Goal: Task Accomplishment & Management: Manage account settings

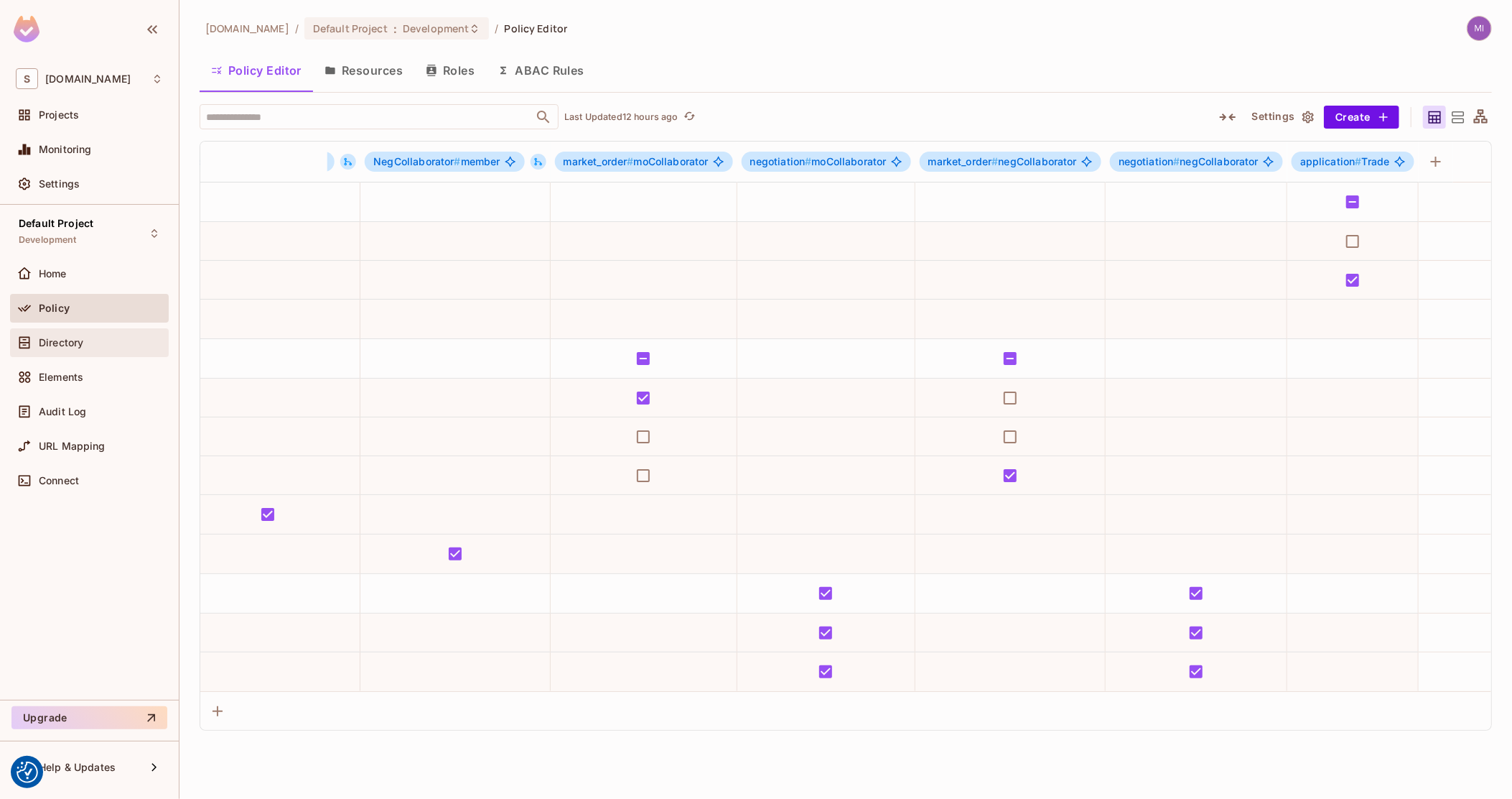
click at [75, 343] on span "Directory" at bounding box center [61, 343] width 44 height 12
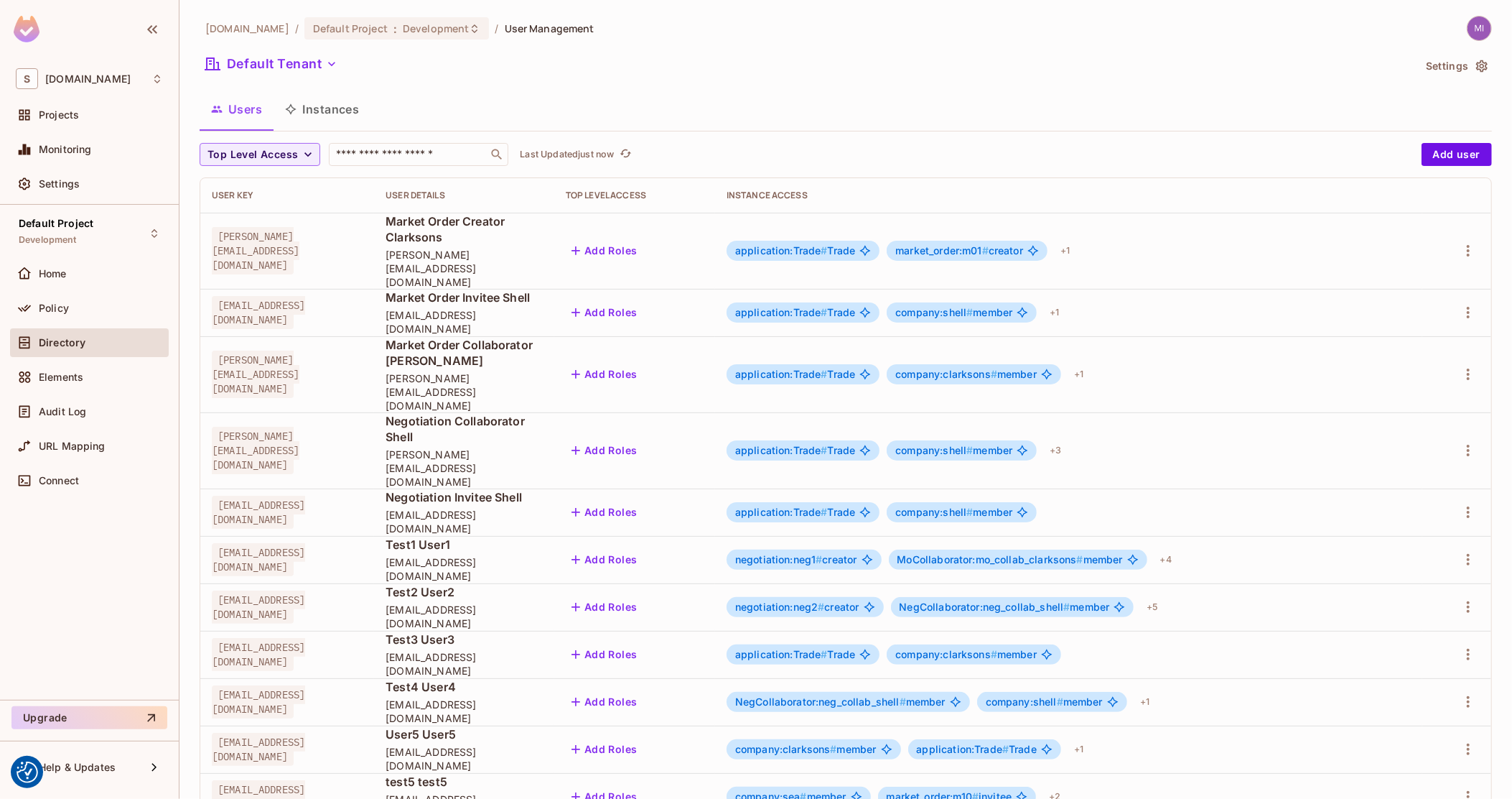
click at [321, 118] on button "Instances" at bounding box center [322, 109] width 97 height 36
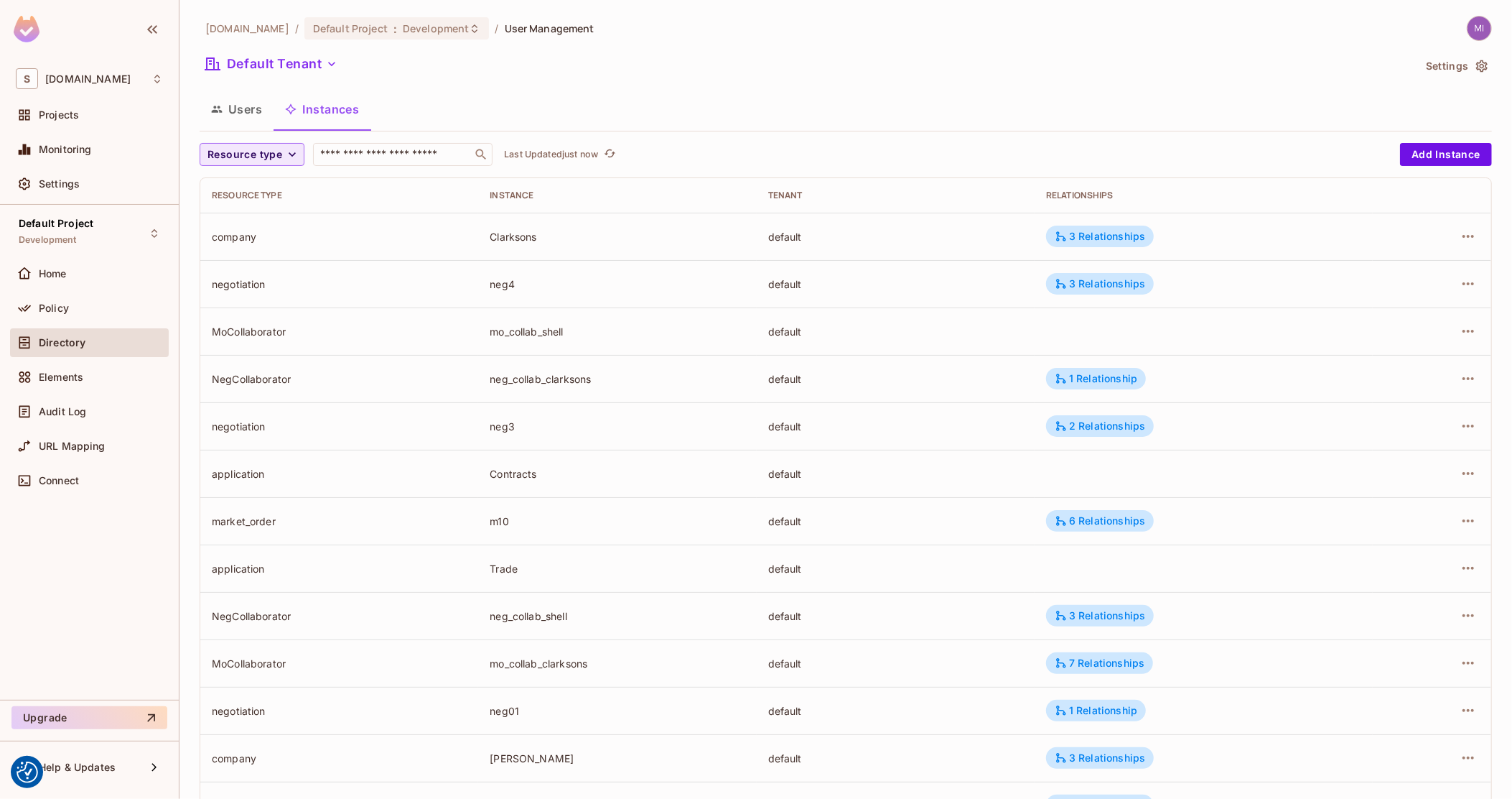
click at [288, 150] on icon "button" at bounding box center [292, 154] width 14 height 14
click at [268, 188] on span "Market Order" at bounding box center [251, 187] width 79 height 13
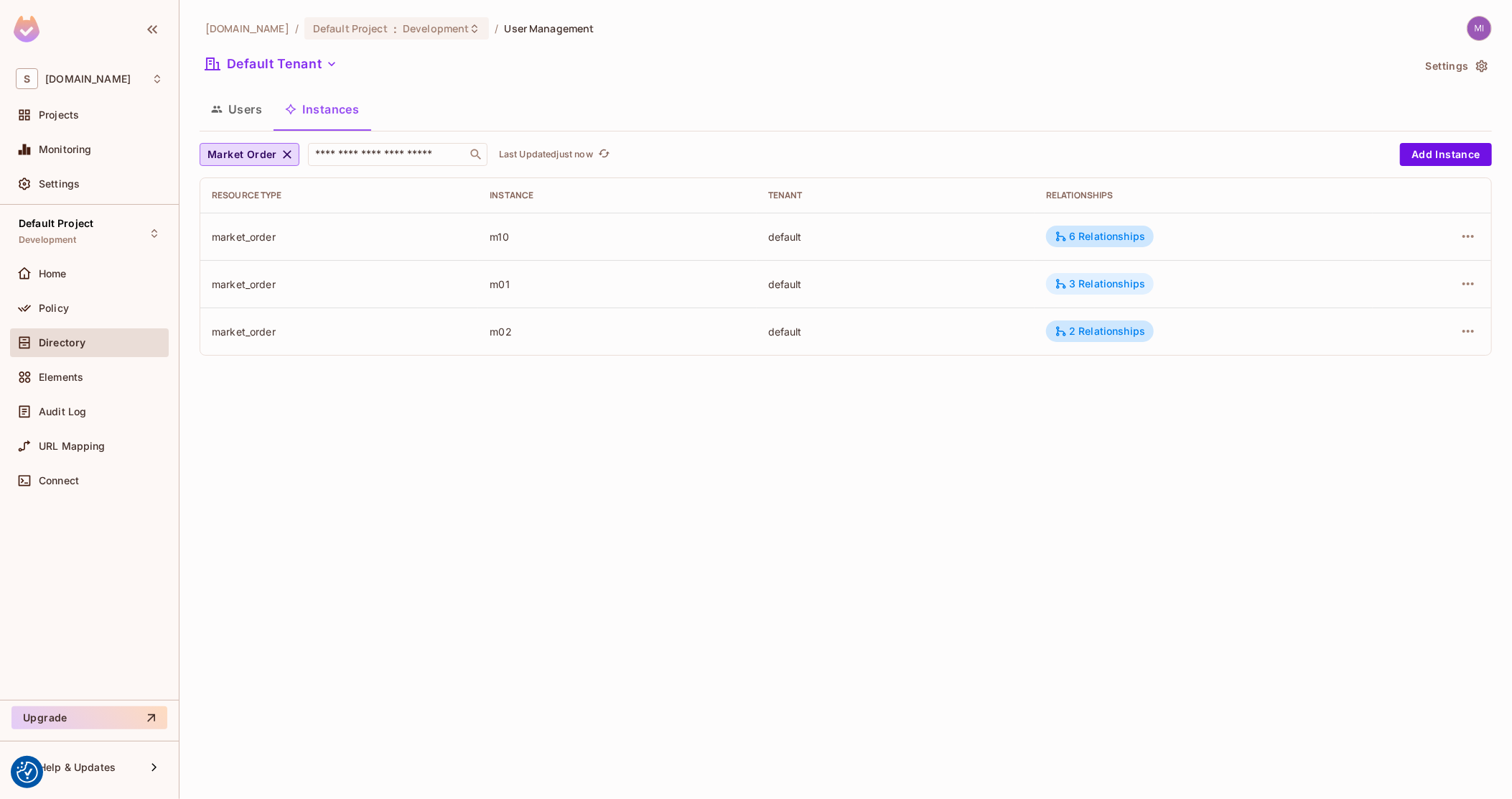
click at [1135, 283] on div "3 Relationships" at bounding box center [1100, 283] width 90 height 13
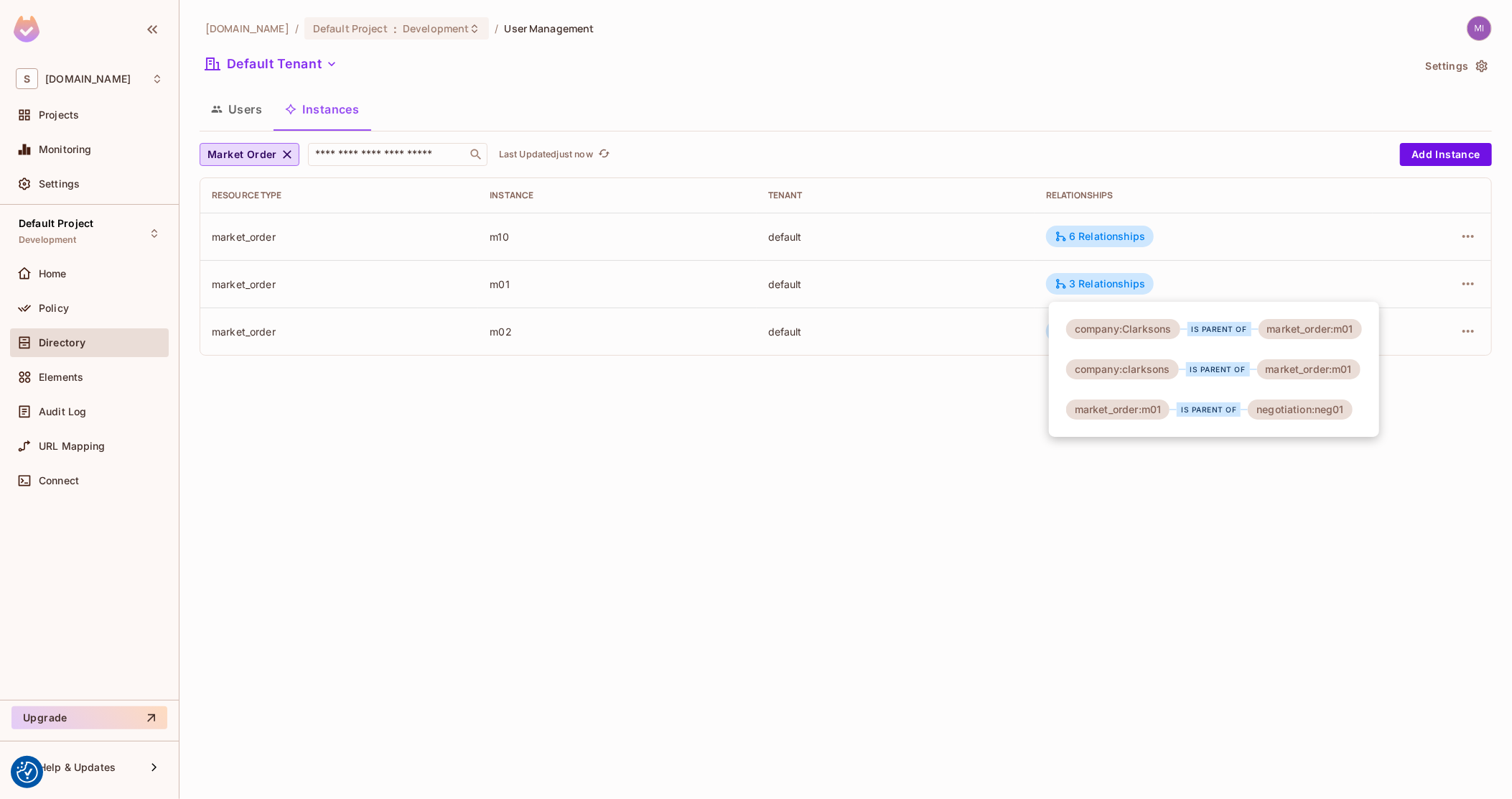
click at [904, 284] on div at bounding box center [756, 400] width 1512 height 799
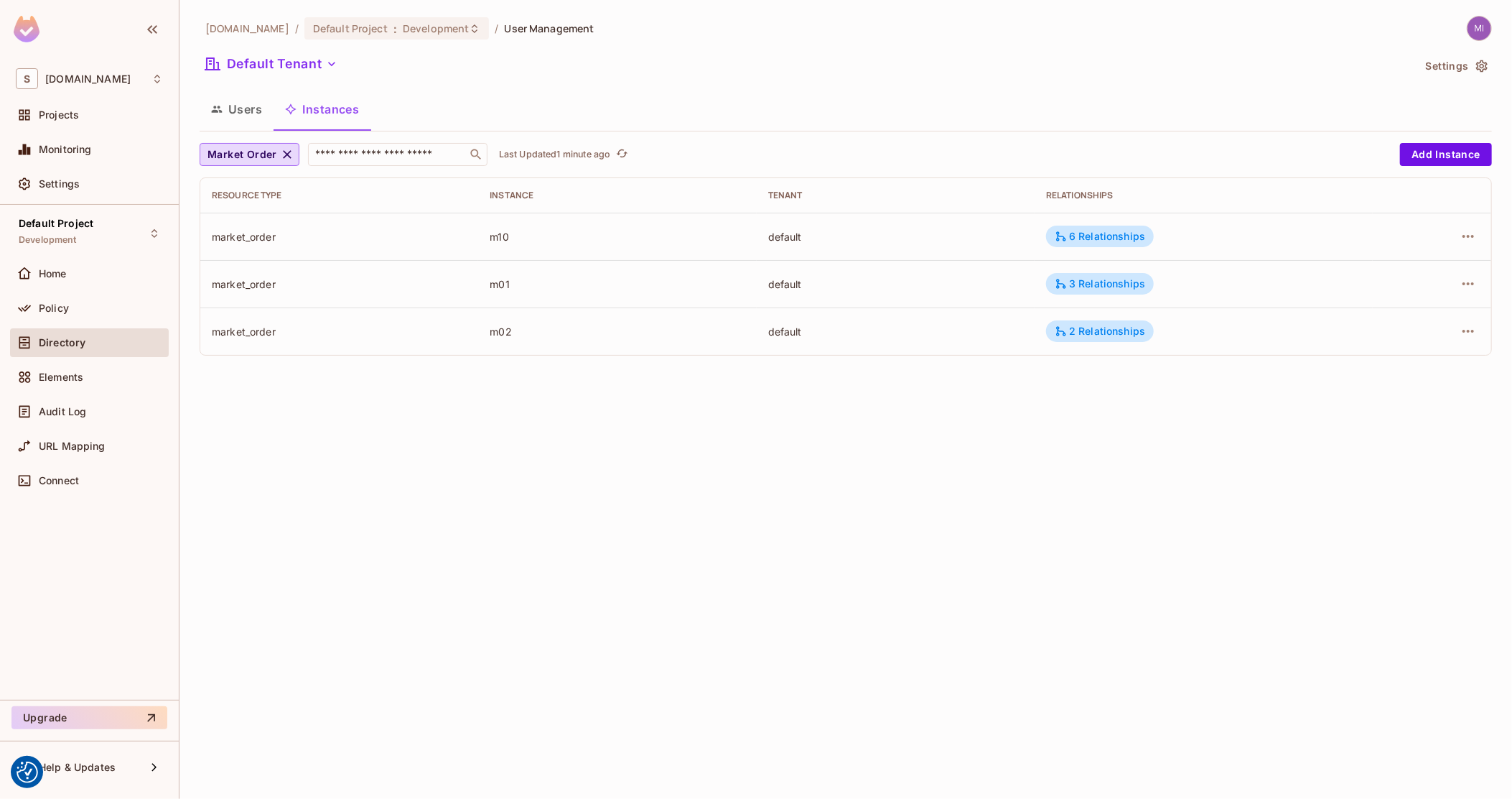
click at [103, 288] on div "Home" at bounding box center [89, 277] width 159 height 35
click at [92, 268] on div "Home" at bounding box center [101, 274] width 124 height 12
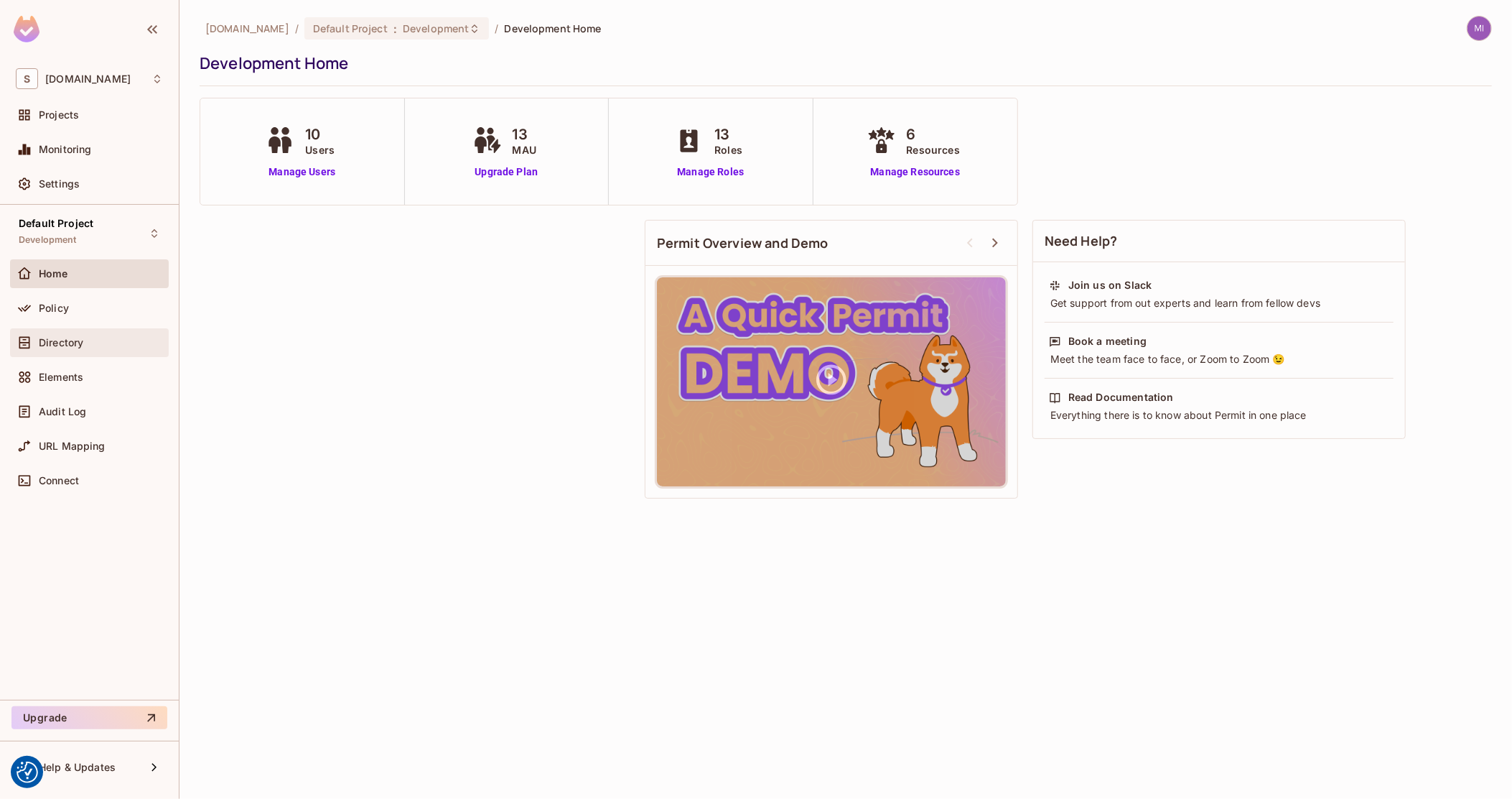
click at [95, 352] on div "Directory" at bounding box center [89, 343] width 159 height 29
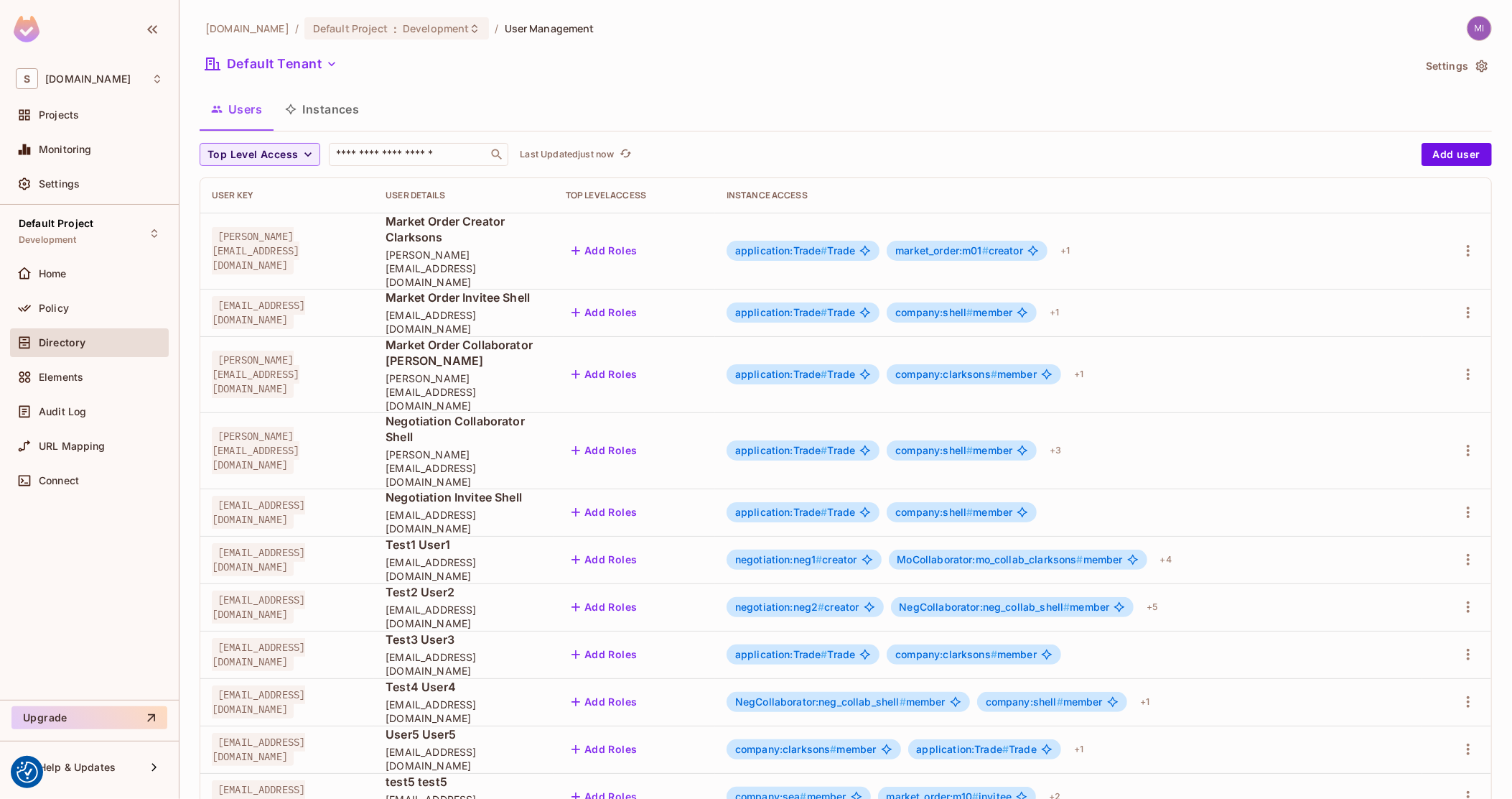
click at [316, 105] on button "Instances" at bounding box center [322, 109] width 97 height 36
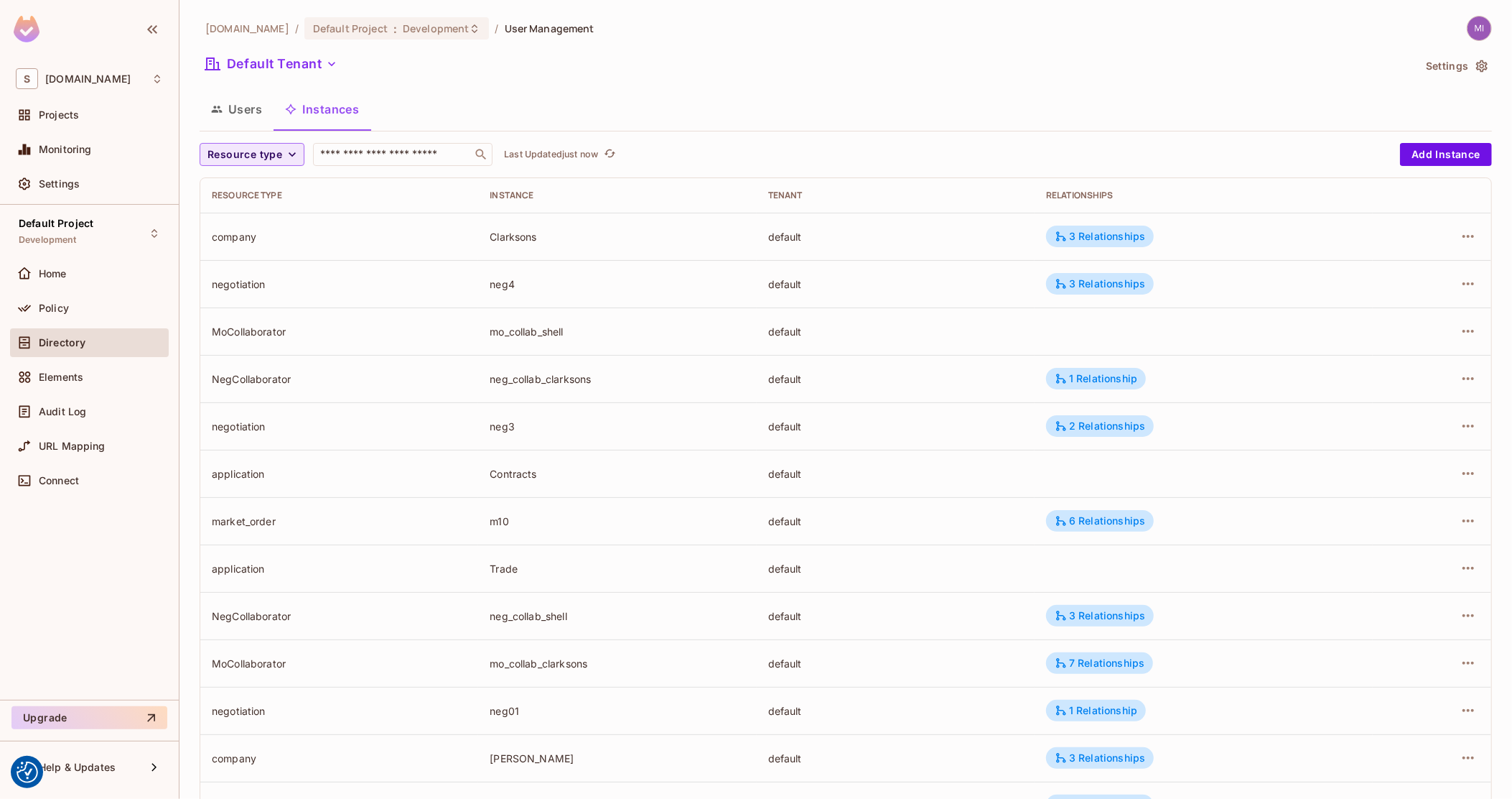
click at [269, 153] on span "Resource type" at bounding box center [245, 155] width 75 height 18
click at [250, 186] on span "Market Order" at bounding box center [251, 187] width 79 height 13
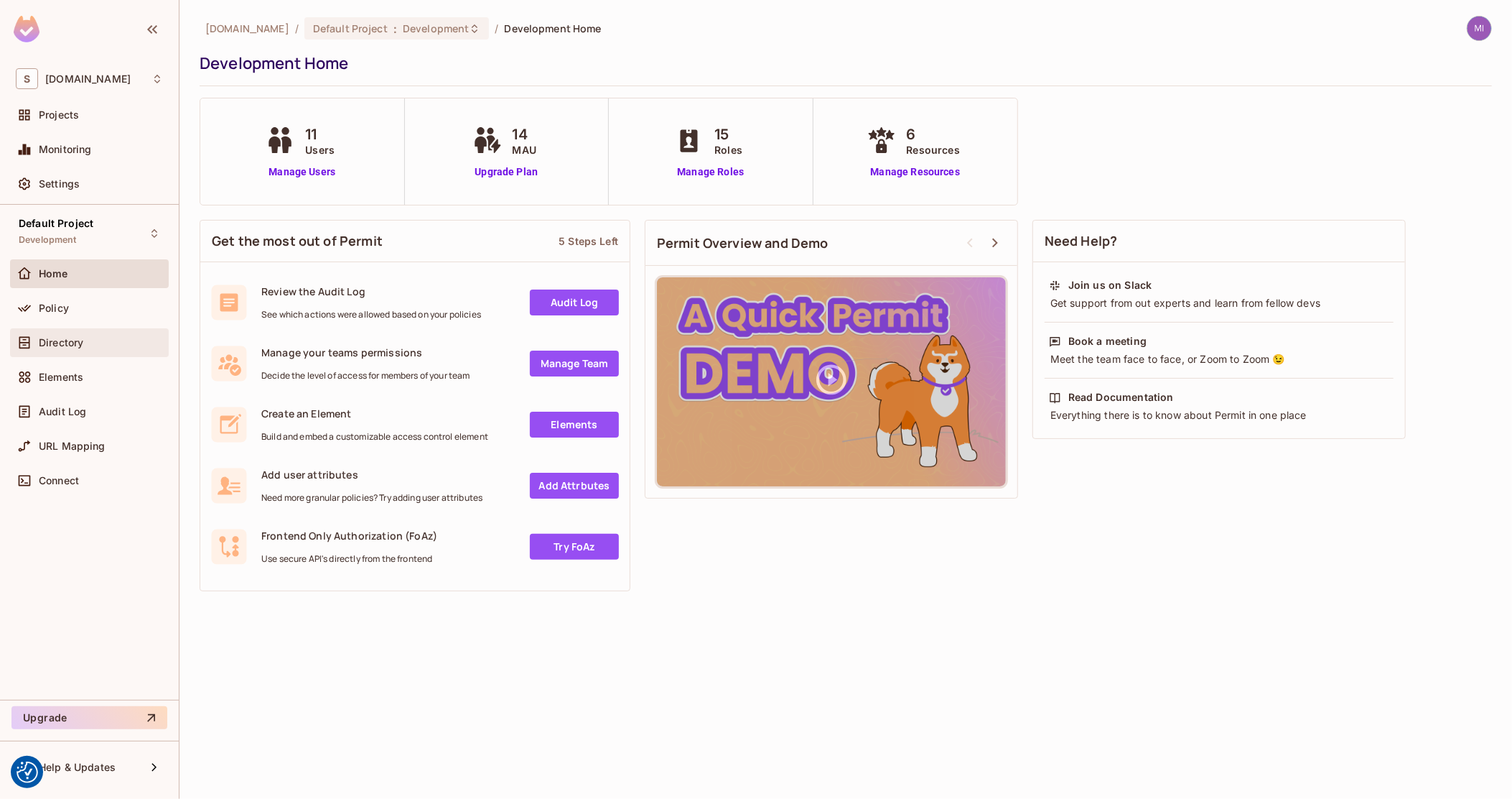
click at [101, 348] on div "Directory" at bounding box center [89, 343] width 147 height 17
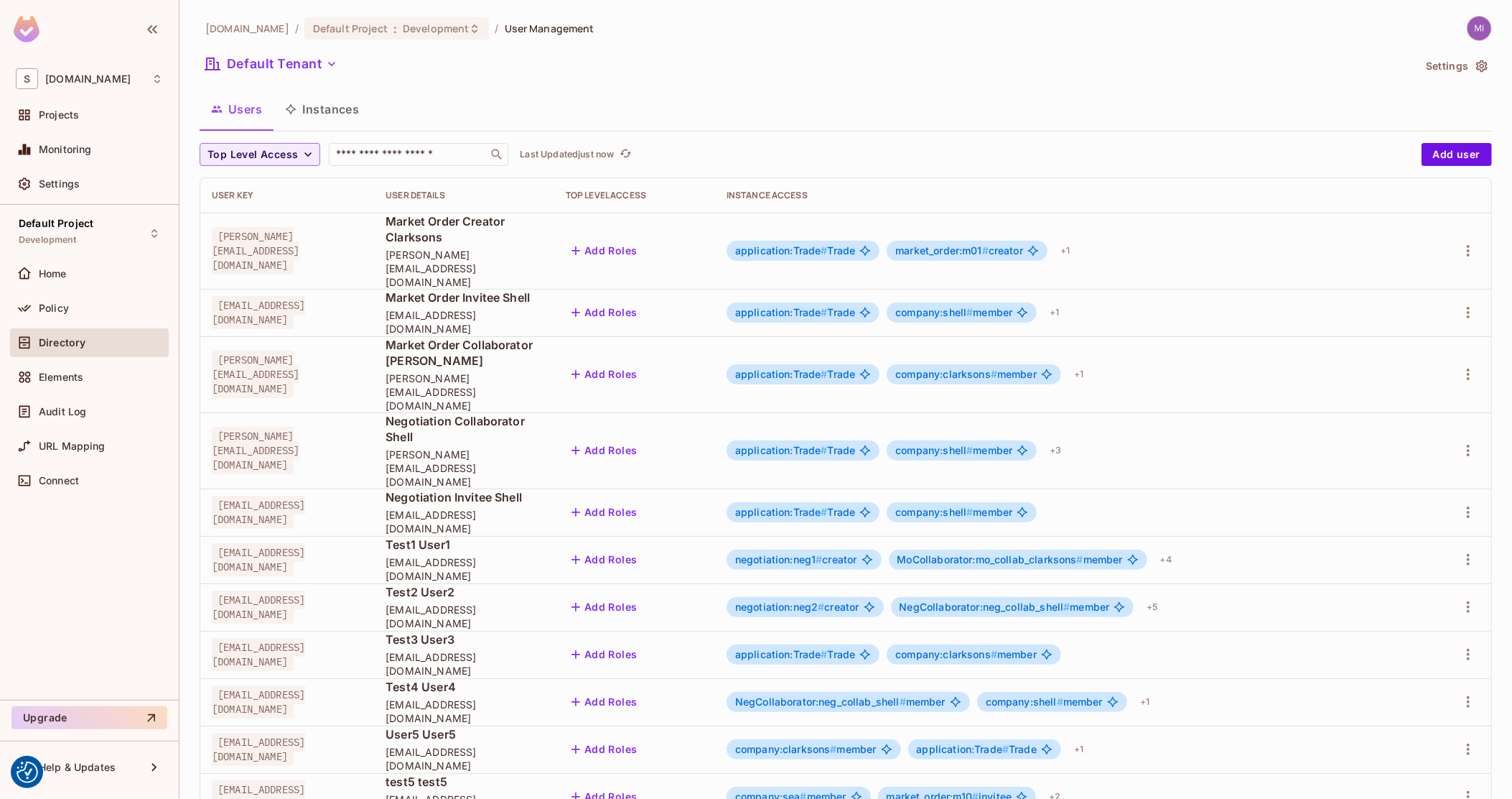
click at [315, 119] on button "Instances" at bounding box center [322, 109] width 97 height 36
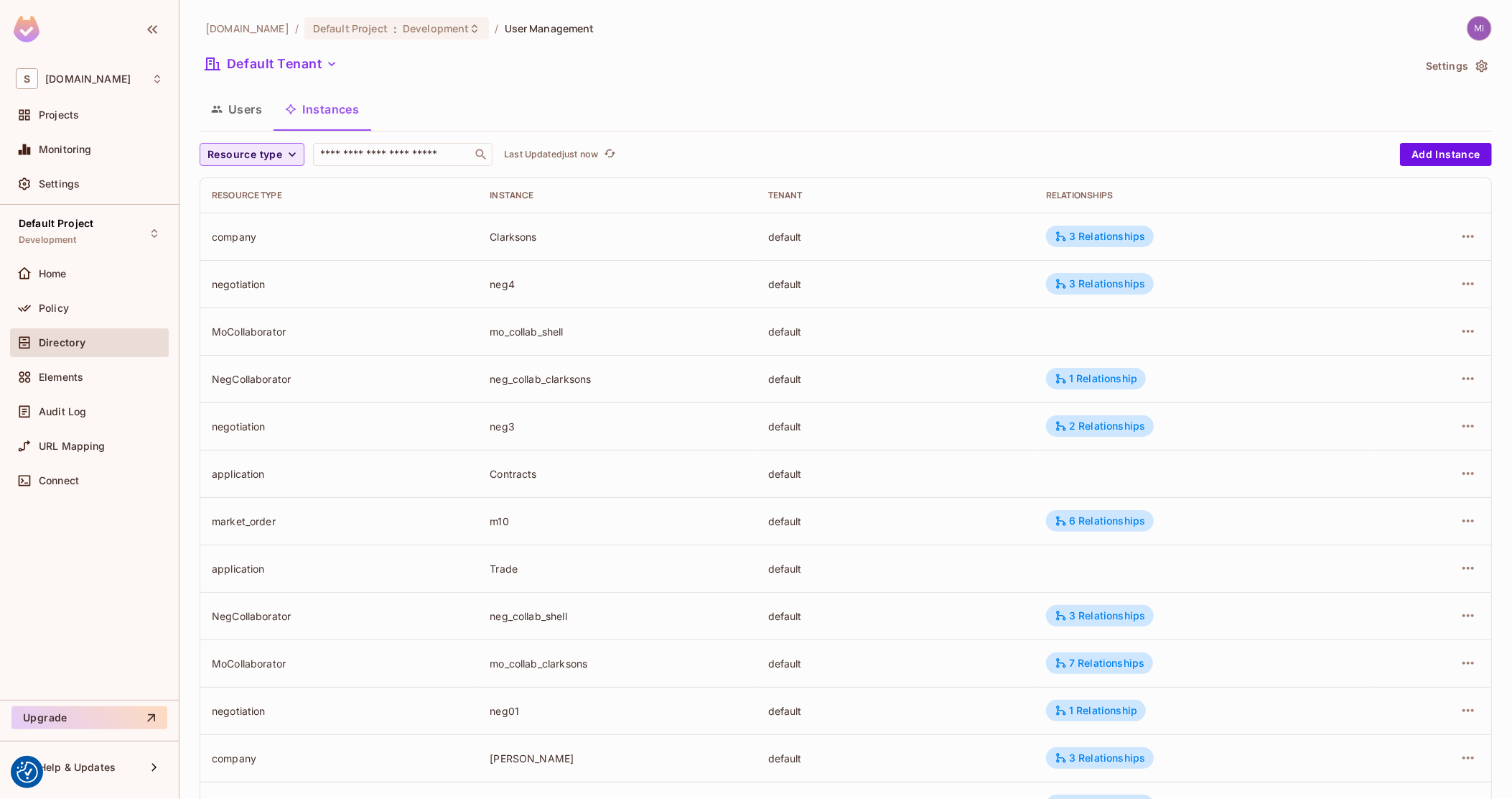
click at [264, 146] on span "Resource type" at bounding box center [245, 155] width 75 height 18
click at [246, 340] on span "Negotiation" at bounding box center [251, 342] width 79 height 13
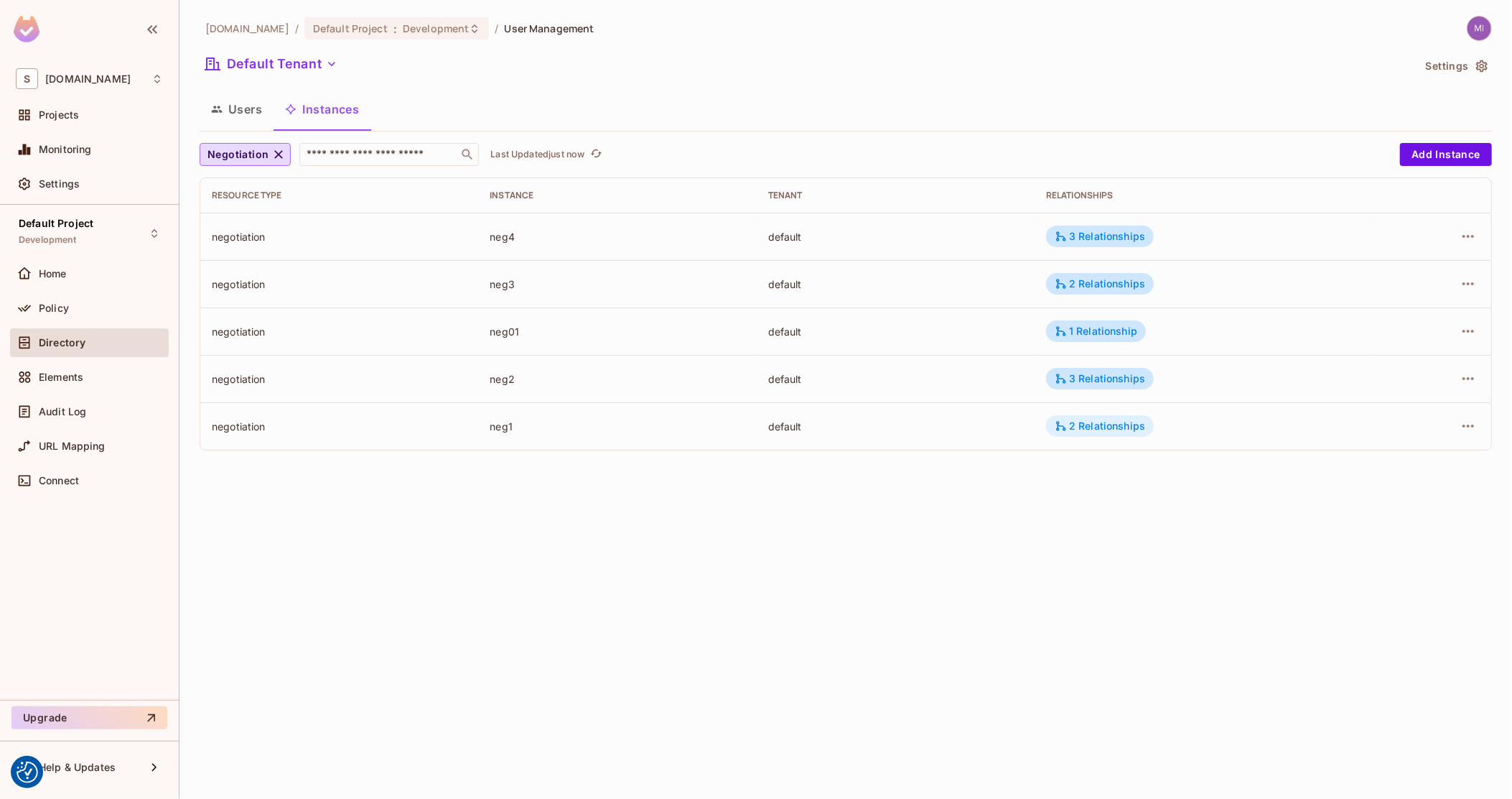
click at [1105, 433] on div "2 Relationships" at bounding box center [1100, 425] width 90 height 13
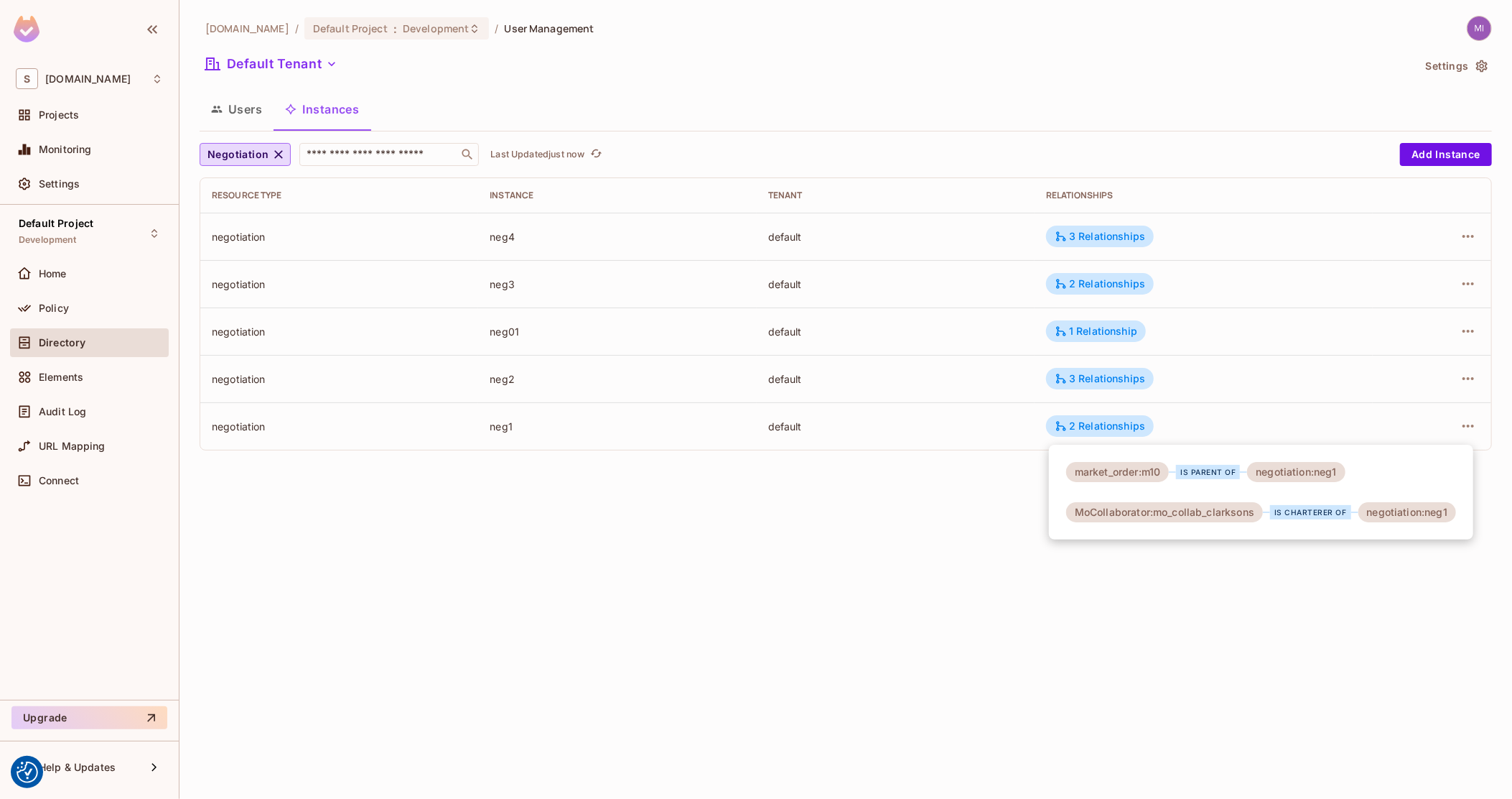
click at [1102, 243] on div at bounding box center [756, 400] width 1512 height 799
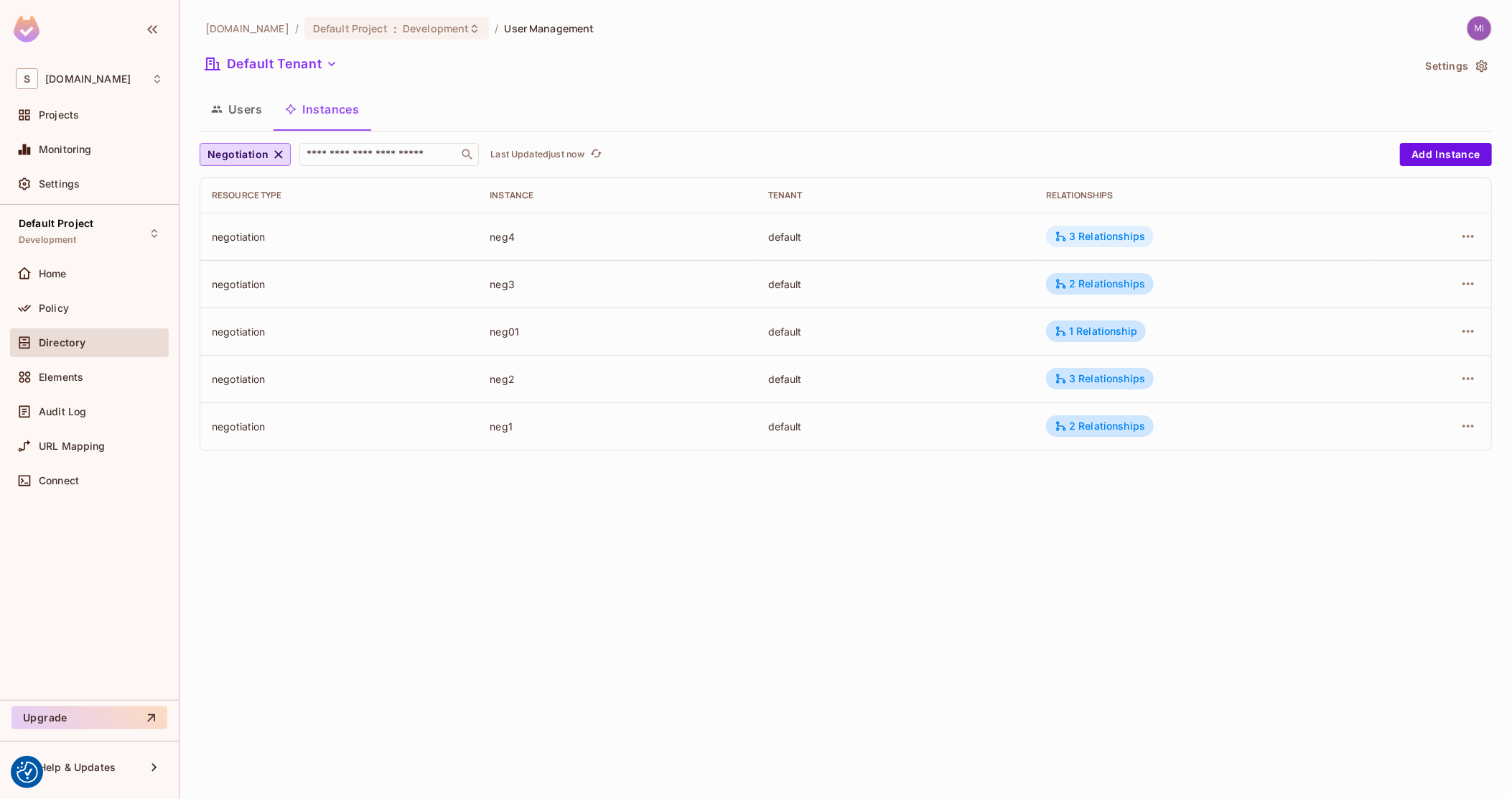
click at [1105, 234] on div "3 Relationships" at bounding box center [1100, 236] width 90 height 13
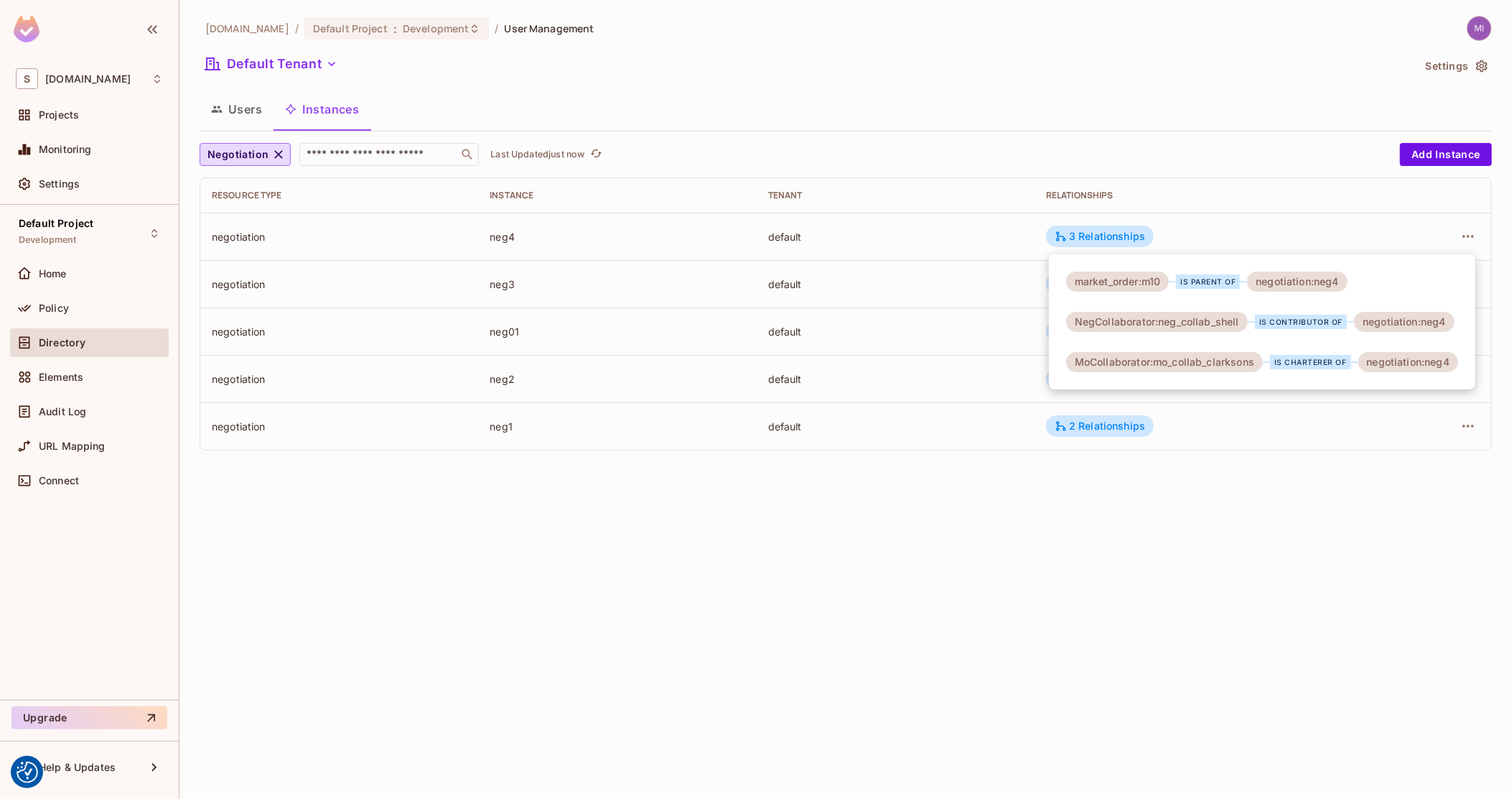
click at [993, 241] on div at bounding box center [756, 400] width 1512 height 799
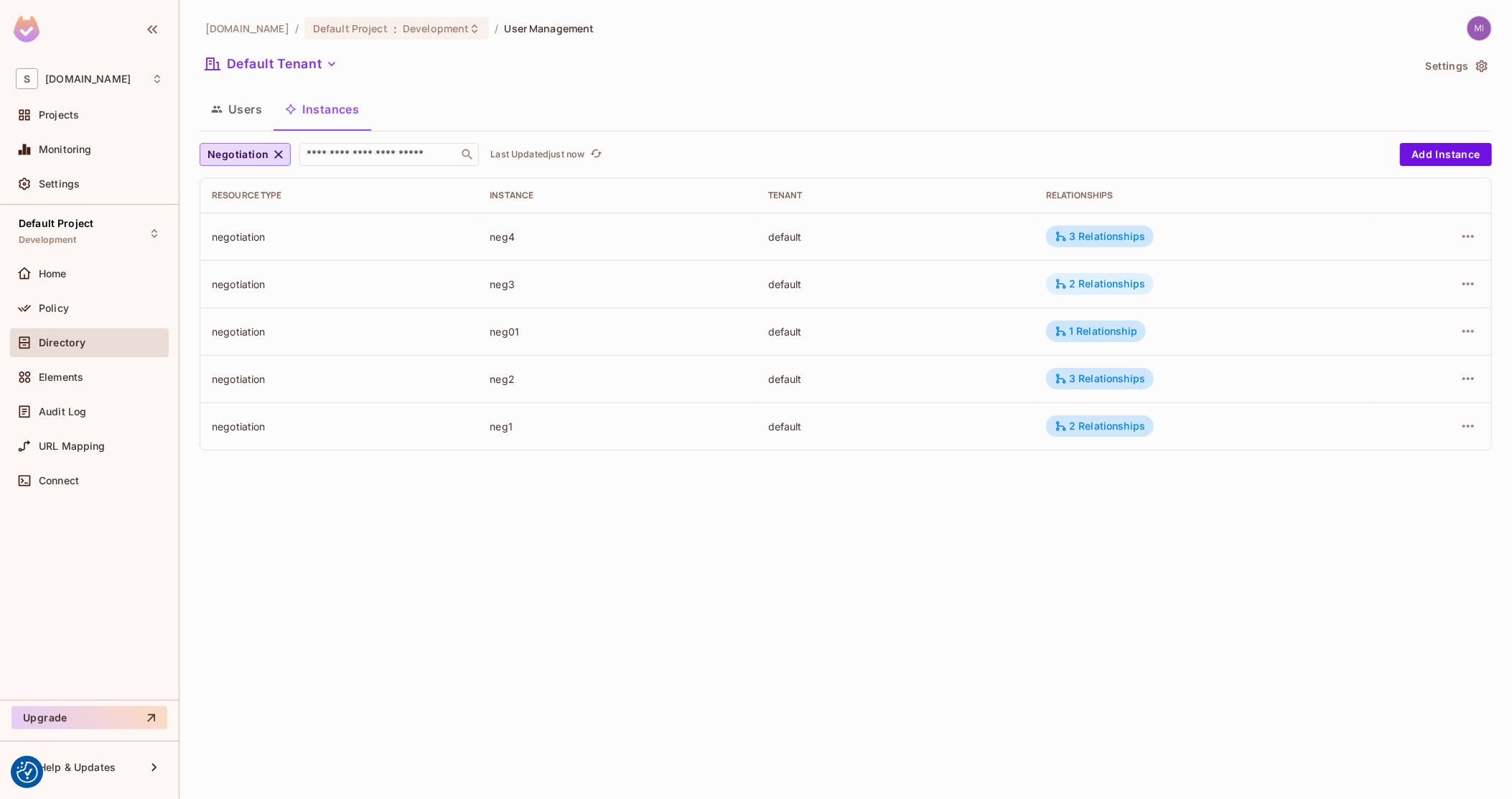
click at [1092, 285] on div "2 Relationships" at bounding box center [1100, 283] width 90 height 13
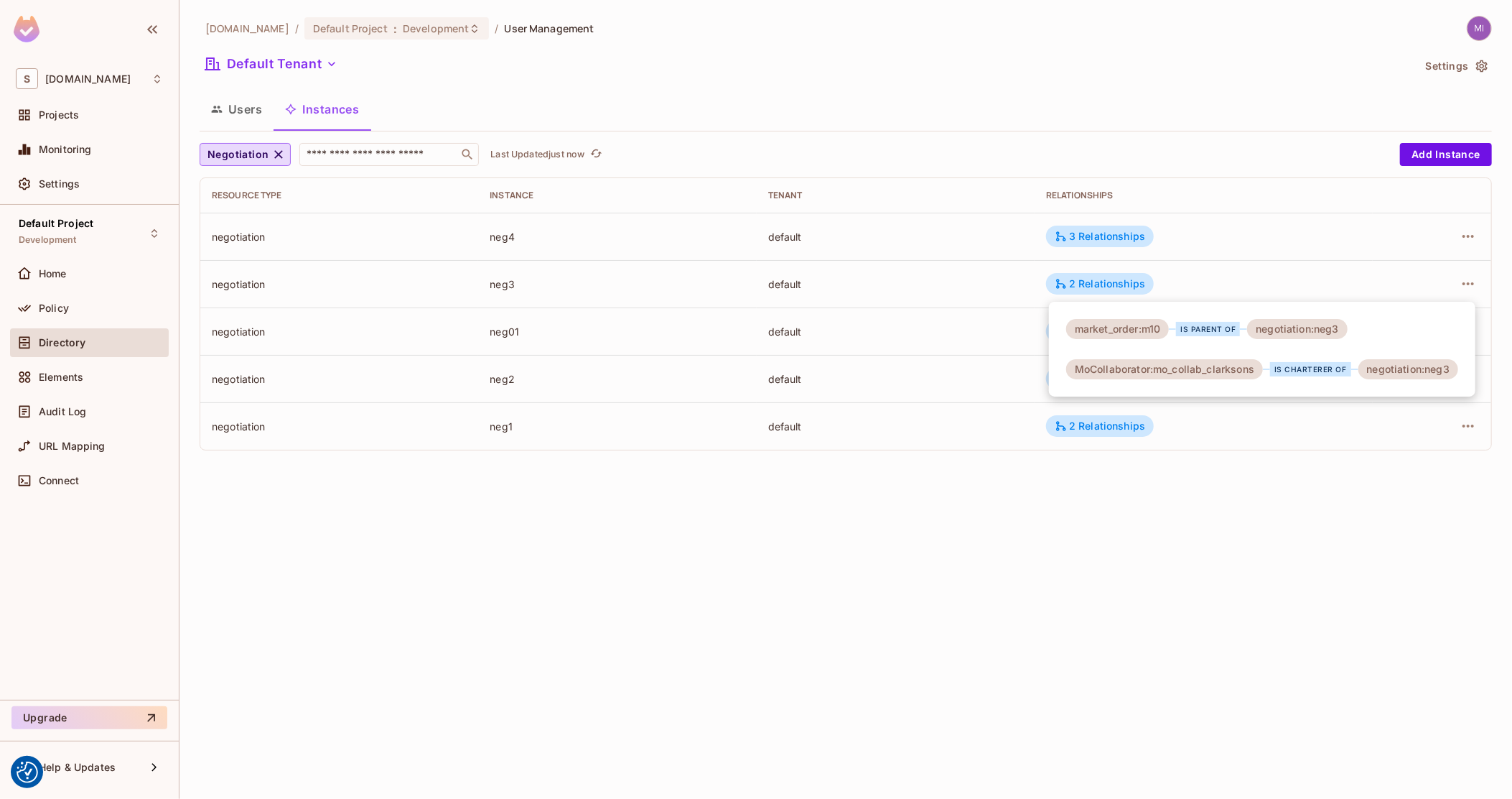
click at [949, 283] on div at bounding box center [756, 400] width 1512 height 799
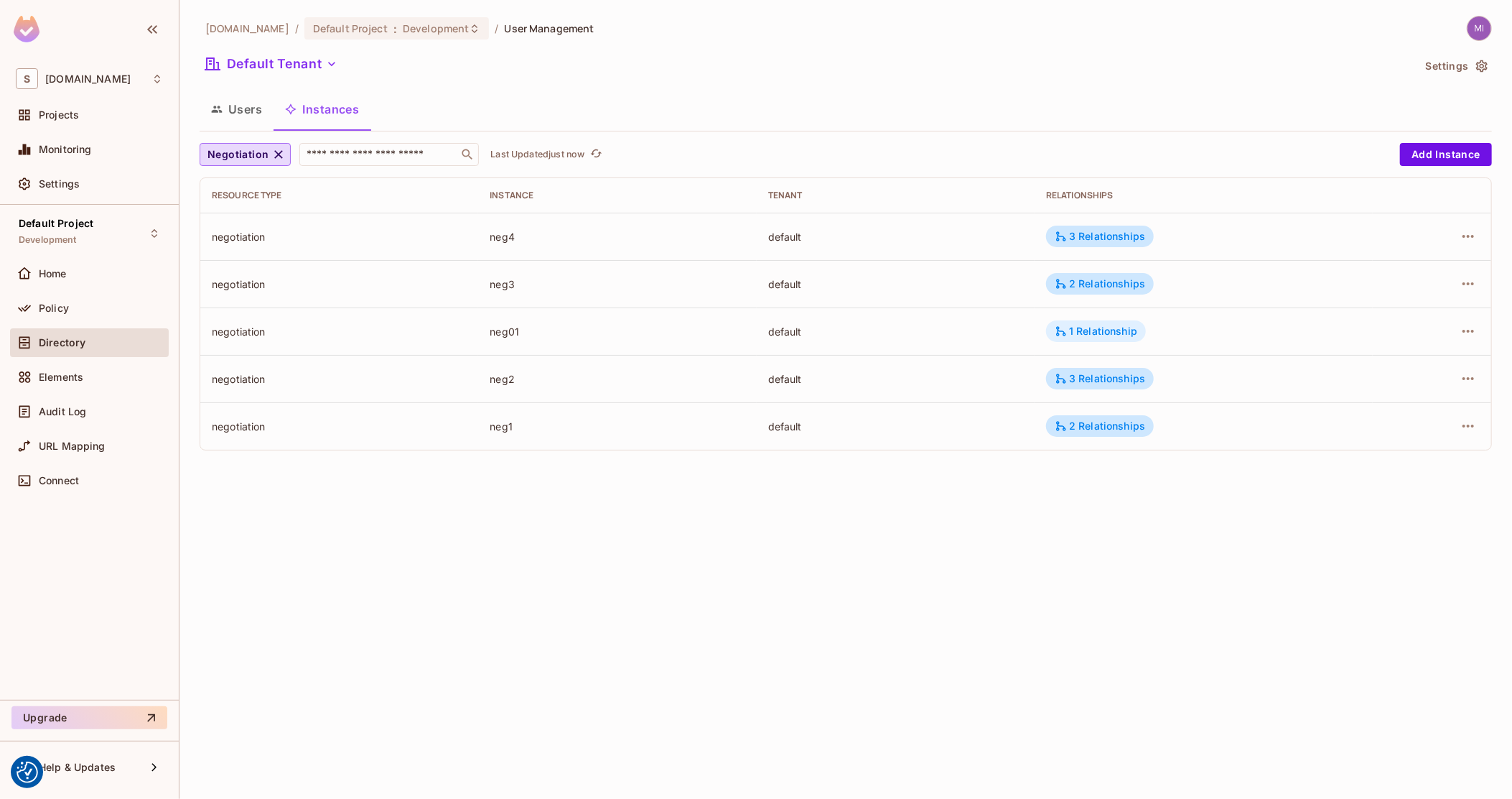
click at [1105, 325] on div "1 Relationship" at bounding box center [1096, 331] width 83 height 13
click at [1004, 332] on div at bounding box center [756, 400] width 1512 height 799
click at [1088, 377] on div "3 Relationships" at bounding box center [1100, 378] width 90 height 13
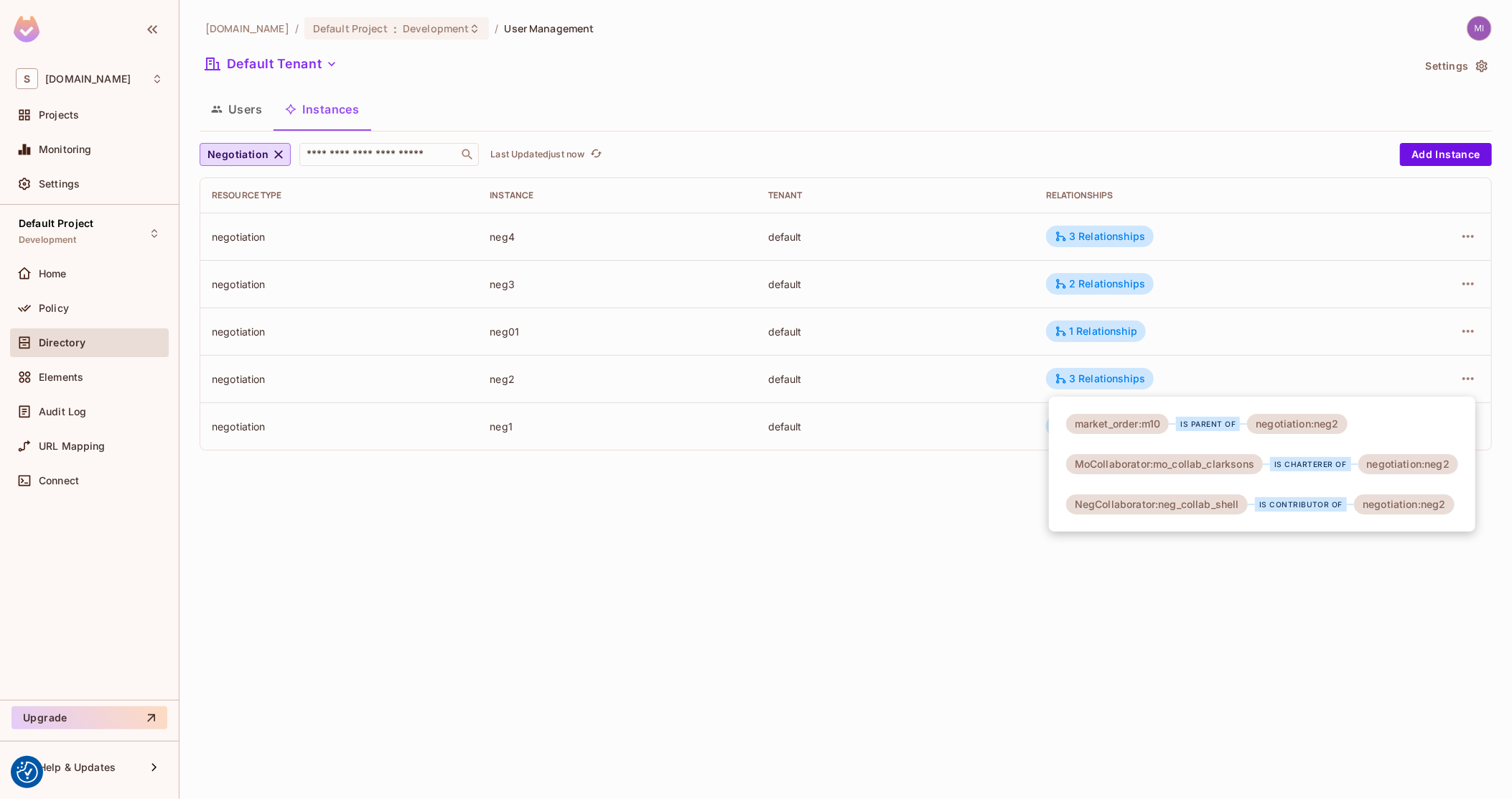
click at [945, 313] on div at bounding box center [756, 400] width 1512 height 799
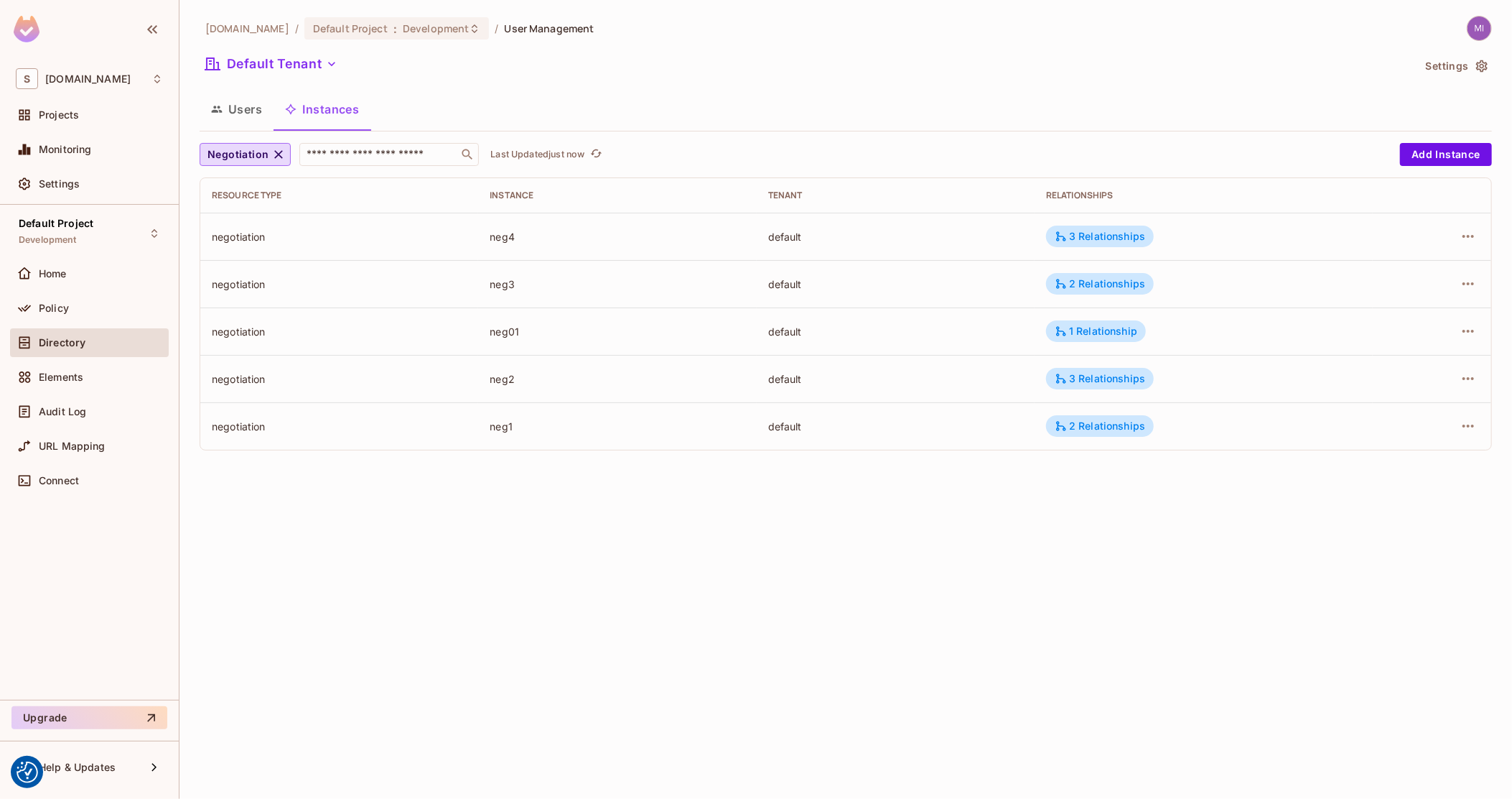
click at [262, 119] on button "Users" at bounding box center [237, 109] width 74 height 36
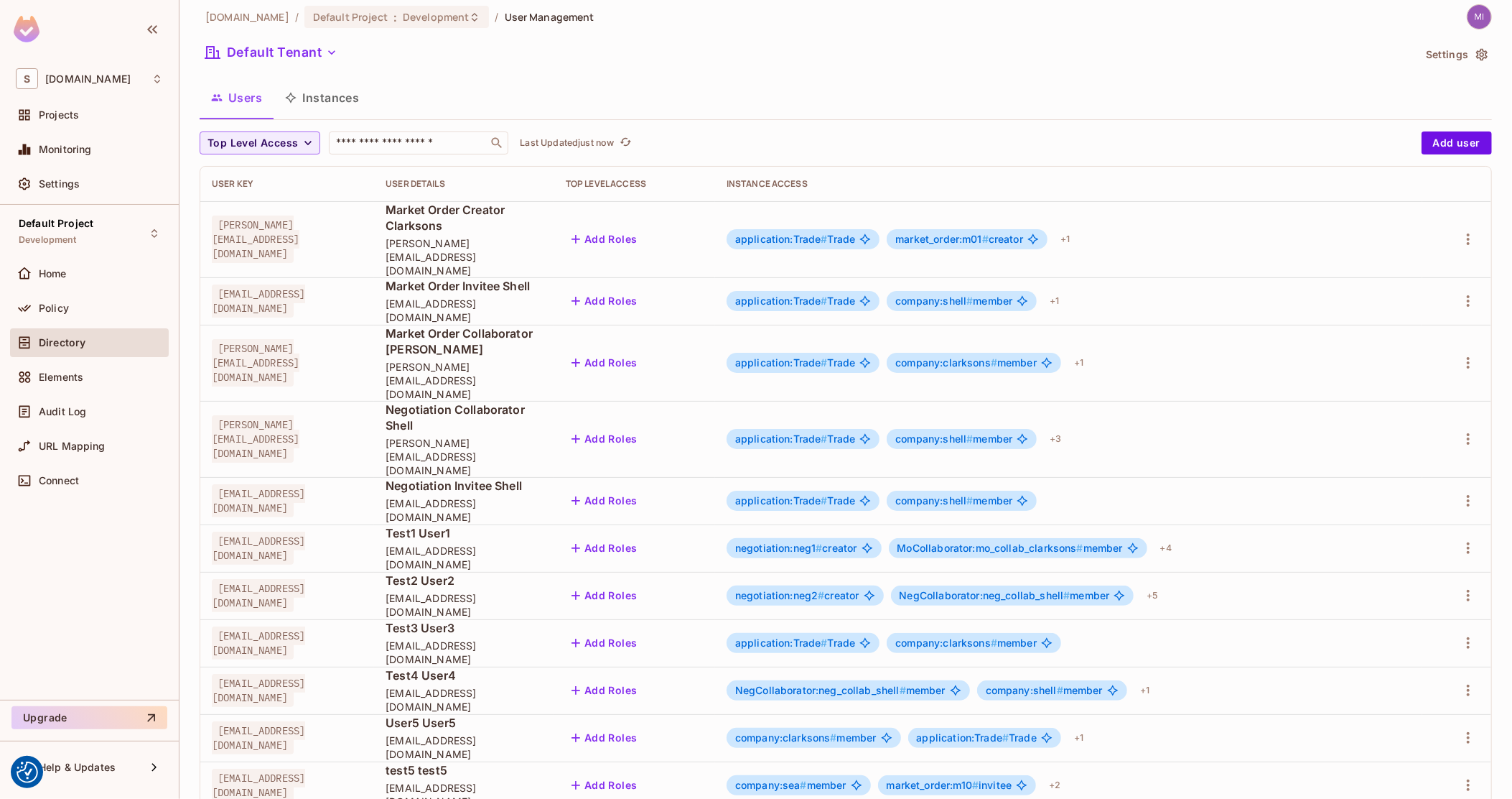
scroll to position [15, 0]
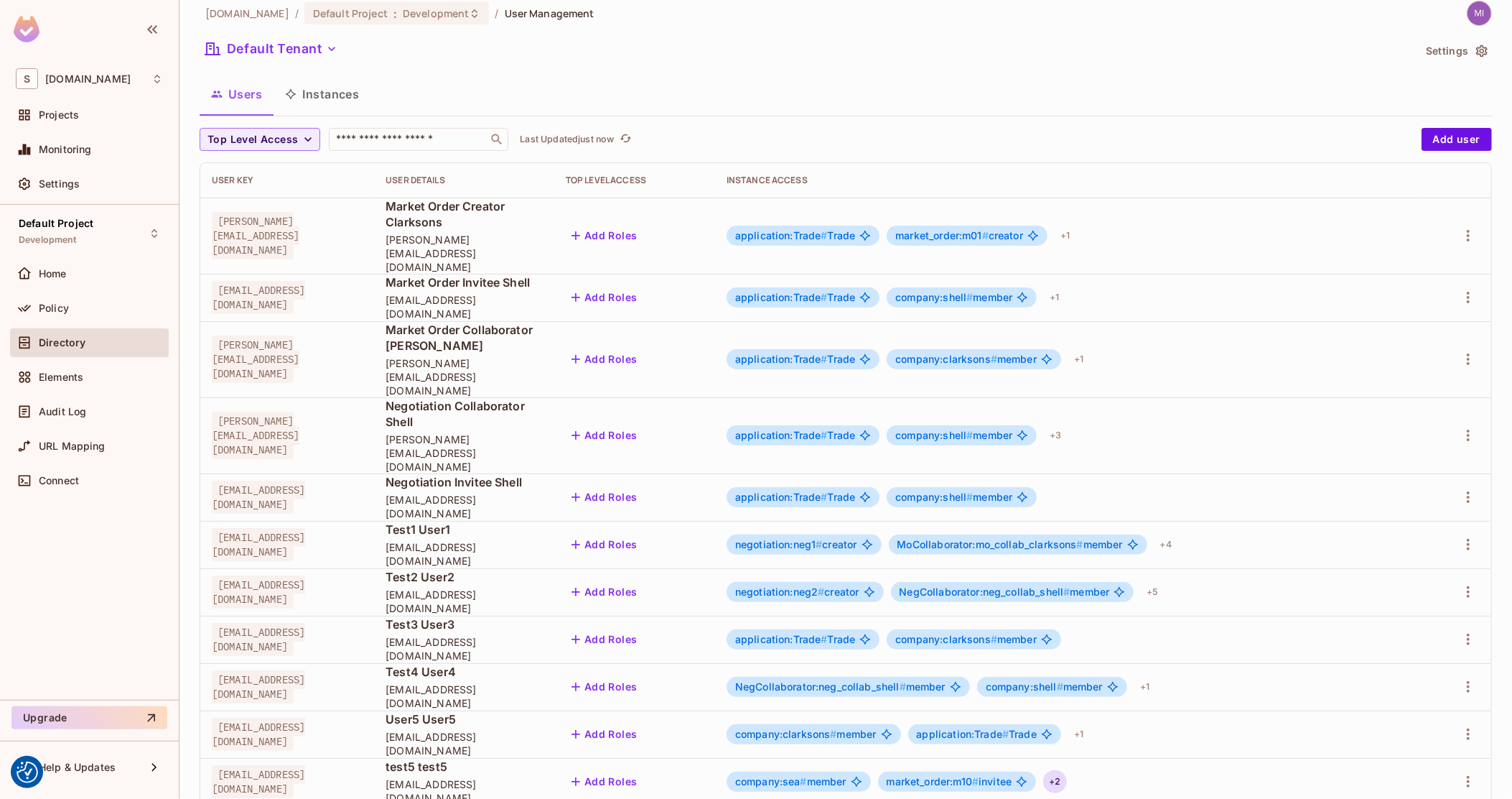
click at [1066, 770] on div "+ 2" at bounding box center [1054, 781] width 23 height 23
click at [325, 90] on div at bounding box center [756, 400] width 1512 height 799
click at [338, 92] on button "Instances" at bounding box center [322, 94] width 97 height 36
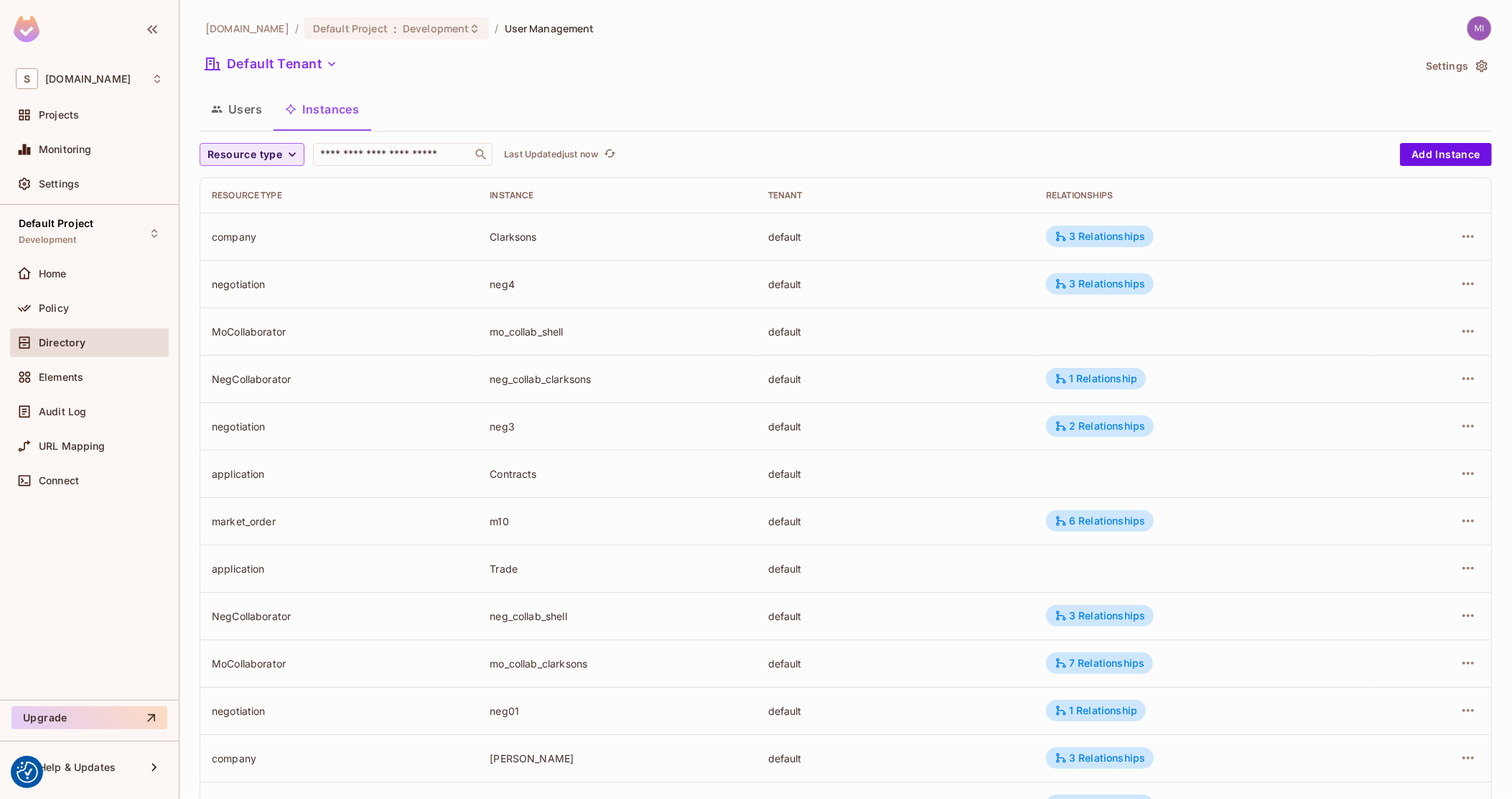
click at [265, 149] on span "Resource type" at bounding box center [245, 155] width 75 height 18
click at [241, 340] on span "Negotiation" at bounding box center [251, 342] width 79 height 13
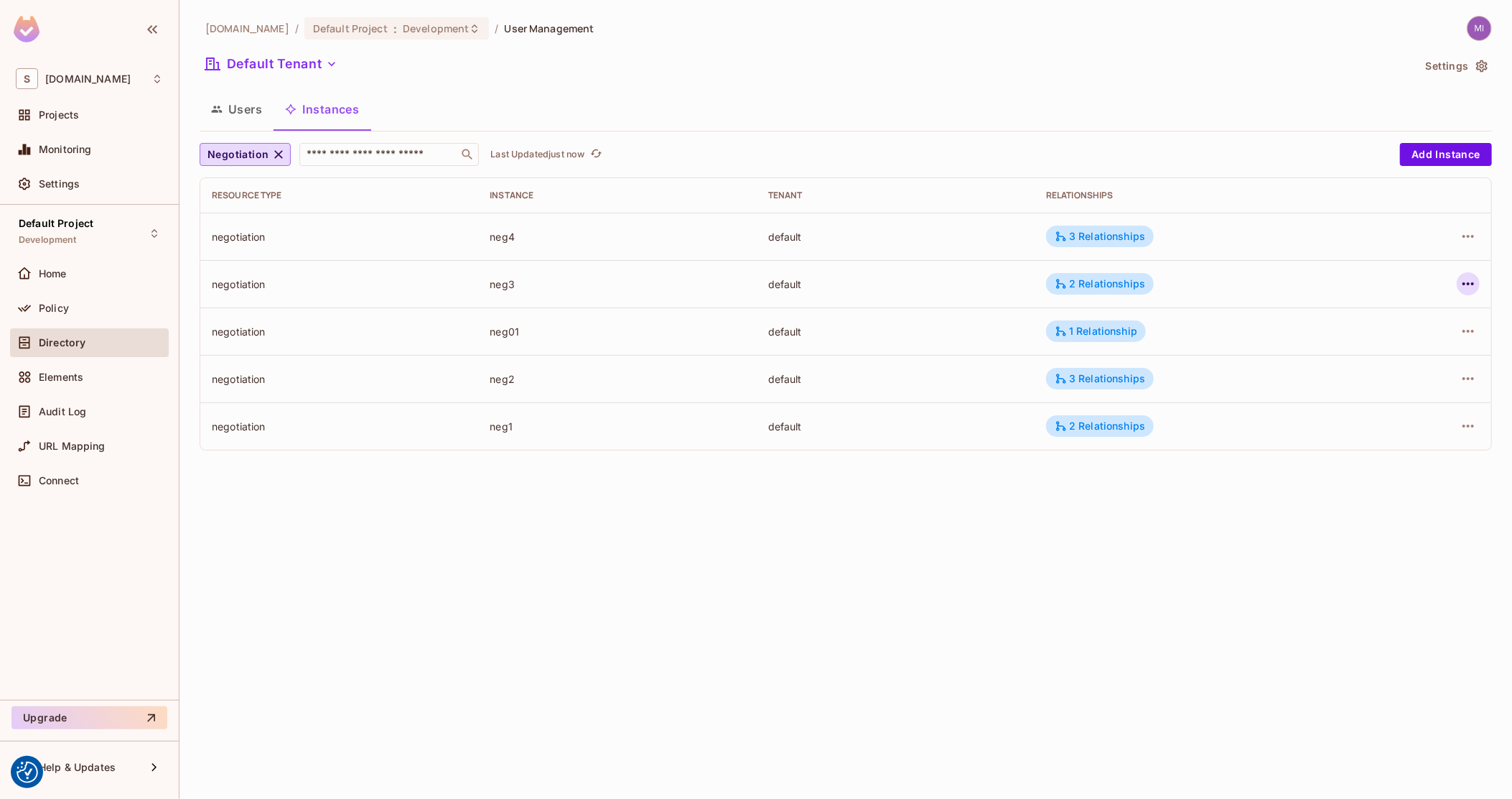
click at [1469, 287] on icon "button" at bounding box center [1468, 283] width 17 height 17
click at [1407, 382] on div "Delete Resource Instance" at bounding box center [1390, 380] width 124 height 14
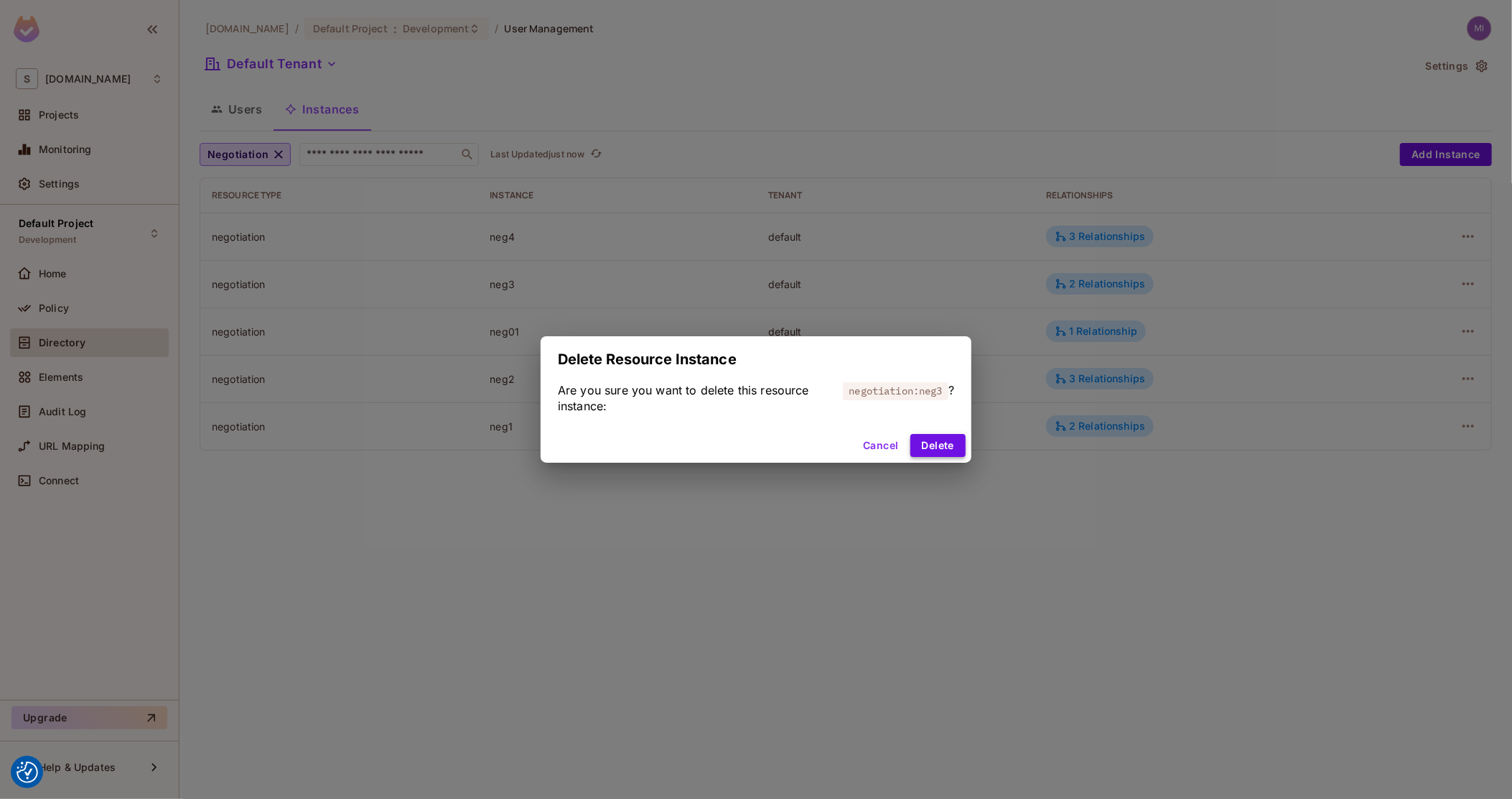
click at [953, 450] on button "Delete" at bounding box center [938, 445] width 55 height 23
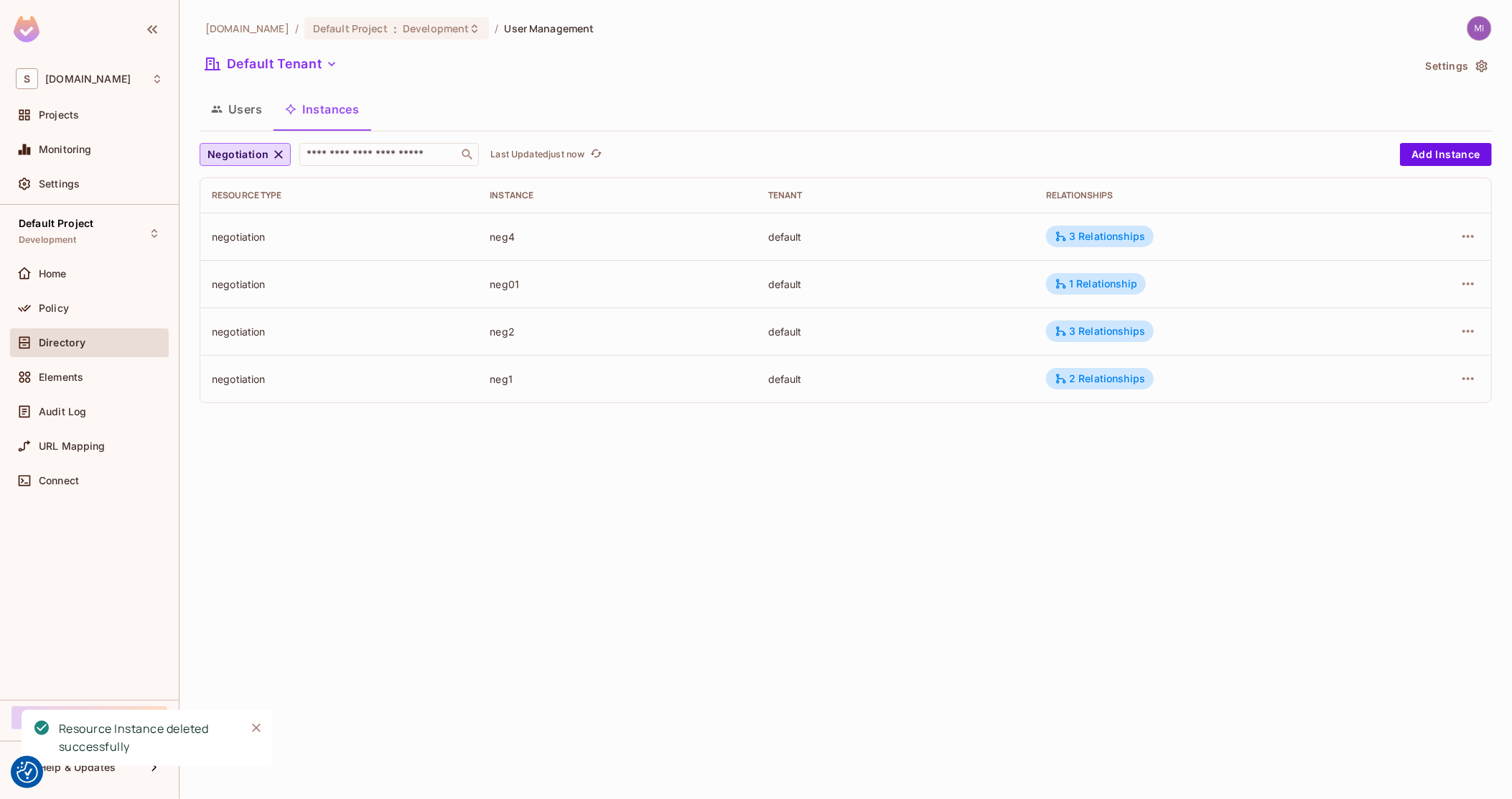
click at [217, 112] on icon "button" at bounding box center [217, 109] width 12 height 12
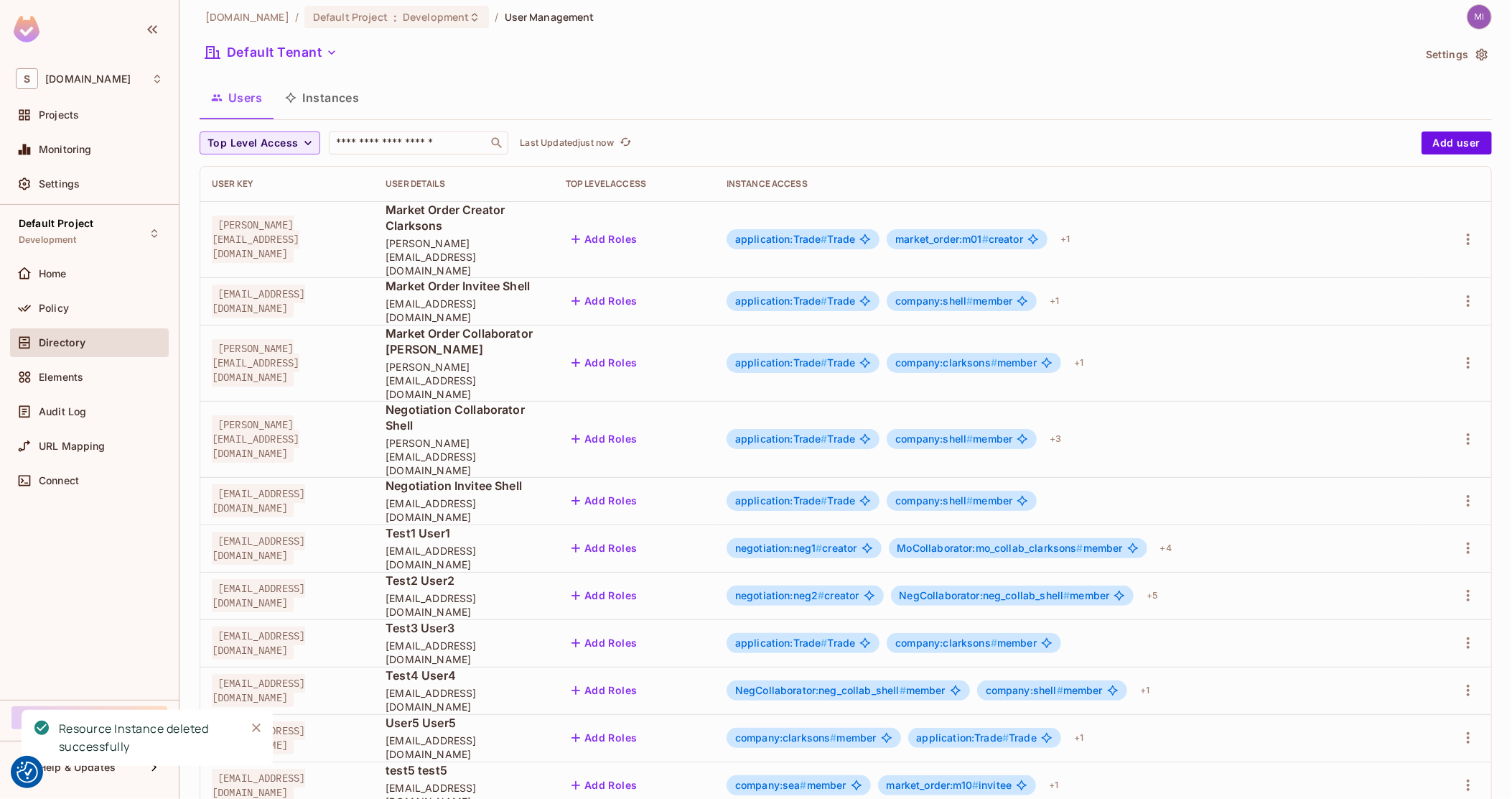
scroll to position [15, 0]
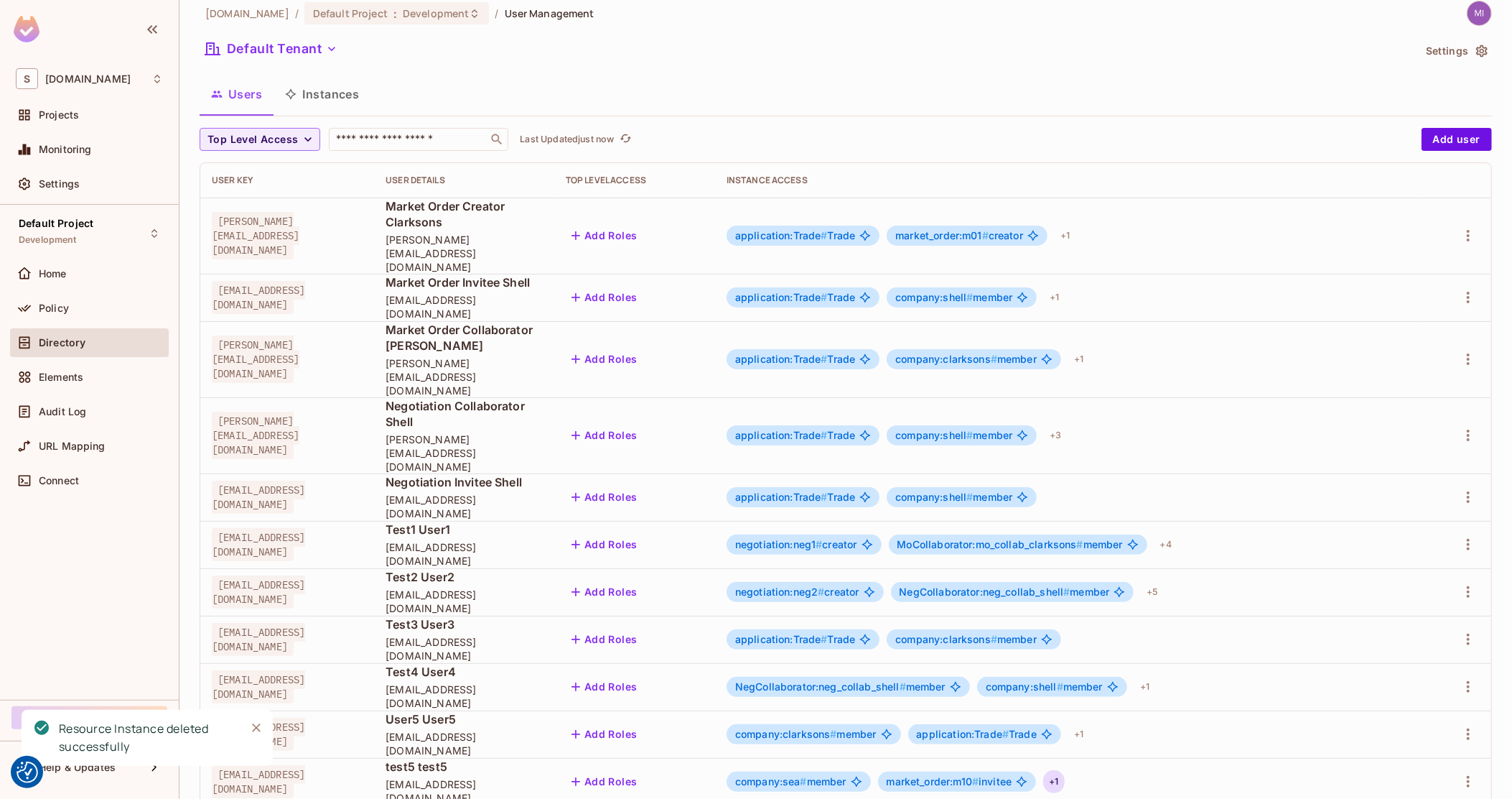
click at [1064, 770] on div "+ 1" at bounding box center [1054, 781] width 21 height 23
click at [625, 675] on div at bounding box center [756, 400] width 1512 height 799
click at [100, 306] on div "Policy" at bounding box center [101, 309] width 124 height 12
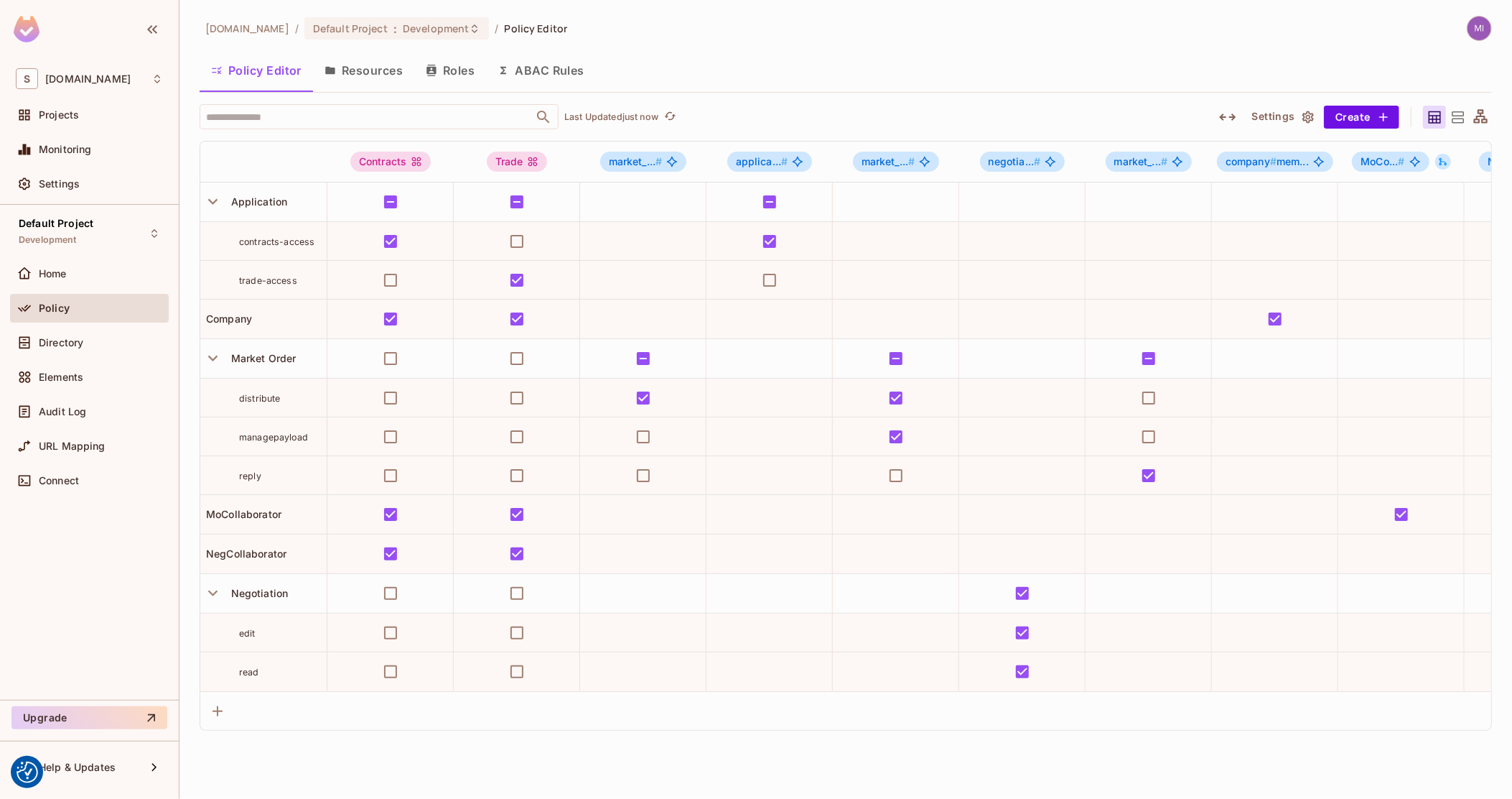
click at [1230, 115] on icon "button" at bounding box center [1227, 117] width 17 height 17
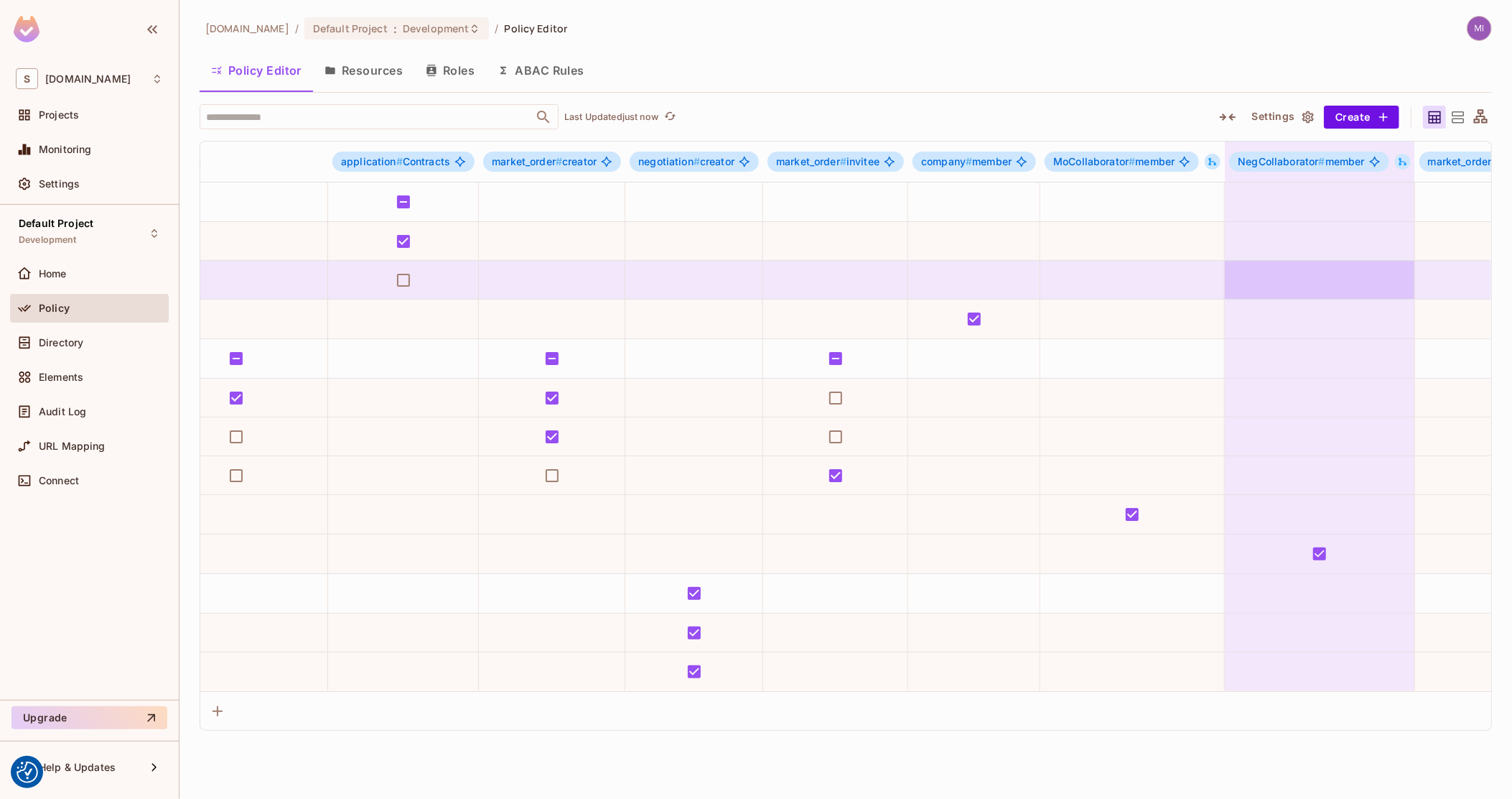
scroll to position [0, 1402]
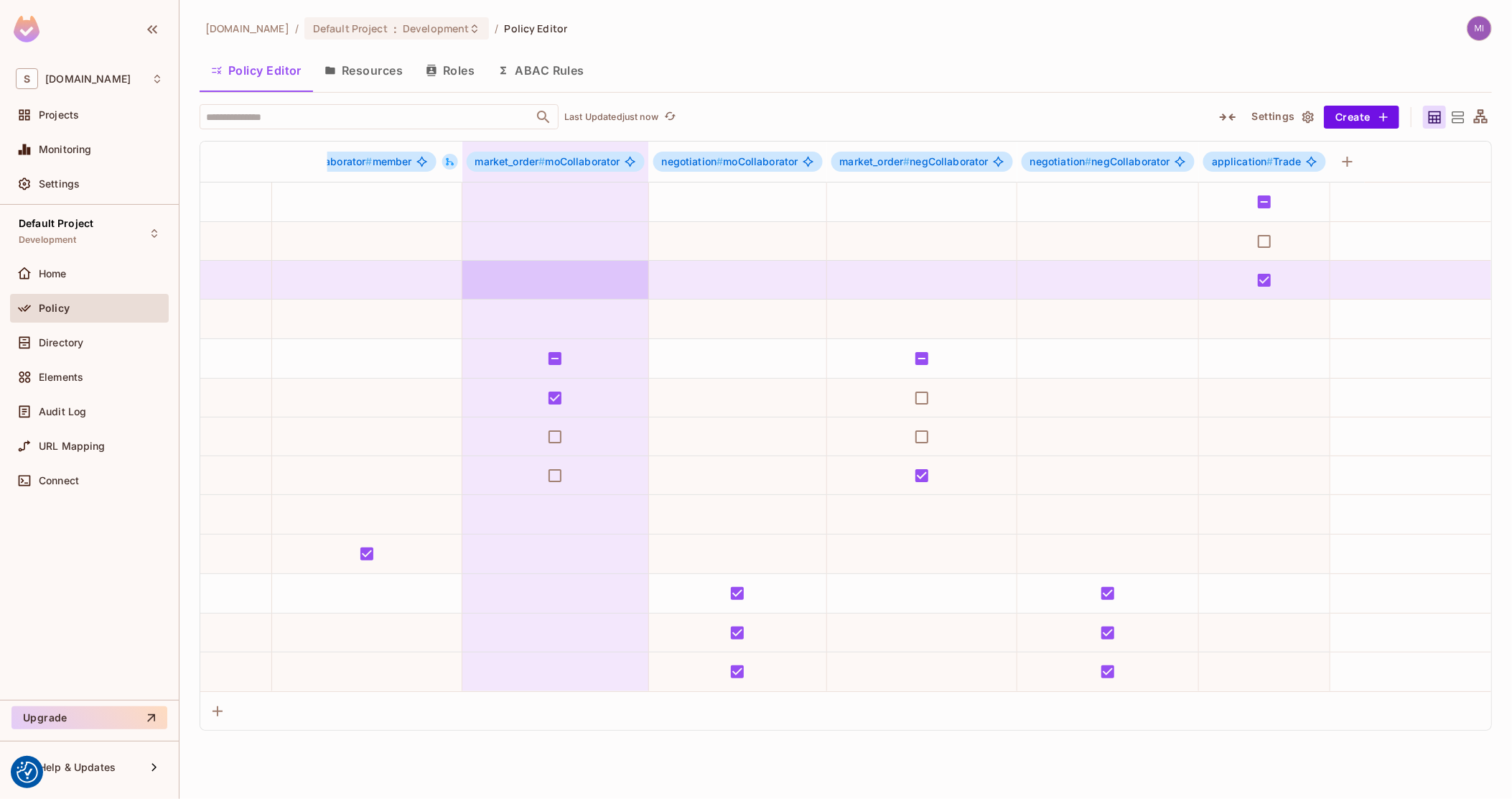
drag, startPoint x: 883, startPoint y: 260, endPoint x: 614, endPoint y: 294, distance: 271.1
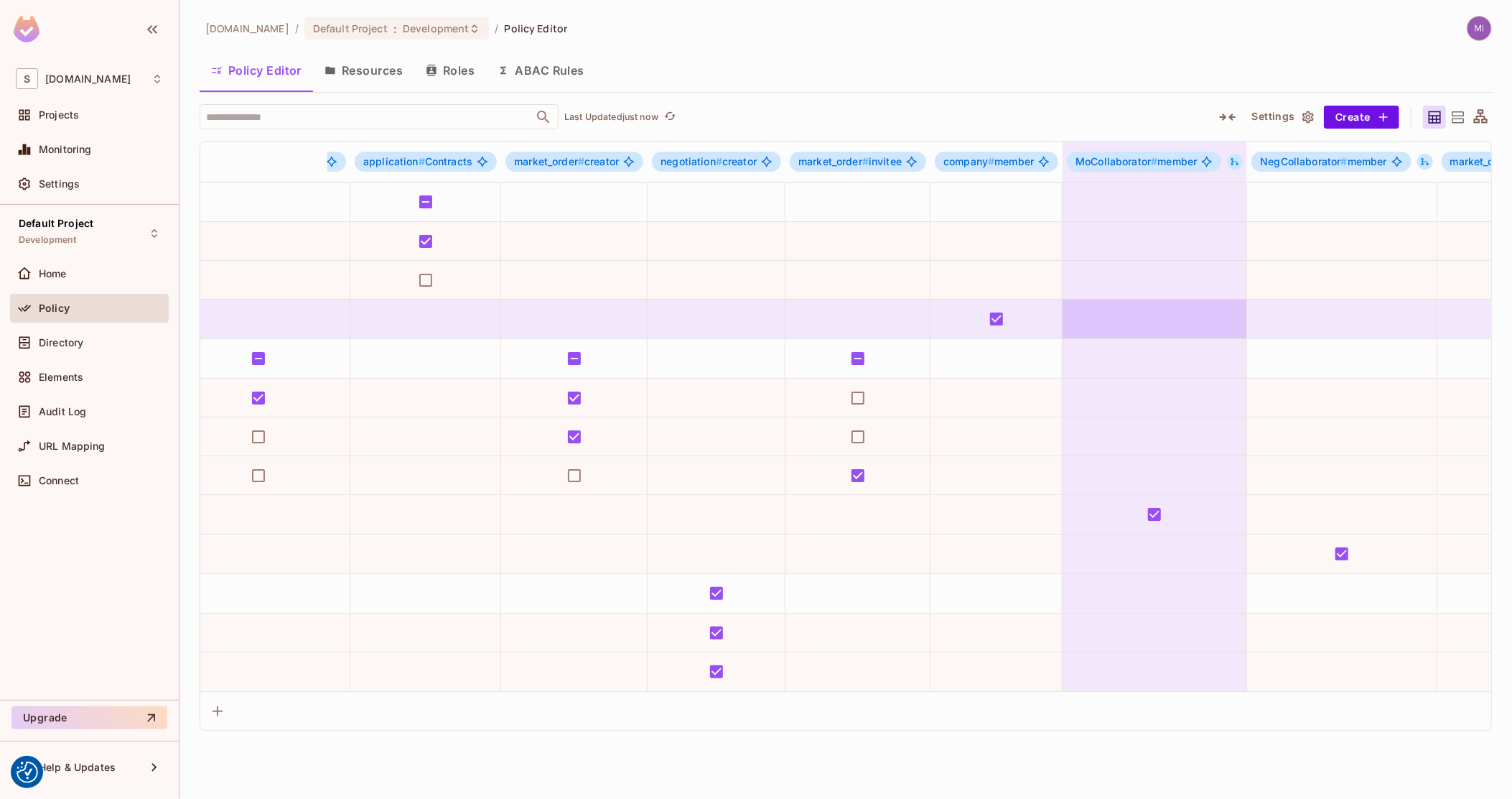
scroll to position [0, 0]
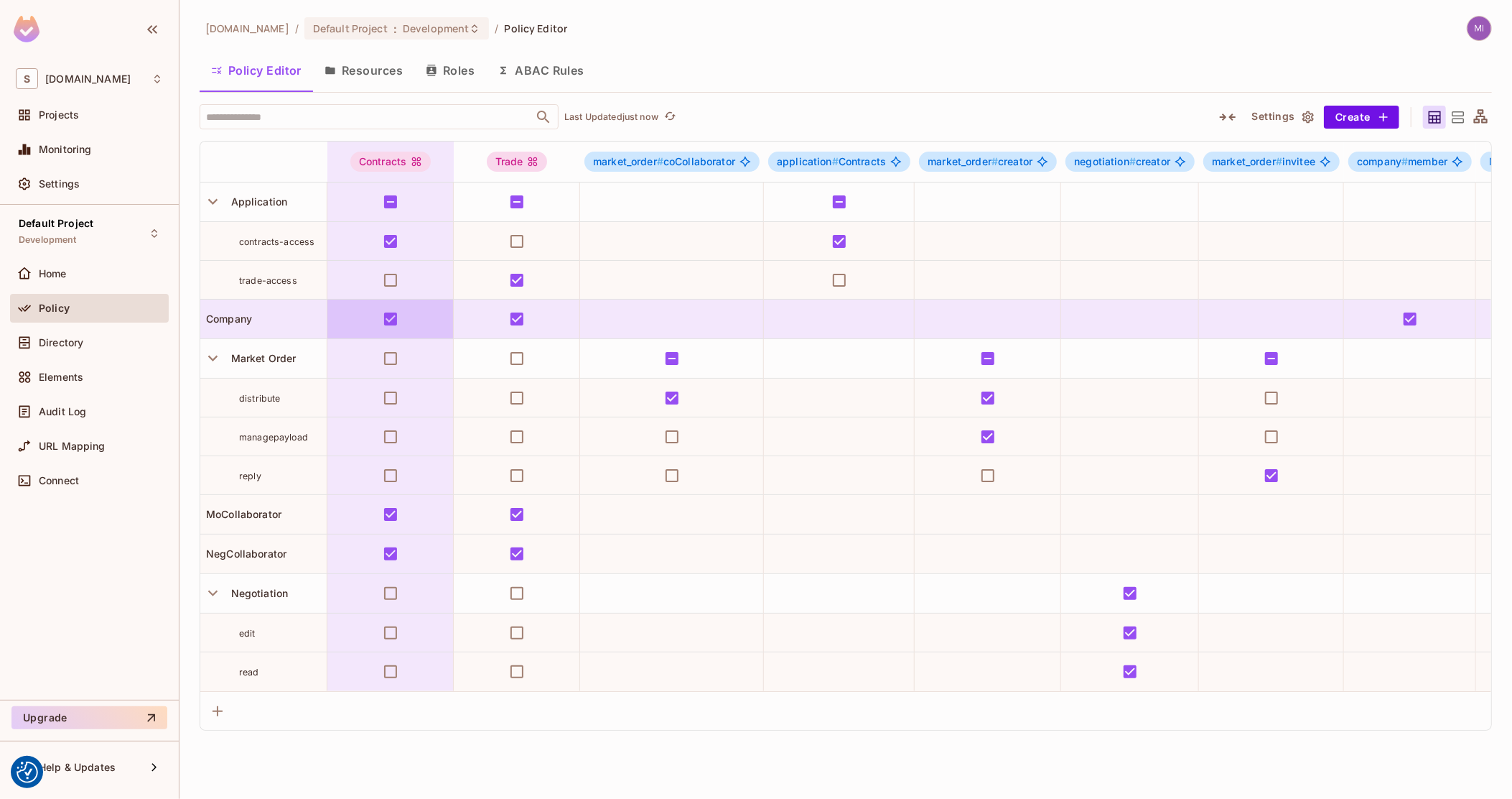
drag, startPoint x: 776, startPoint y: 332, endPoint x: 323, endPoint y: 318, distance: 453.2
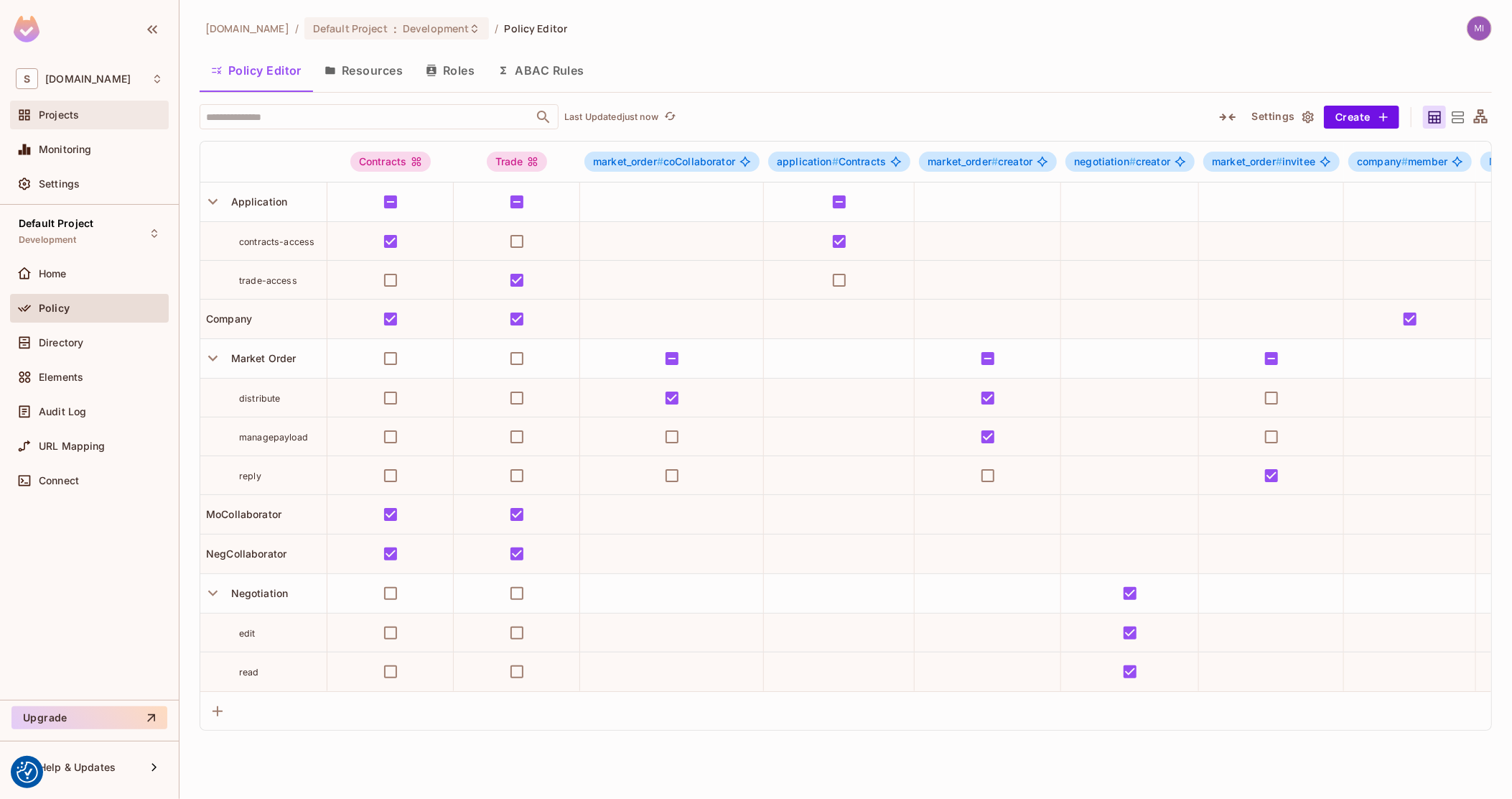
click at [87, 112] on div "Projects" at bounding box center [101, 115] width 124 height 12
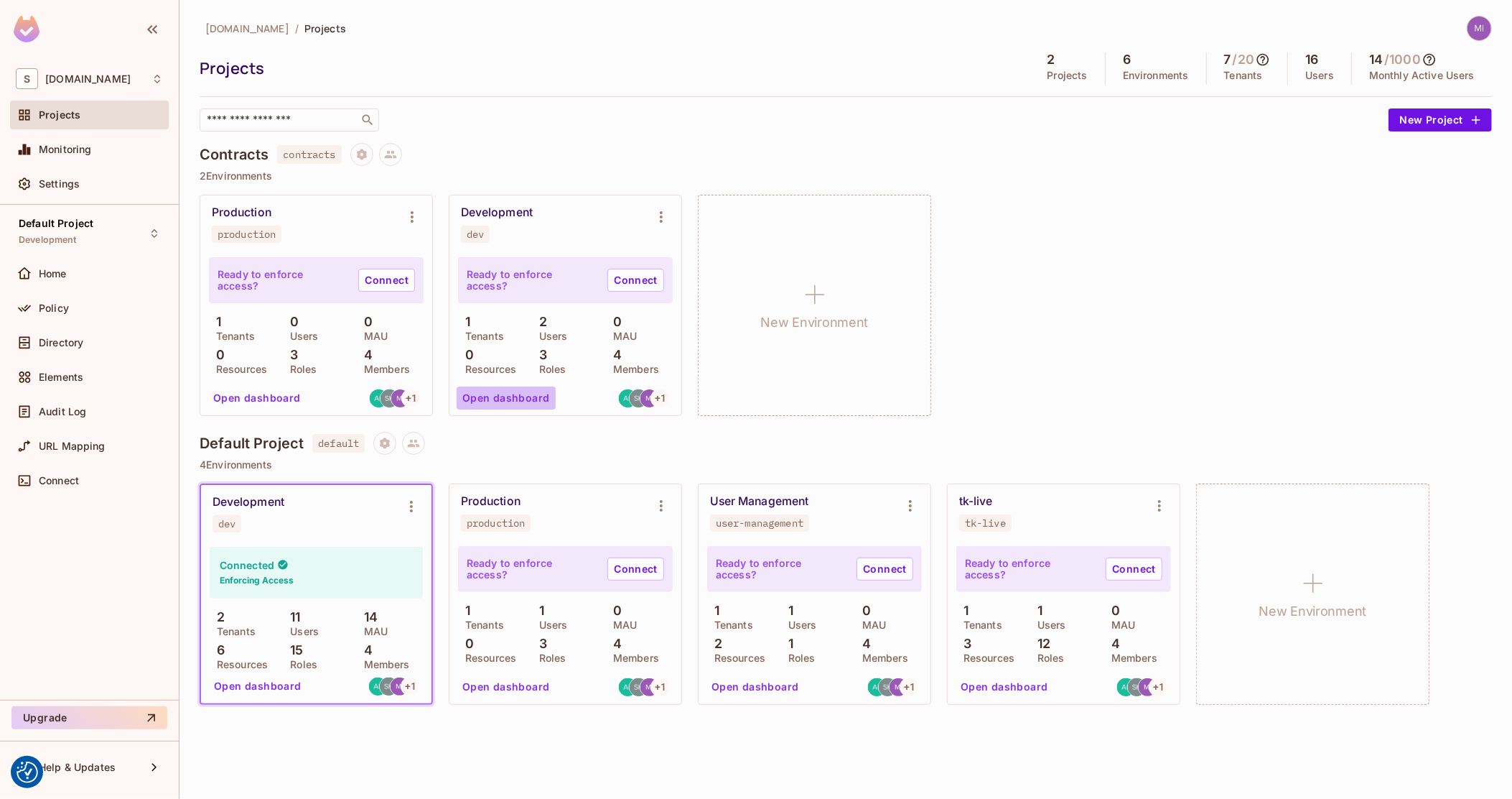
click at [511, 397] on button "Open dashboard" at bounding box center [506, 398] width 99 height 23
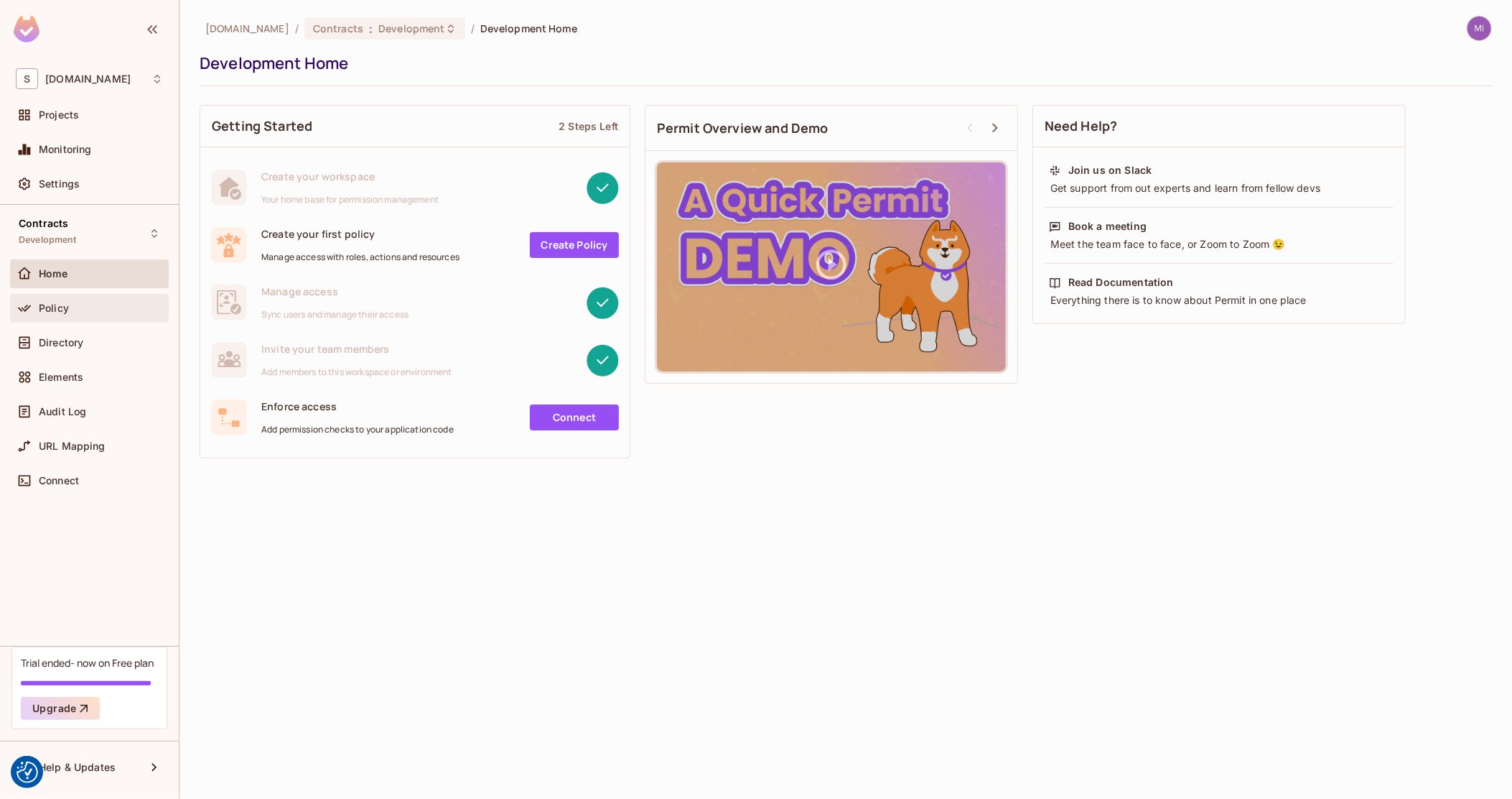
click at [50, 311] on span "Policy" at bounding box center [53, 309] width 30 height 12
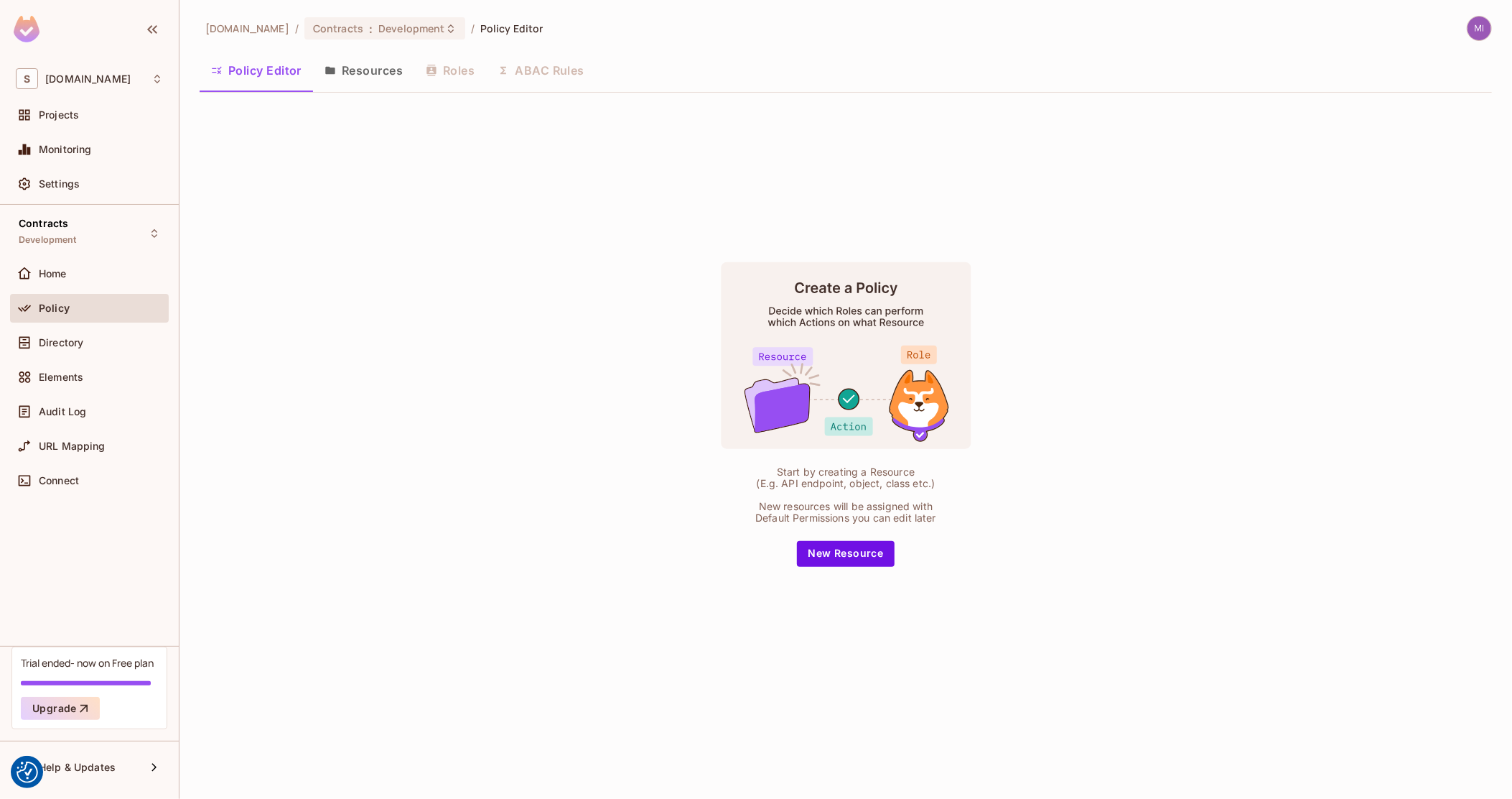
click at [101, 129] on div "Projects" at bounding box center [89, 118] width 159 height 35
click at [95, 119] on div "Projects" at bounding box center [101, 115] width 124 height 12
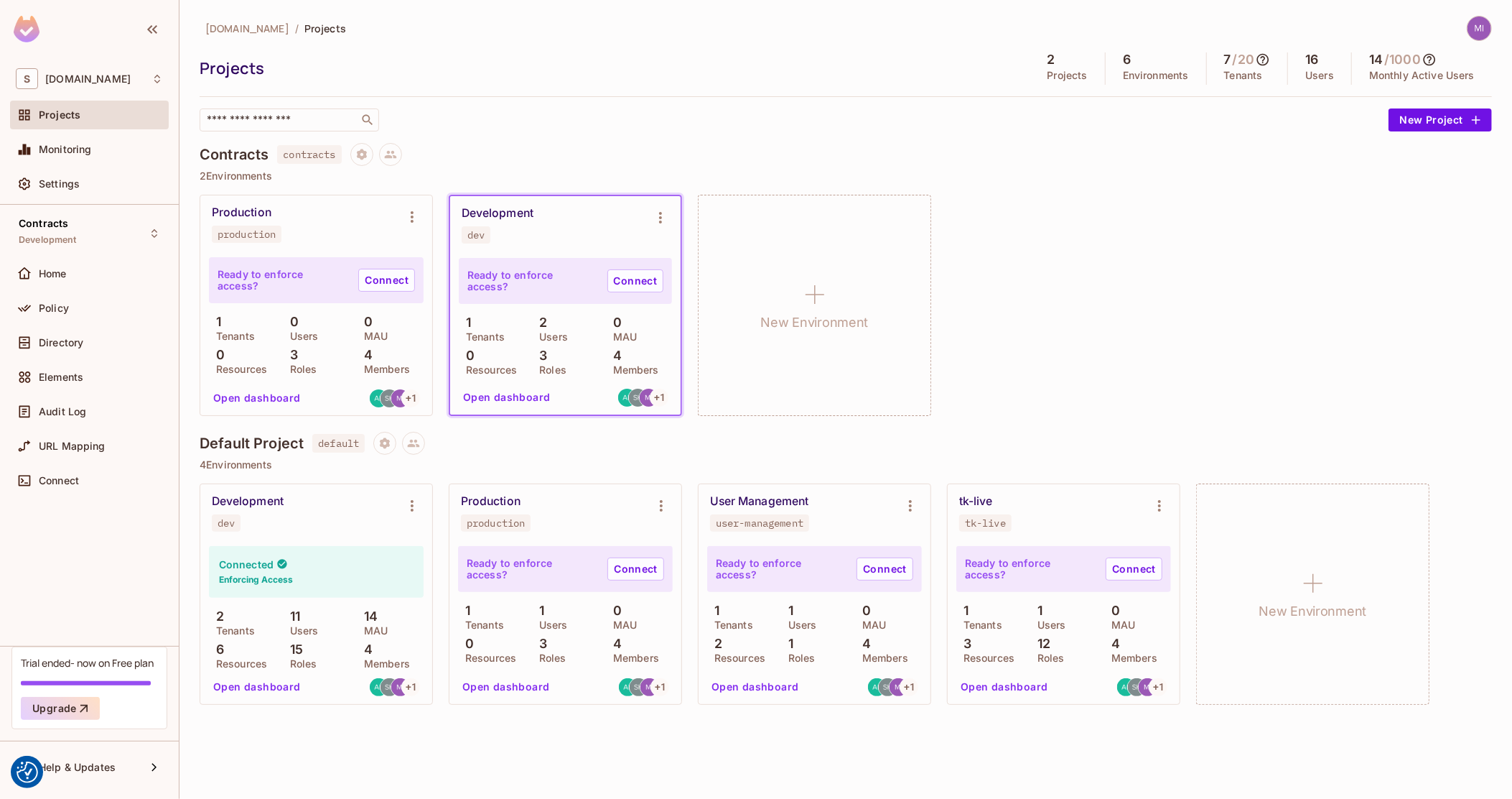
click at [521, 388] on button "Open dashboard" at bounding box center [507, 397] width 99 height 23
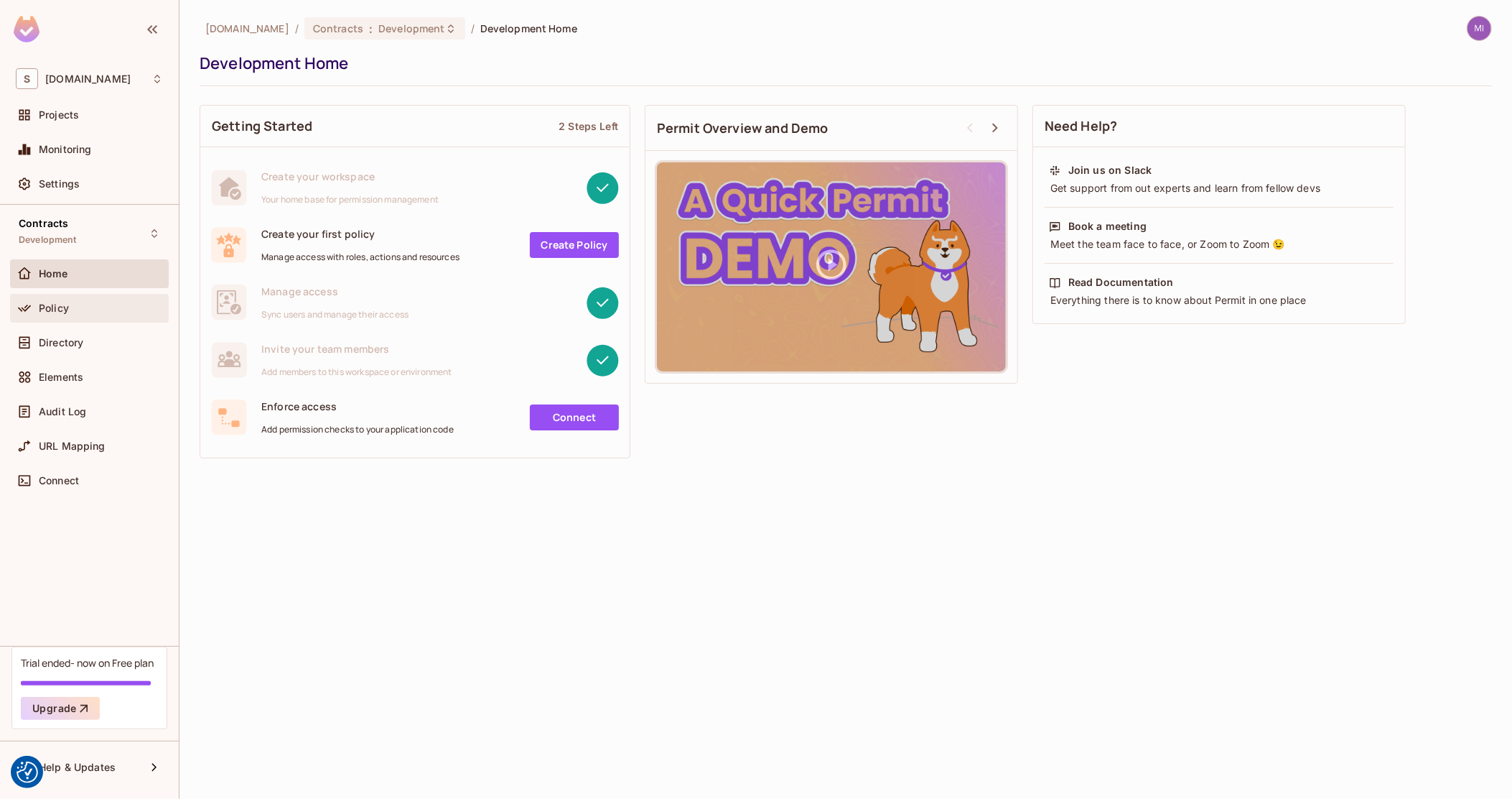
click at [76, 311] on div "Policy" at bounding box center [101, 309] width 124 height 12
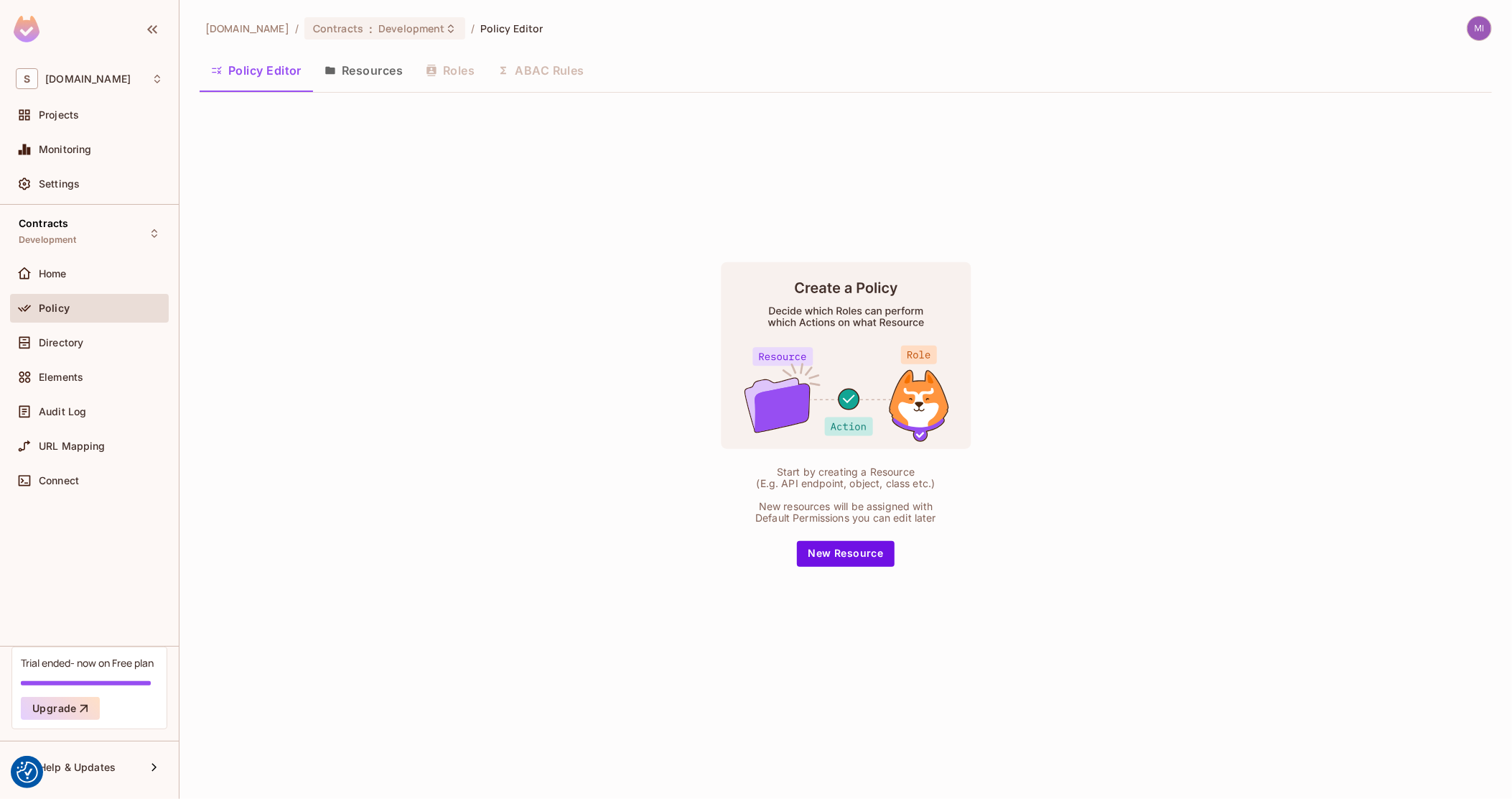
click at [359, 67] on button "Resources" at bounding box center [363, 70] width 101 height 36
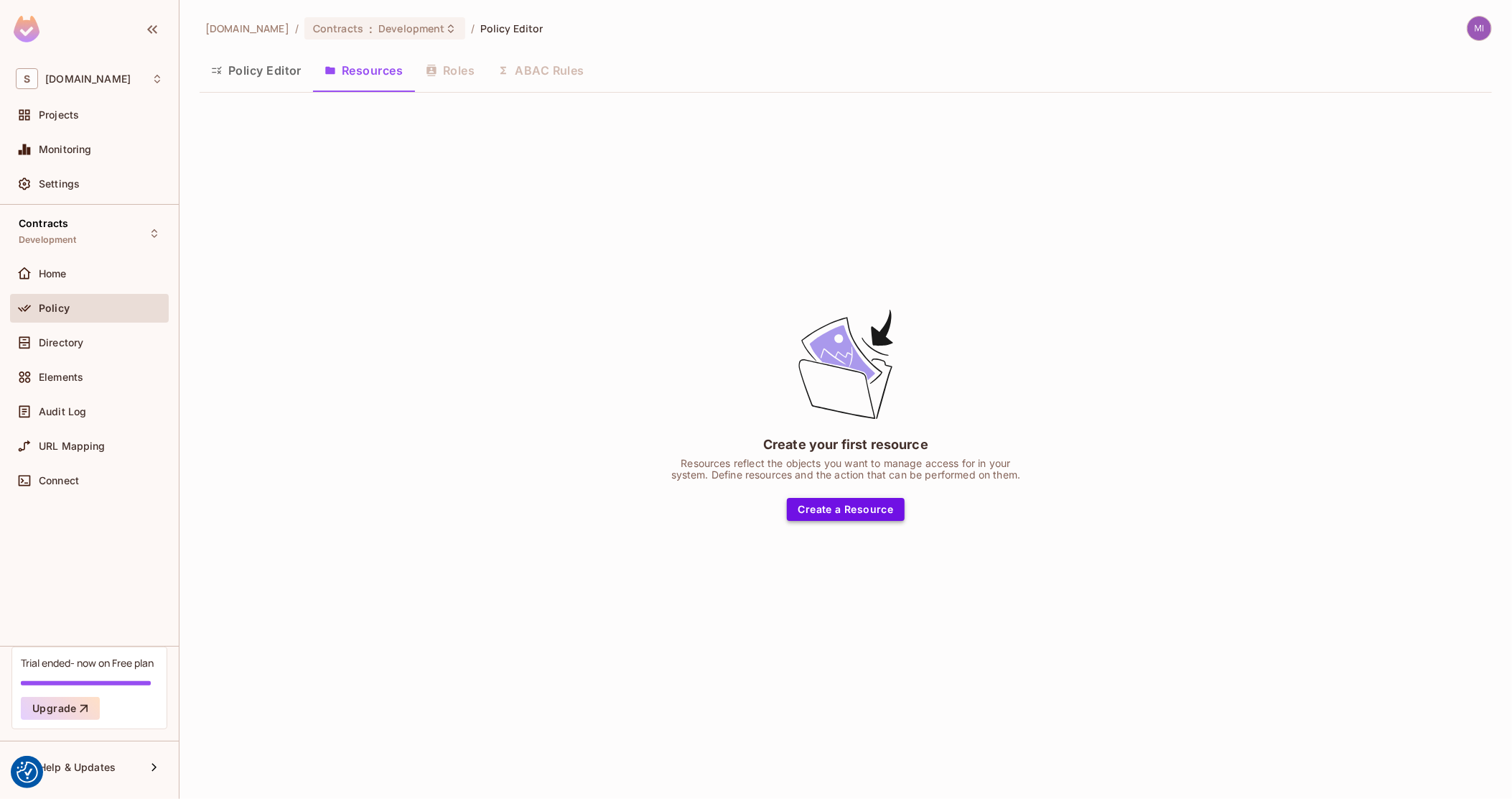
click at [790, 513] on button "Create a Resource" at bounding box center [847, 509] width 118 height 23
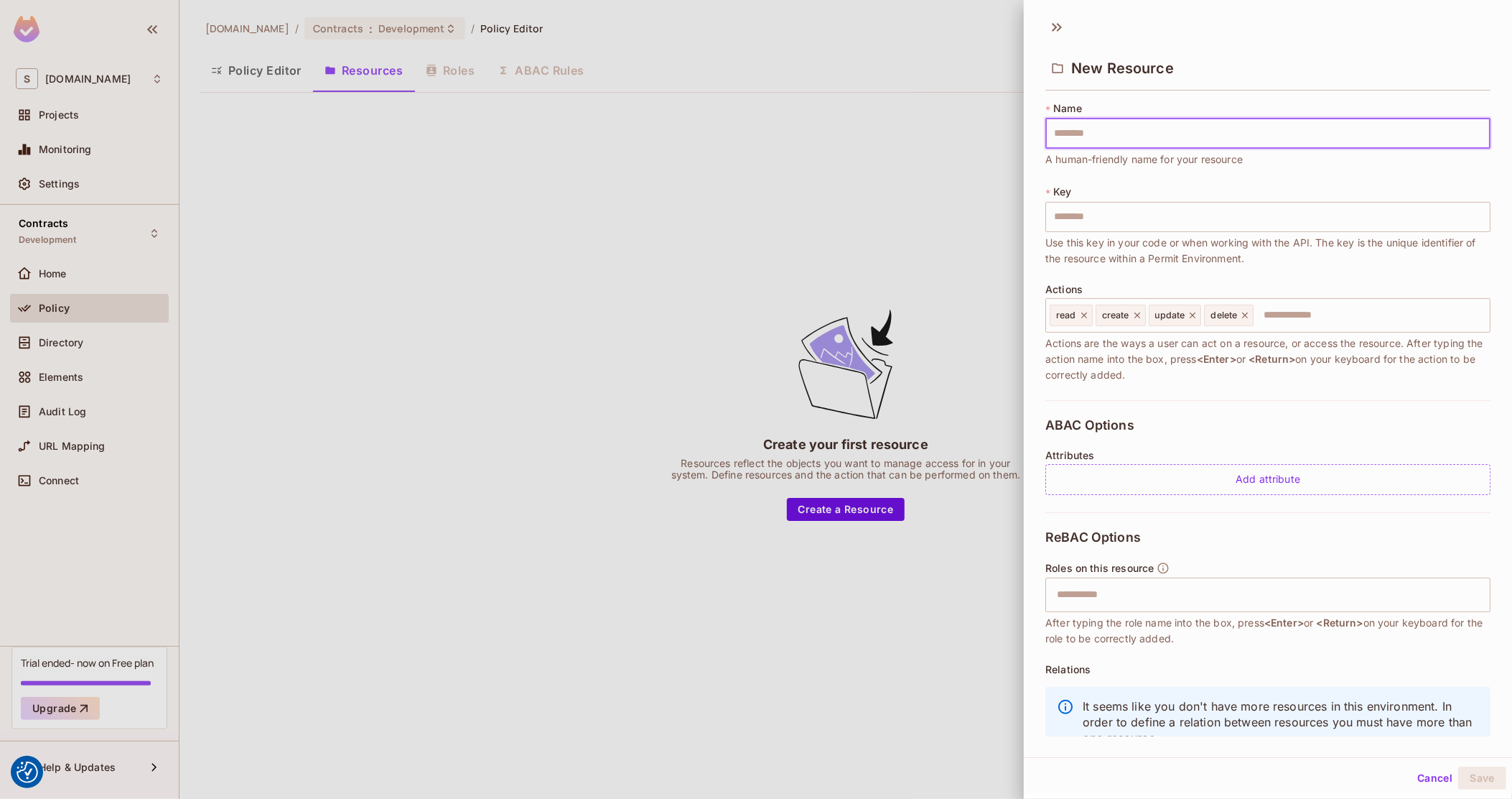
click at [1125, 129] on input "text" at bounding box center [1268, 133] width 445 height 30
type input "*"
type input "**"
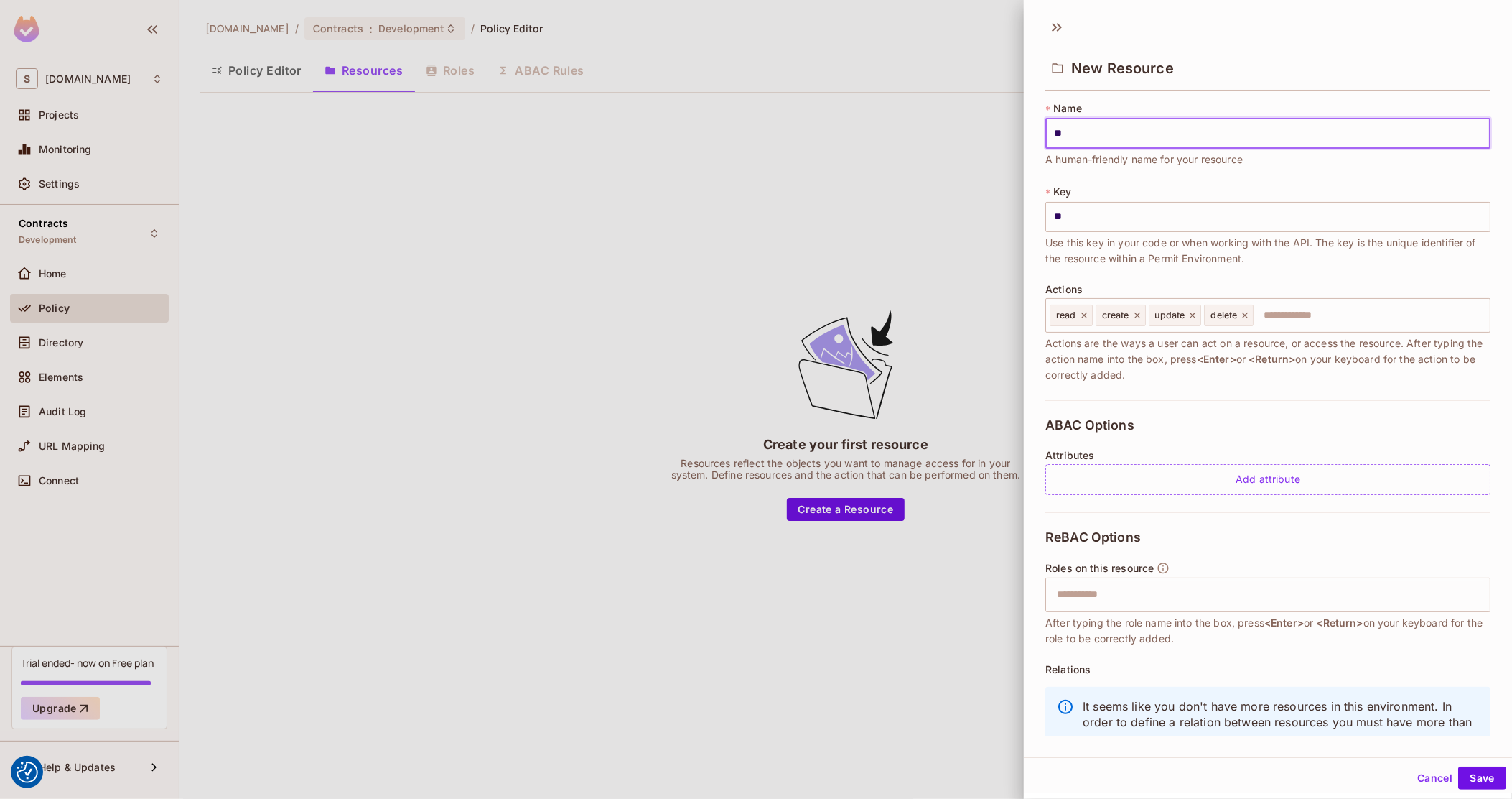
type input "***"
type input "****"
type input "*****"
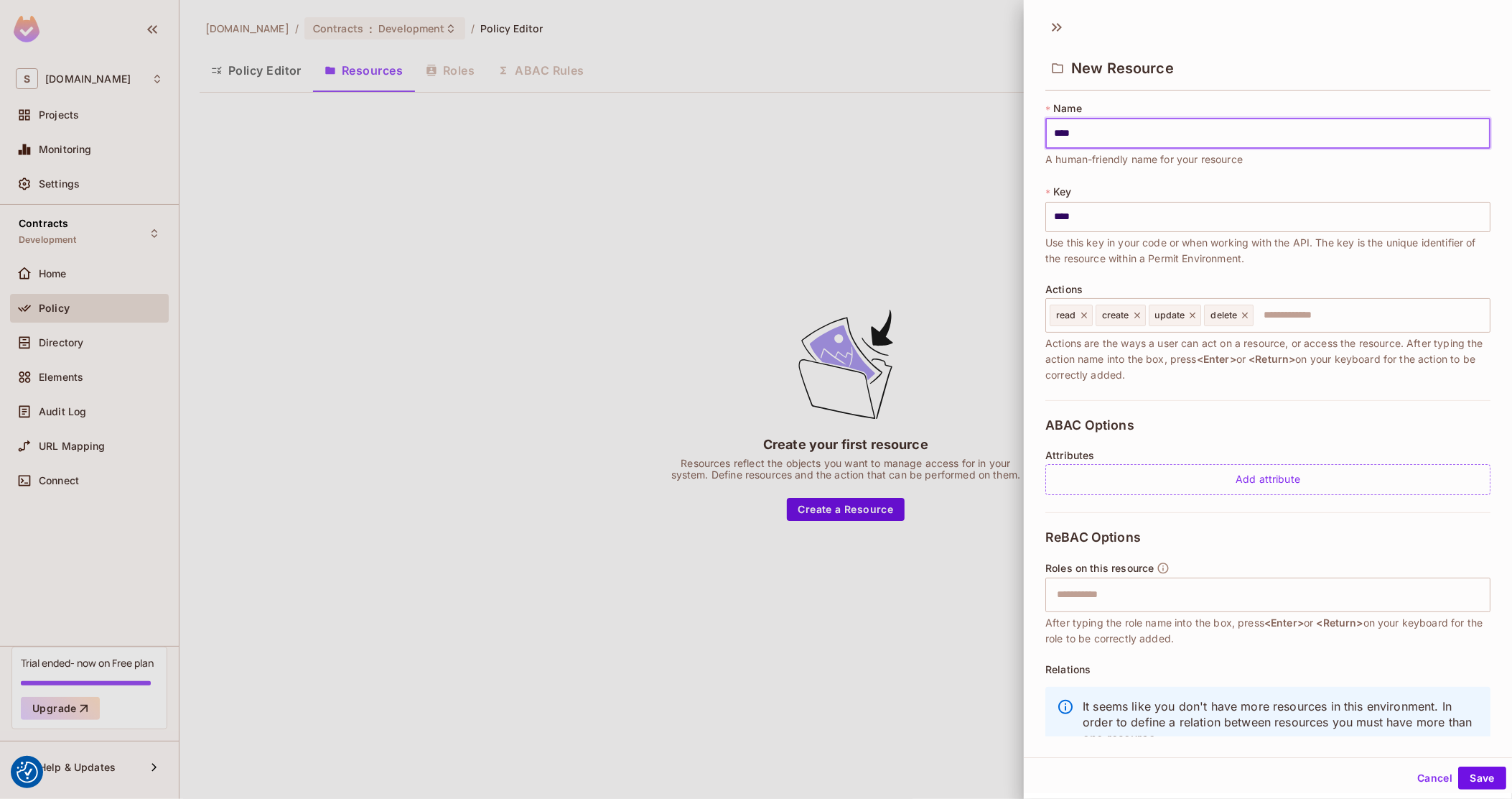
type input "*****"
type input "******"
type input "*******"
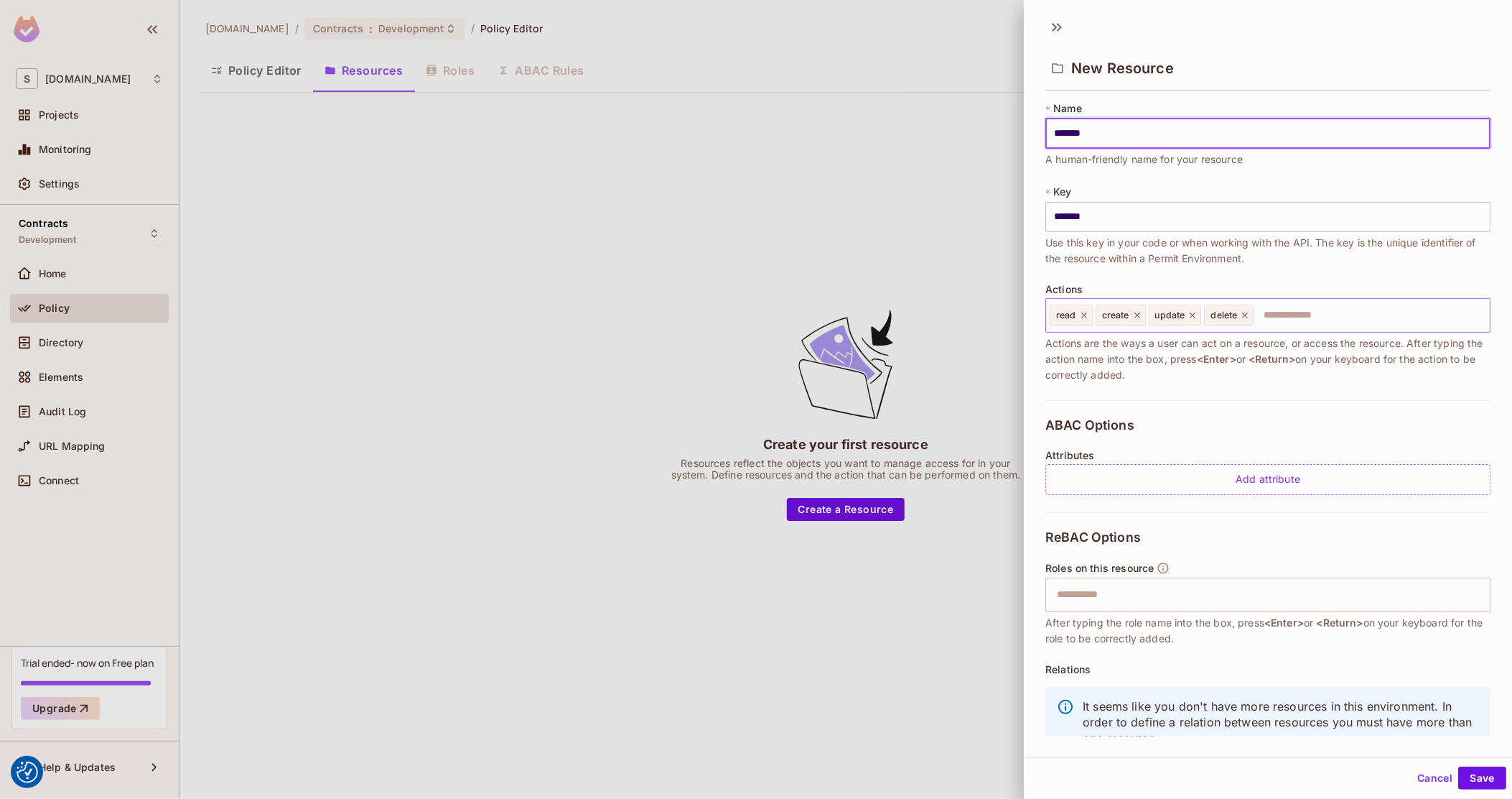
click at [1081, 317] on icon at bounding box center [1085, 316] width 10 height 10
click at [1091, 317] on icon at bounding box center [1092, 316] width 10 height 10
click at [1091, 317] on icon at bounding box center [1094, 316] width 10 height 10
click at [1091, 317] on icon at bounding box center [1091, 316] width 10 height 10
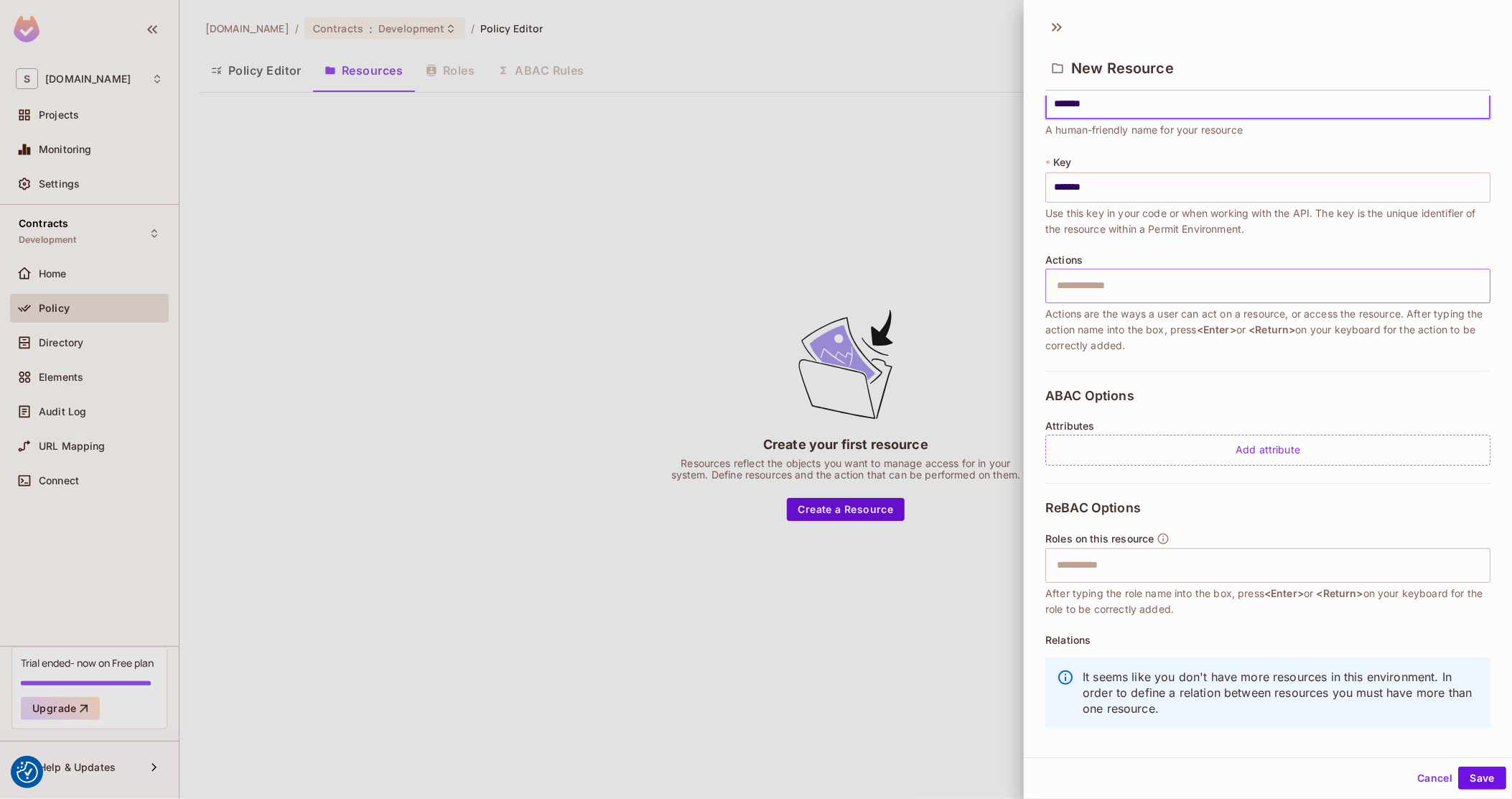
scroll to position [45, 0]
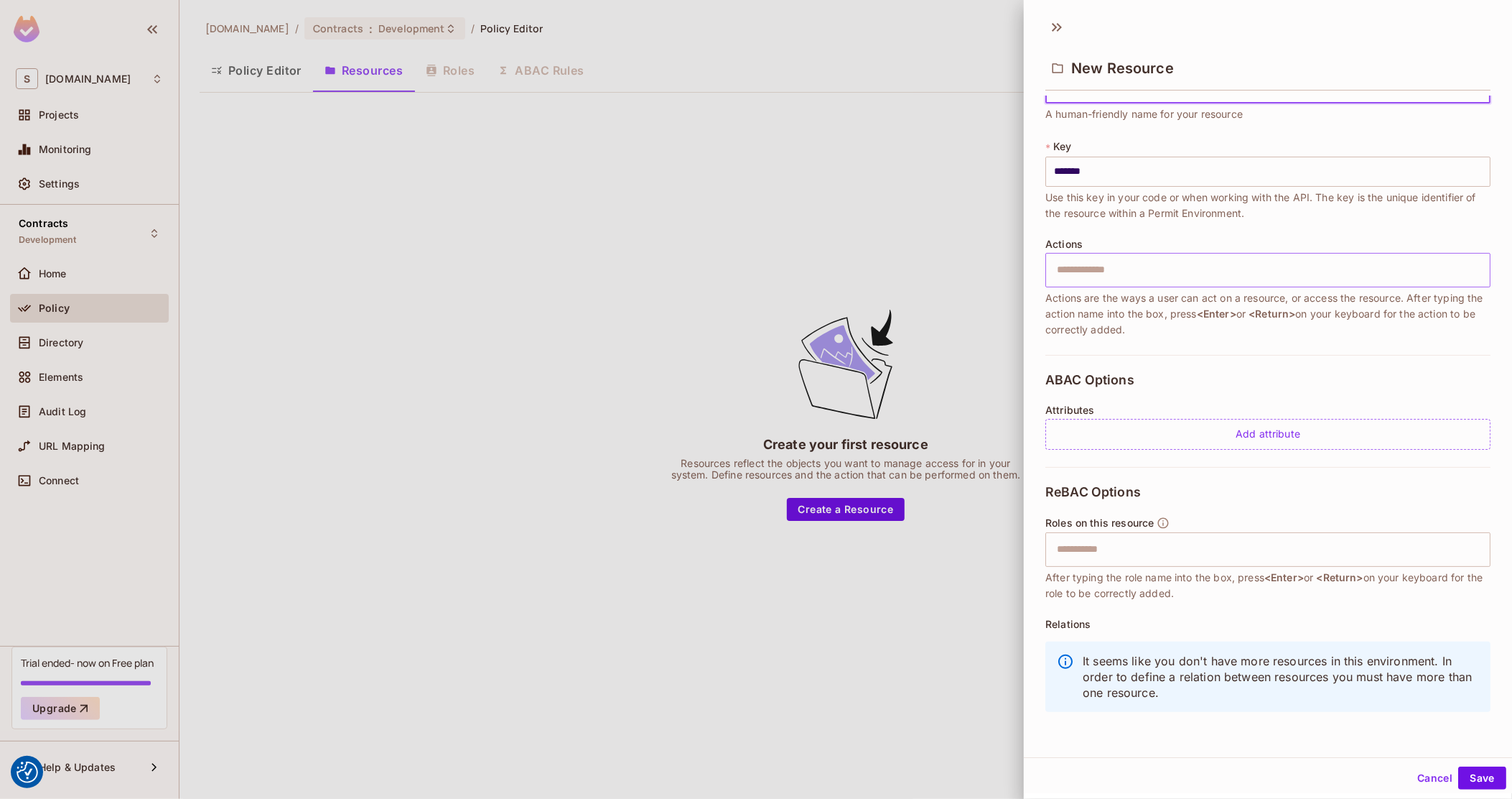
type input "*******"
click at [462, 303] on div at bounding box center [756, 400] width 1512 height 799
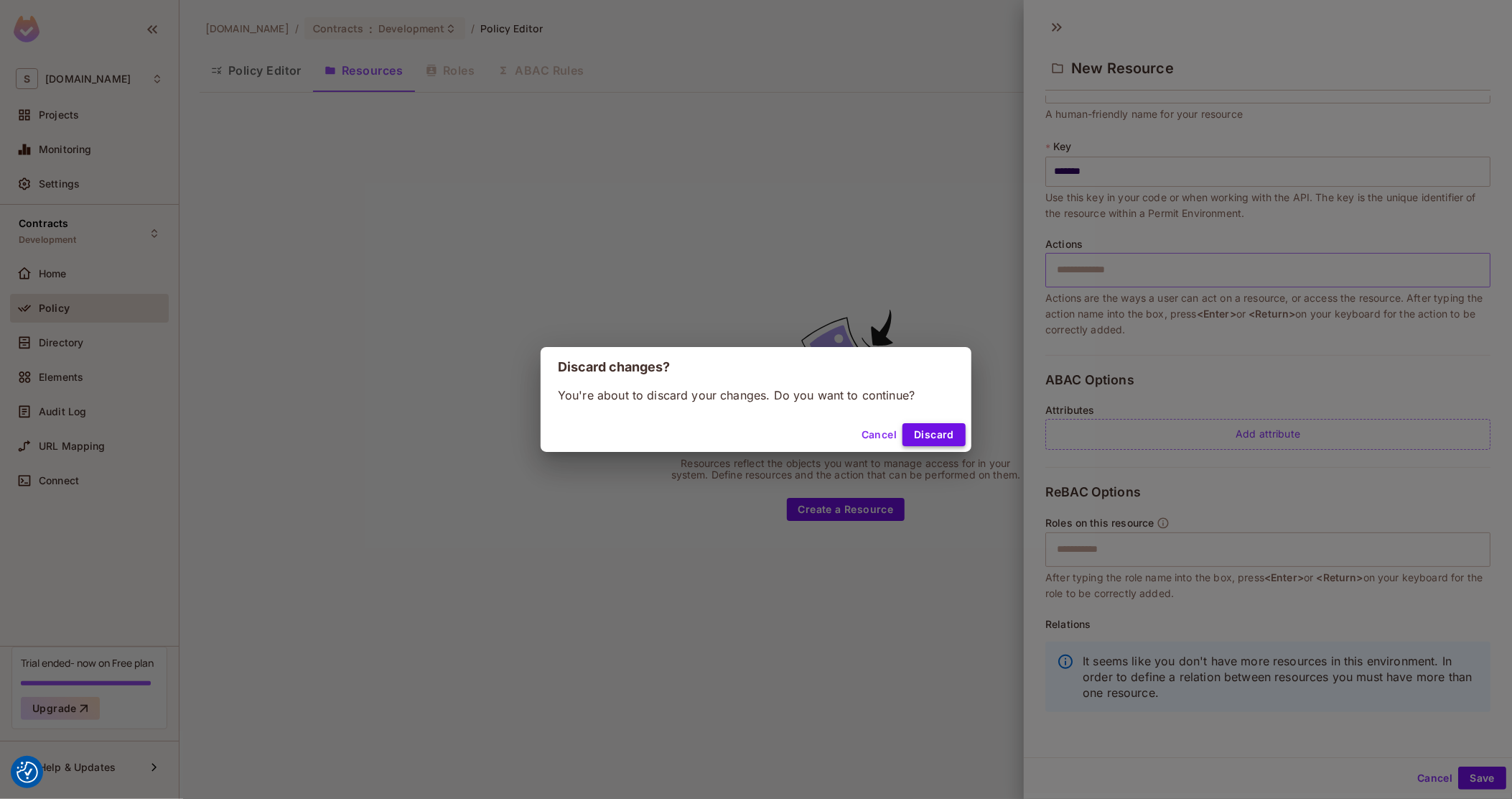
click at [932, 445] on button "Discard" at bounding box center [934, 434] width 63 height 23
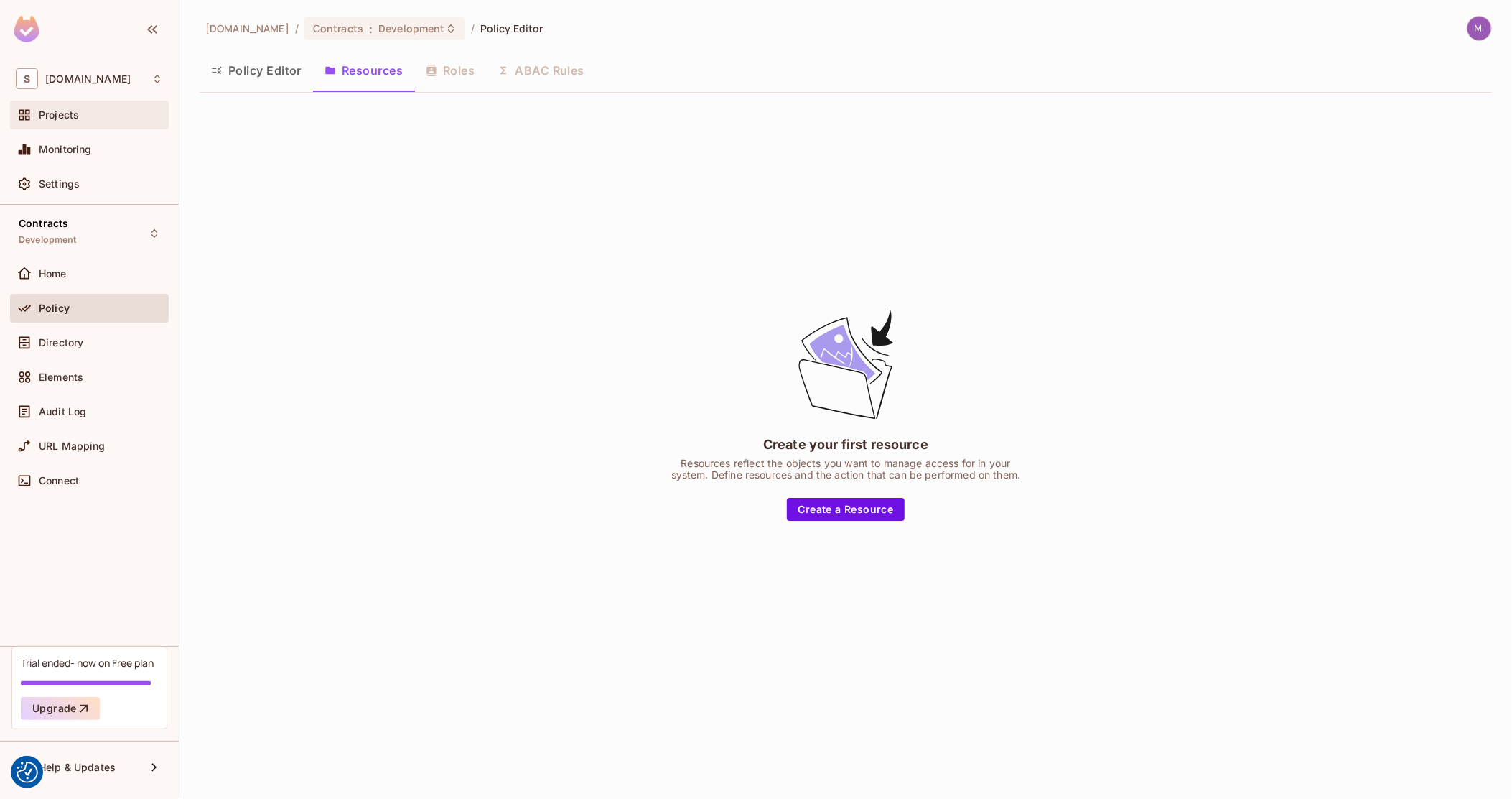
click at [47, 118] on span "Projects" at bounding box center [58, 115] width 40 height 12
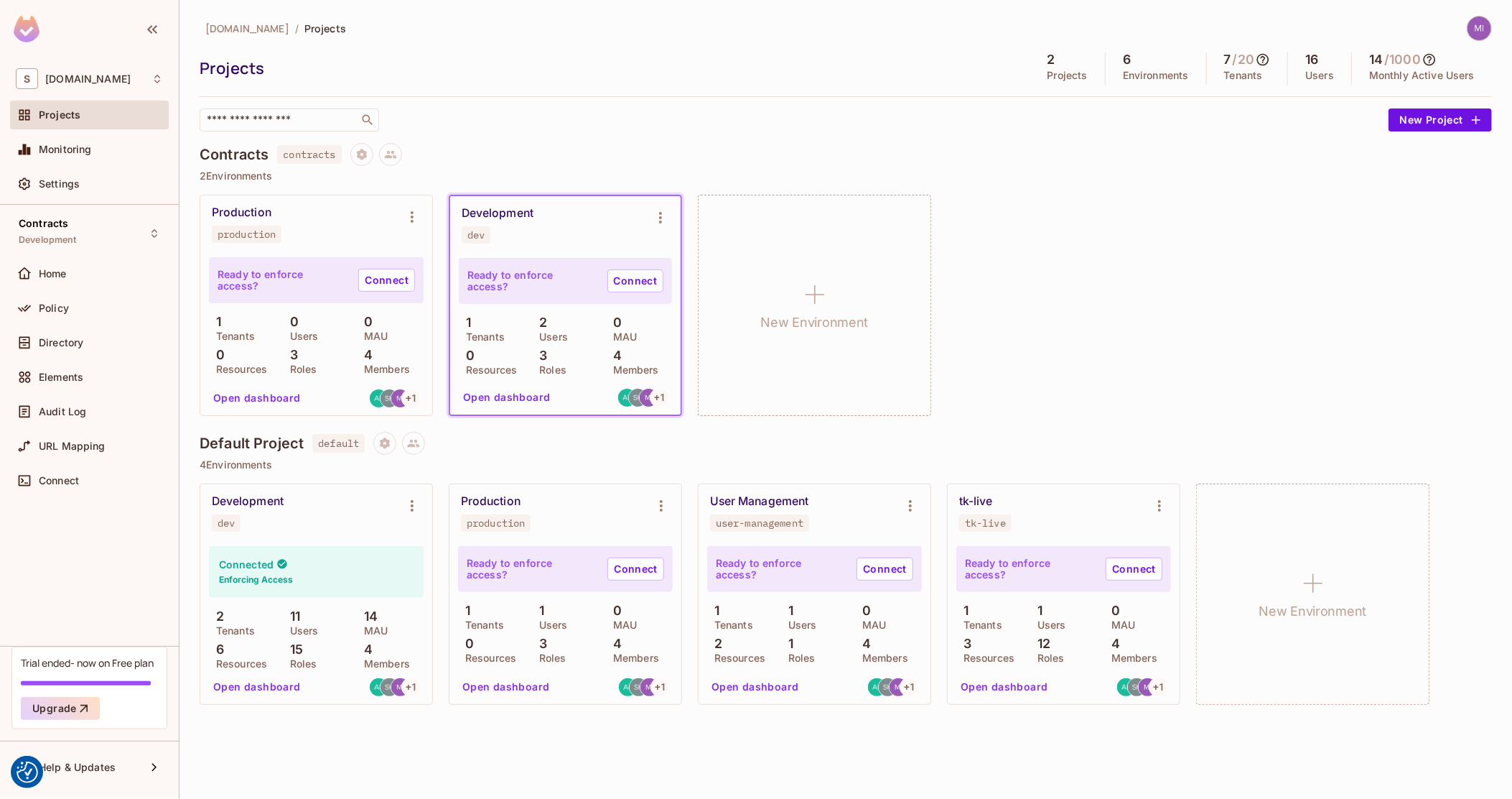
click at [345, 493] on div "Development dev" at bounding box center [316, 513] width 232 height 58
click at [245, 692] on button "Open dashboard" at bounding box center [257, 687] width 99 height 23
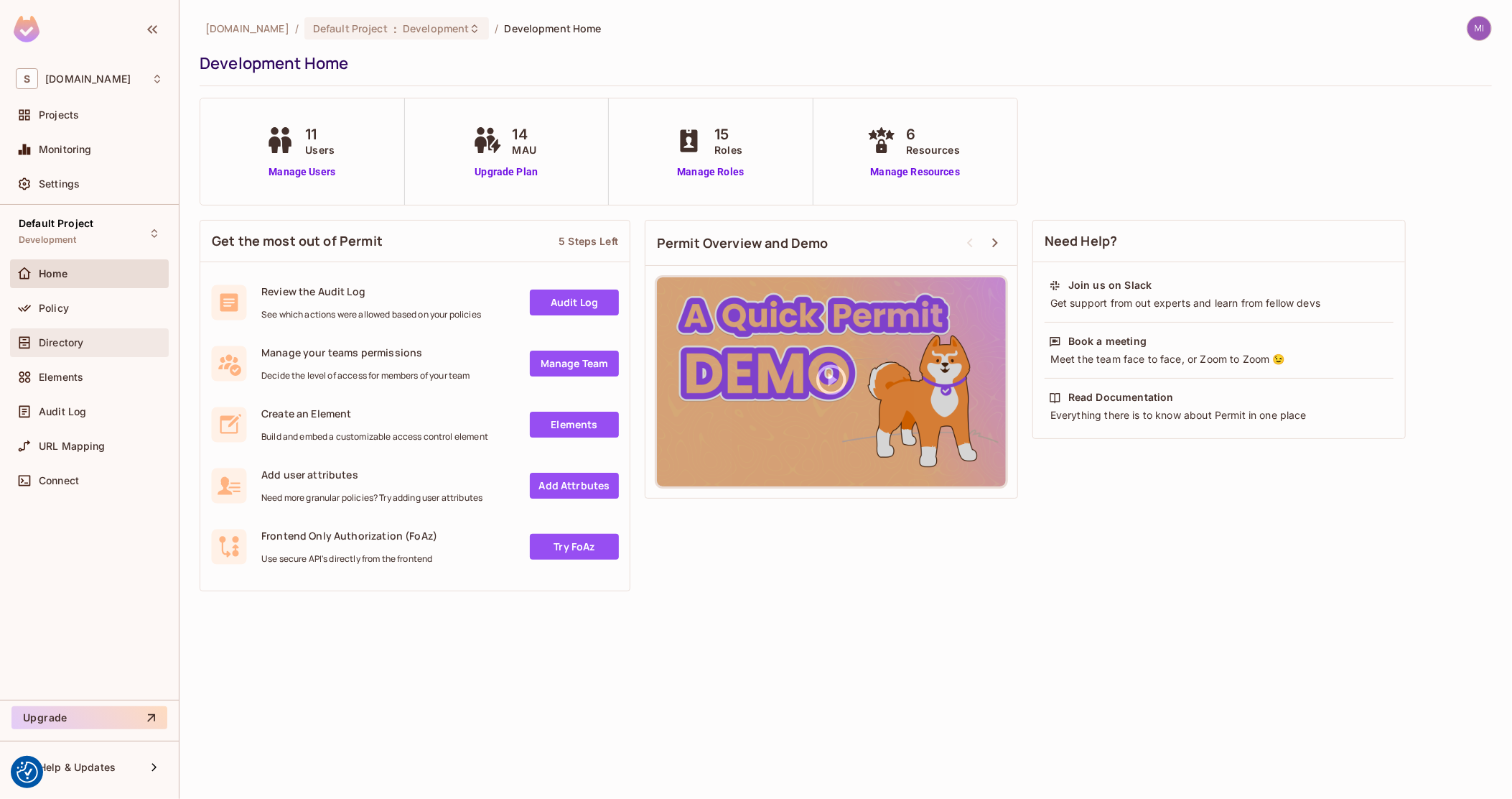
click at [67, 340] on span "Directory" at bounding box center [61, 343] width 44 height 12
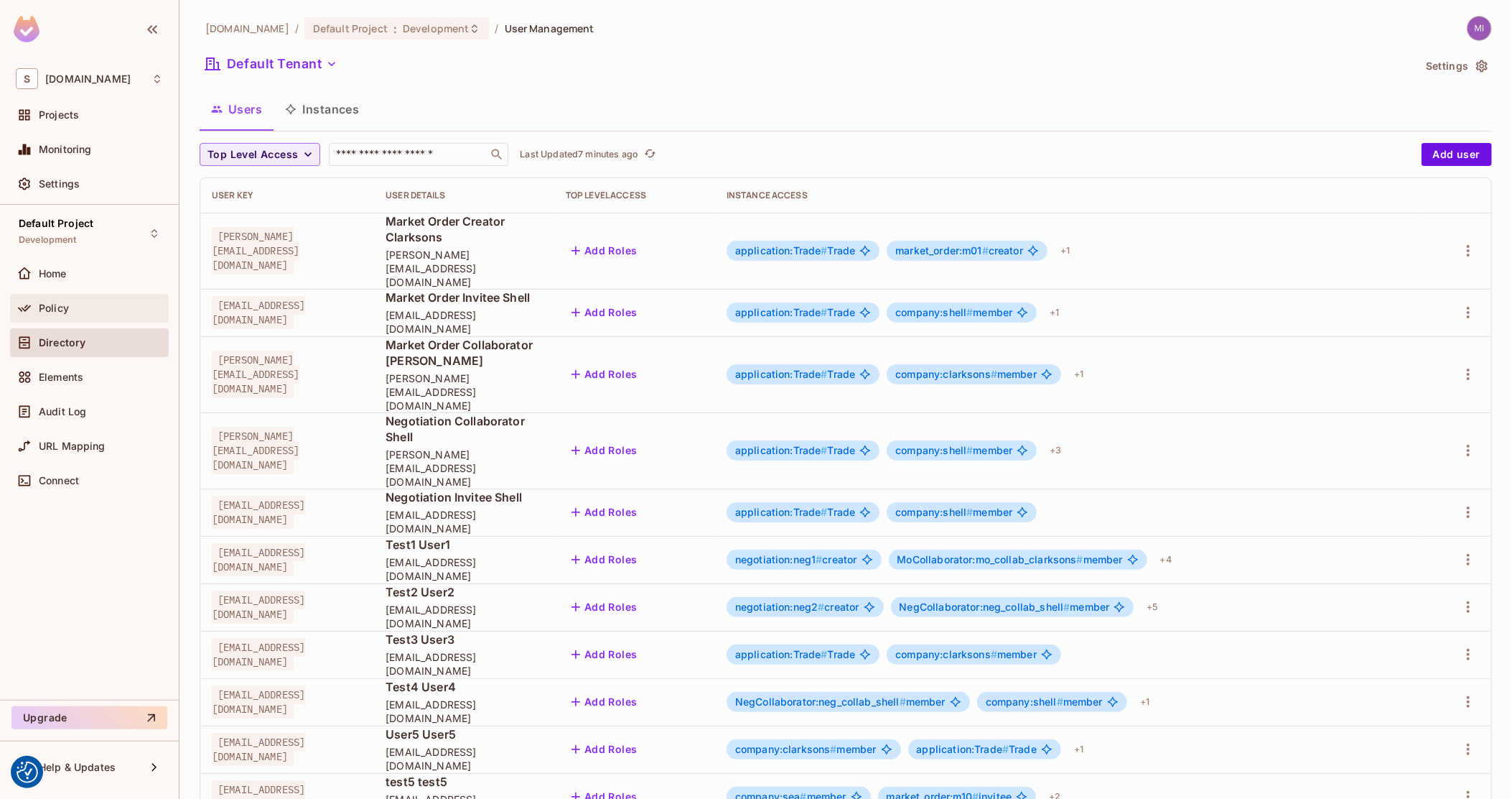
click at [115, 311] on div "Policy" at bounding box center [101, 309] width 124 height 12
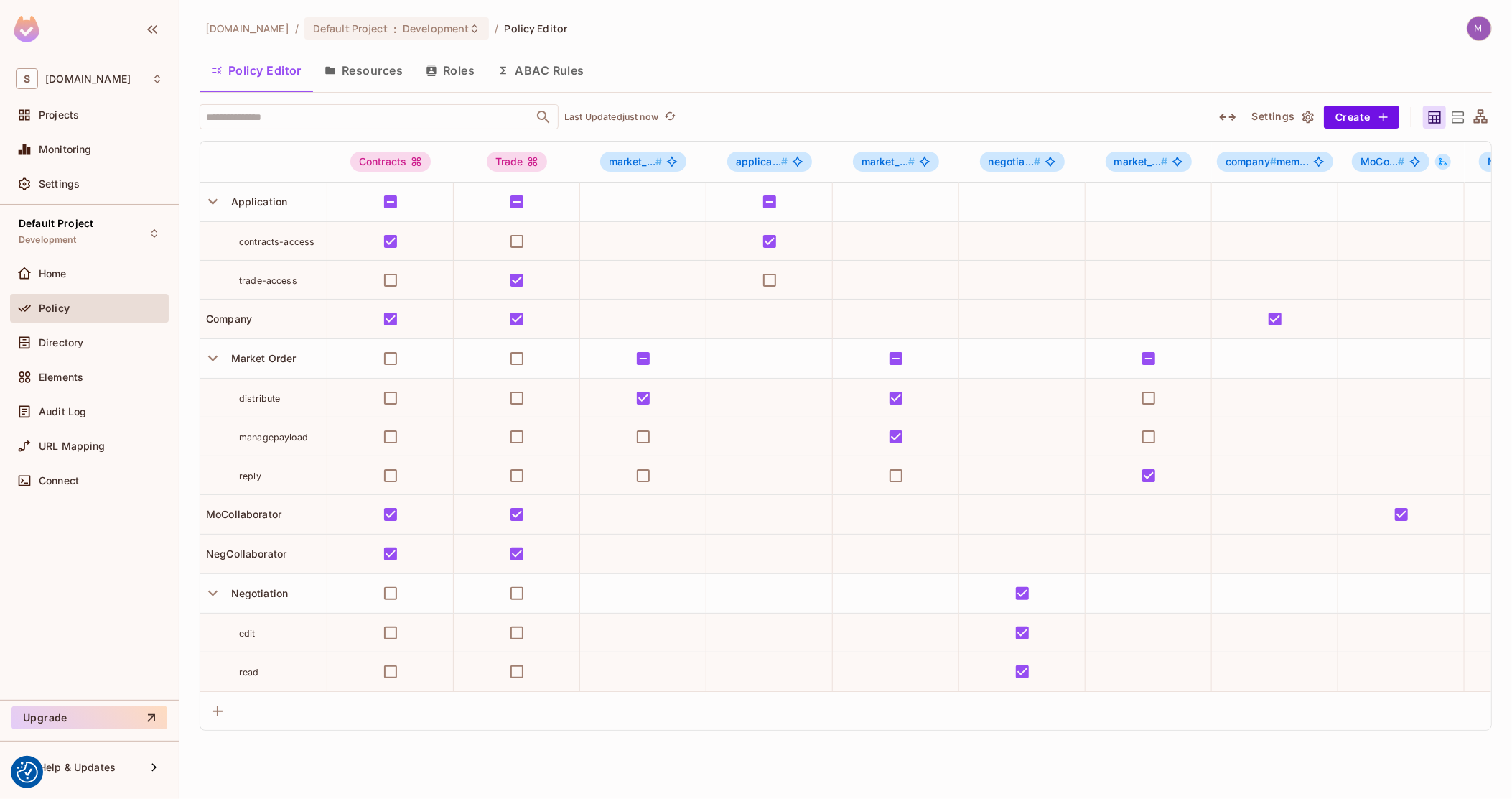
click at [464, 70] on button "Roles" at bounding box center [450, 70] width 72 height 36
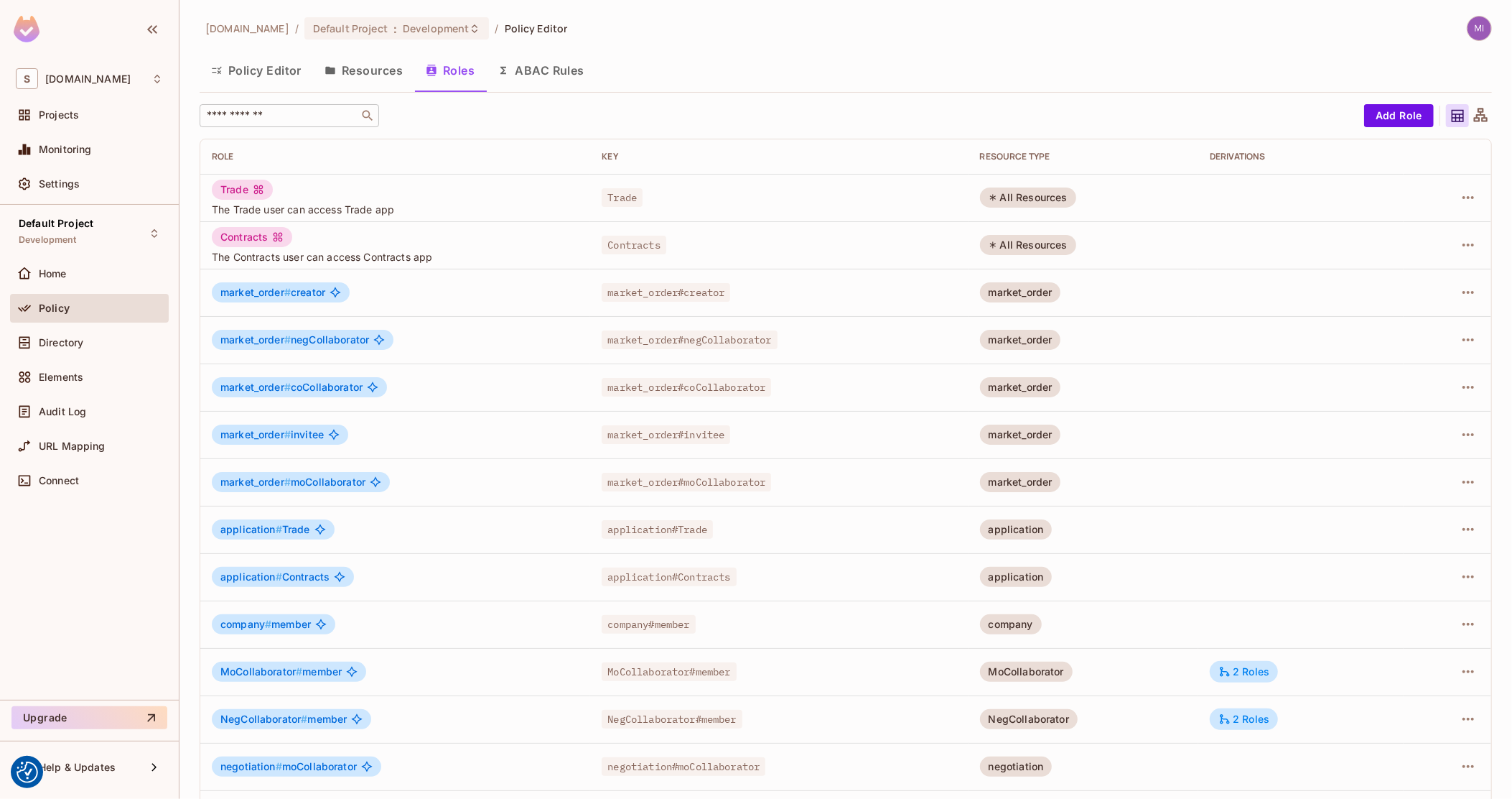
click at [262, 117] on input "text" at bounding box center [279, 115] width 151 height 14
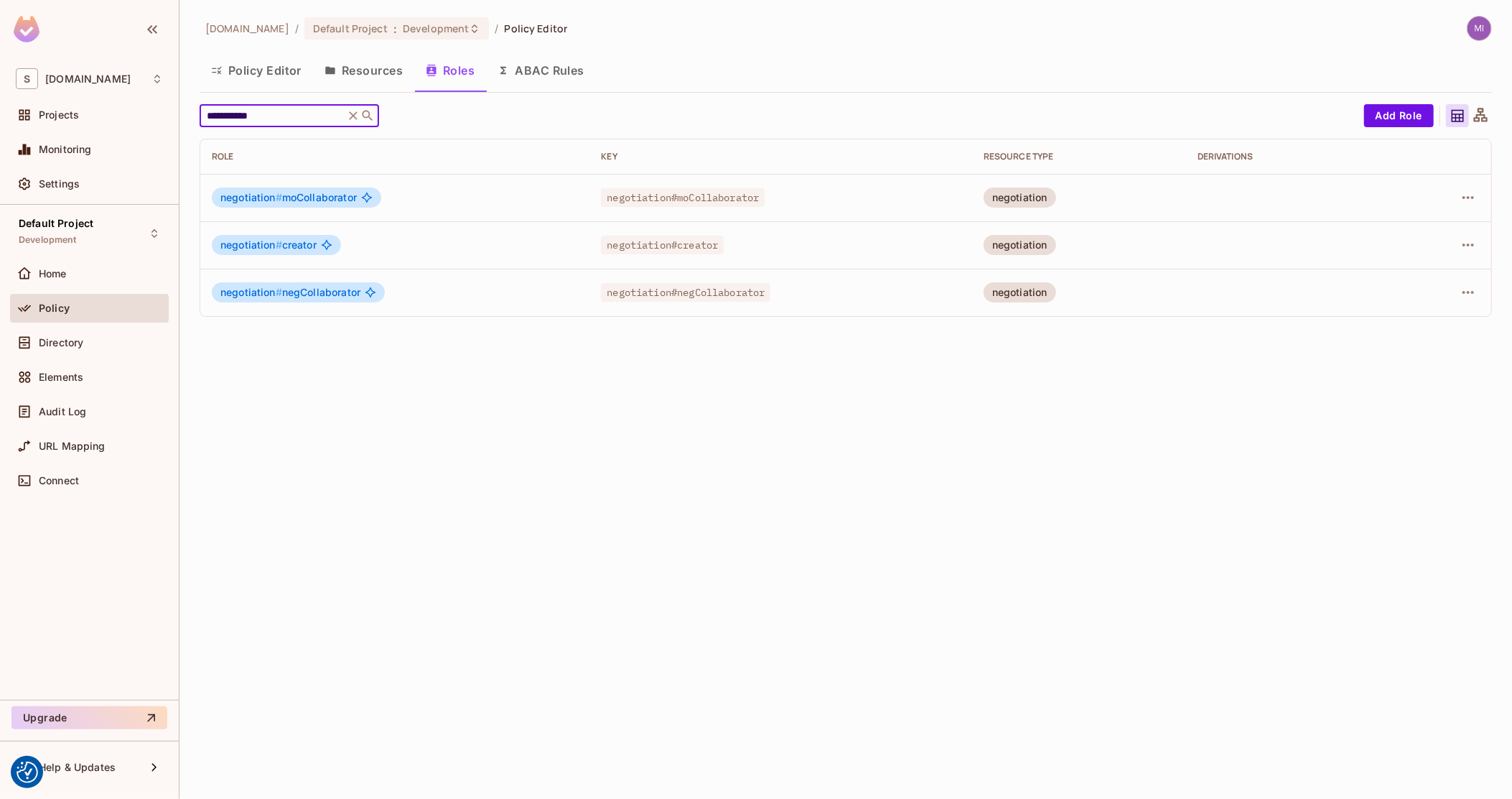
type input "**********"
click at [1492, 28] on div "**********" at bounding box center [846, 400] width 1333 height 799
click at [1480, 28] on img at bounding box center [1479, 28] width 24 height 24
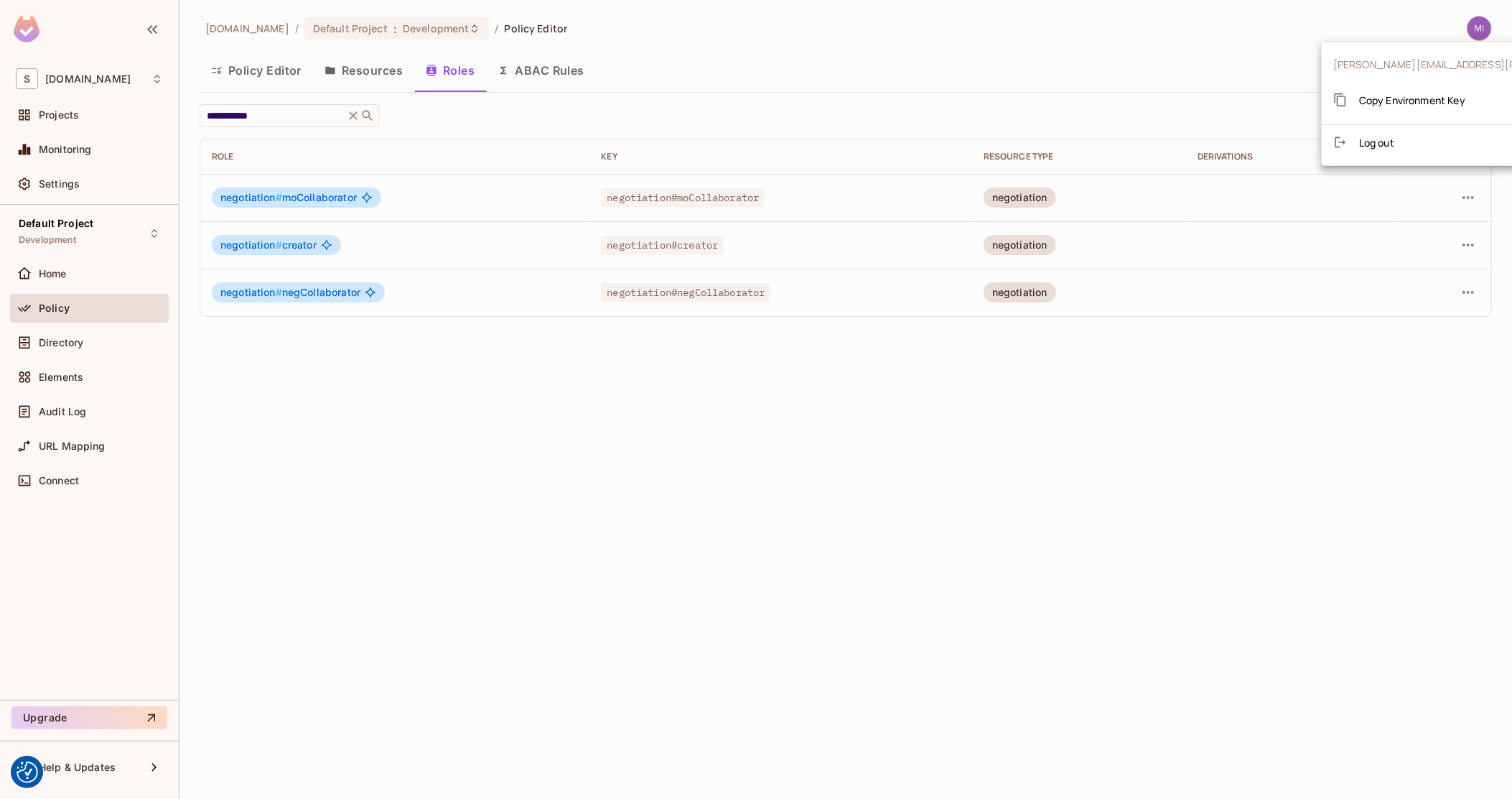
click at [1465, 150] on li "Log out" at bounding box center [1502, 142] width 361 height 23
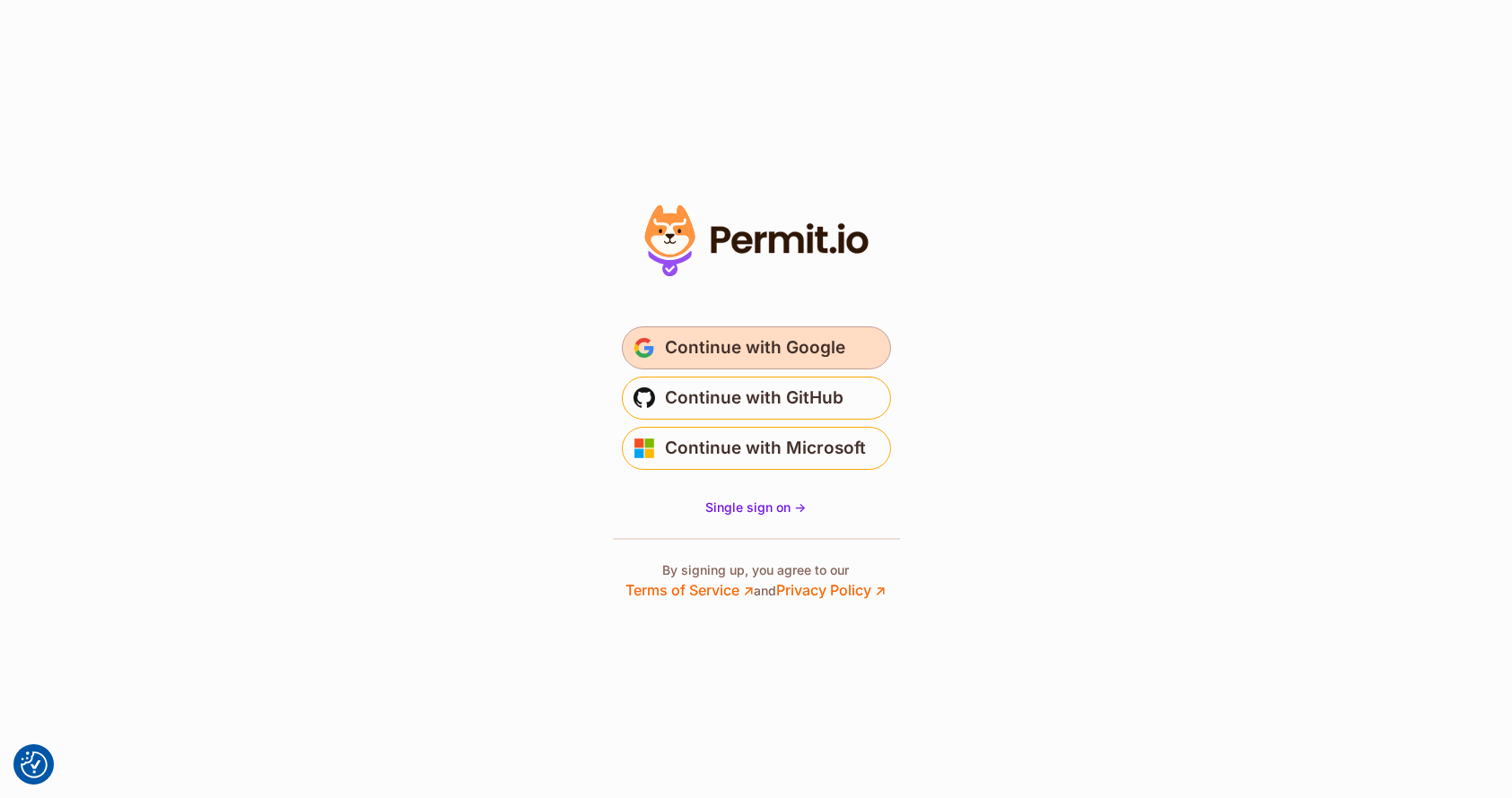
click at [780, 336] on span "Continue with Google" at bounding box center [756, 347] width 180 height 29
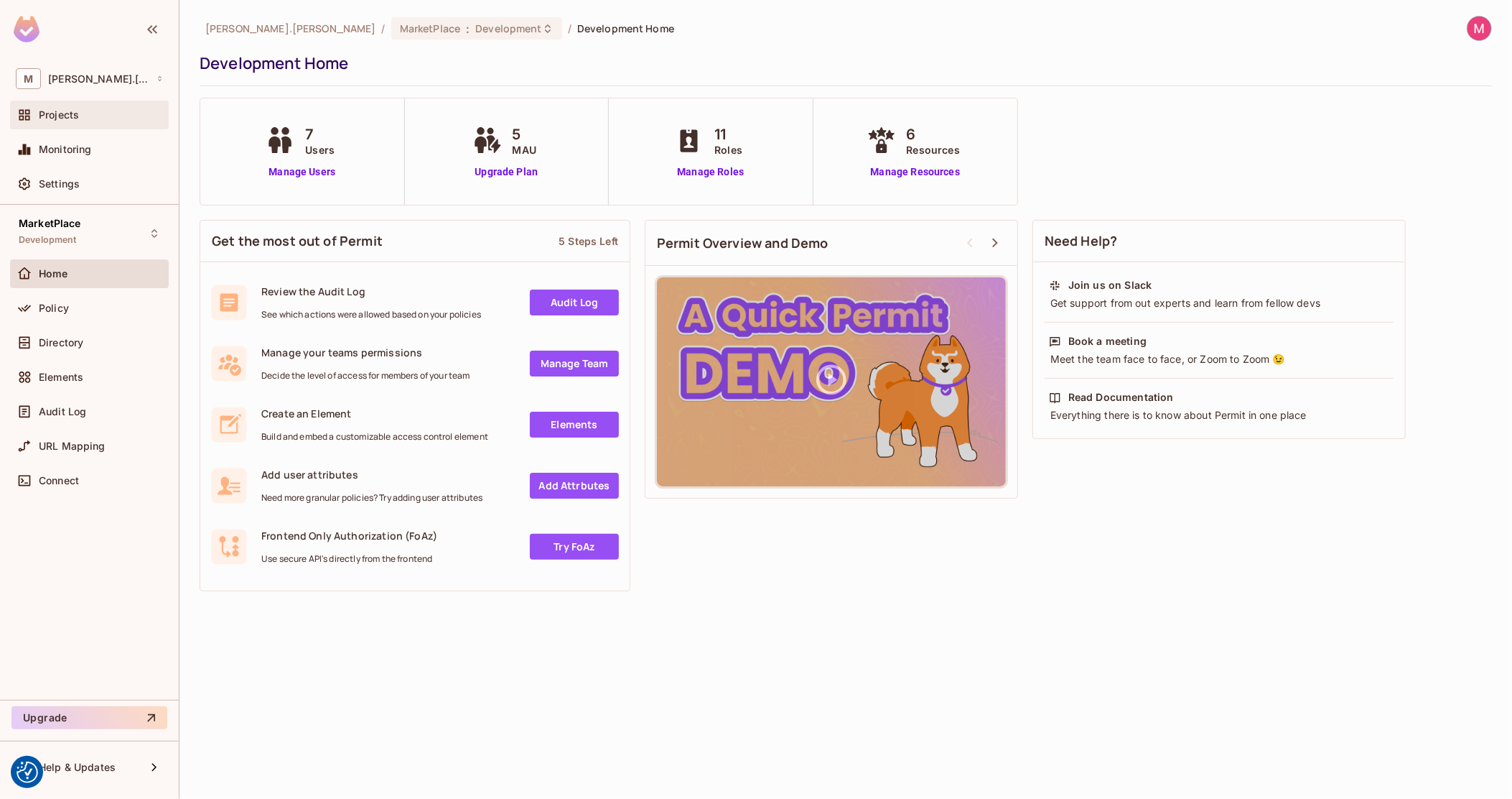
click at [91, 121] on div "Projects" at bounding box center [89, 115] width 147 height 17
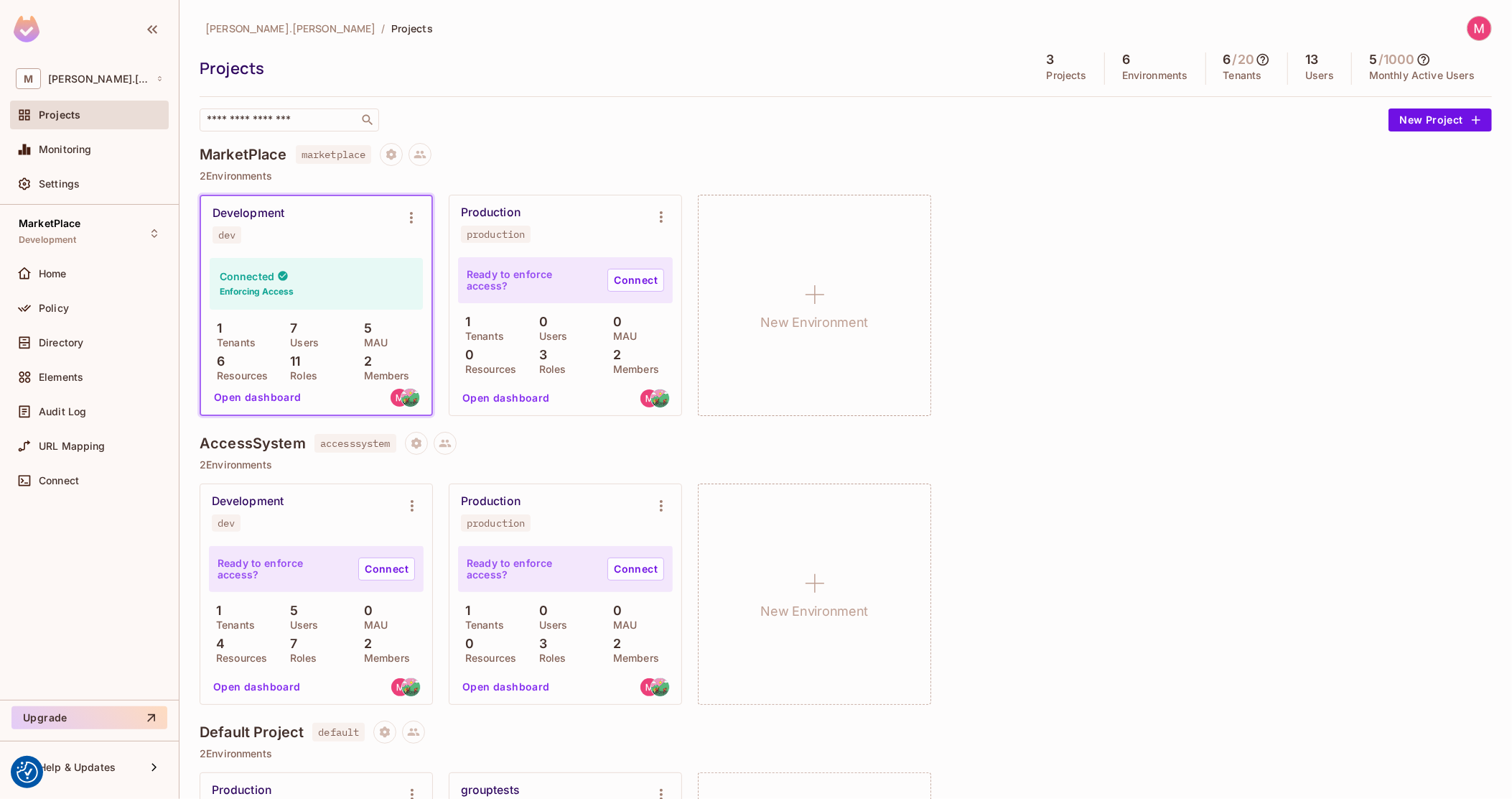
click at [258, 403] on button "Open dashboard" at bounding box center [258, 397] width 99 height 23
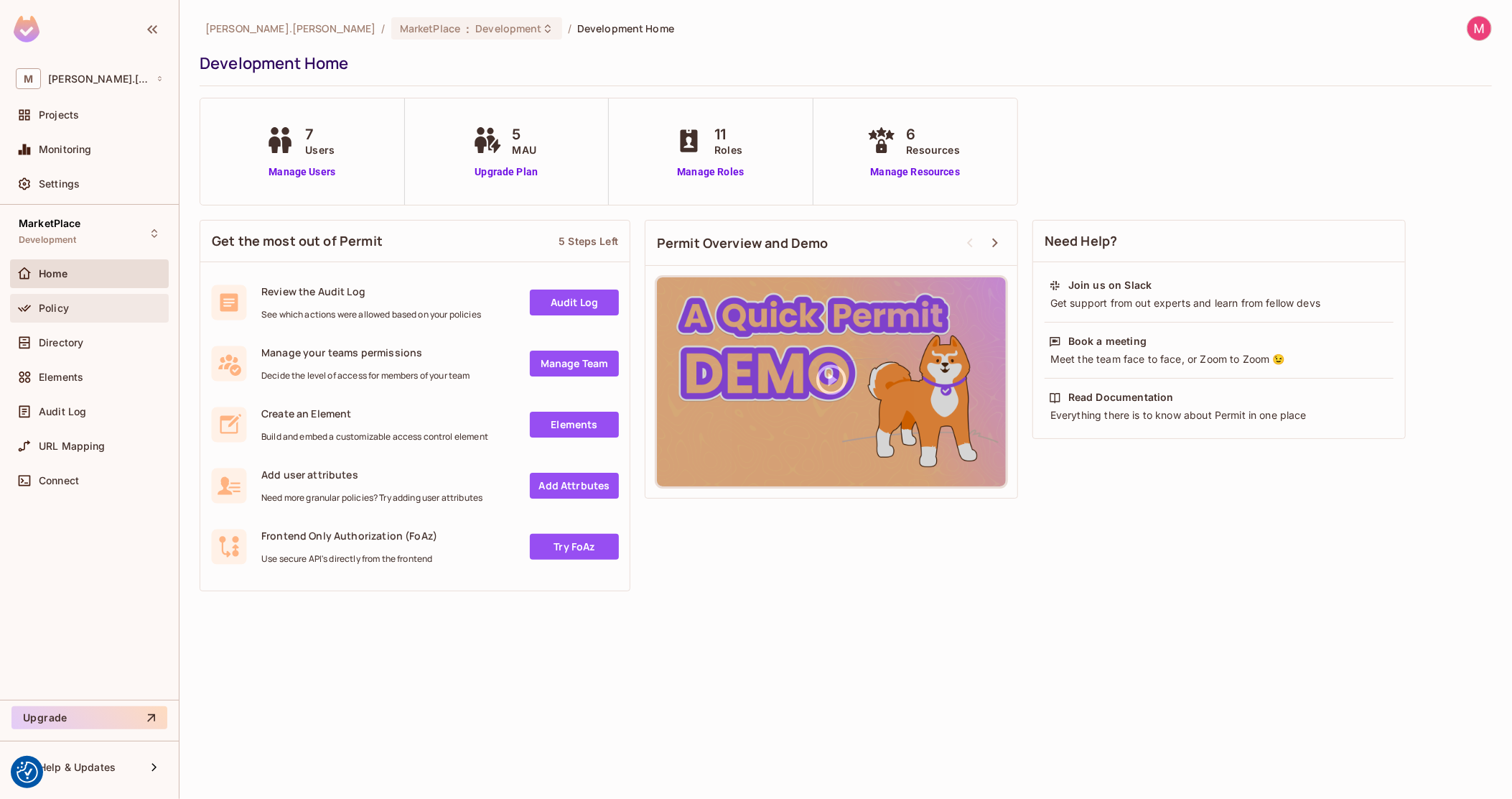
click at [87, 307] on div "Policy" at bounding box center [101, 309] width 124 height 12
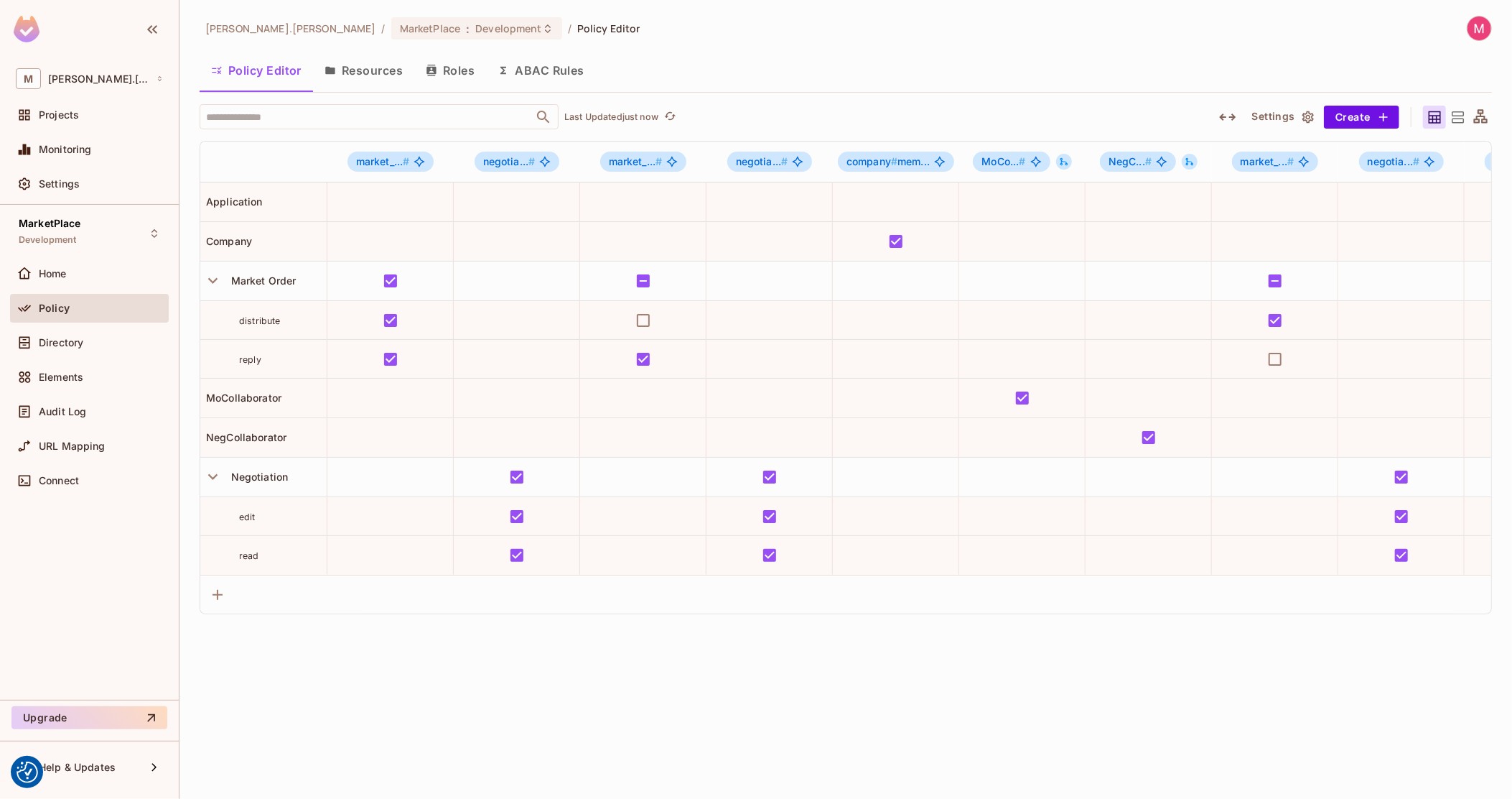
click at [526, 68] on button "ABAC Rules" at bounding box center [541, 70] width 110 height 36
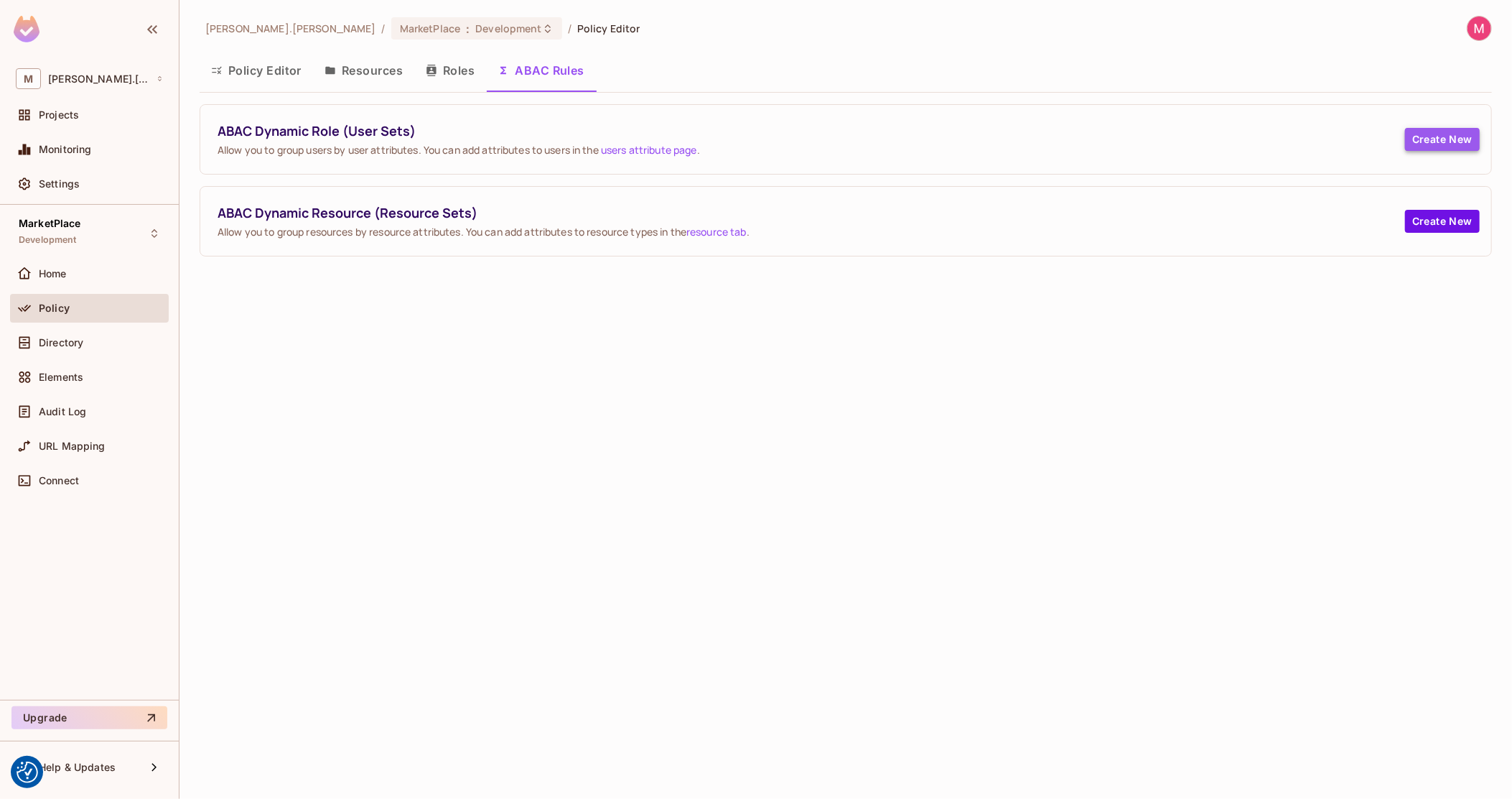
click at [1468, 135] on button "Create New" at bounding box center [1442, 139] width 75 height 23
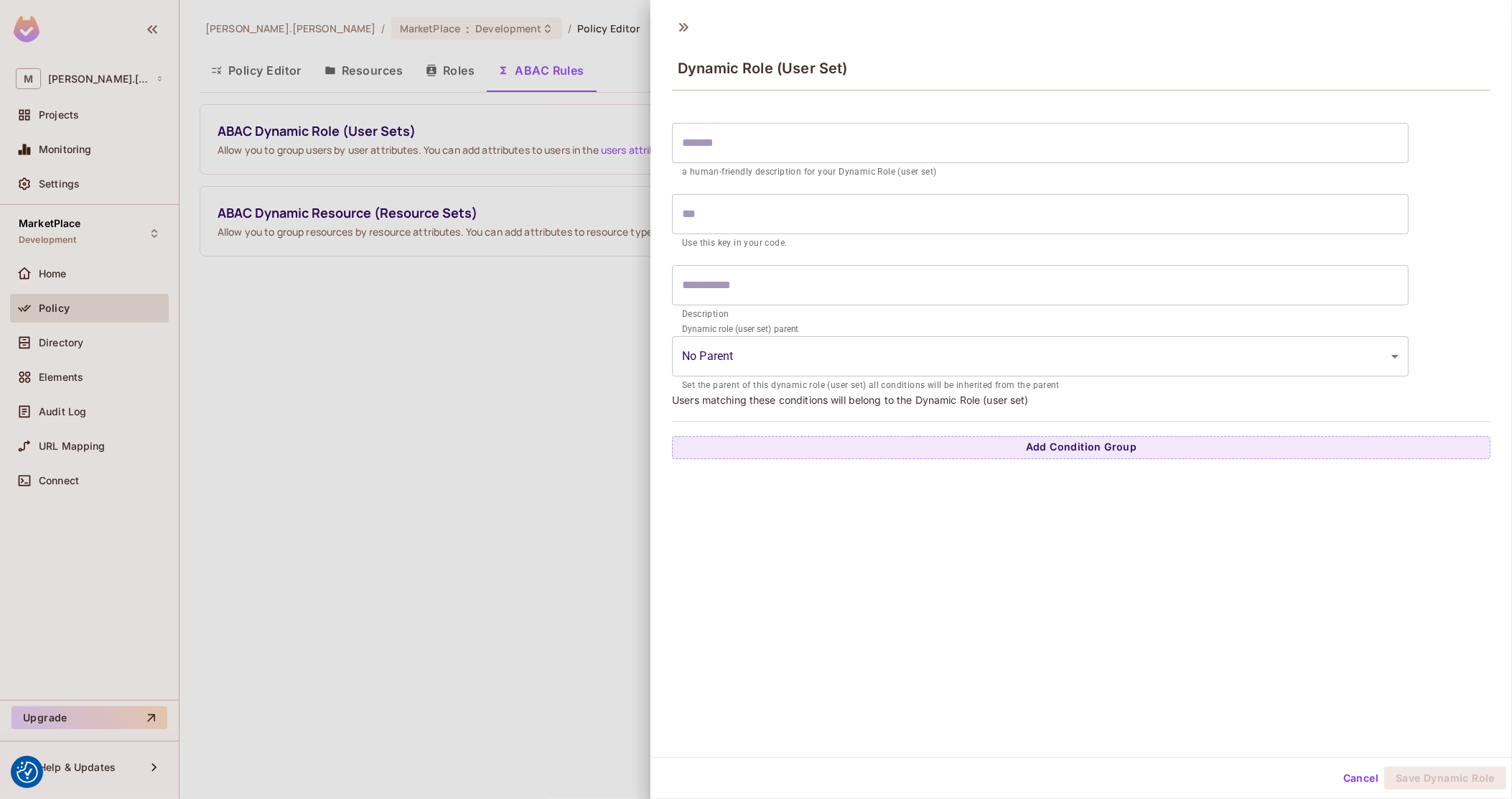
click at [427, 382] on div at bounding box center [756, 400] width 1512 height 799
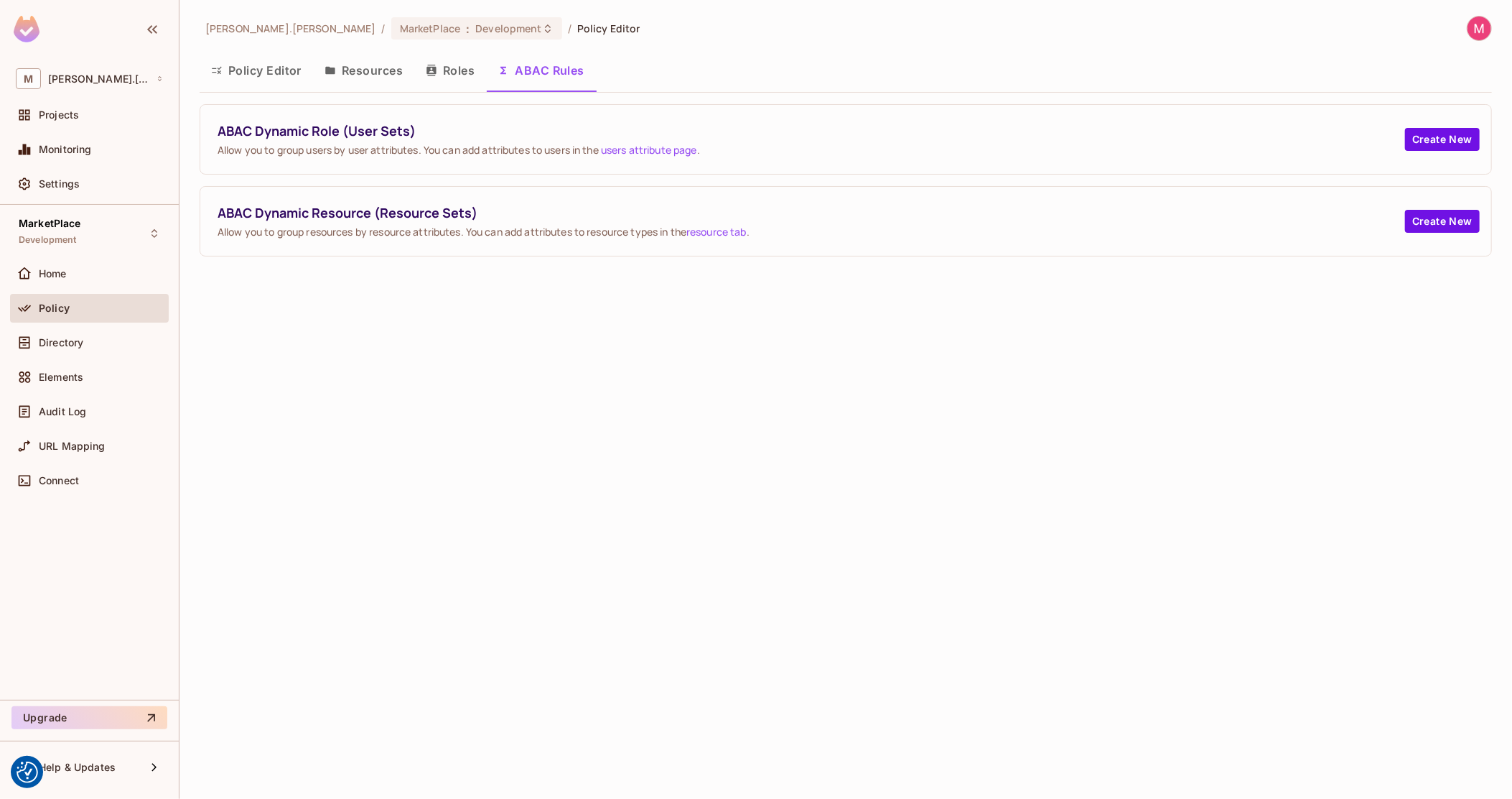
click at [656, 152] on link "users attribute page" at bounding box center [649, 149] width 96 height 13
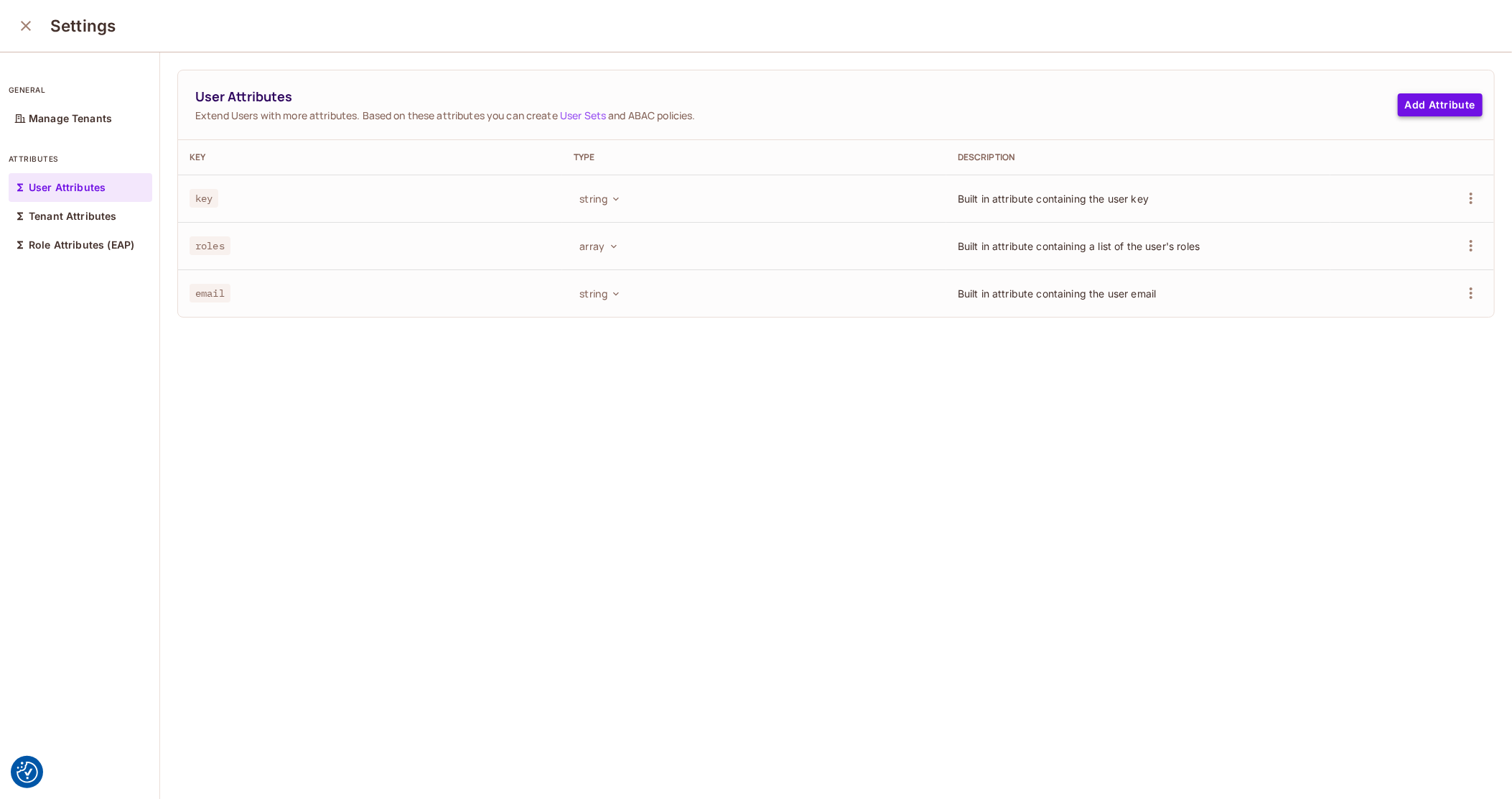
click at [1422, 105] on button "Add Attribute" at bounding box center [1440, 104] width 85 height 23
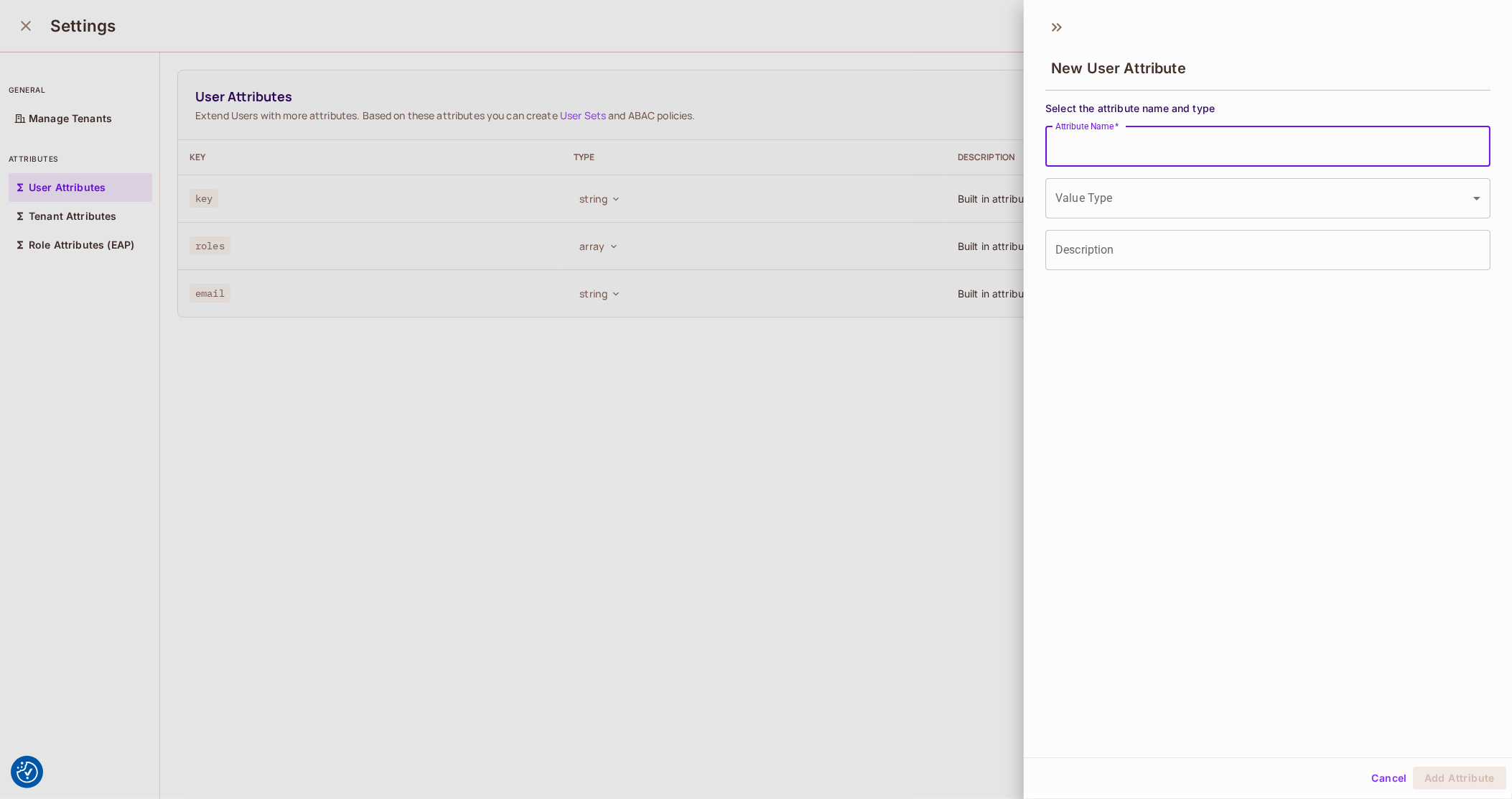
click at [1245, 163] on input "Attribute Name   *" at bounding box center [1268, 146] width 445 height 40
click at [1121, 144] on label "Attribute Name   *" at bounding box center [1098, 146] width 85 height 16
click at [1121, 144] on input "Attribute Name   *" at bounding box center [1268, 146] width 445 height 40
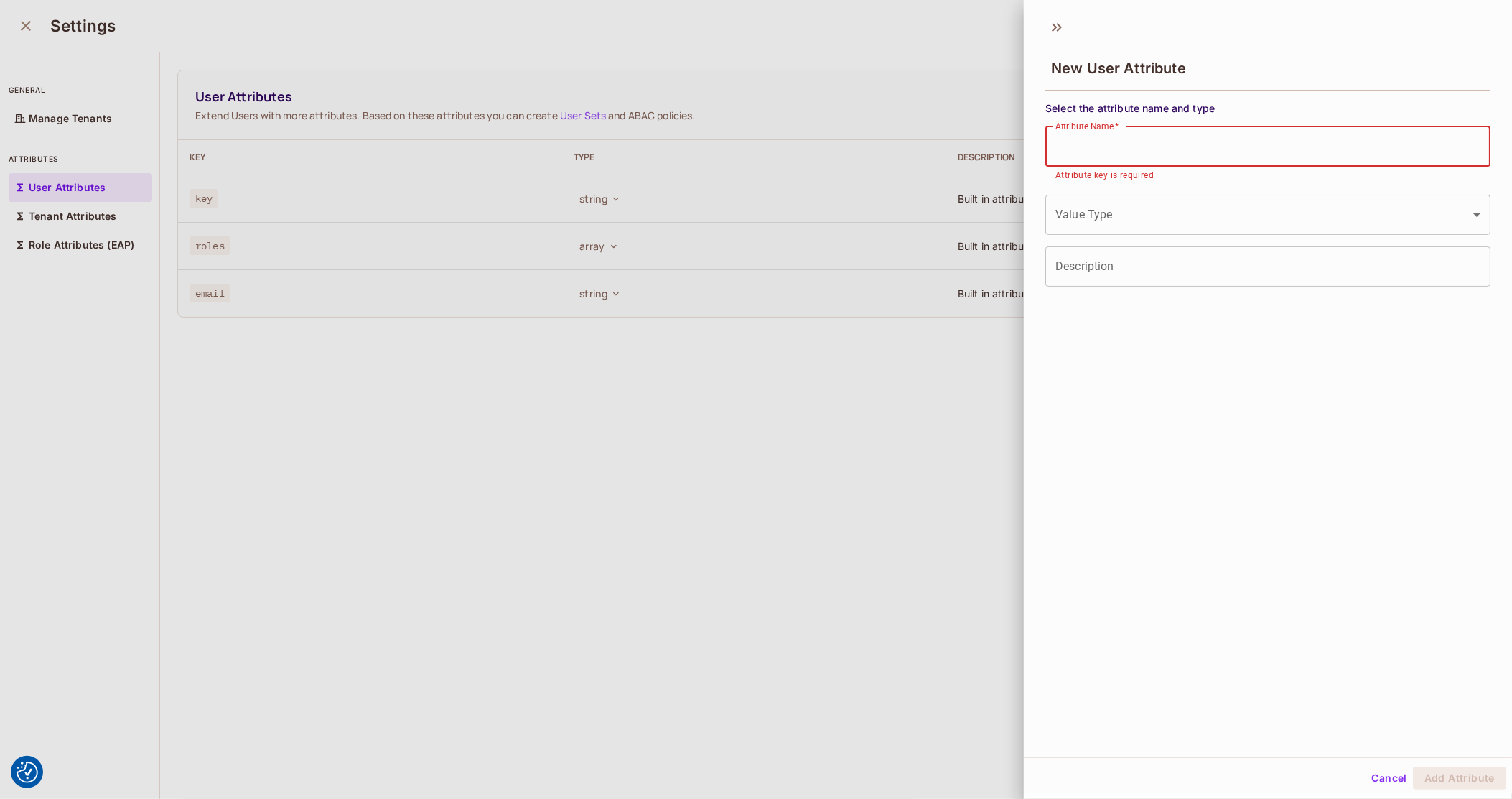
click at [1121, 144] on input "Attribute Name   *" at bounding box center [1268, 146] width 445 height 40
click at [1163, 108] on span "Select the attribute name and type" at bounding box center [1268, 108] width 445 height 13
click at [534, 374] on div at bounding box center [756, 400] width 1512 height 799
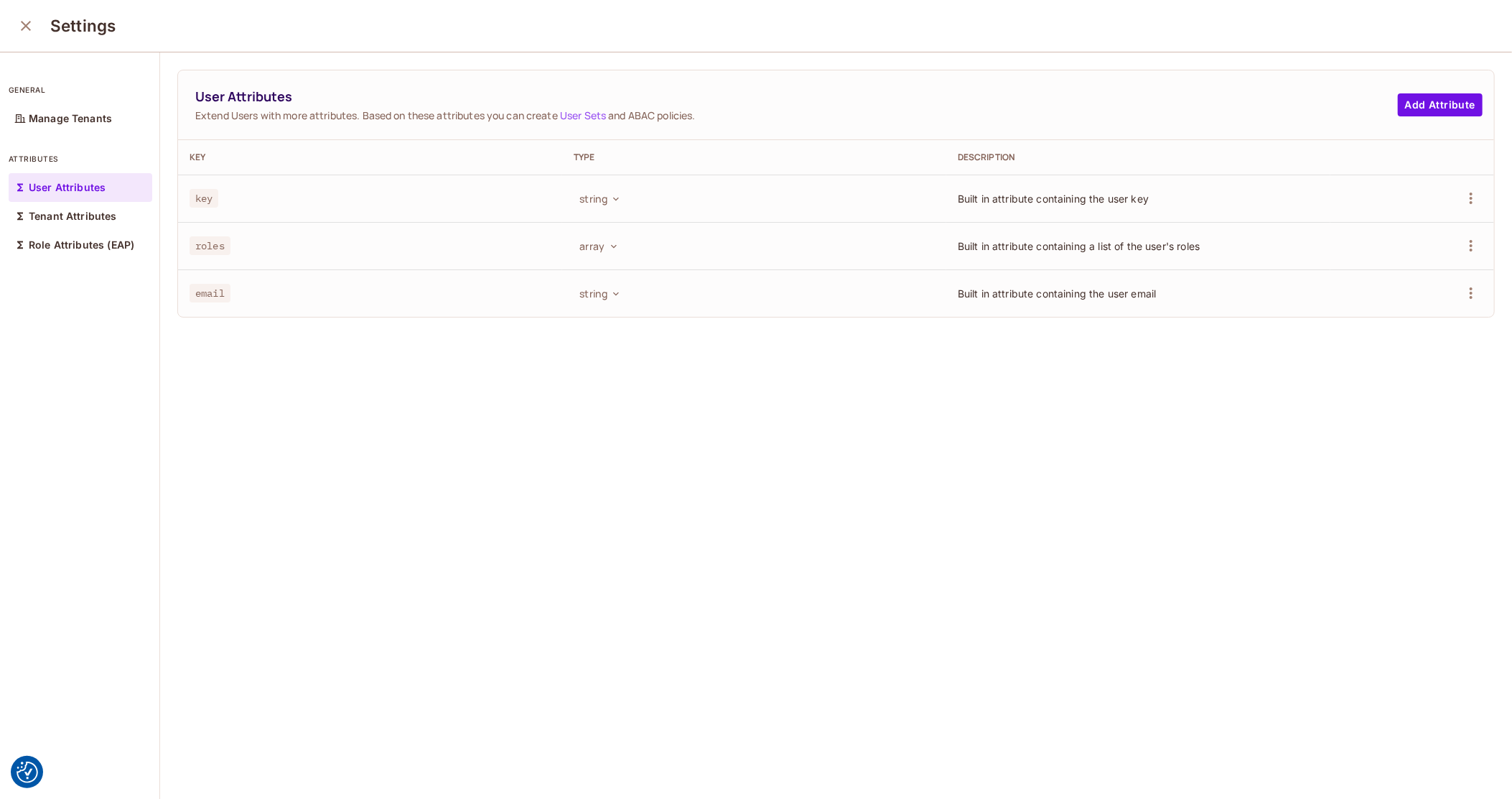
click at [17, 37] on button "close" at bounding box center [26, 26] width 29 height 29
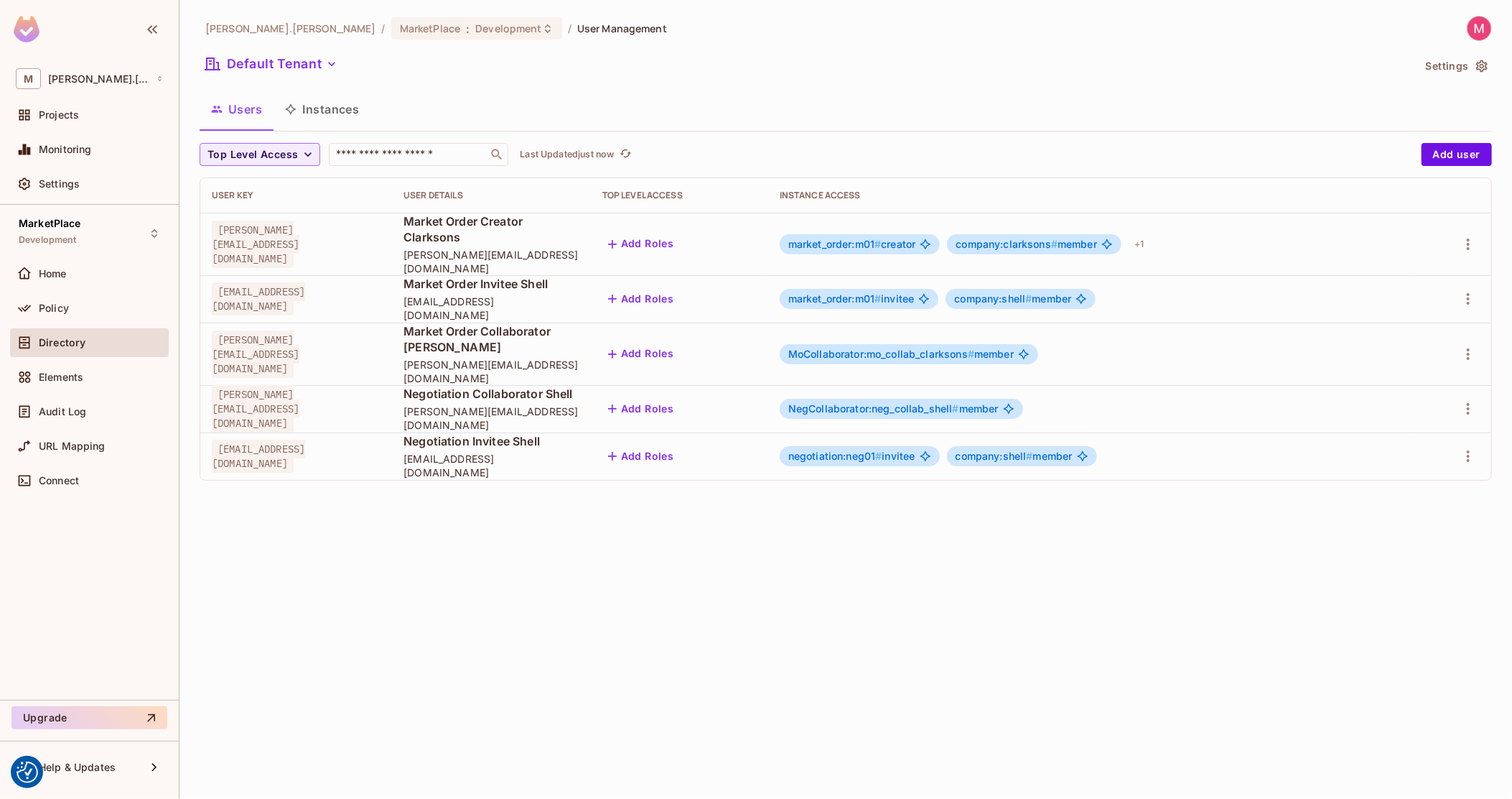
click at [782, 565] on div "michal.wojcik / MarketPlace : Development / User Management Default Tenant Sett…" at bounding box center [846, 400] width 1333 height 799
click at [1487, 31] on img at bounding box center [1479, 28] width 24 height 24
click at [1157, 109] on div at bounding box center [756, 400] width 1512 height 799
click at [1481, 30] on img at bounding box center [1479, 28] width 24 height 24
click at [868, 99] on div at bounding box center [756, 400] width 1512 height 799
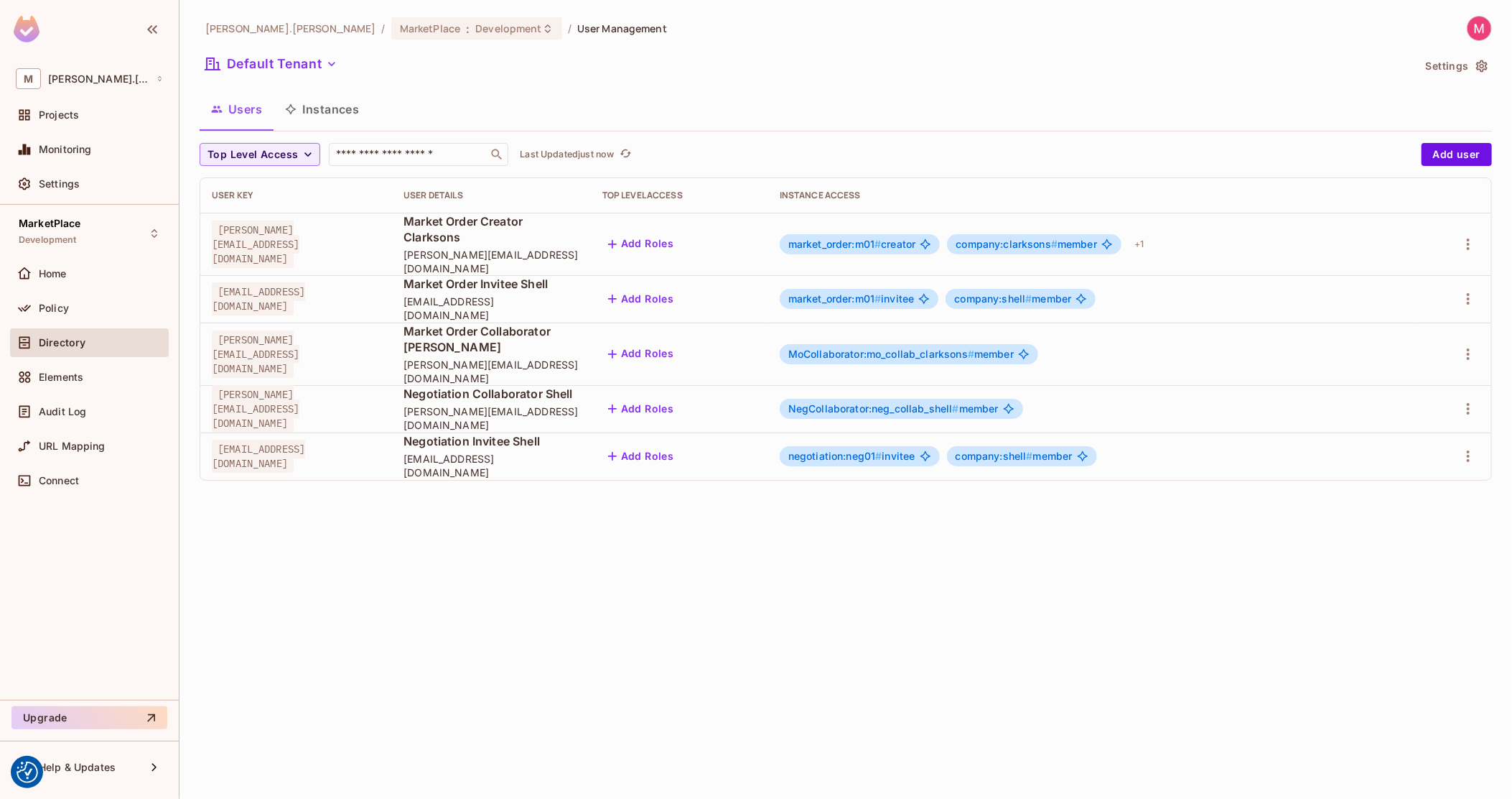
click at [92, 348] on div "Directory" at bounding box center [89, 343] width 147 height 17
click at [68, 308] on div "Policy" at bounding box center [101, 309] width 124 height 12
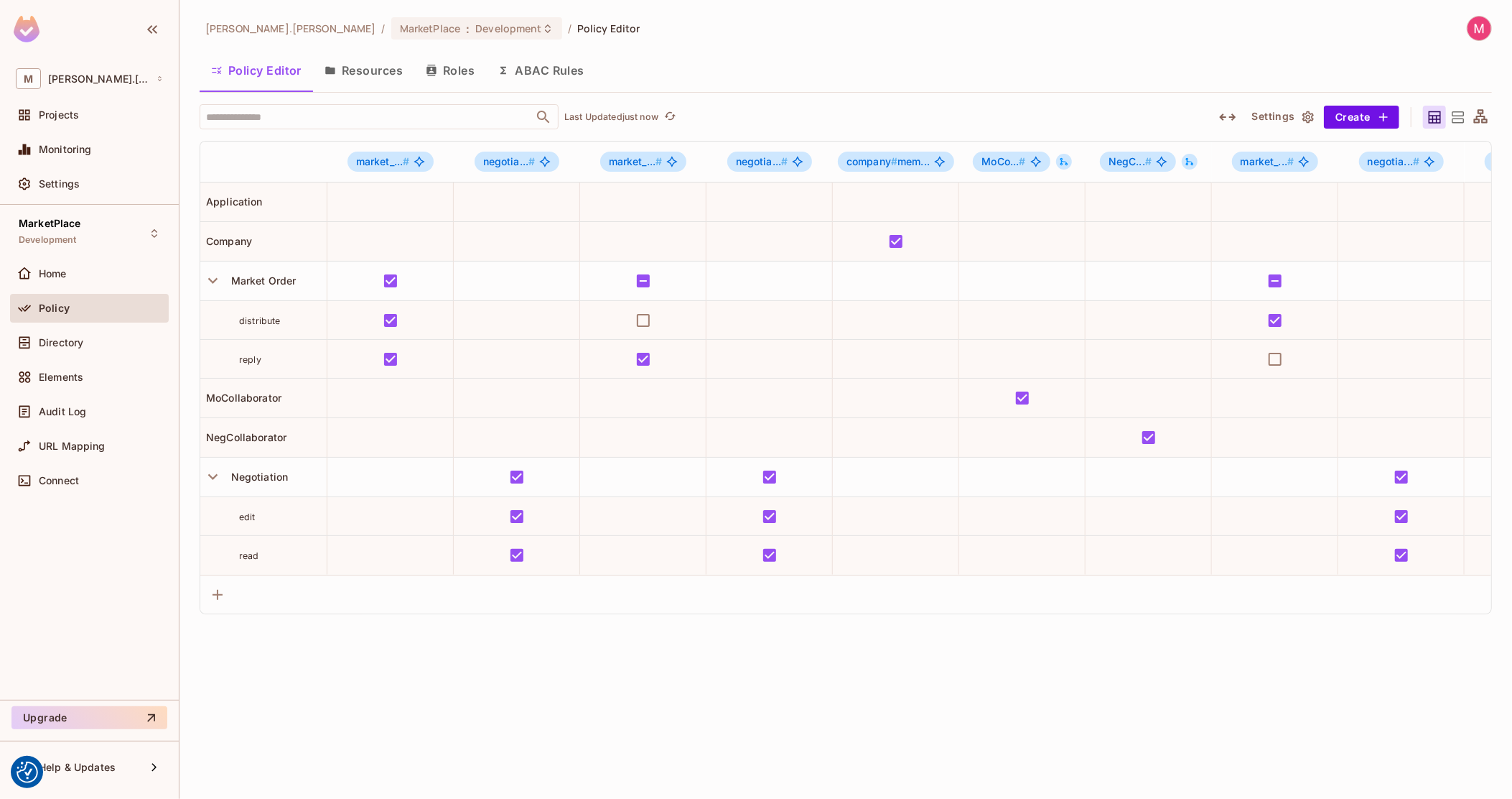
click at [1221, 115] on icon "button" at bounding box center [1227, 117] width 17 height 17
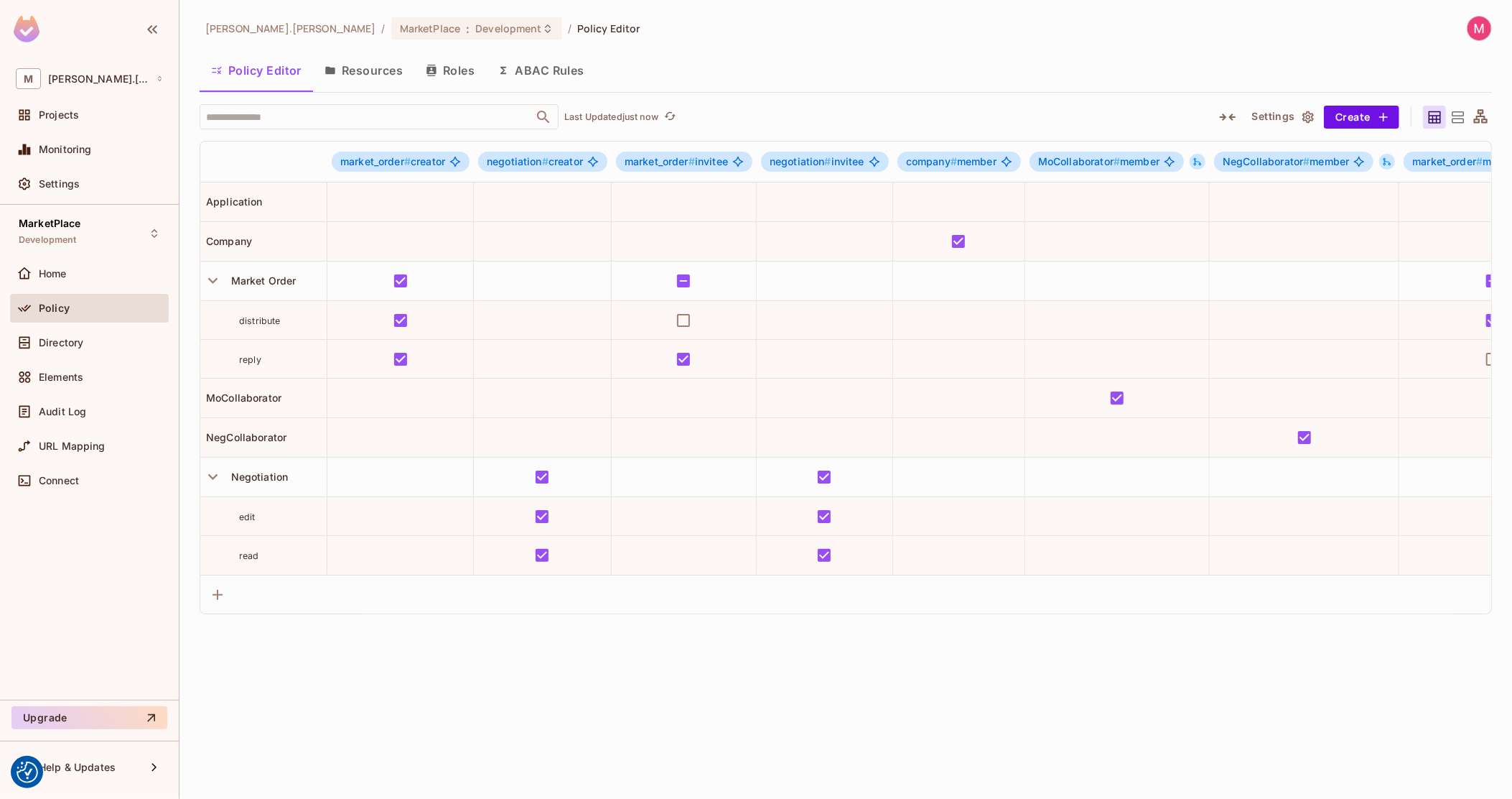
click at [376, 85] on button "Resources" at bounding box center [363, 70] width 101 height 36
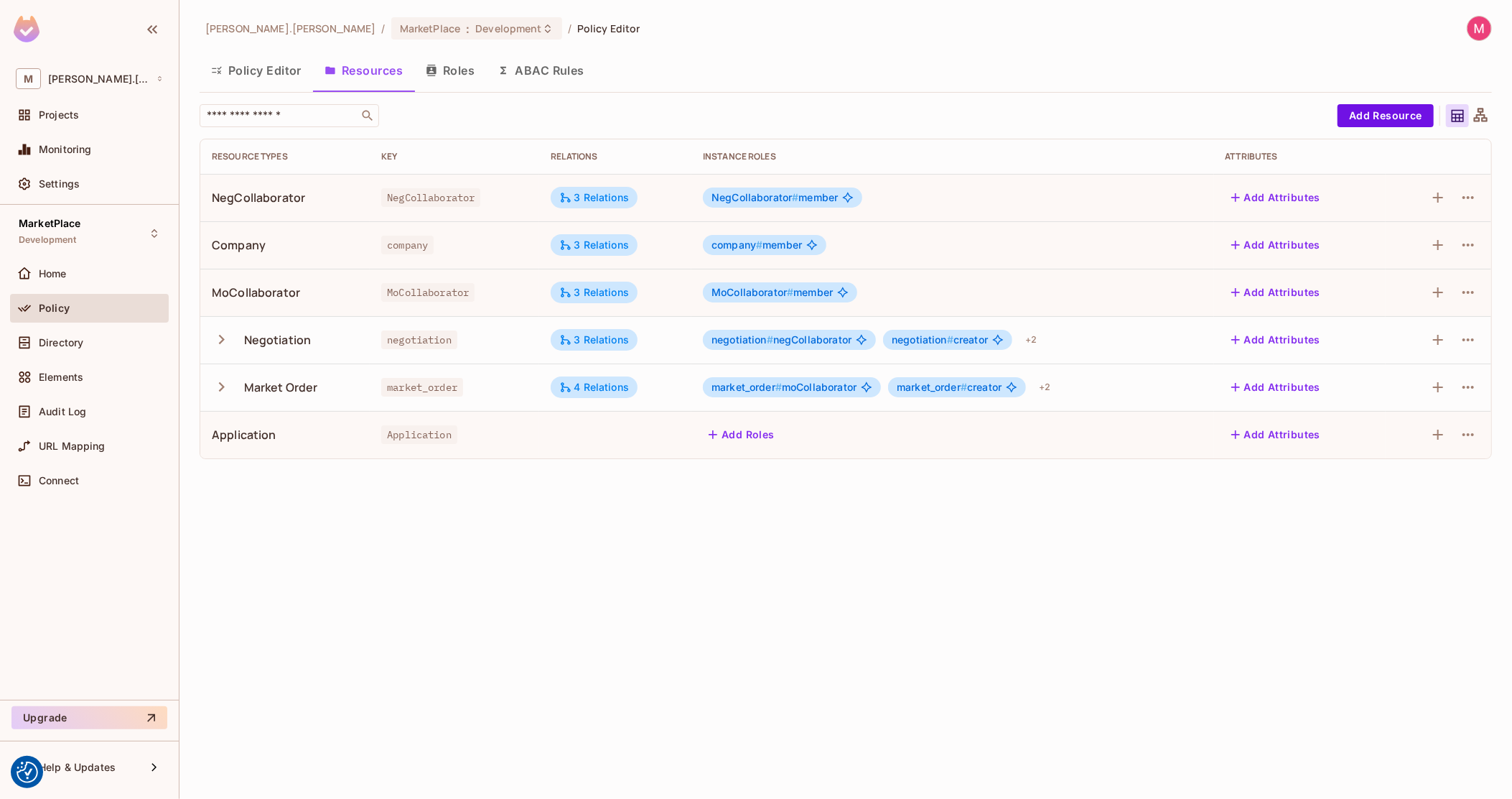
click at [467, 81] on button "Roles" at bounding box center [450, 70] width 72 height 36
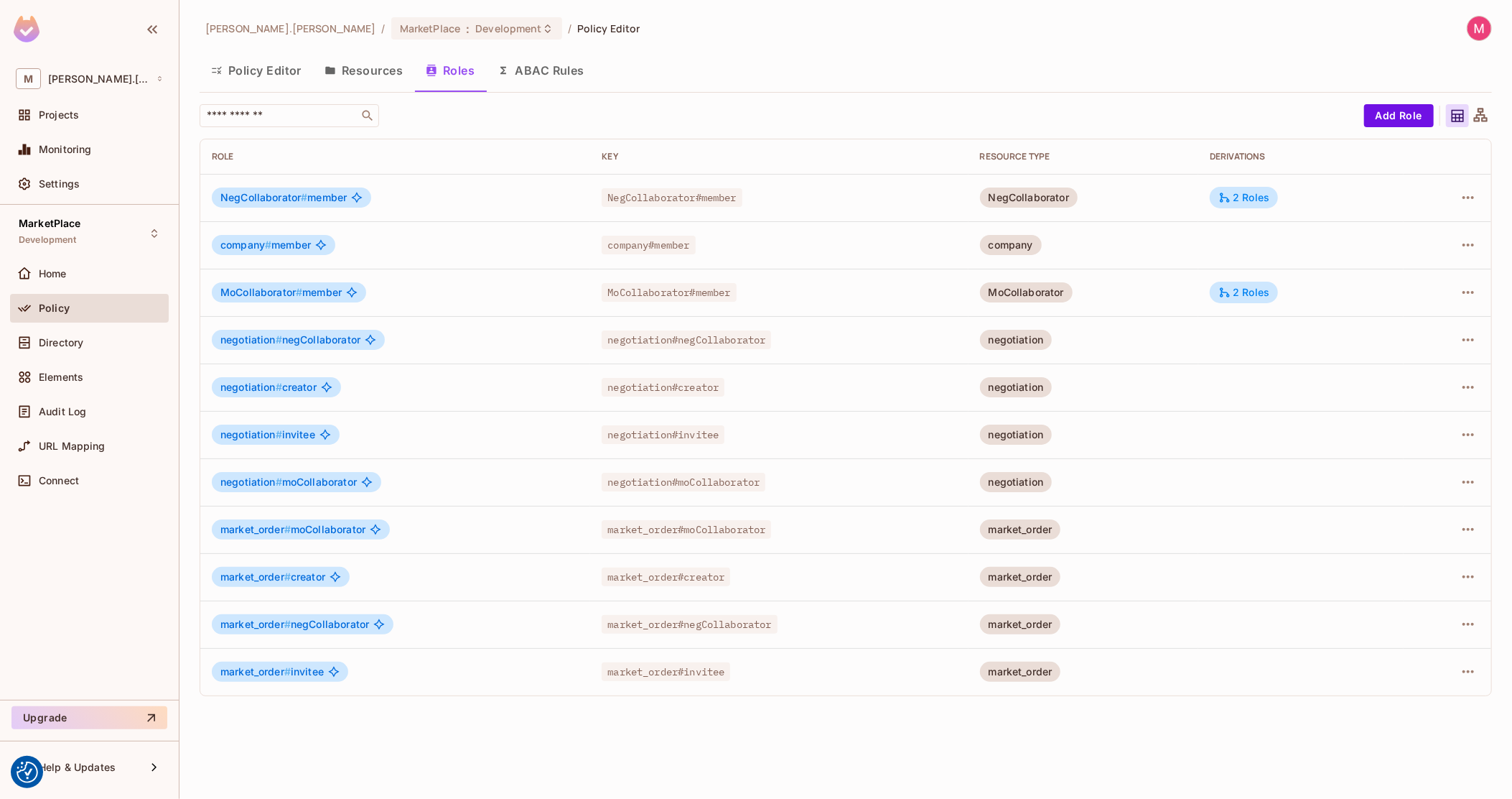
click at [555, 69] on button "ABAC Rules" at bounding box center [541, 70] width 110 height 36
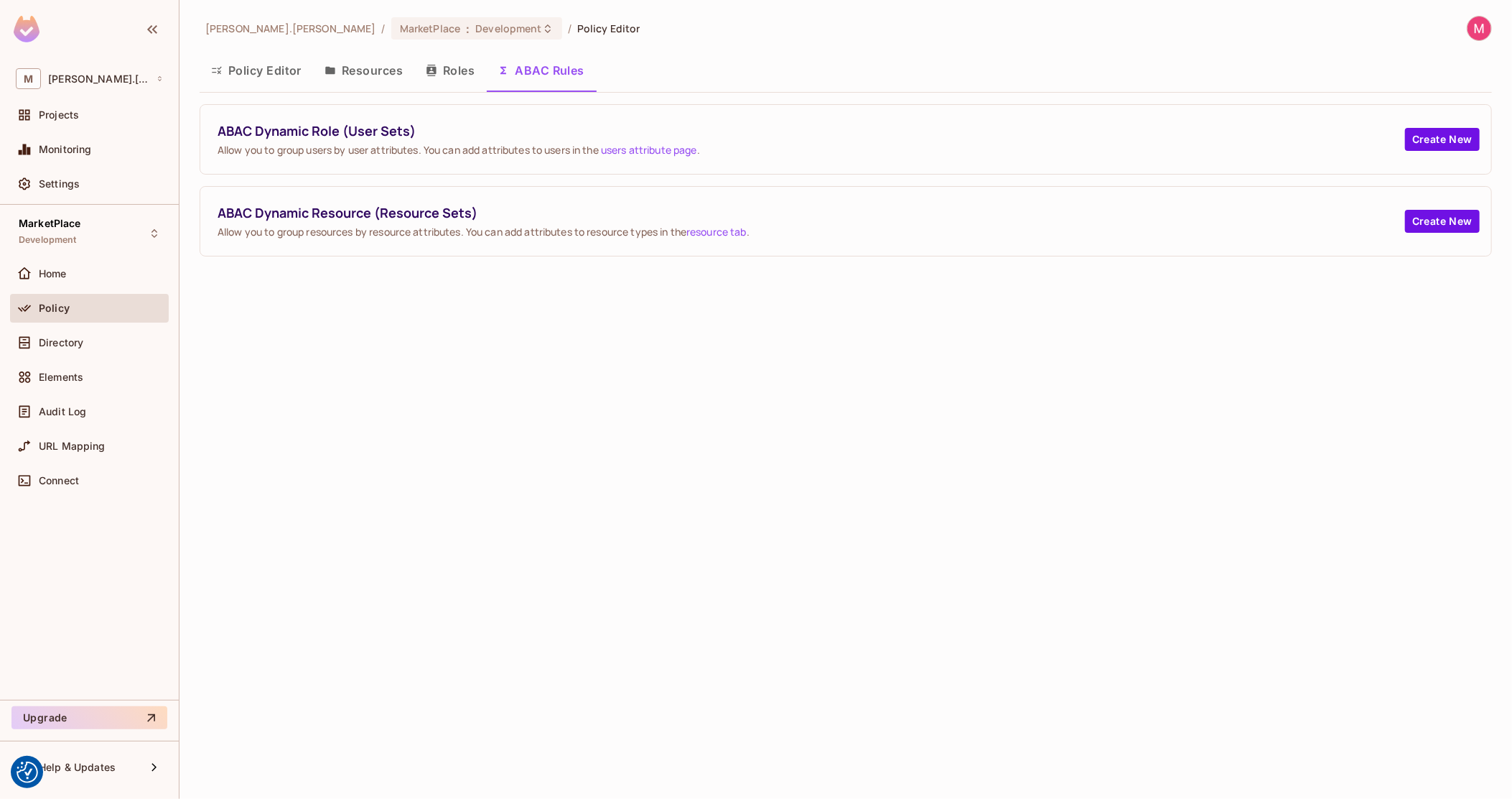
click at [455, 70] on button "Roles" at bounding box center [450, 70] width 72 height 36
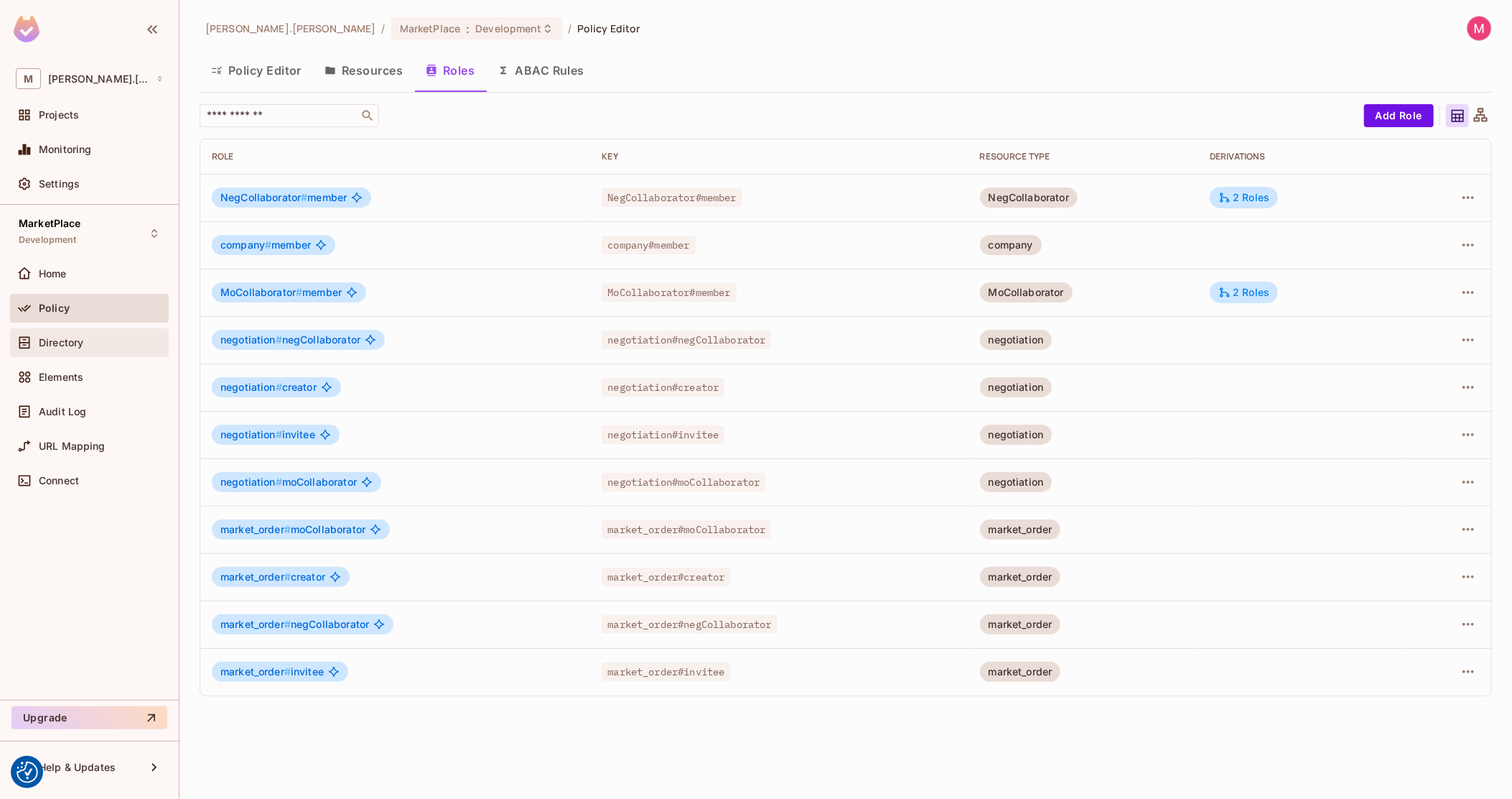
click at [74, 338] on span "Directory" at bounding box center [61, 343] width 44 height 12
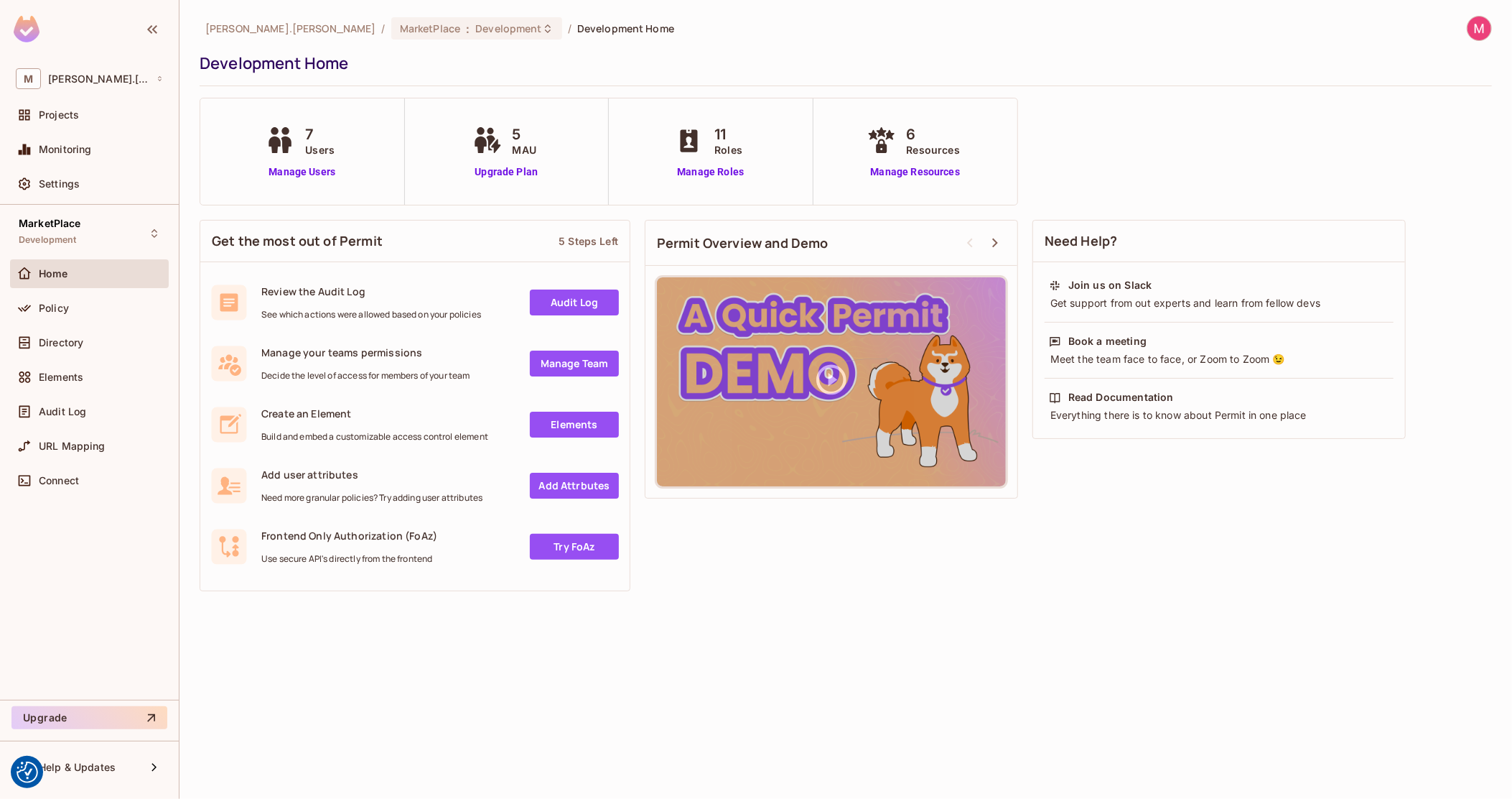
click at [1474, 36] on img at bounding box center [1479, 28] width 24 height 24
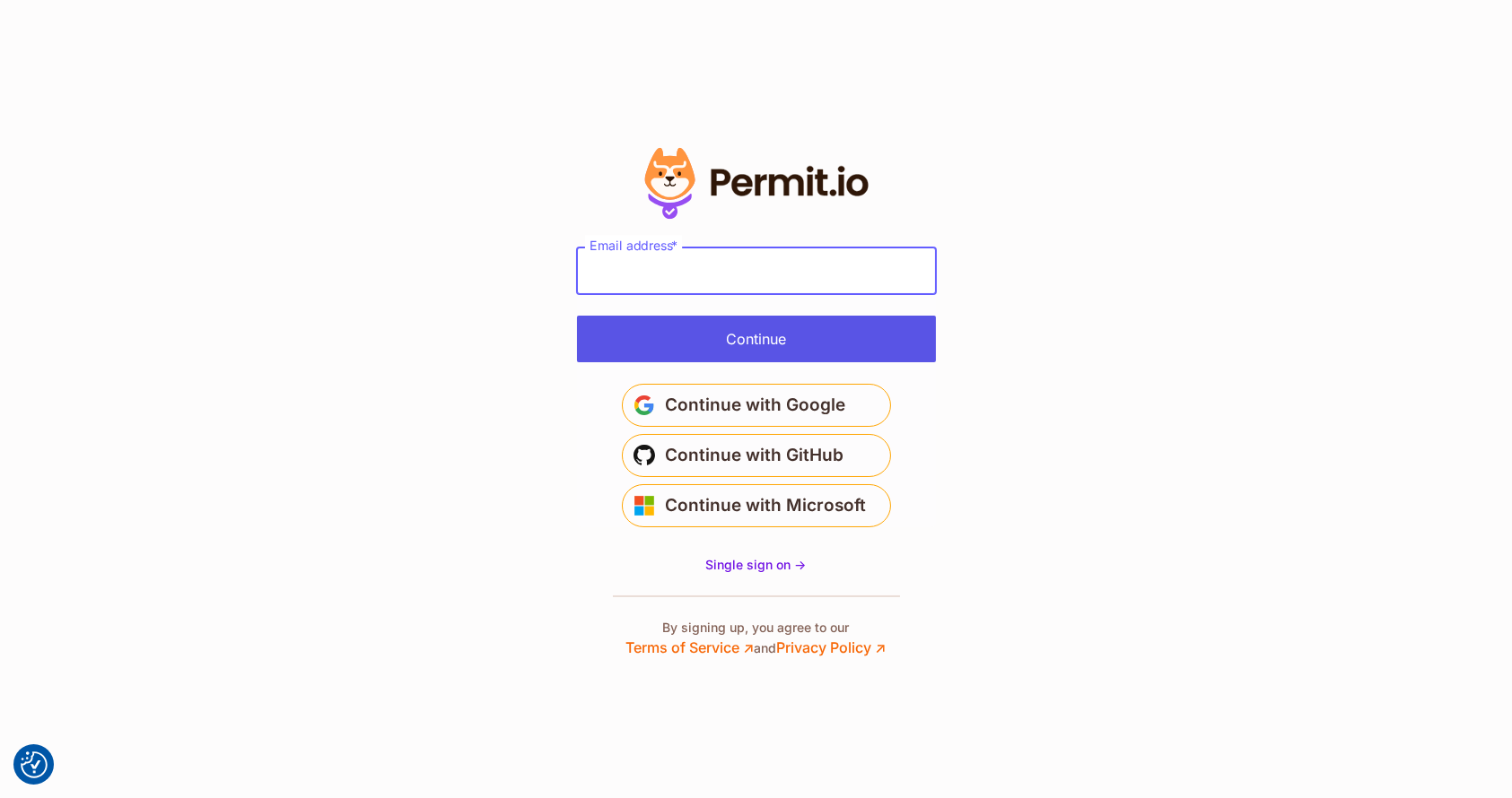
type input "**********"
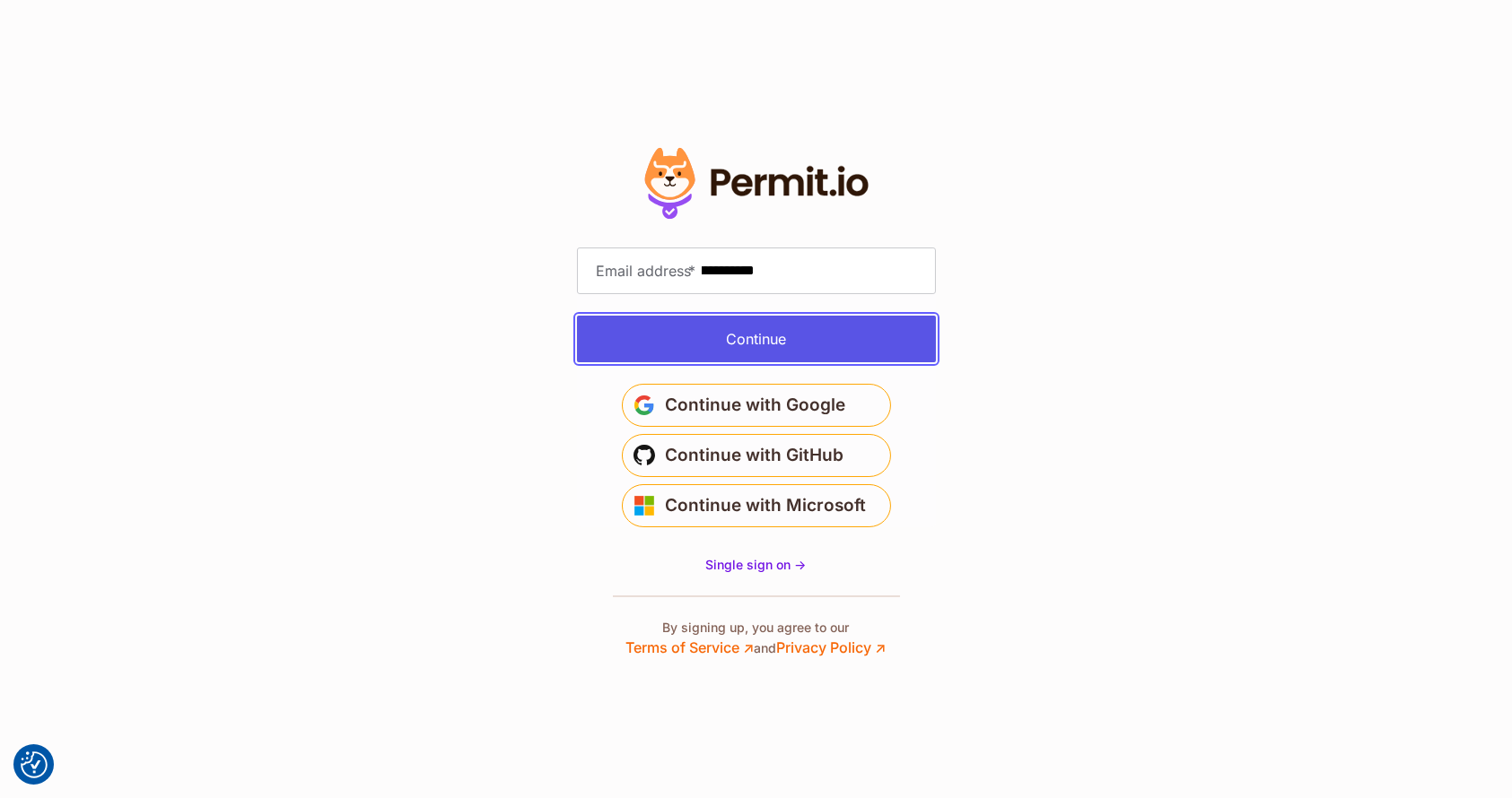
click at [794, 346] on button "Continue" at bounding box center [756, 339] width 359 height 47
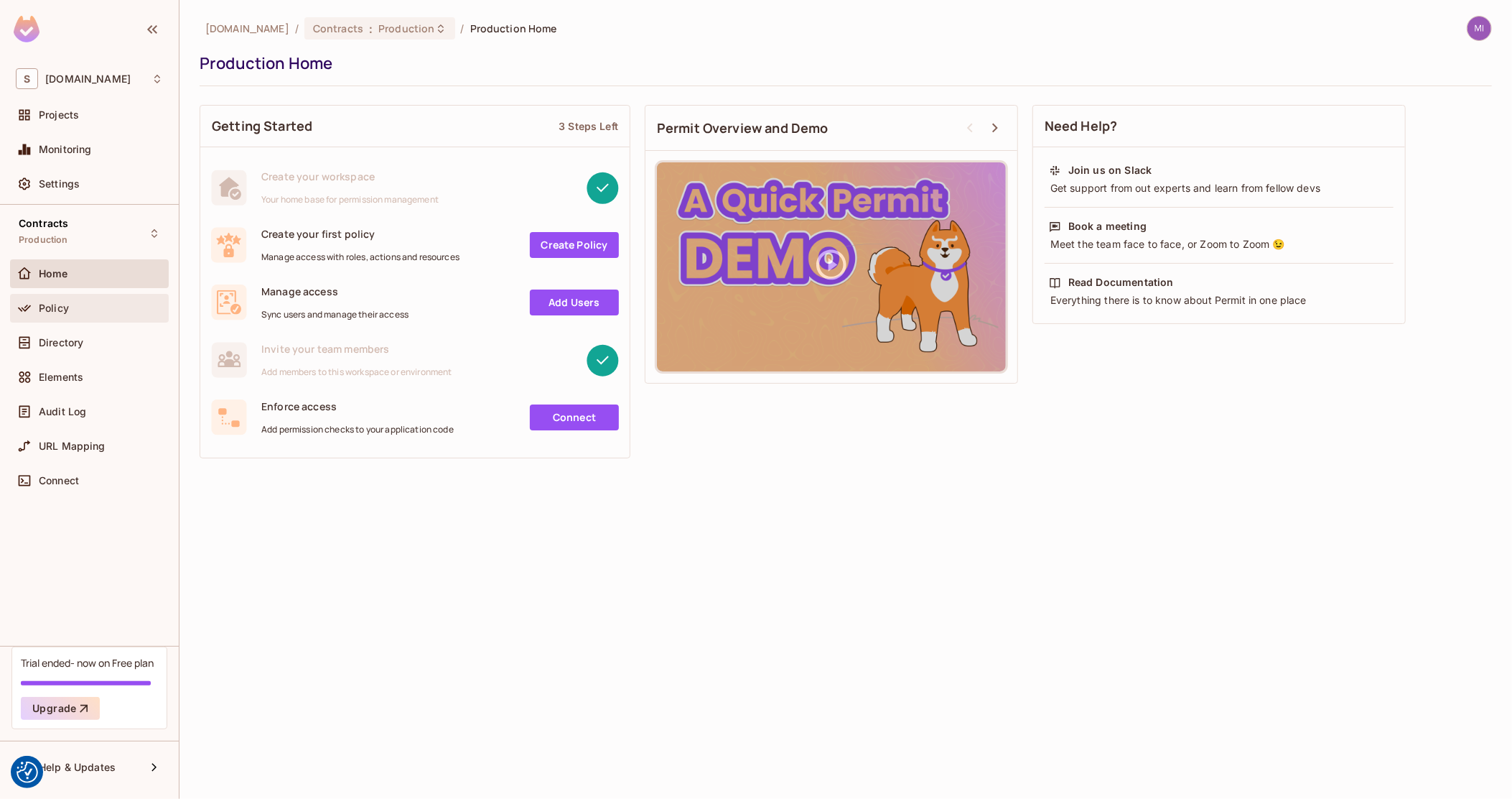
click at [111, 309] on div "Policy" at bounding box center [101, 309] width 124 height 12
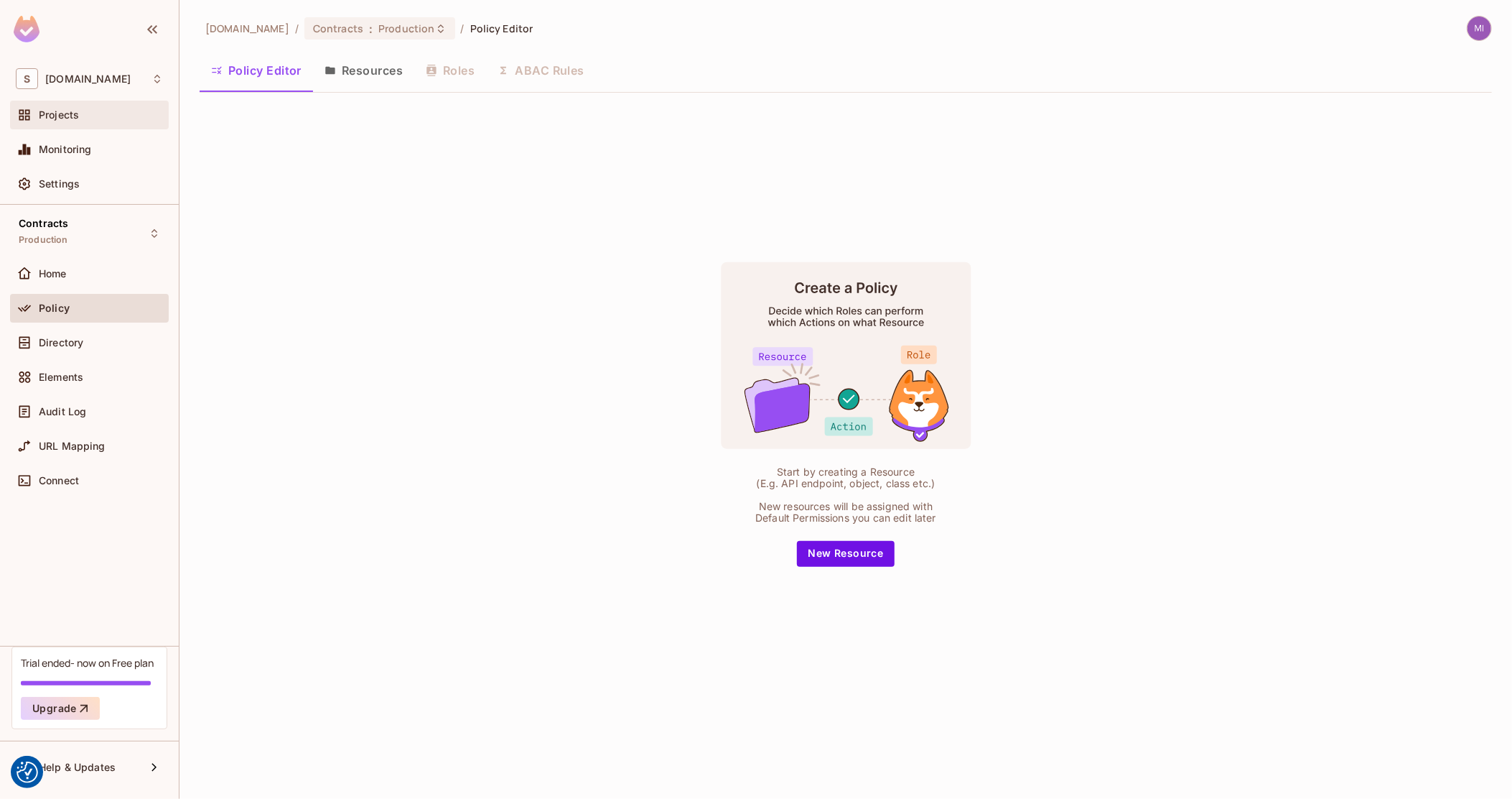
click at [86, 108] on div "Projects" at bounding box center [89, 115] width 147 height 17
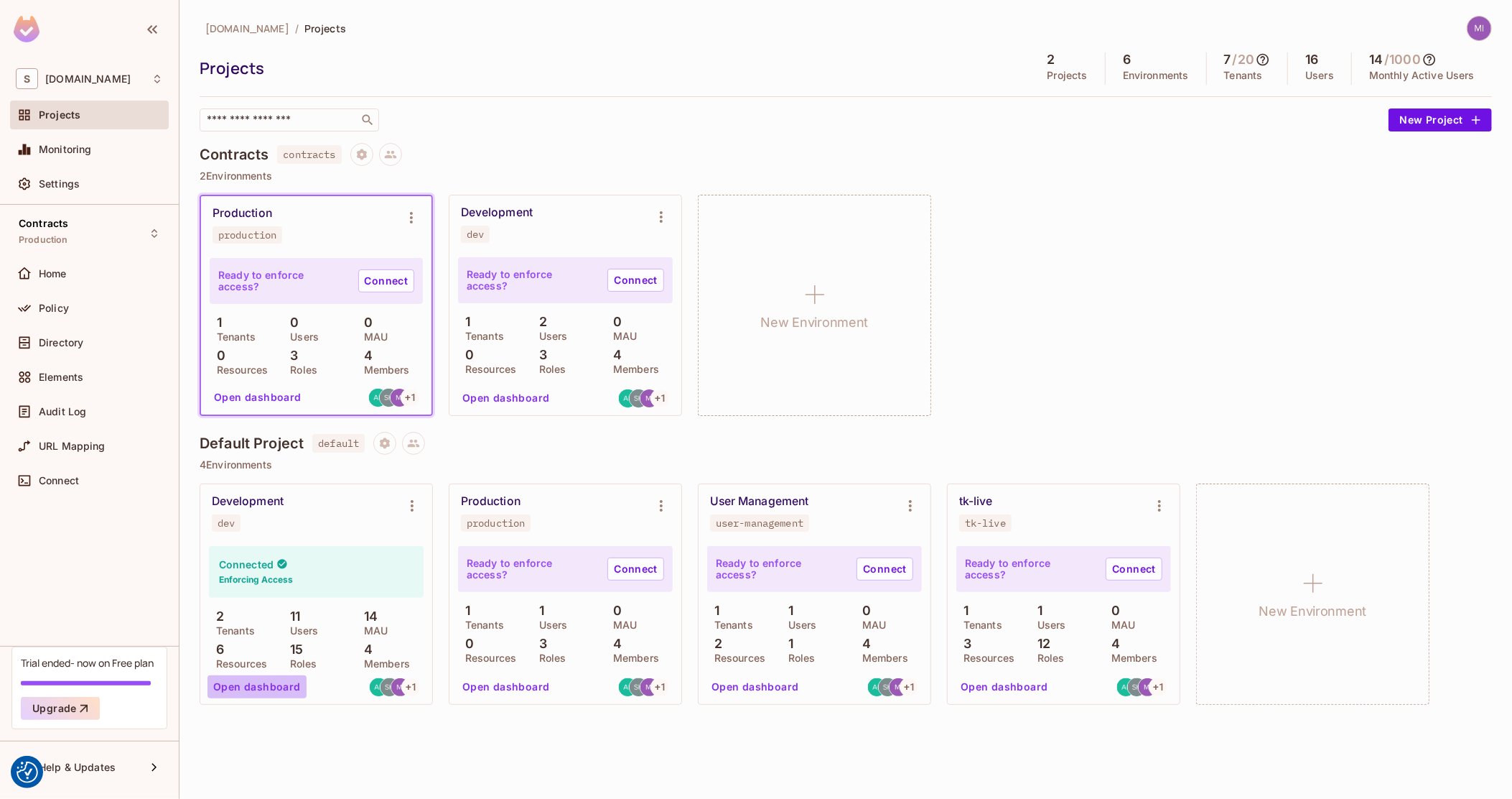
click at [290, 686] on button "Open dashboard" at bounding box center [257, 687] width 99 height 23
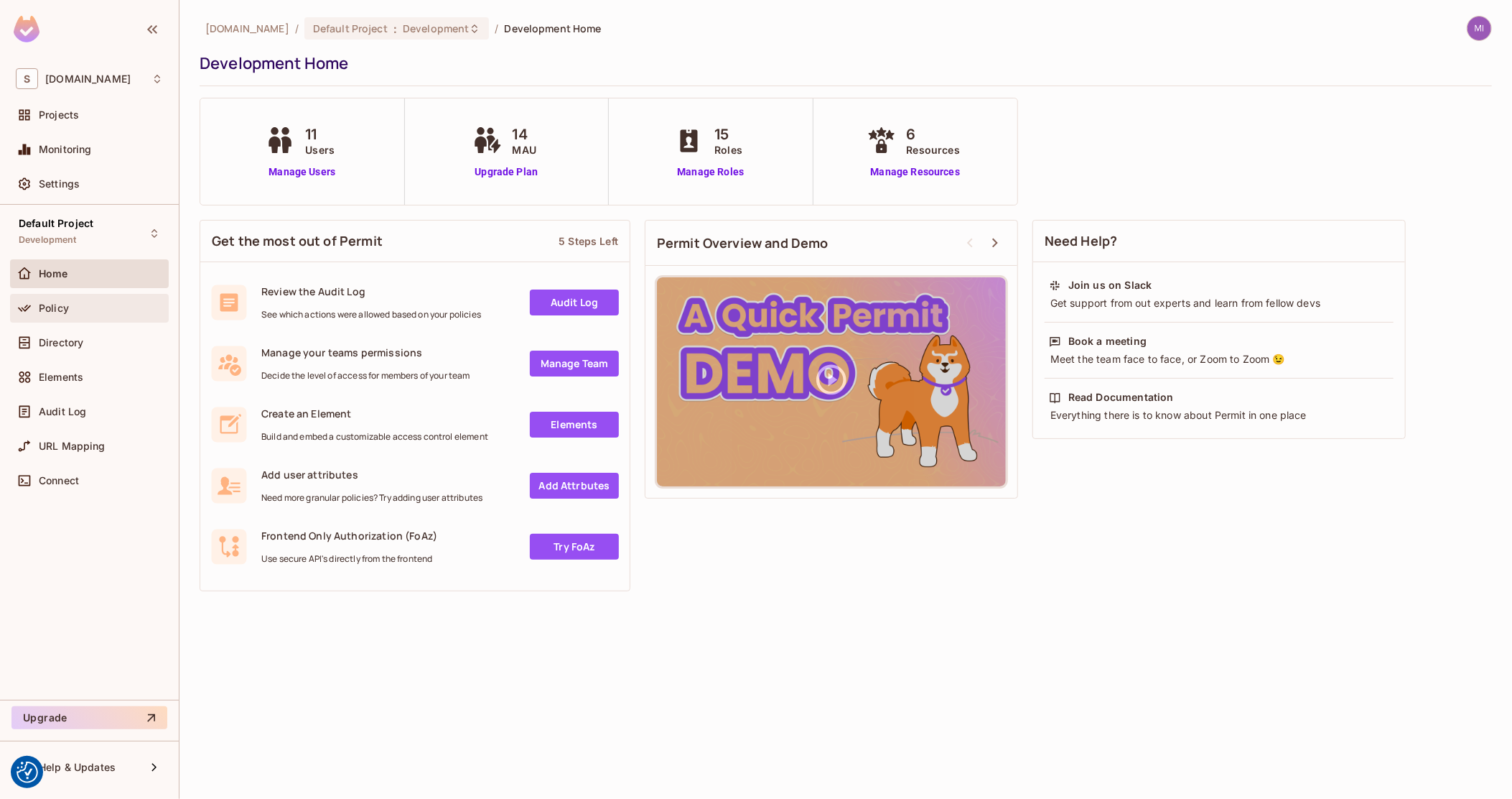
click at [87, 297] on div "Policy" at bounding box center [89, 308] width 159 height 29
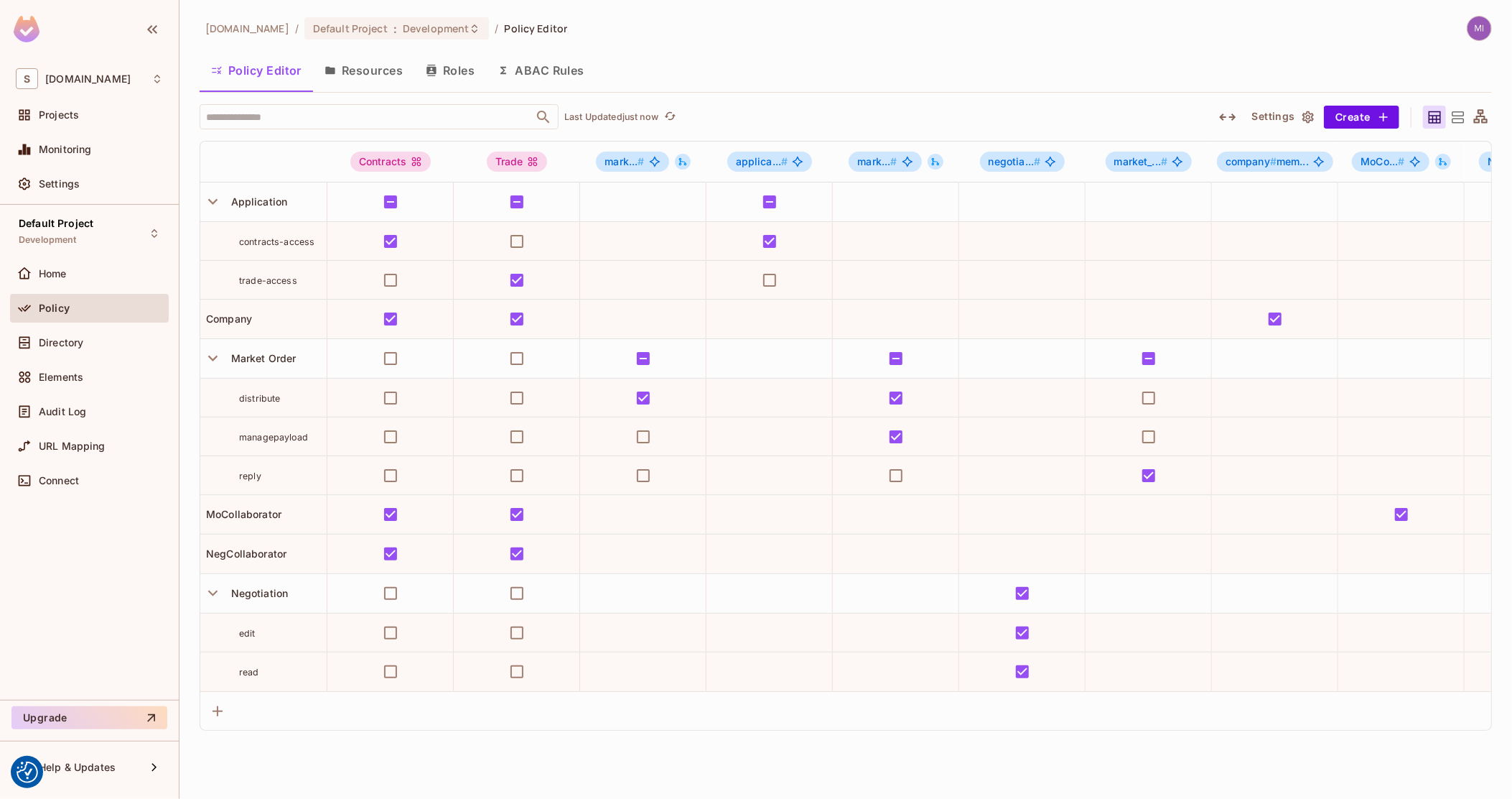
click at [1225, 115] on icon "button" at bounding box center [1227, 117] width 17 height 17
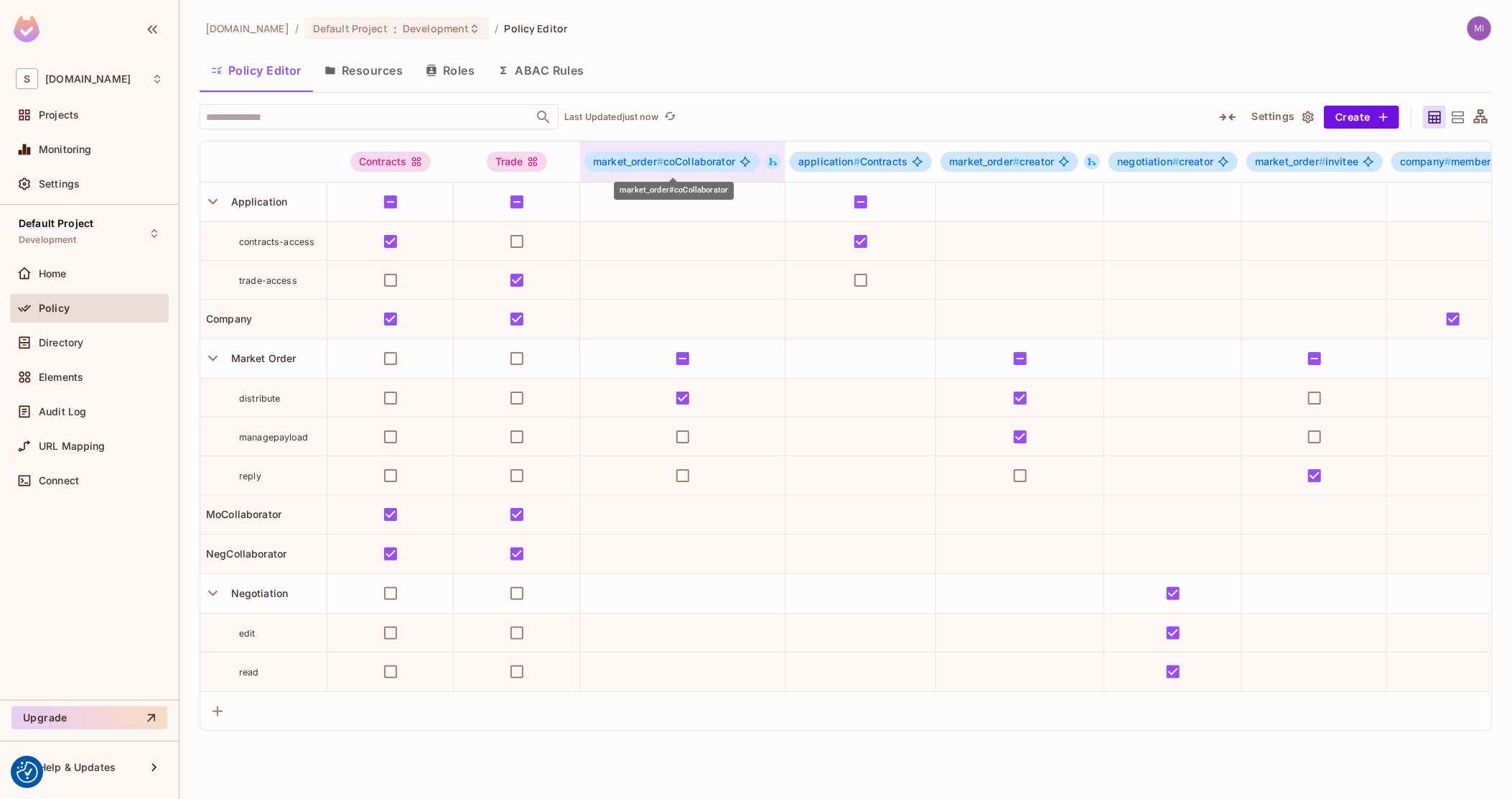
click at [714, 166] on span "market_order # coCollaborator" at bounding box center [664, 162] width 142 height 12
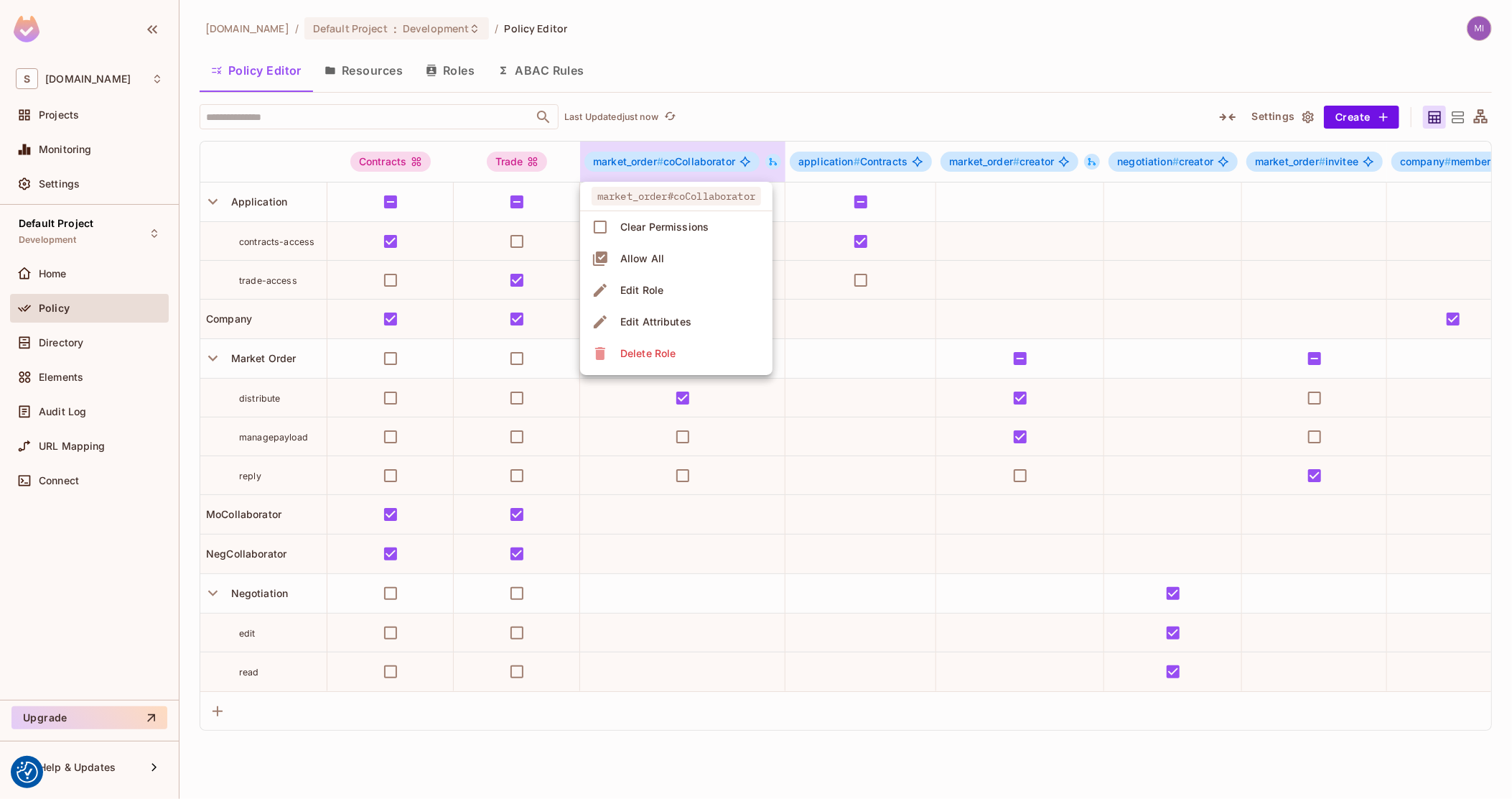
click at [687, 278] on li "Edit Role" at bounding box center [677, 290] width 192 height 32
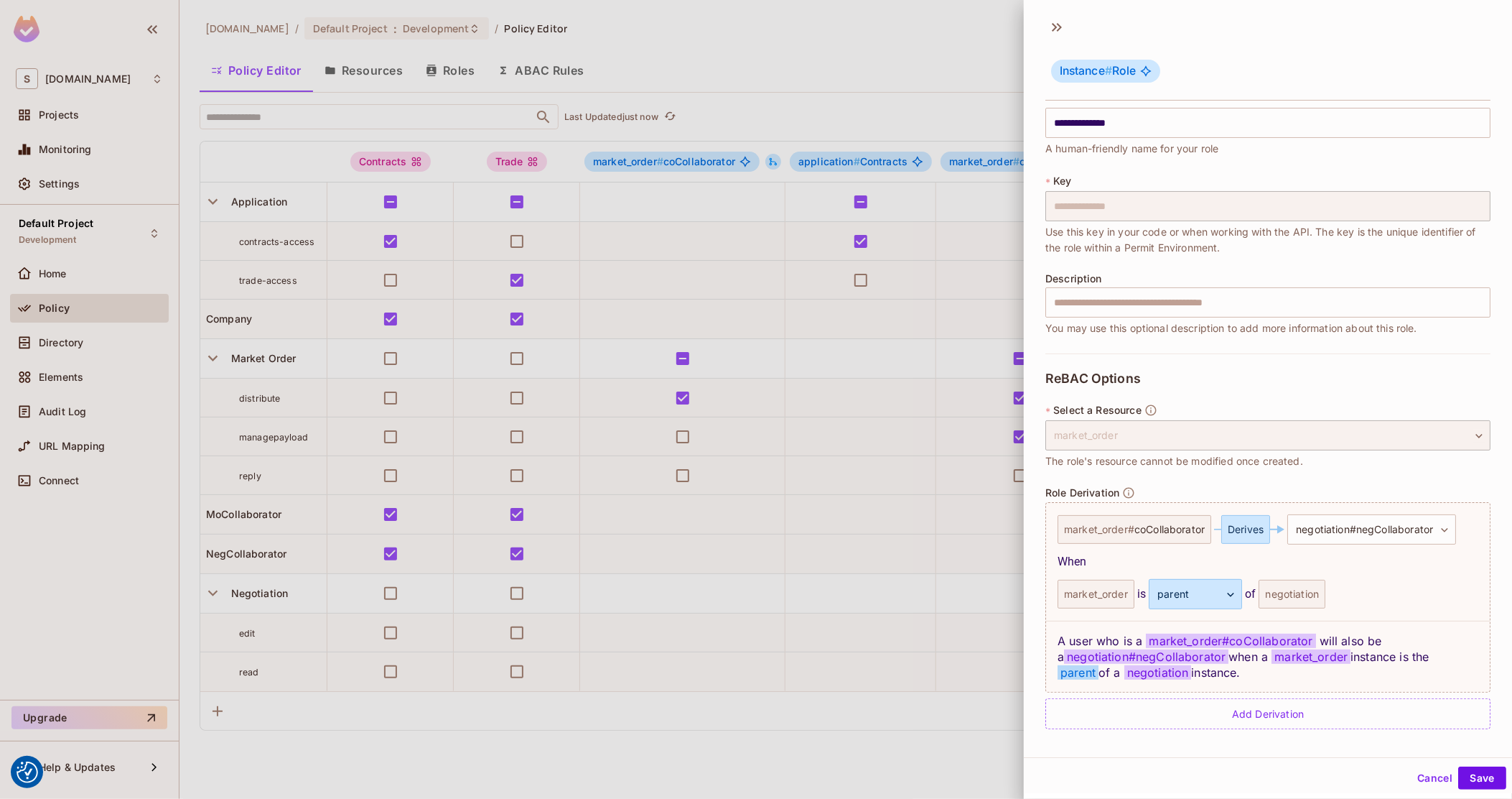
scroll to position [1, 0]
click at [819, 437] on div at bounding box center [756, 400] width 1512 height 799
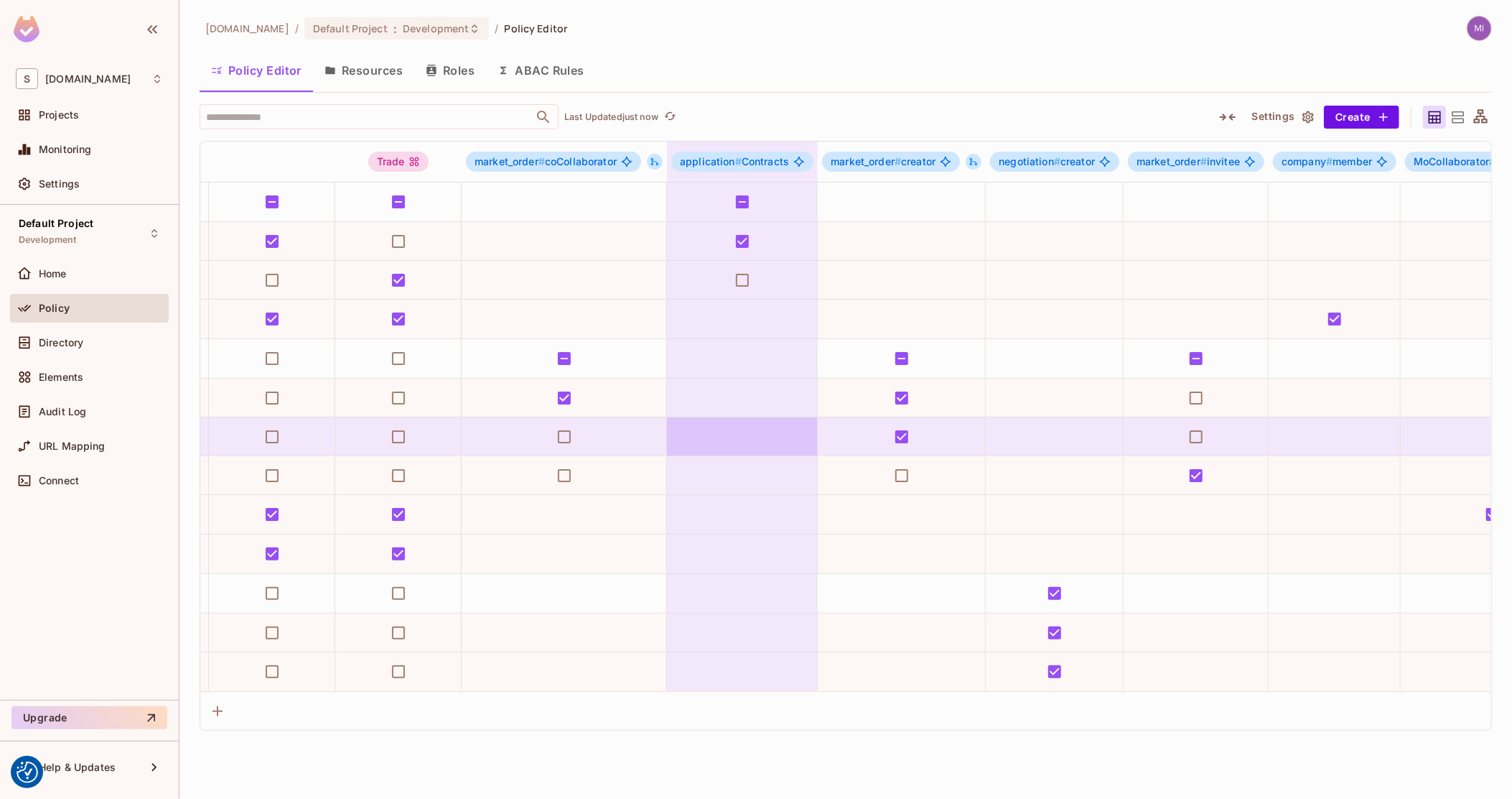
drag, startPoint x: 776, startPoint y: 442, endPoint x: 824, endPoint y: 440, distance: 48.0
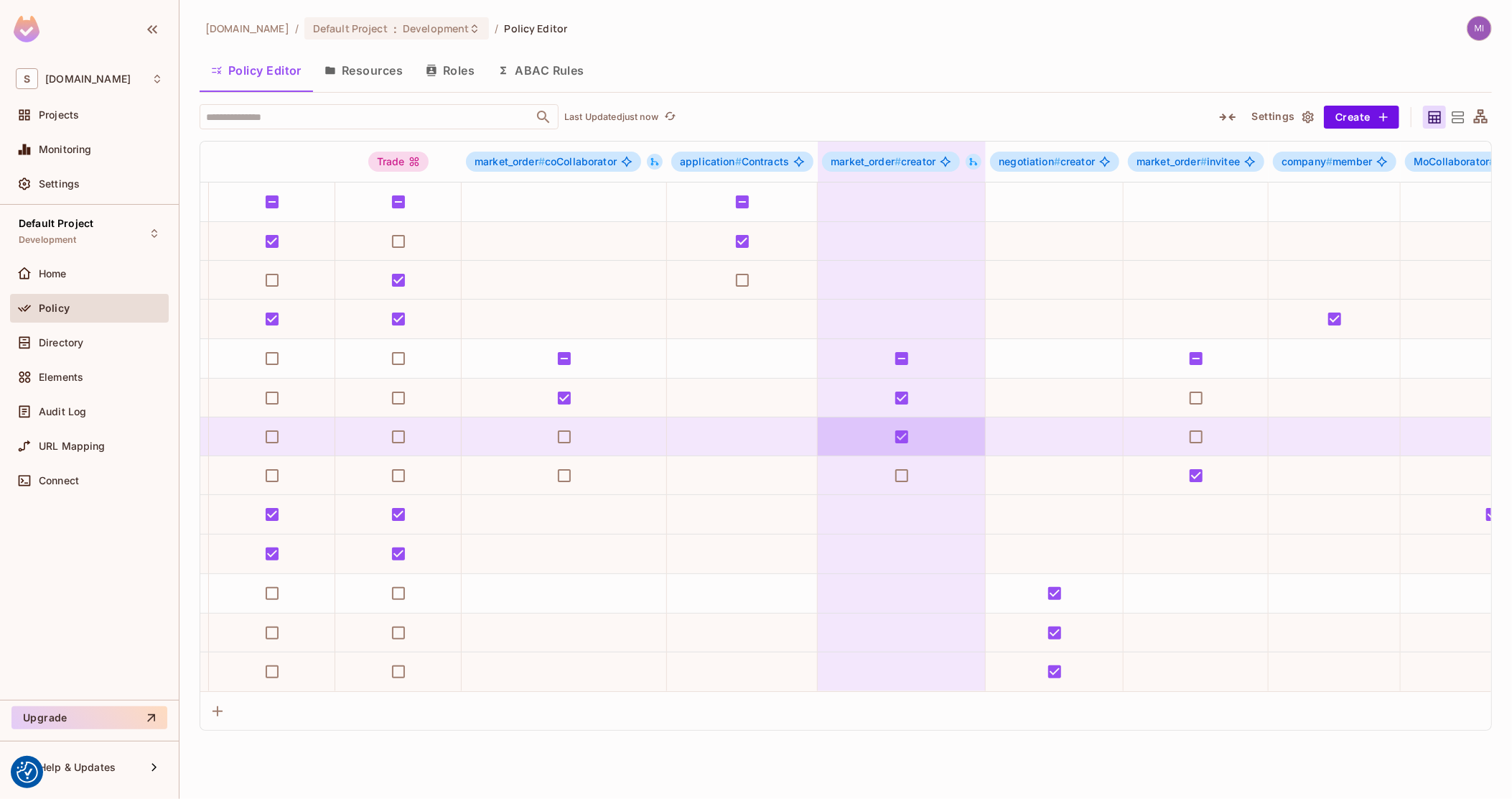
scroll to position [0, 128]
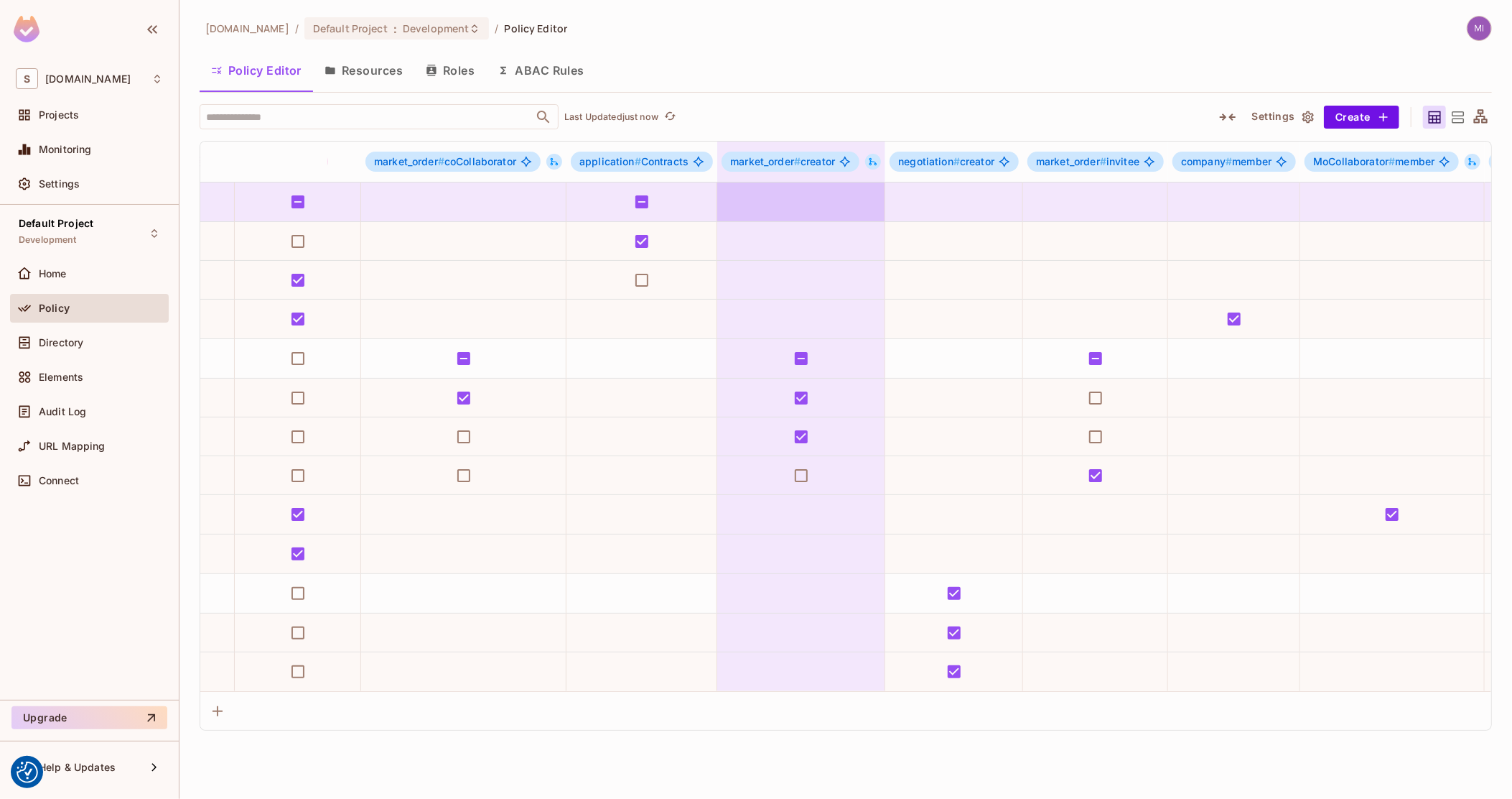
drag, startPoint x: 885, startPoint y: 203, endPoint x: 938, endPoint y: 213, distance: 53.9
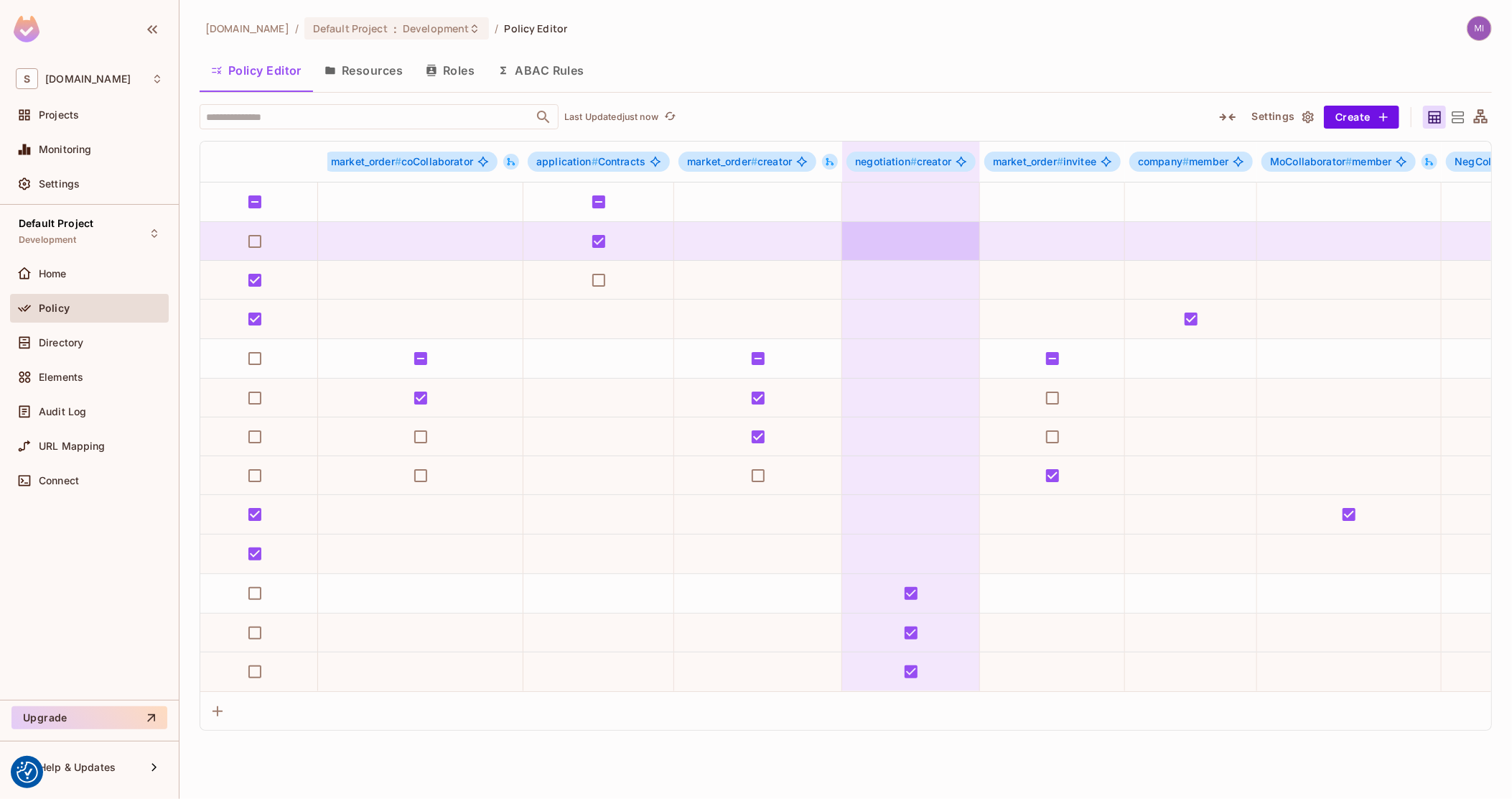
drag, startPoint x: 846, startPoint y: 226, endPoint x: 872, endPoint y: 229, distance: 26.2
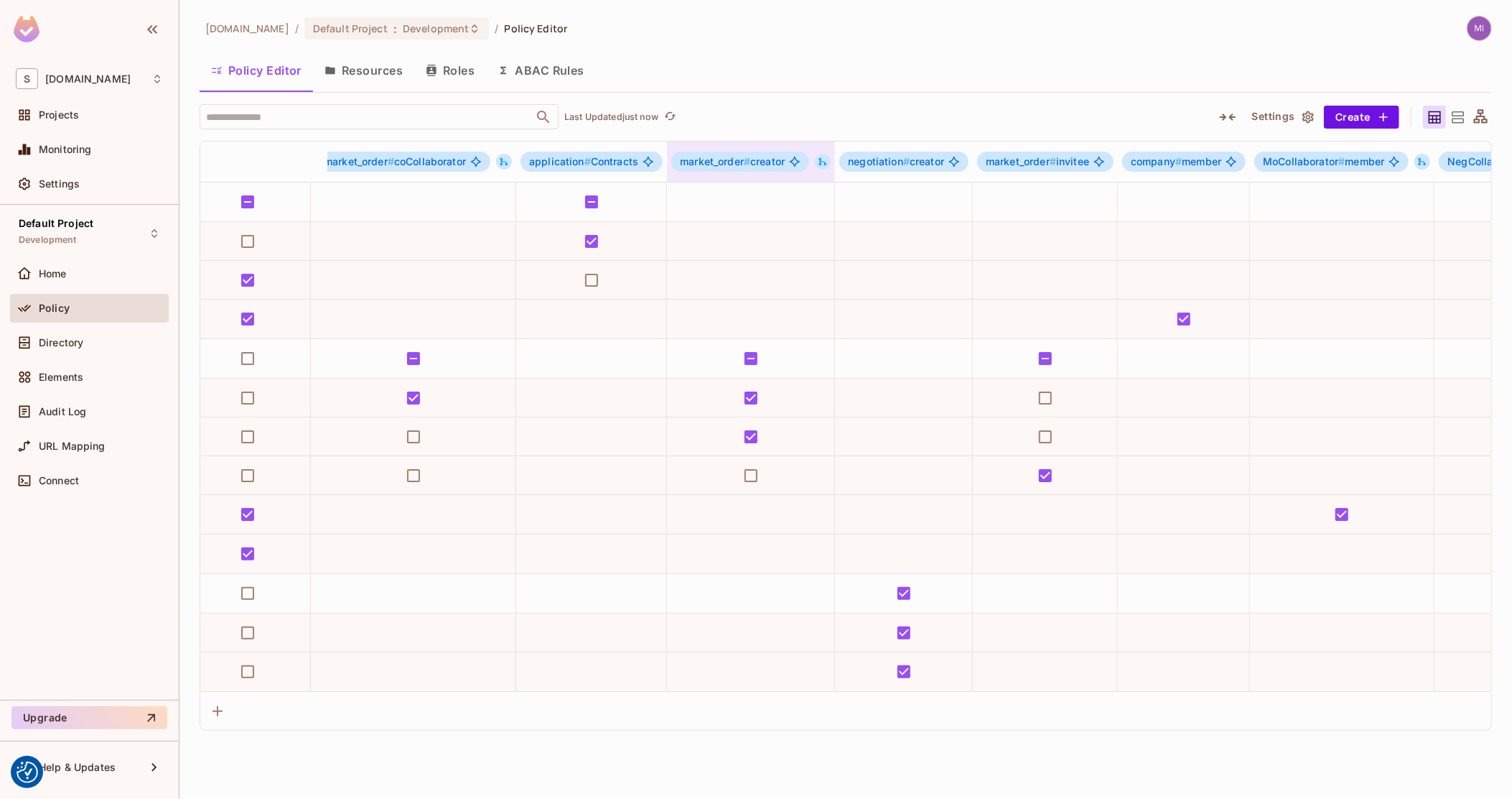
click at [824, 157] on icon at bounding box center [823, 162] width 10 height 10
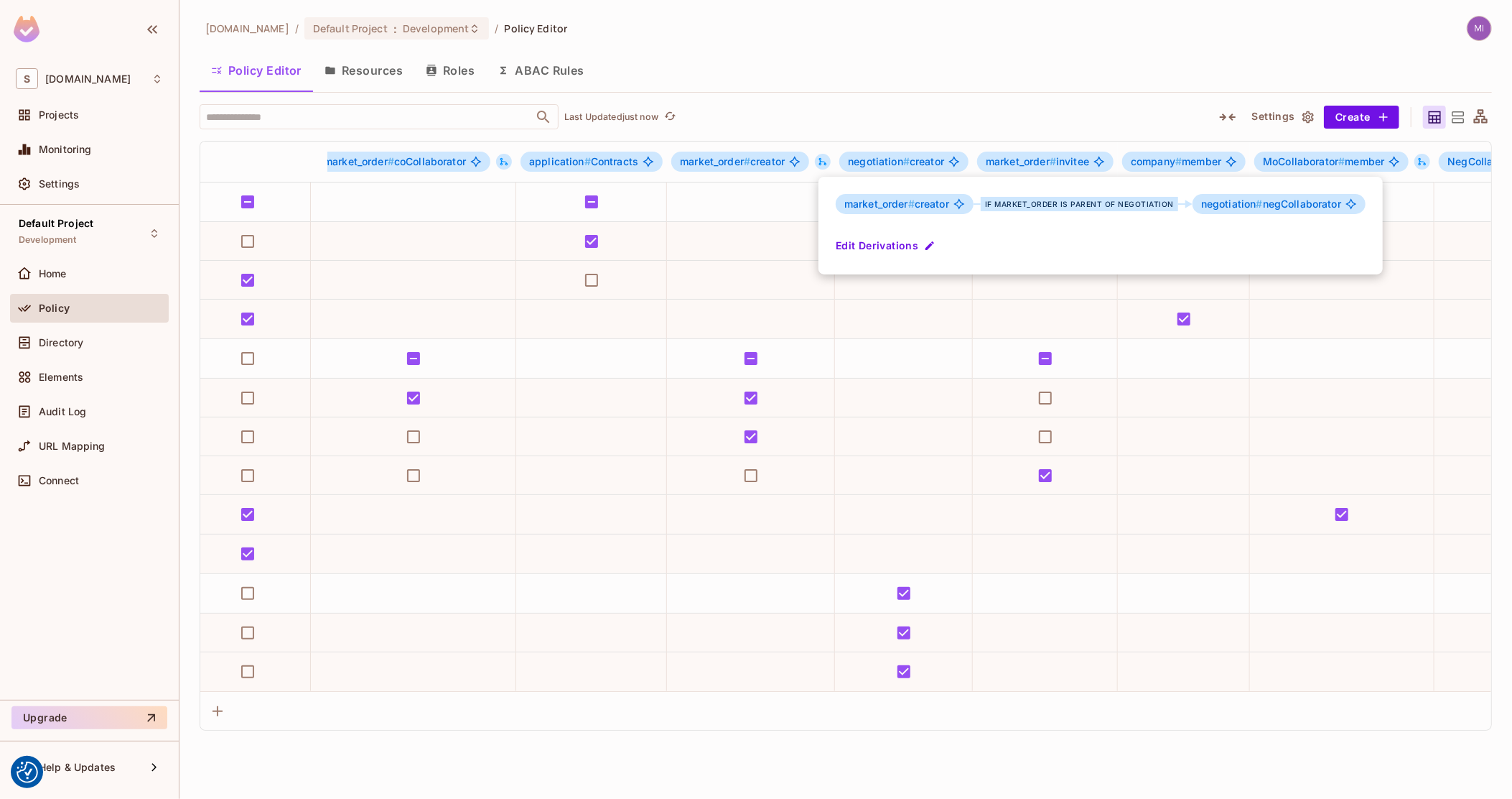
drag, startPoint x: 729, startPoint y: 253, endPoint x: 758, endPoint y: 302, distance: 56.9
click at [787, 418] on div at bounding box center [756, 400] width 1512 height 799
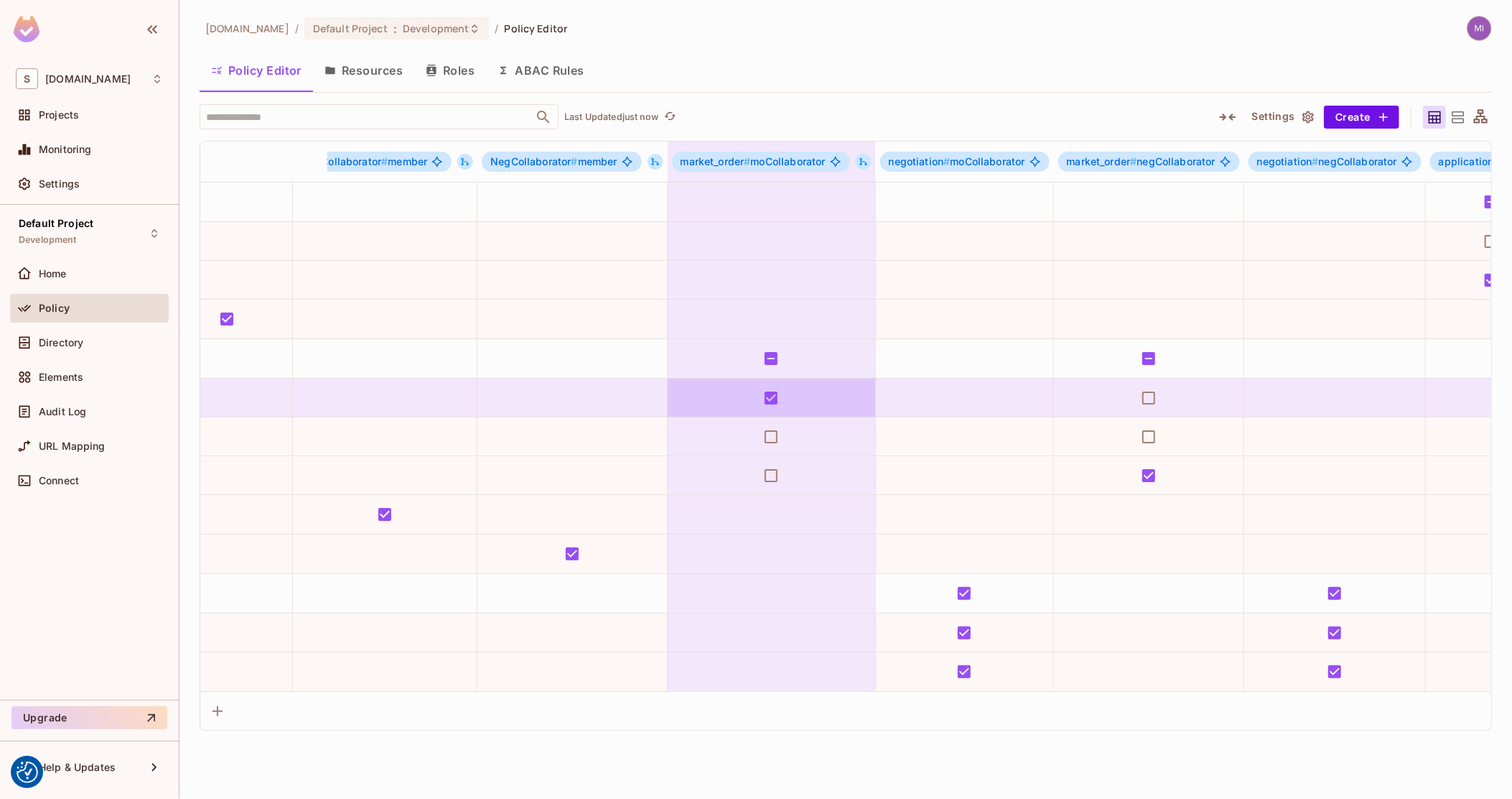
scroll to position [0, 1466]
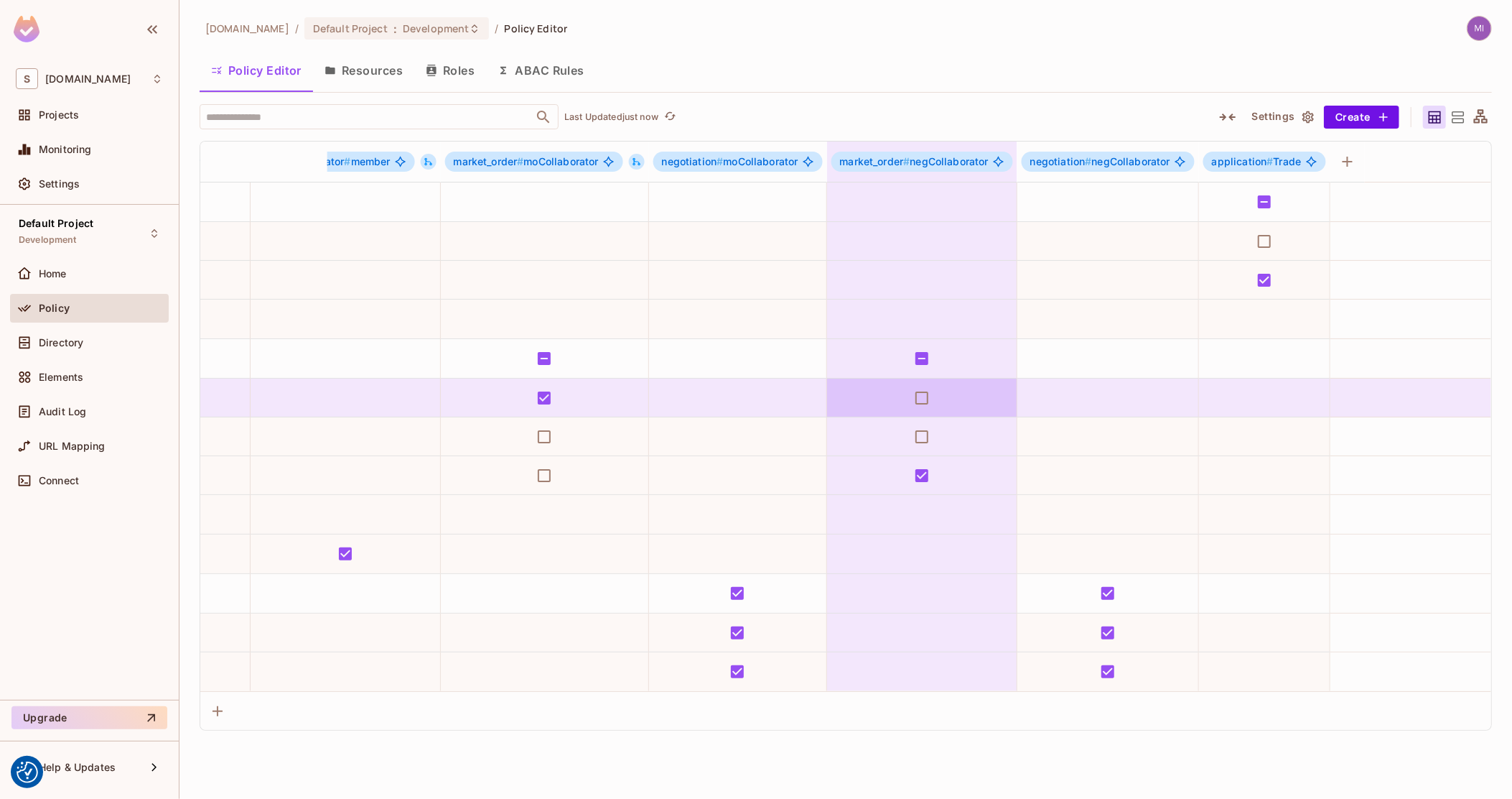
drag, startPoint x: 845, startPoint y: 412, endPoint x: 882, endPoint y: 404, distance: 37.9
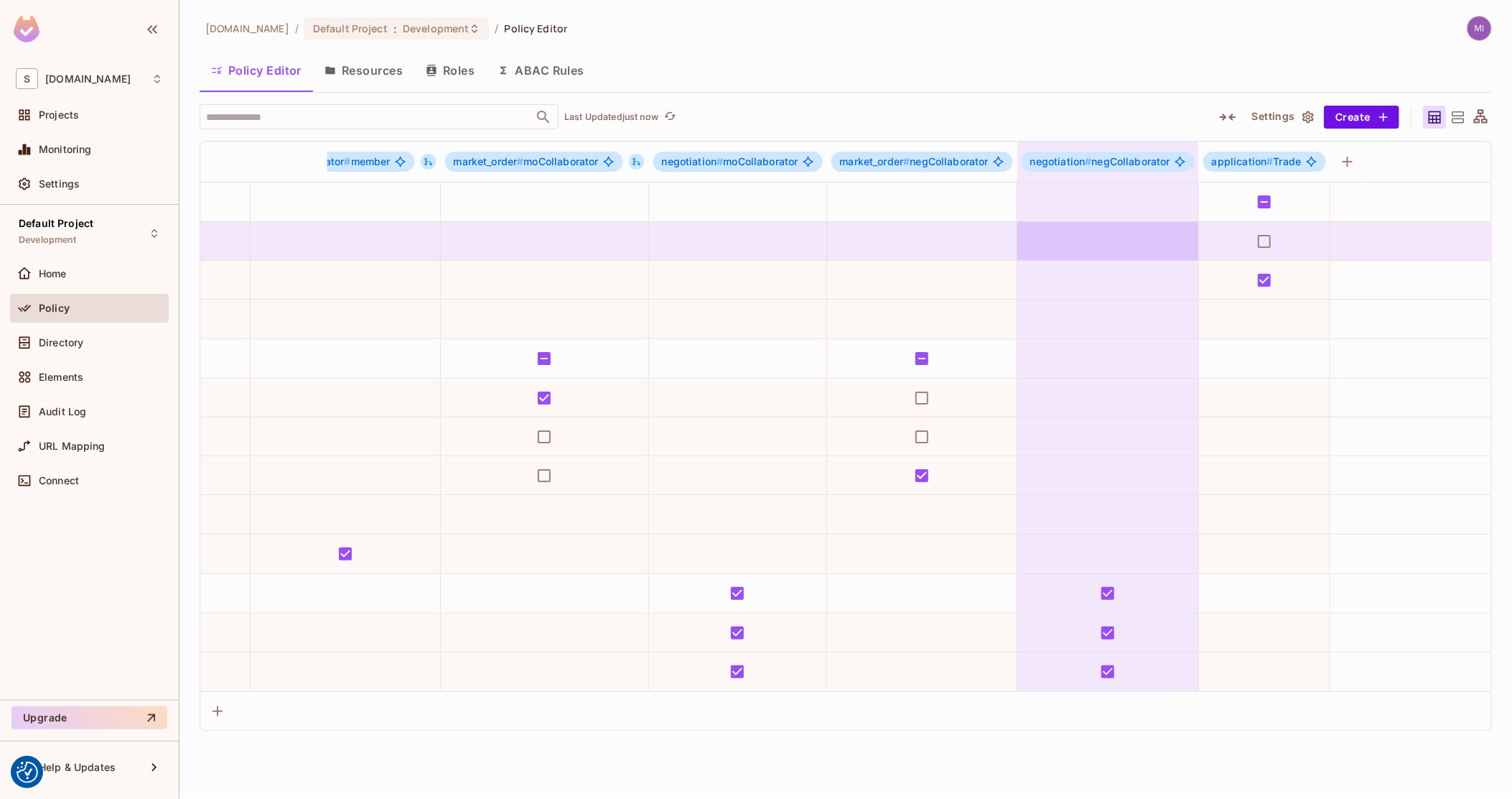
drag, startPoint x: 1133, startPoint y: 234, endPoint x: 1213, endPoint y: 249, distance: 81.4
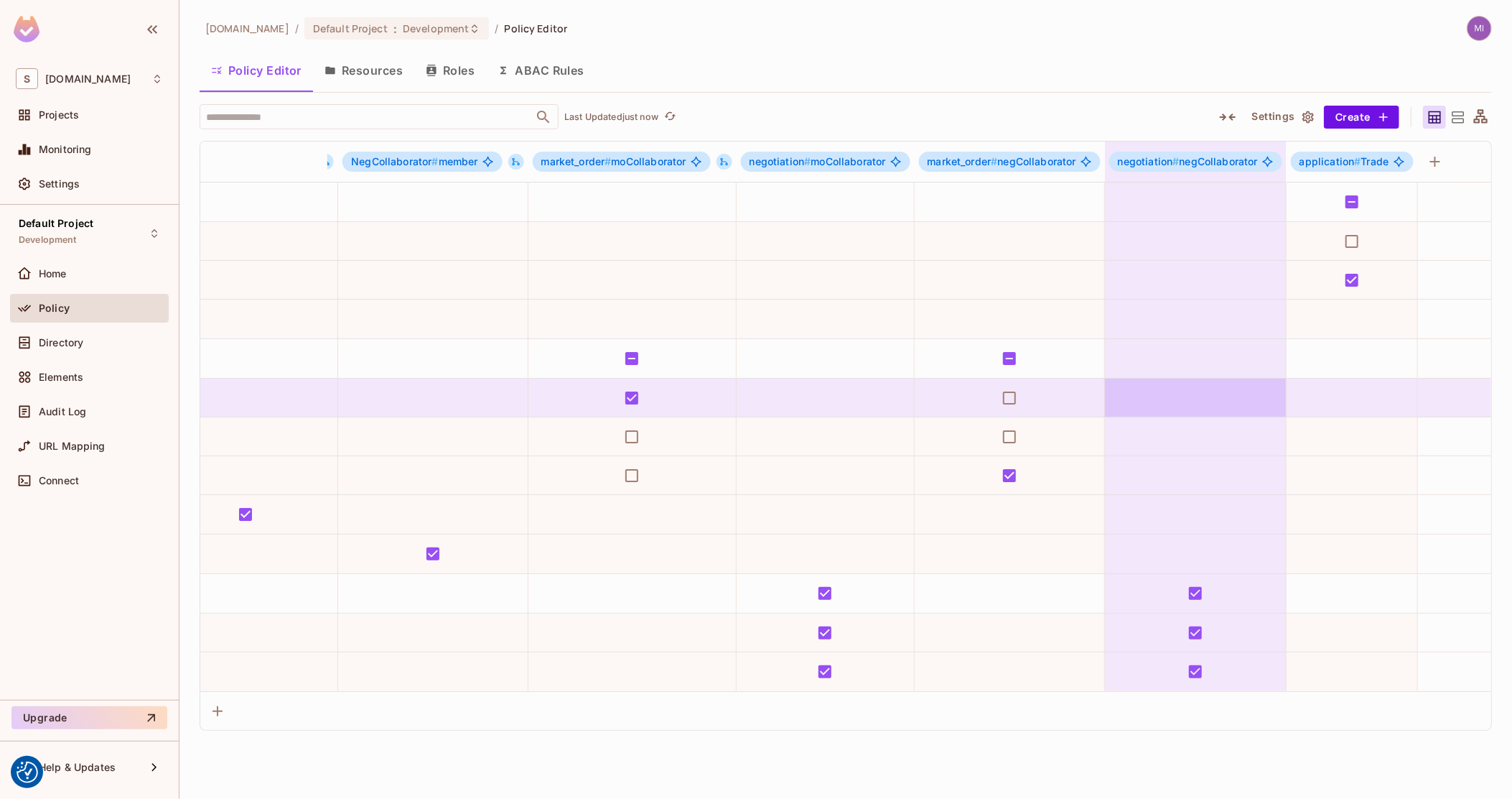
drag, startPoint x: 1130, startPoint y: 392, endPoint x: 1082, endPoint y: 392, distance: 48.0
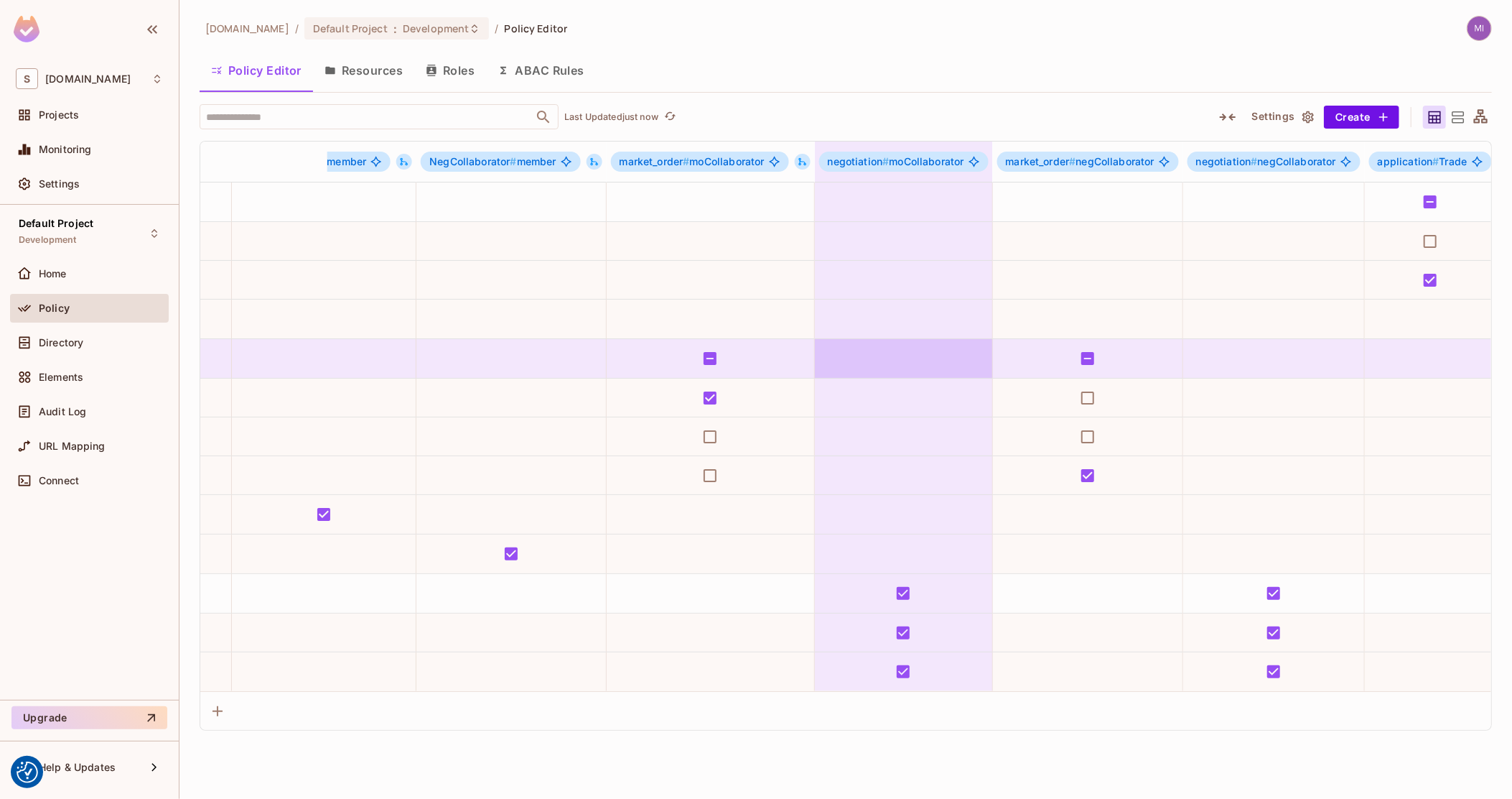
drag, startPoint x: 980, startPoint y: 368, endPoint x: 906, endPoint y: 371, distance: 74.1
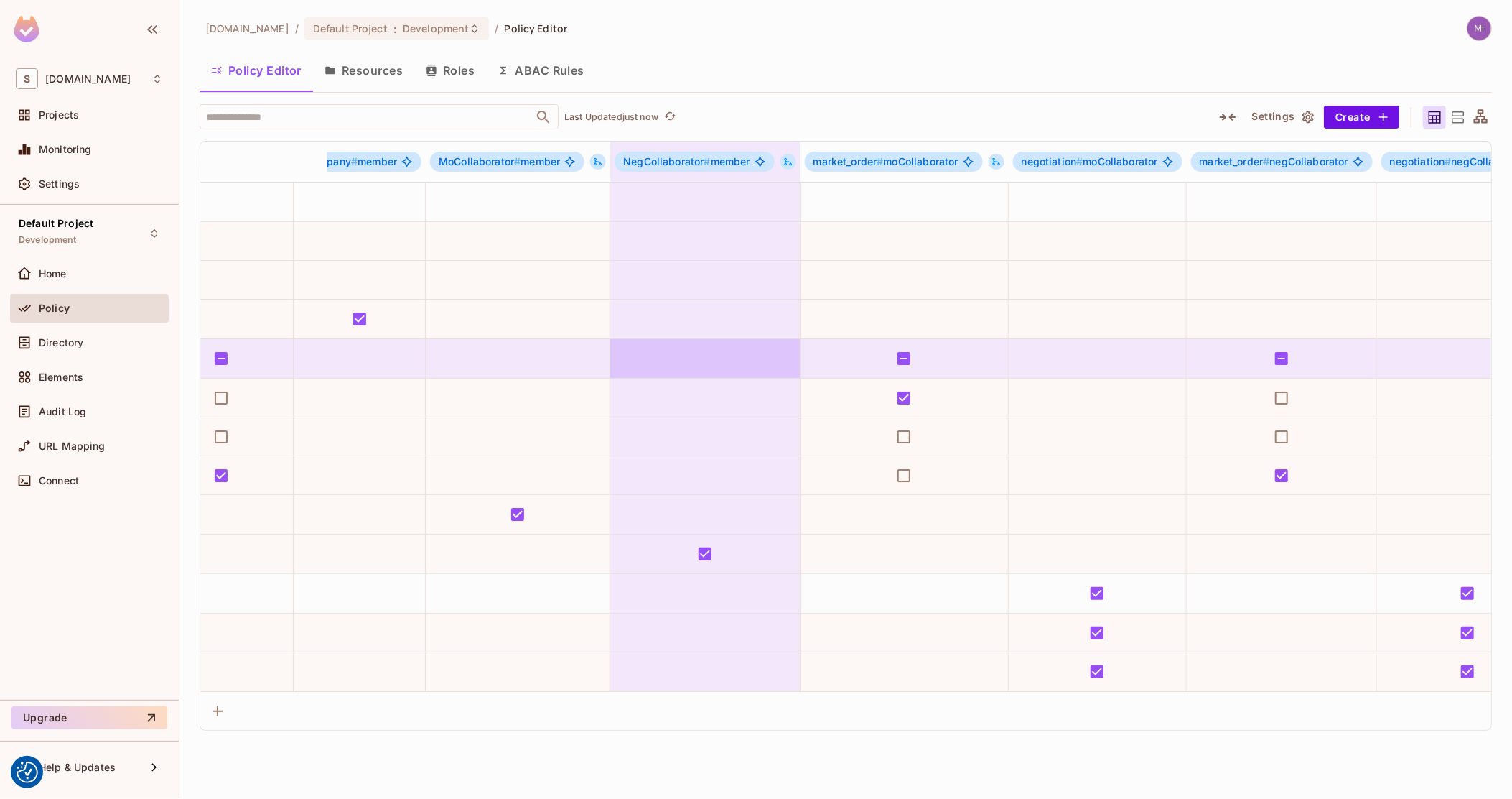
scroll to position [0, 811]
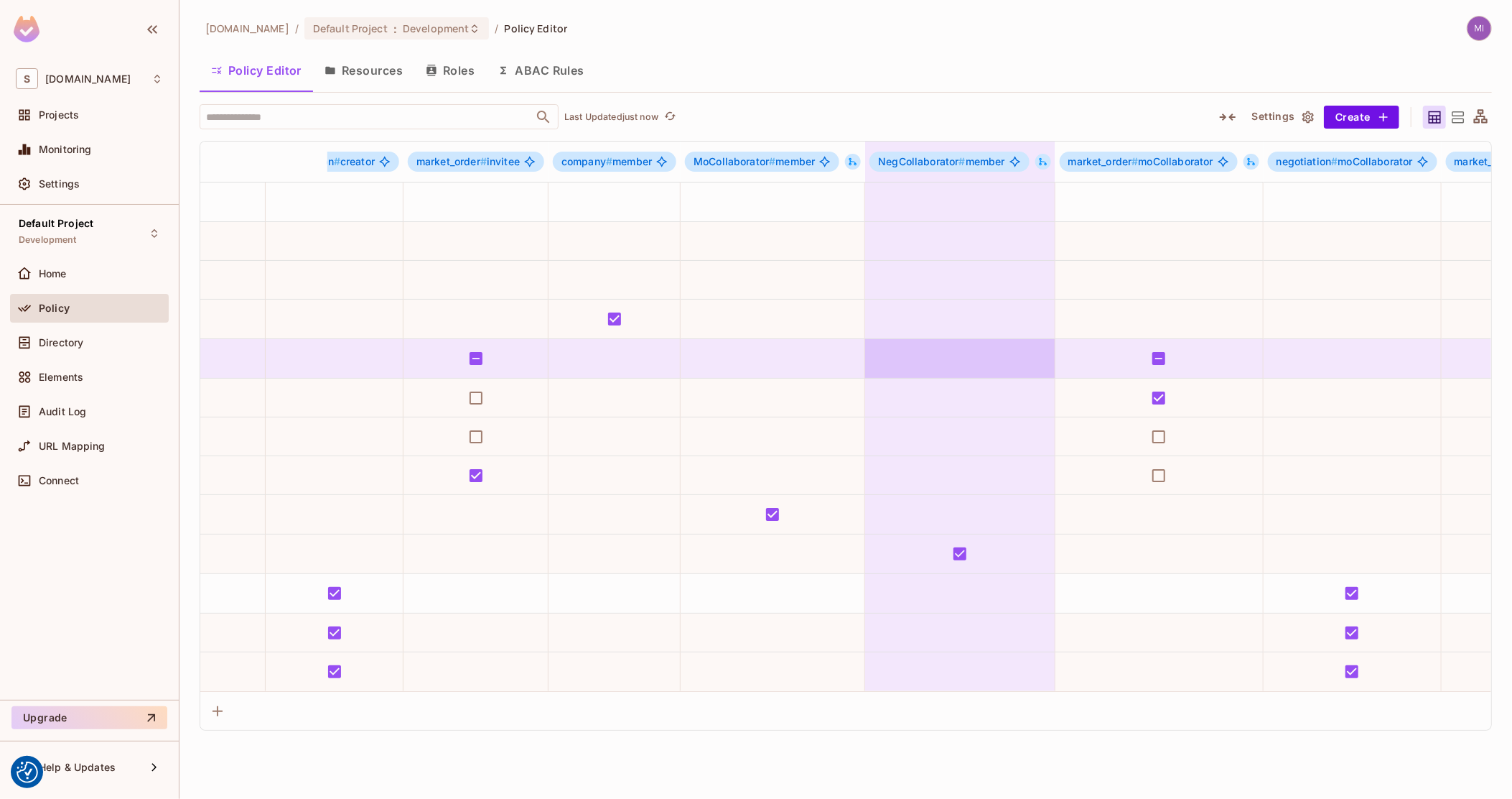
drag, startPoint x: 818, startPoint y: 344, endPoint x: 696, endPoint y: 363, distance: 123.5
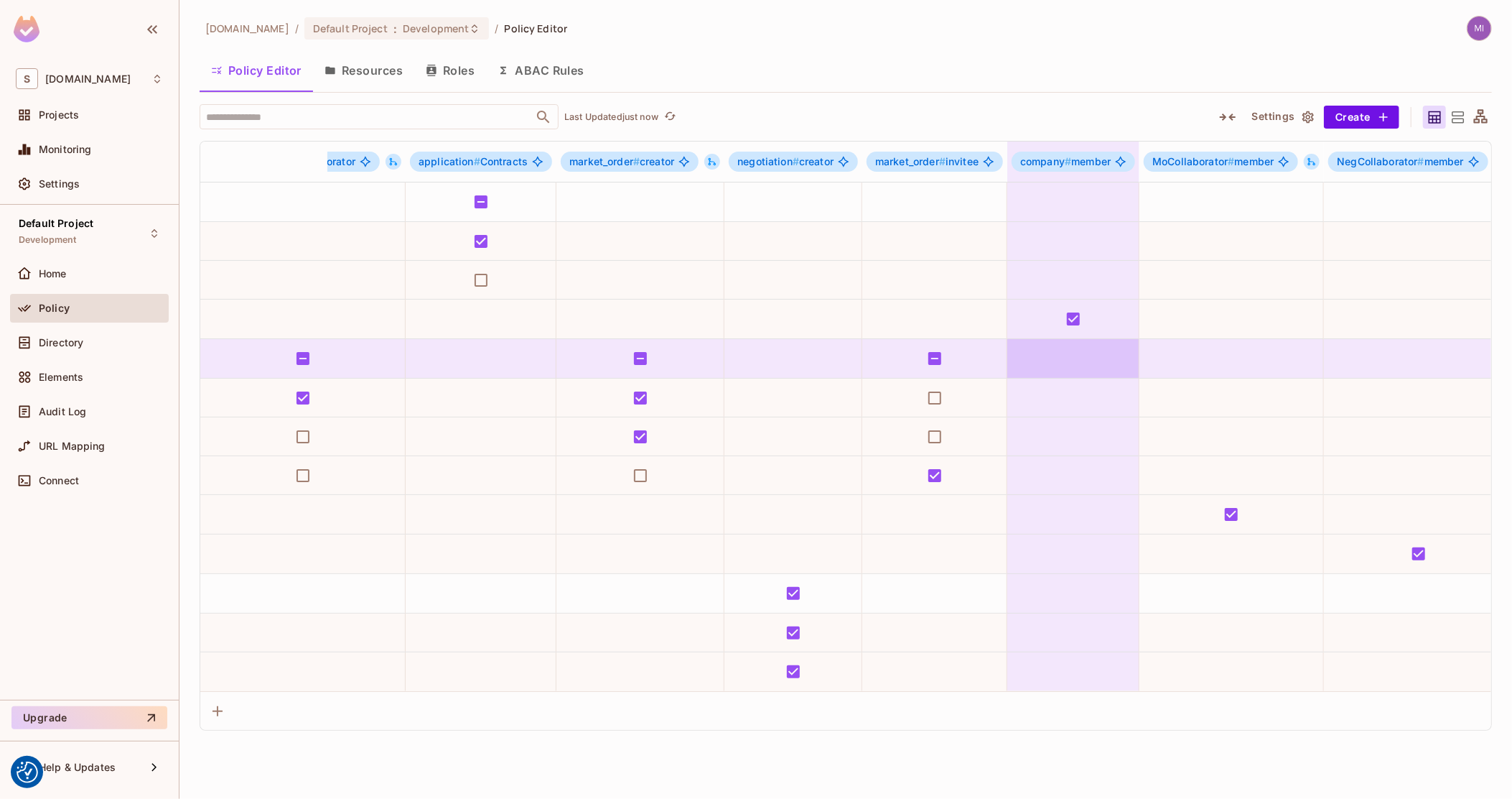
drag, startPoint x: 801, startPoint y: 373, endPoint x: 687, endPoint y: 374, distance: 114.0
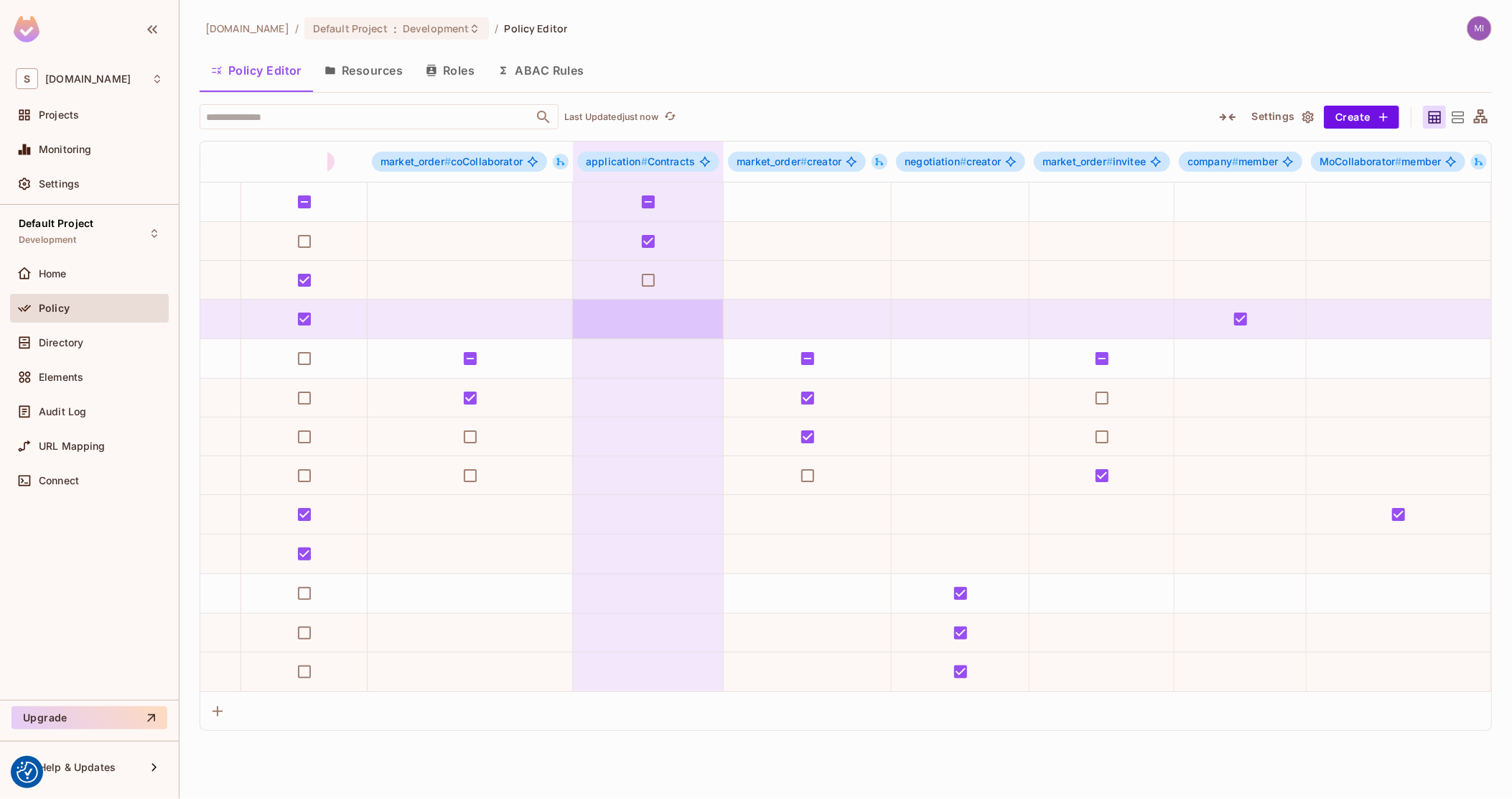
scroll to position [0, 235]
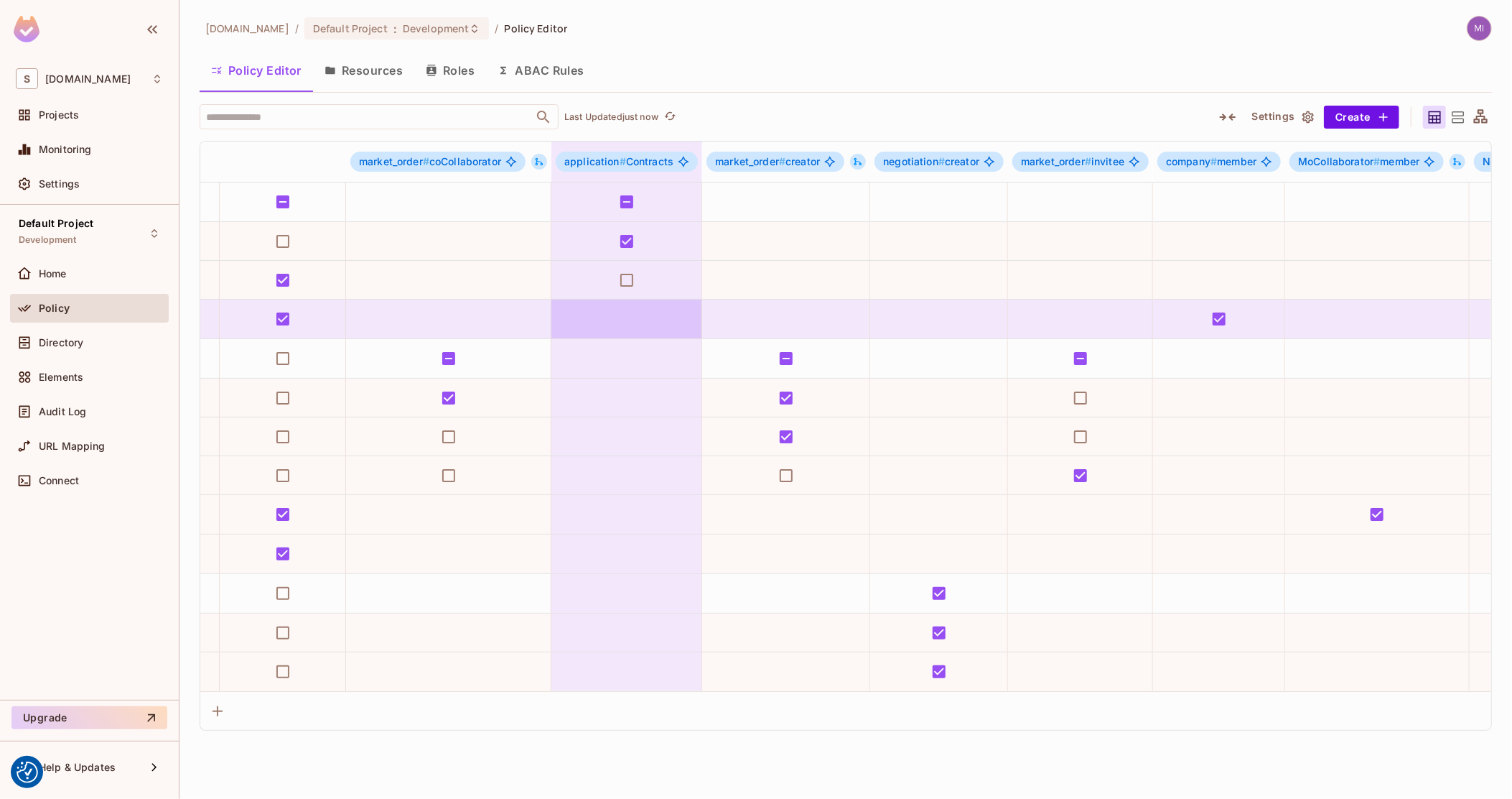
drag, startPoint x: 694, startPoint y: 334, endPoint x: 724, endPoint y: 337, distance: 30.1
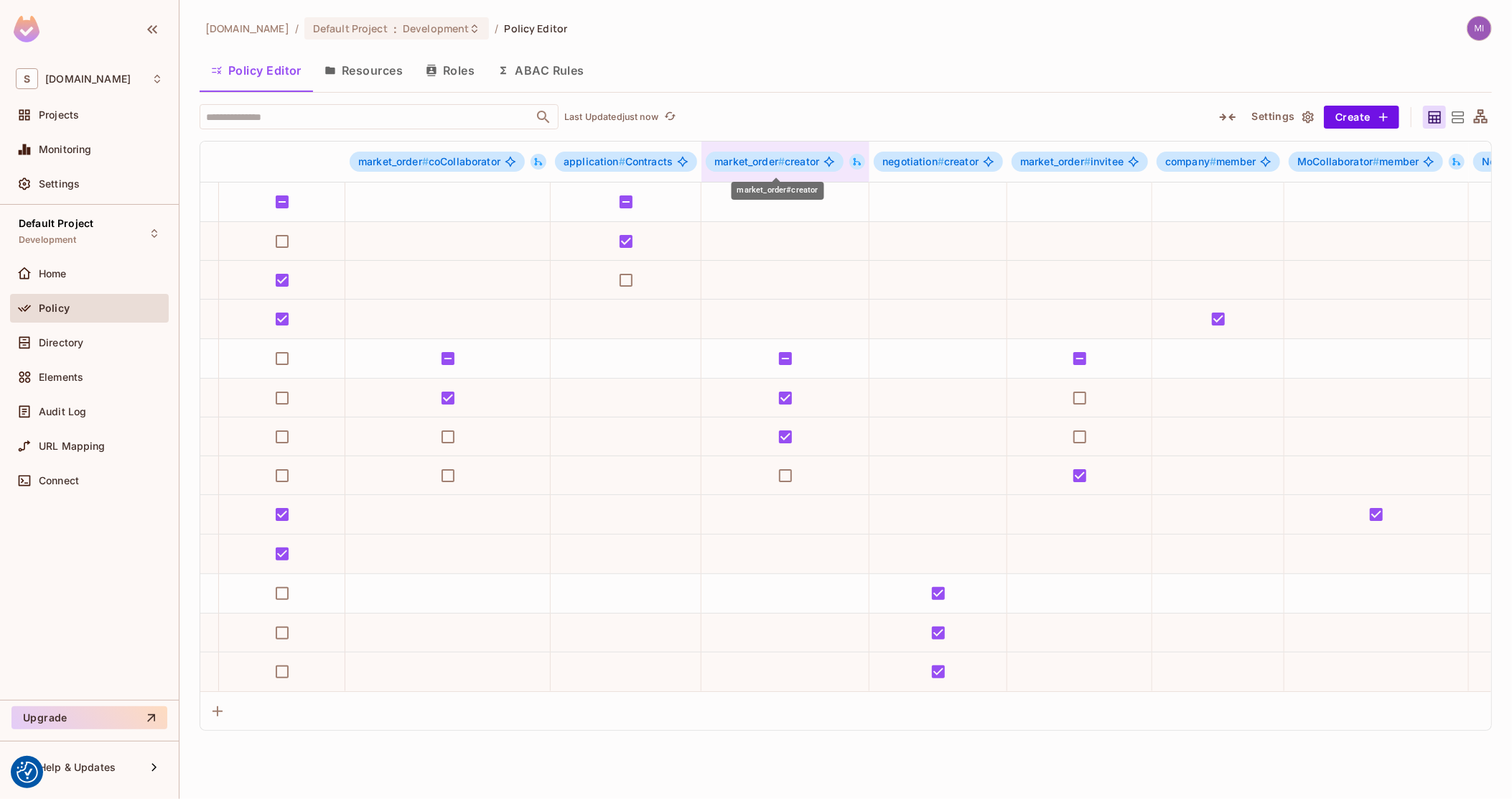
click at [796, 158] on span "market_order # creator" at bounding box center [767, 162] width 105 height 12
click at [799, 280] on li "Edit Role" at bounding box center [778, 290] width 152 height 32
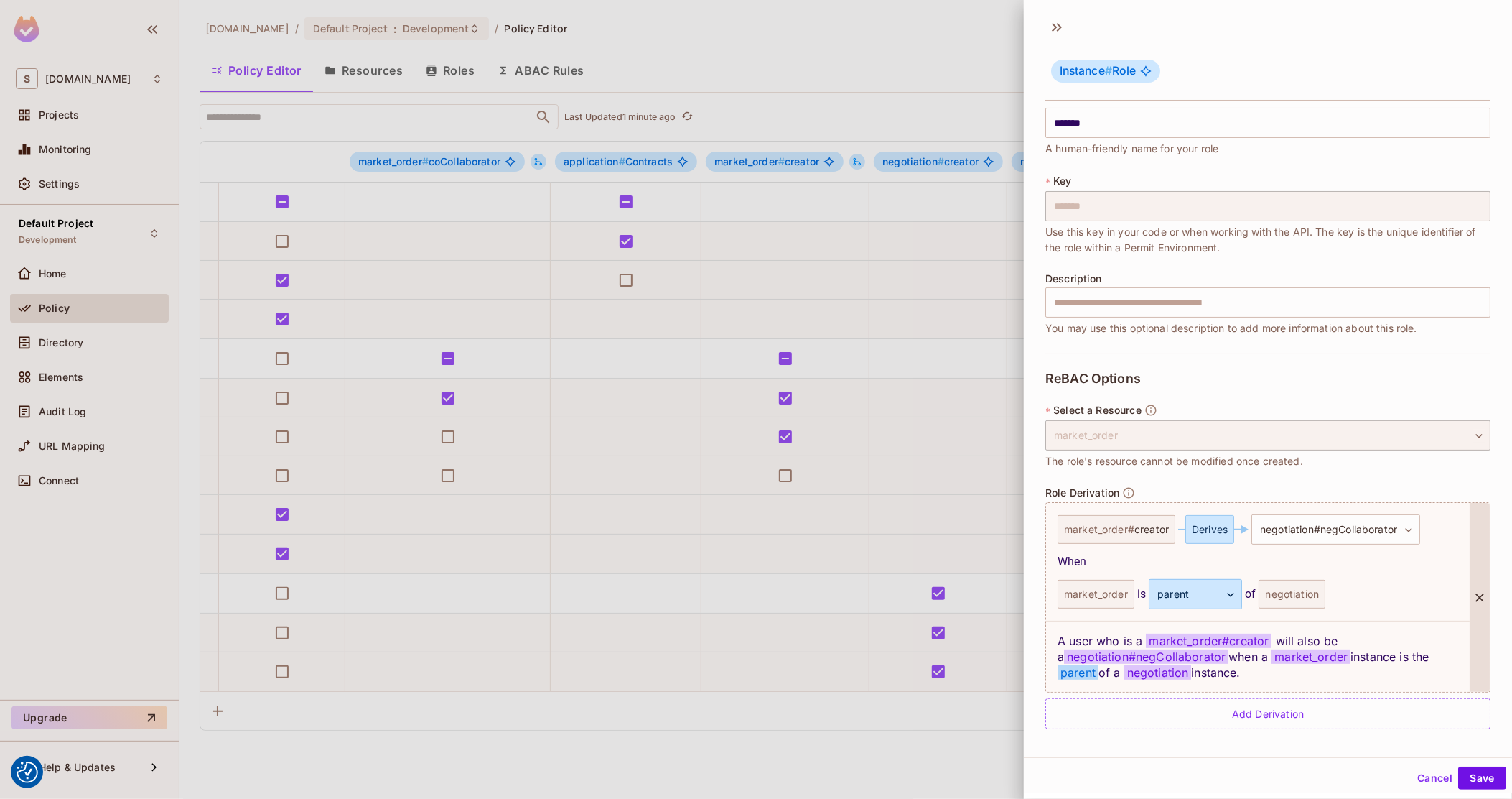
scroll to position [1, 0]
click at [781, 631] on div at bounding box center [756, 400] width 1512 height 799
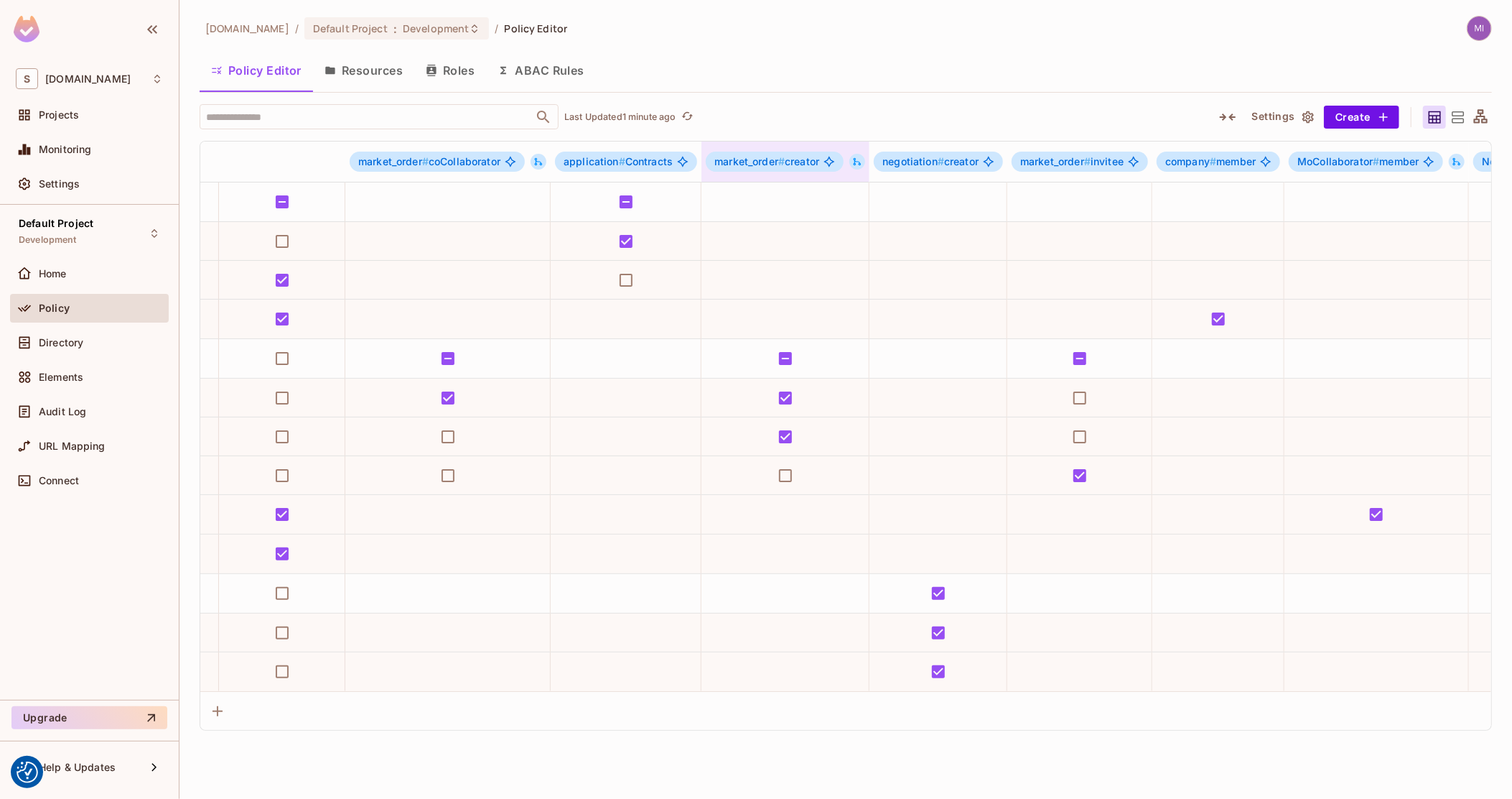
click at [854, 161] on button at bounding box center [857, 161] width 16 height 16
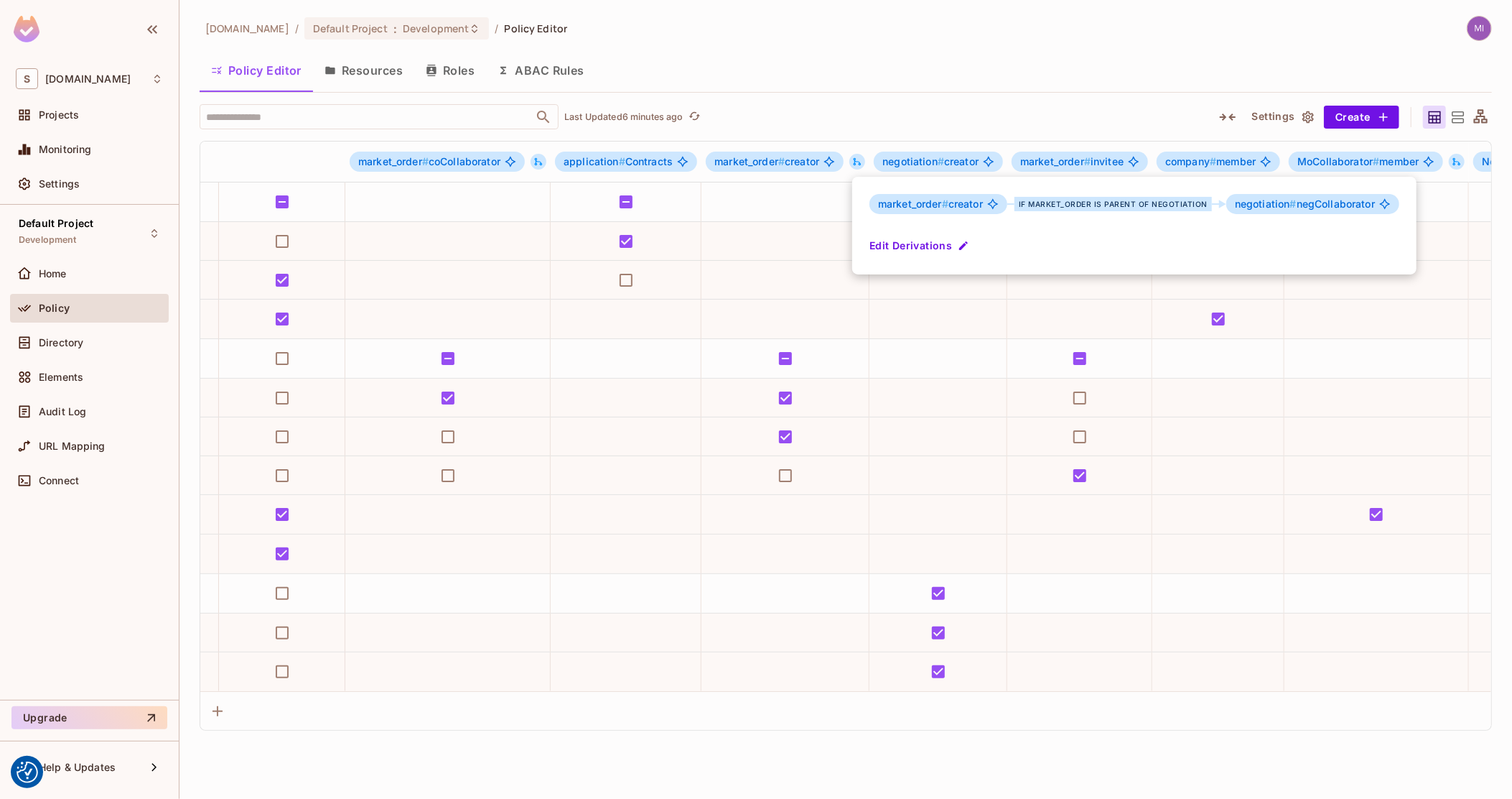
click at [58, 305] on div at bounding box center [756, 400] width 1512 height 799
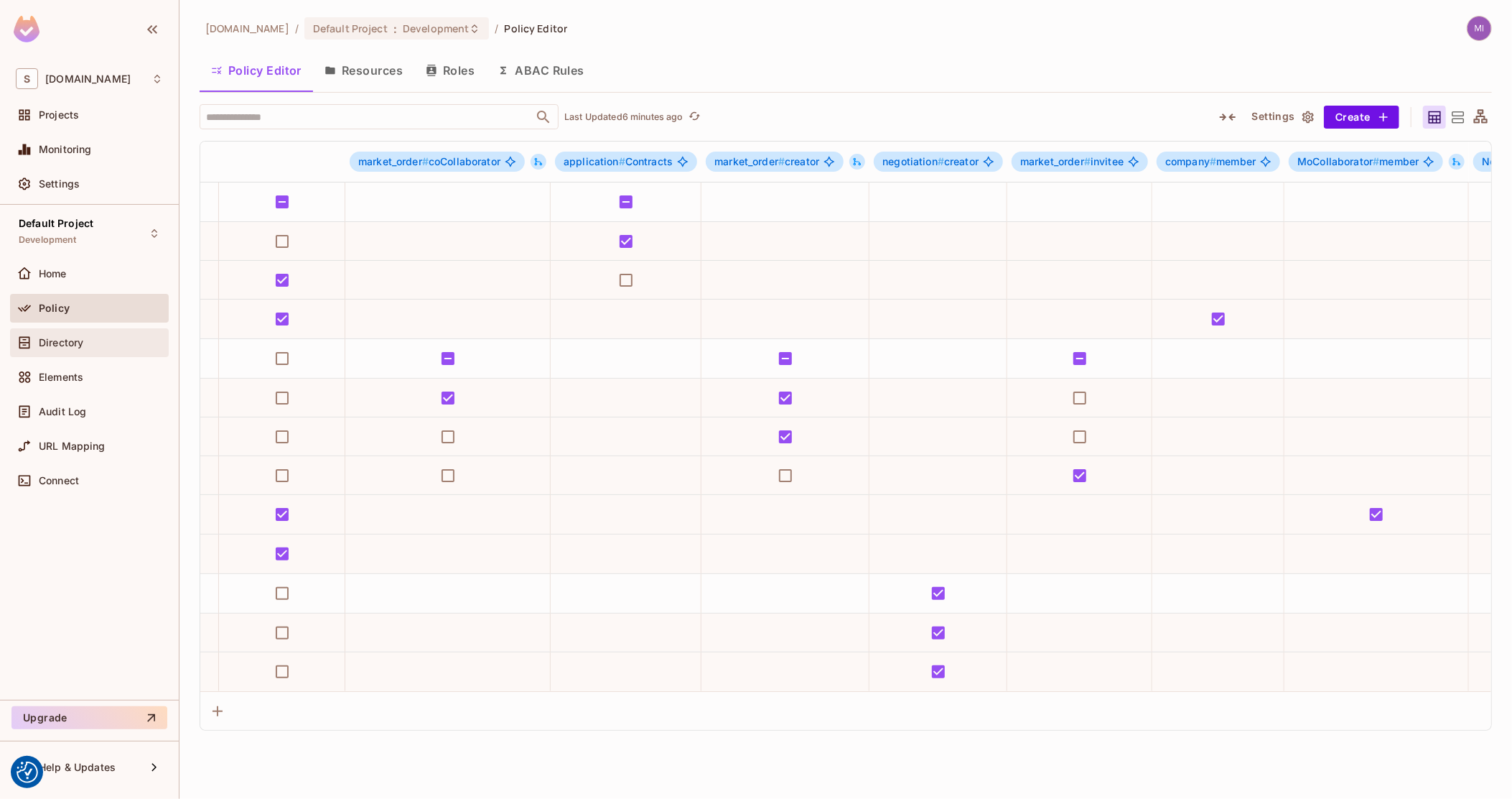
click at [75, 348] on div "Directory" at bounding box center [89, 343] width 147 height 17
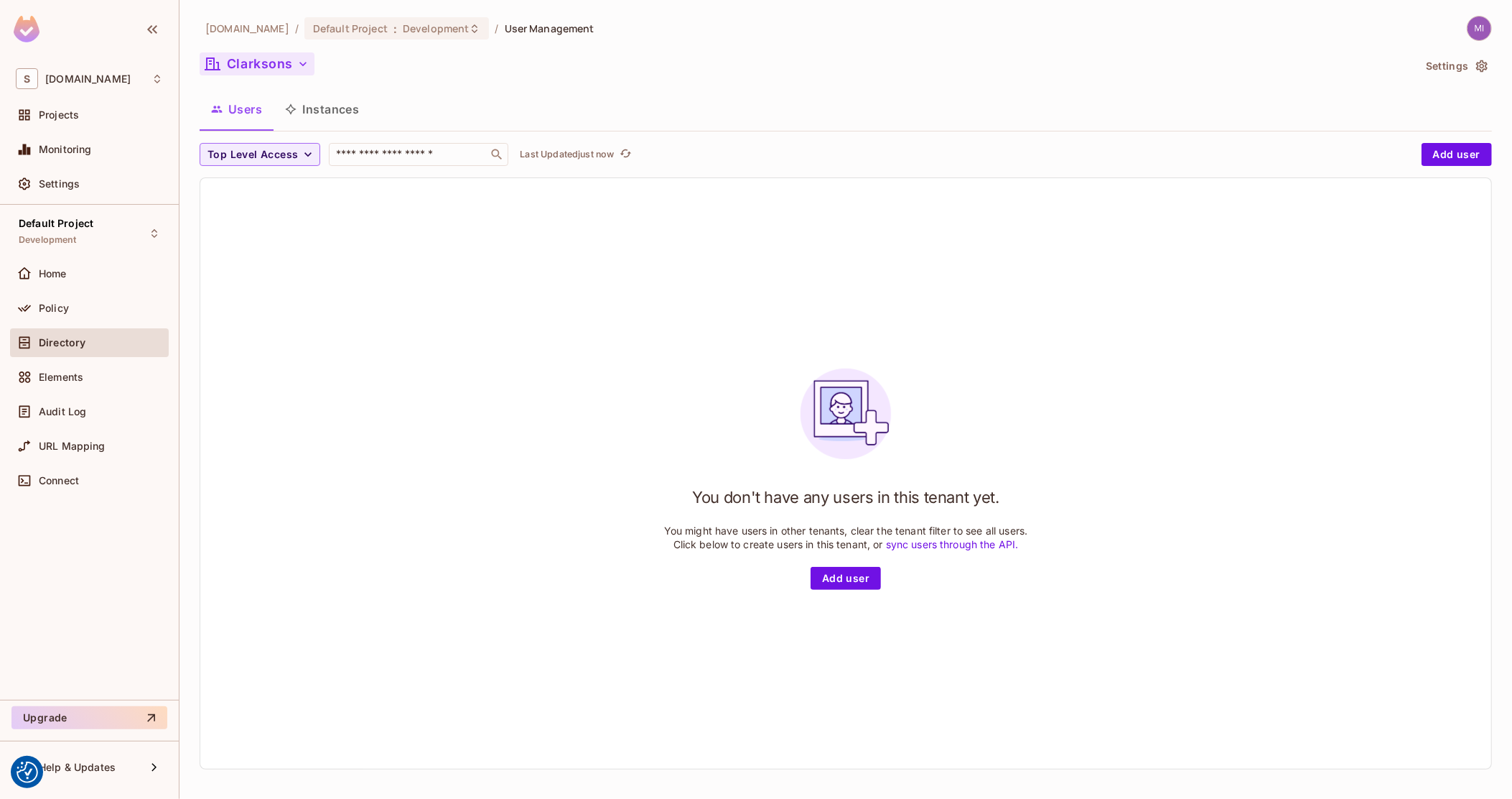
click at [289, 67] on button "Clarksons" at bounding box center [257, 64] width 115 height 23
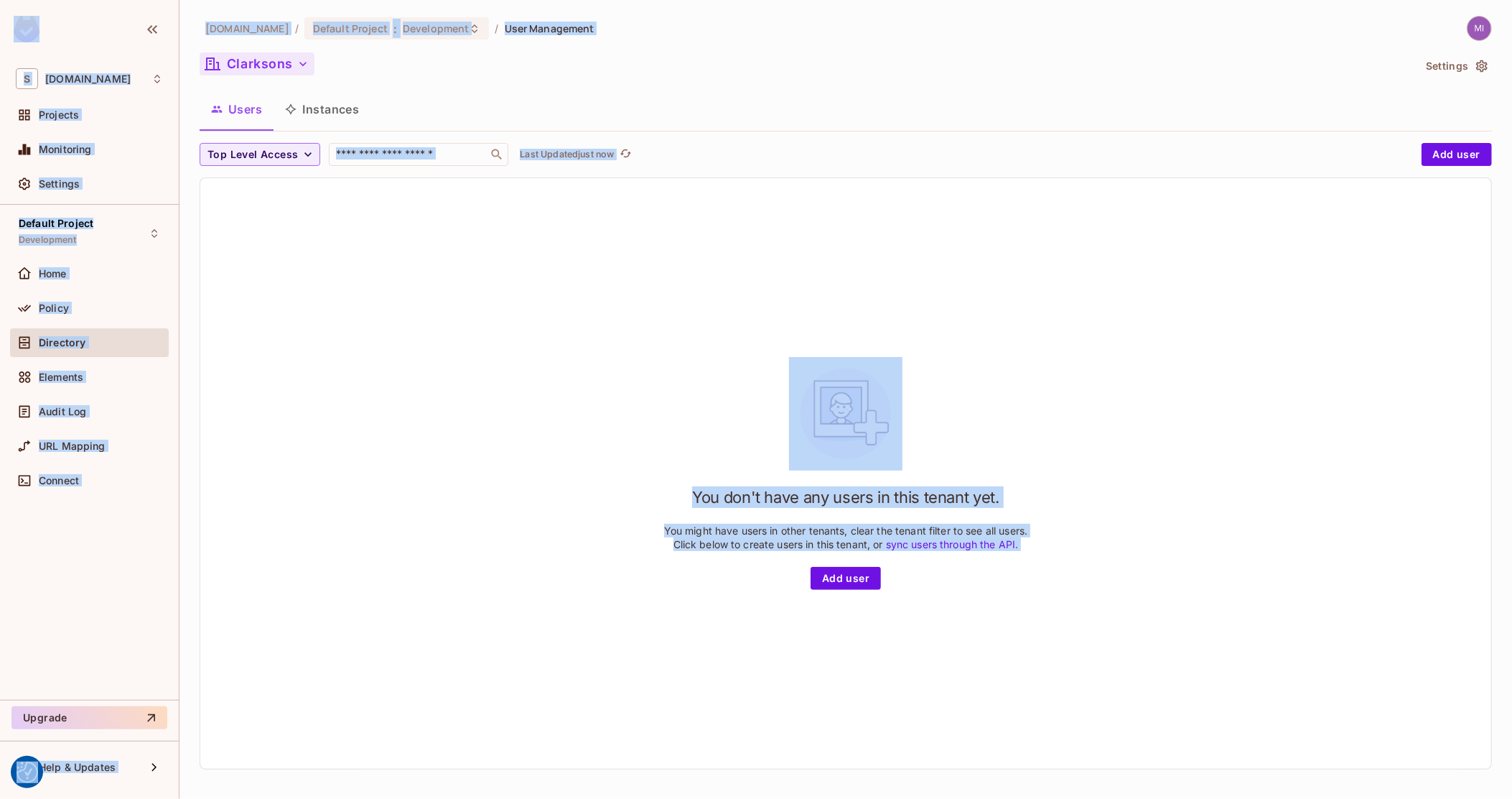
click at [296, 72] on button "Clarksons" at bounding box center [257, 64] width 115 height 23
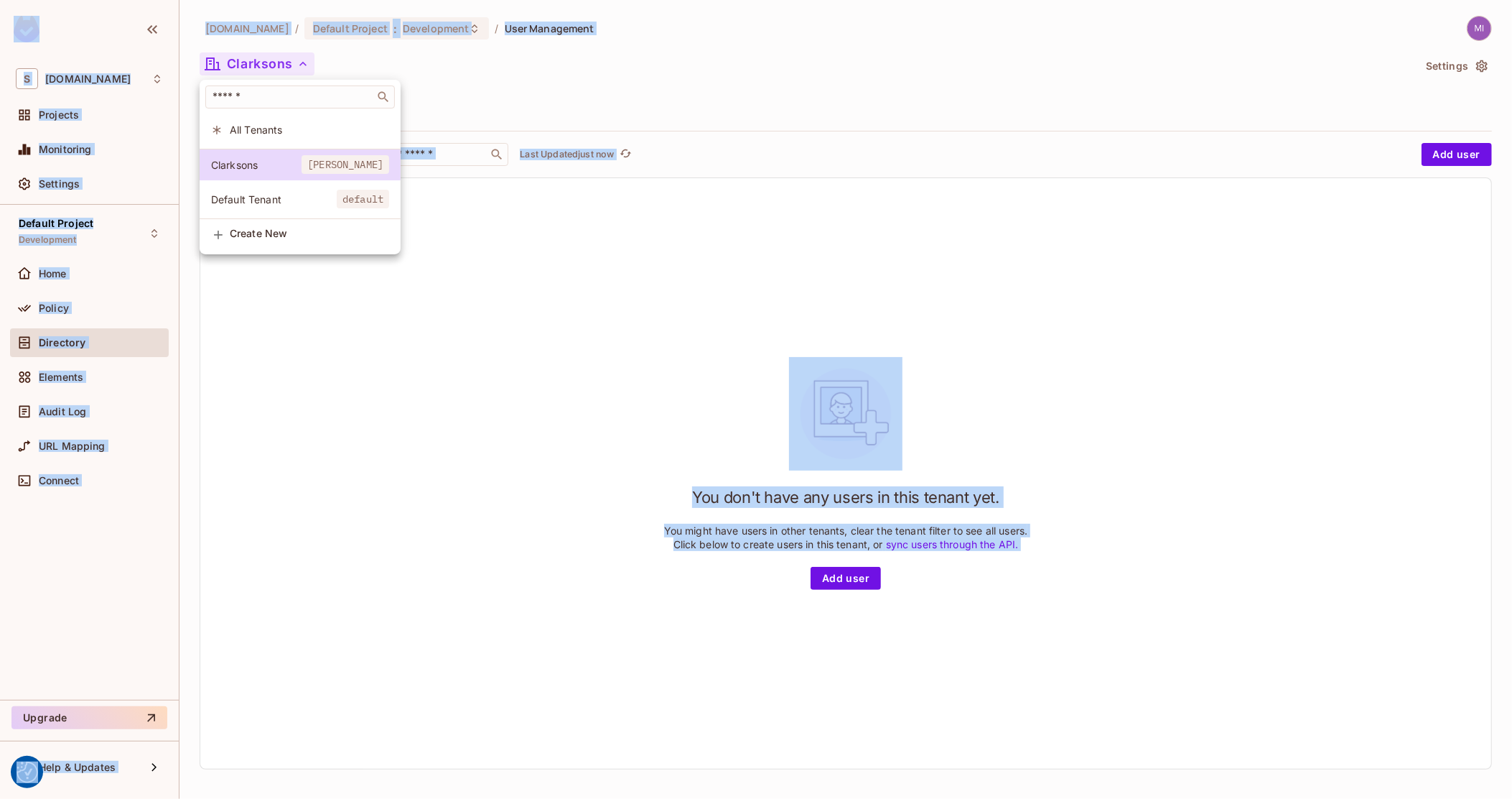
click at [337, 200] on span "default" at bounding box center [363, 198] width 52 height 18
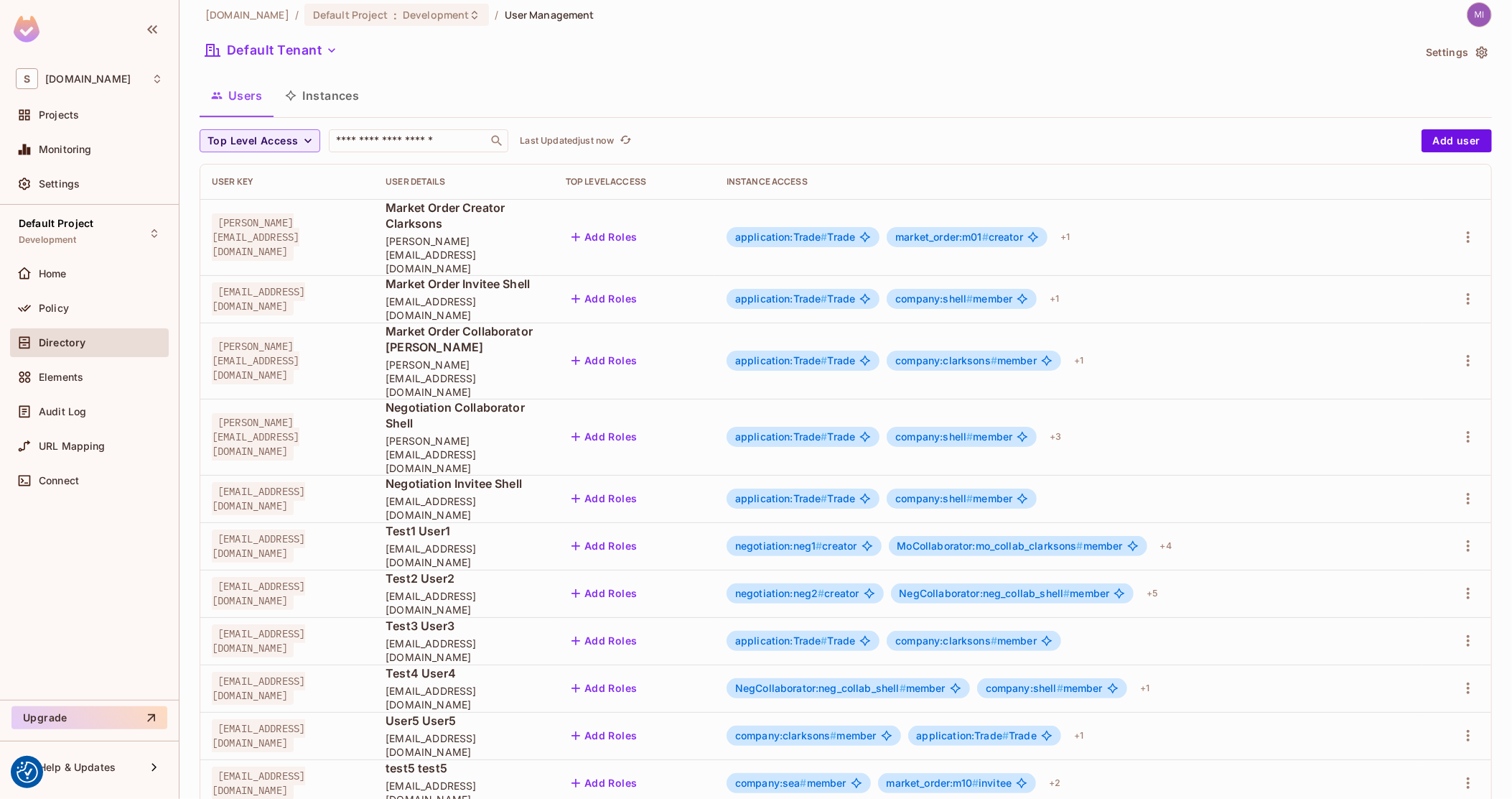
scroll to position [15, 0]
click at [1178, 533] on div "+ 4" at bounding box center [1166, 545] width 23 height 23
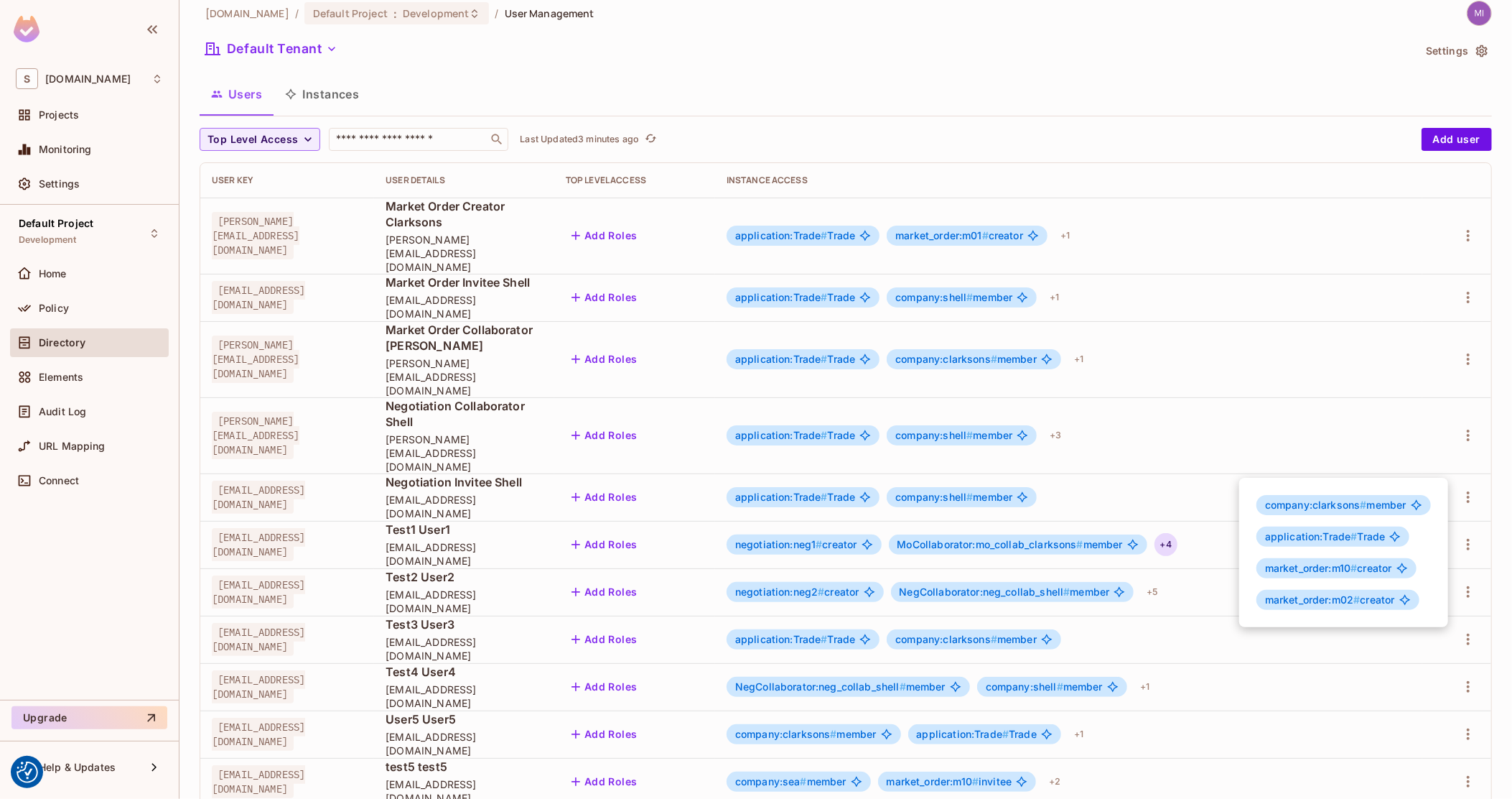
click at [999, 461] on div at bounding box center [756, 400] width 1512 height 799
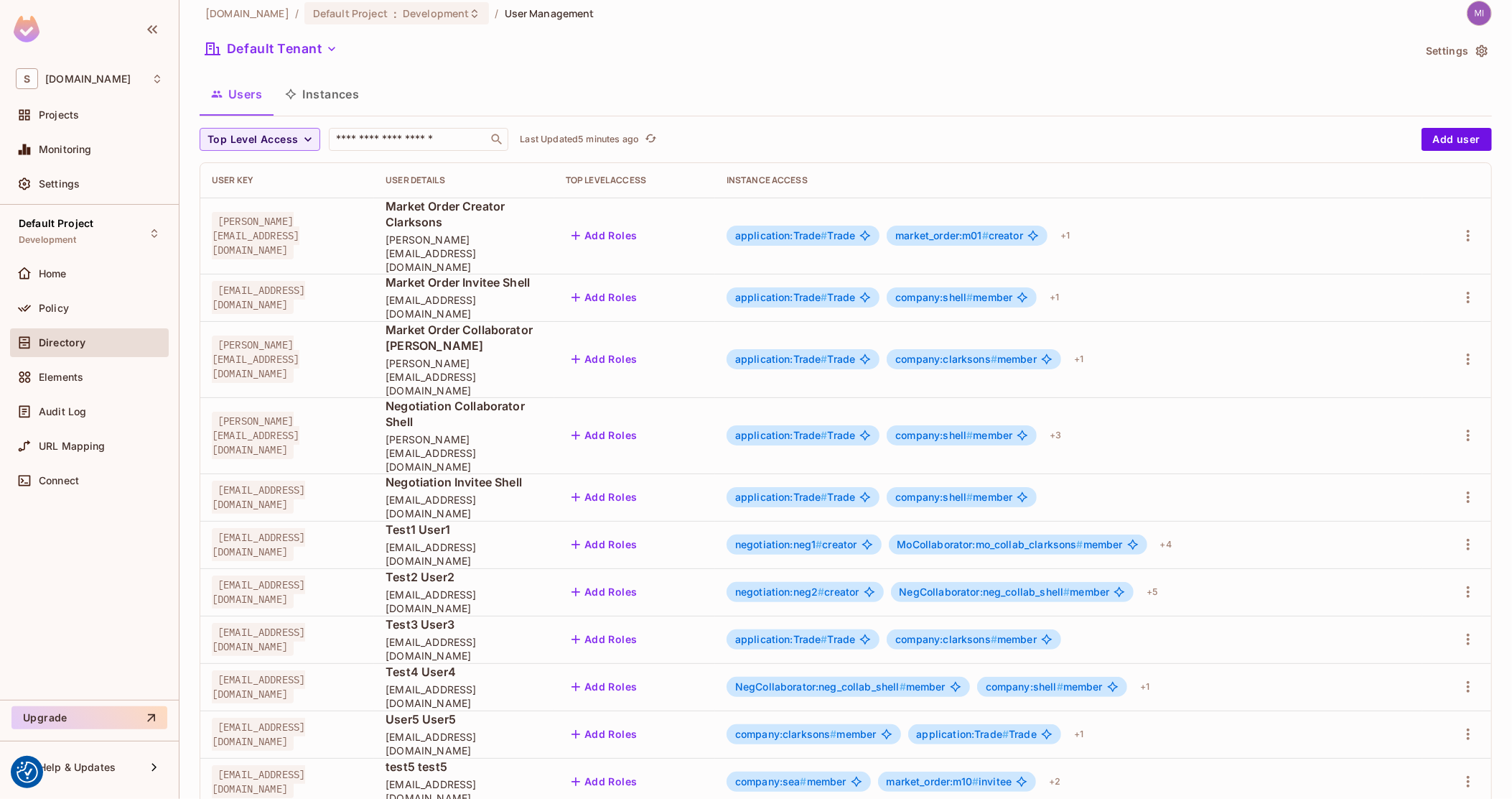
click at [362, 578] on div "[EMAIL_ADDRESS][DOMAIN_NAME]" at bounding box center [288, 592] width 151 height 29
click at [70, 315] on div "Policy" at bounding box center [89, 308] width 147 height 17
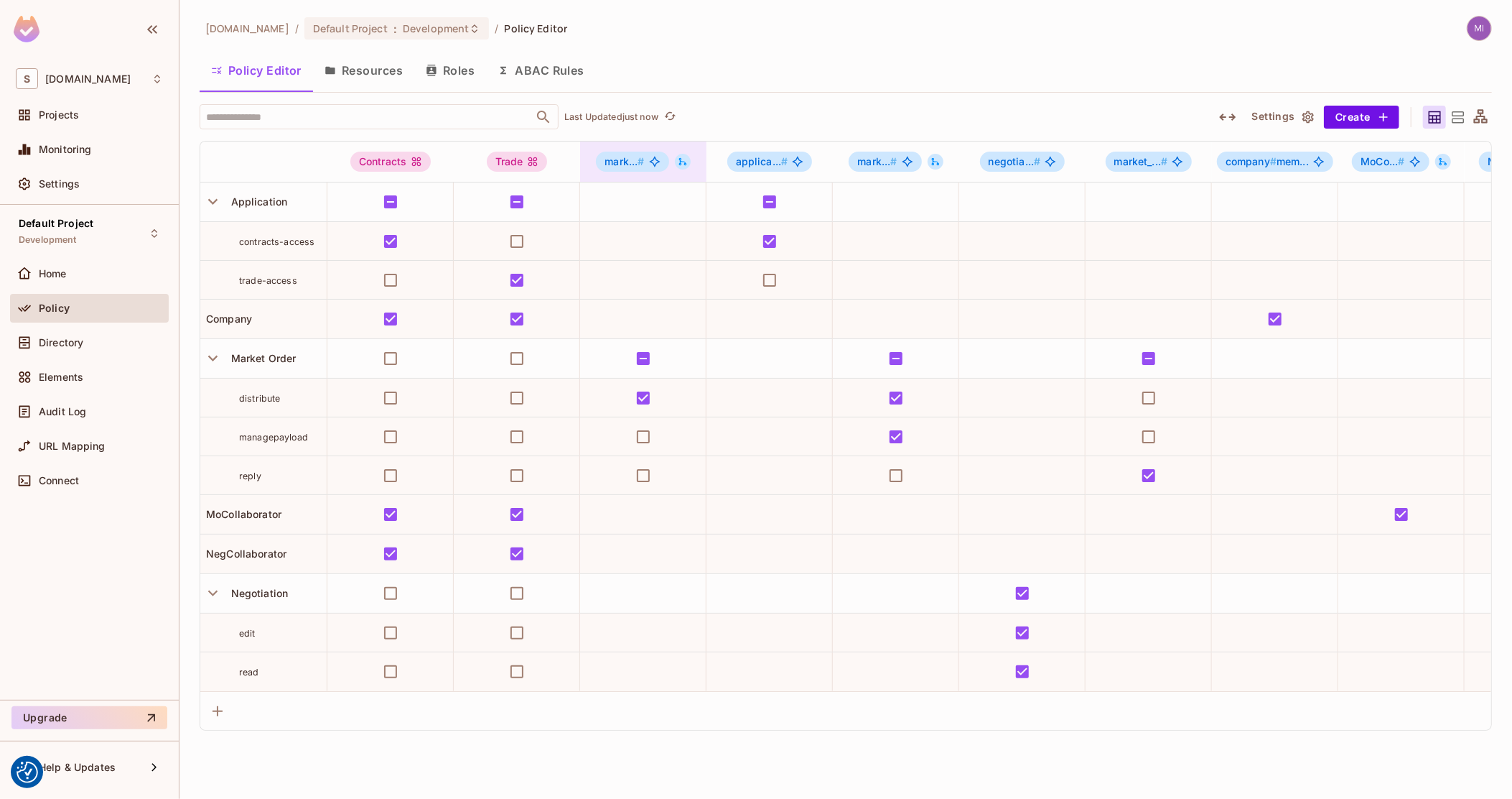
click at [679, 163] on icon at bounding box center [683, 162] width 10 height 10
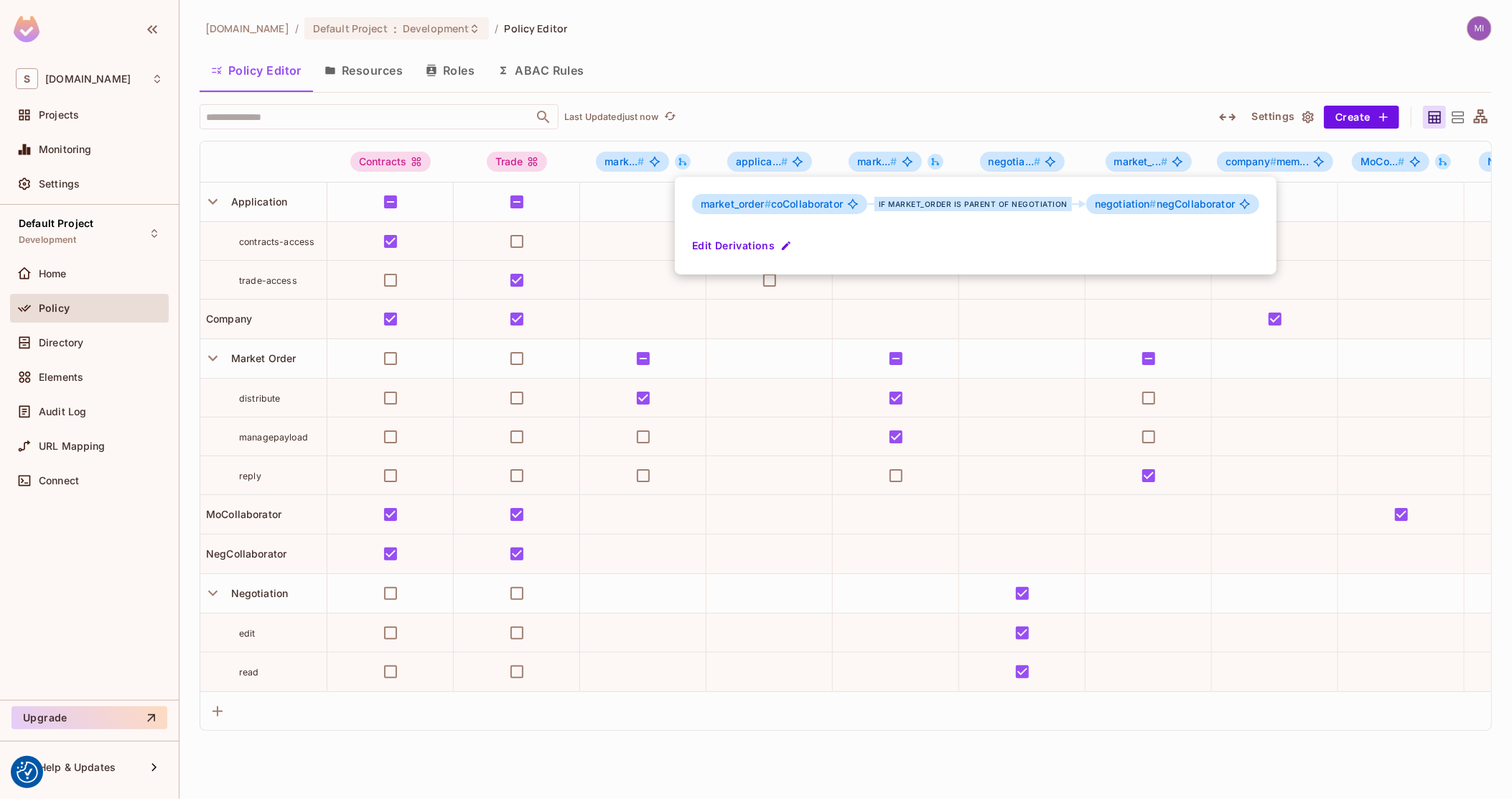
click at [1478, 115] on div at bounding box center [756, 400] width 1512 height 799
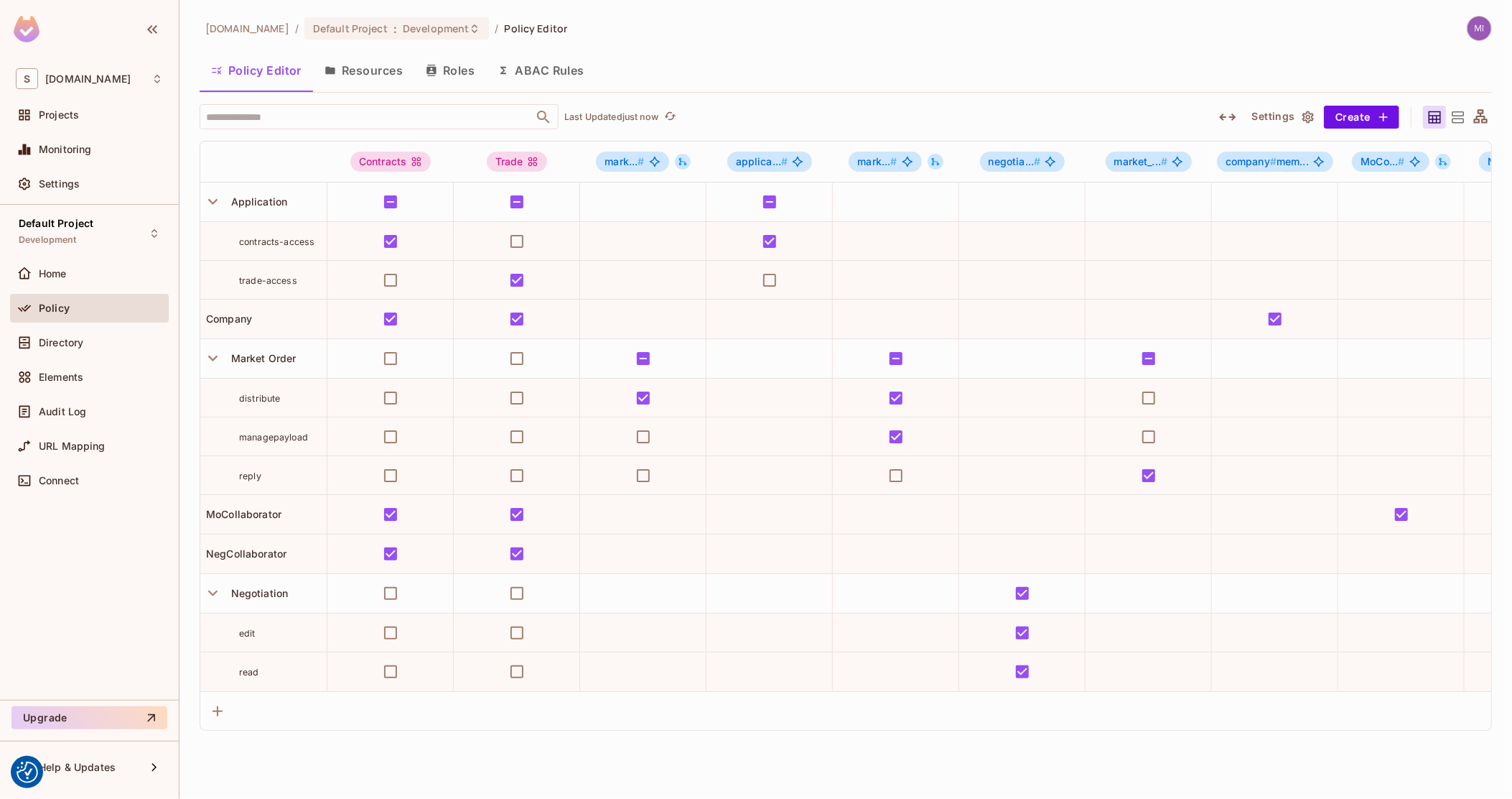
click at [1482, 115] on icon at bounding box center [1481, 116] width 13 height 13
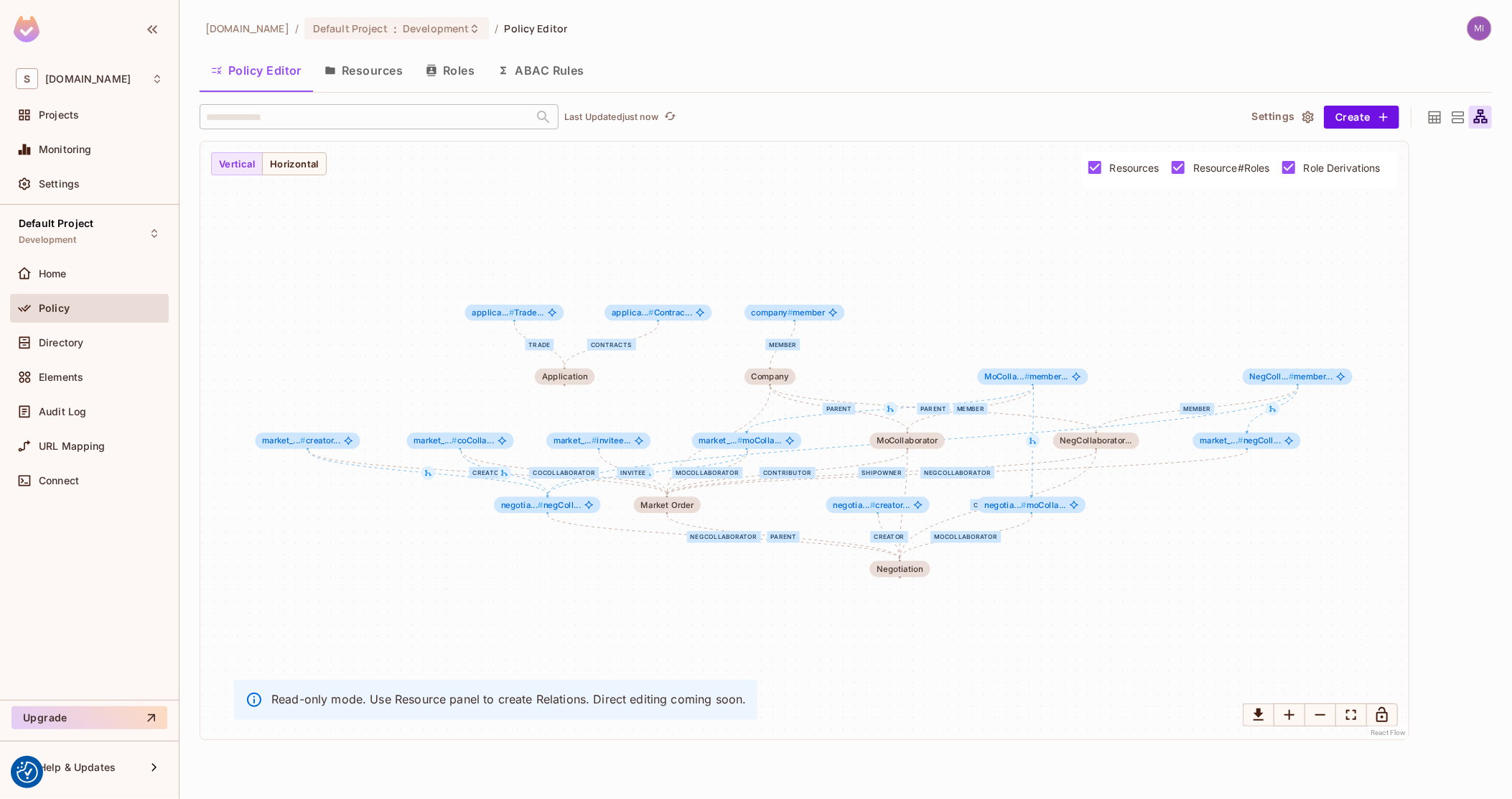
click at [1325, 172] on span "Role Derivations" at bounding box center [1343, 168] width 77 height 13
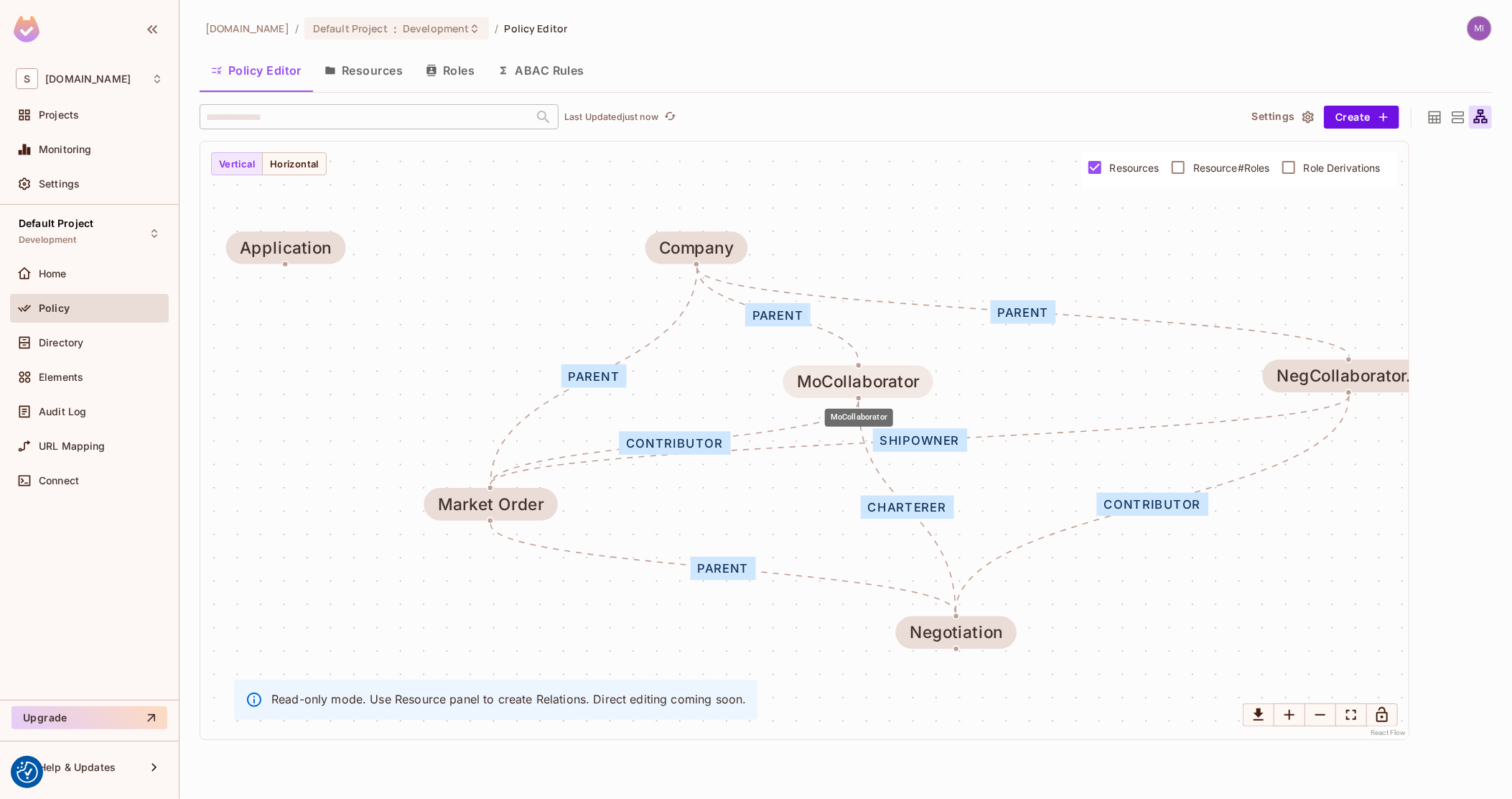
drag, startPoint x: 1003, startPoint y: 367, endPoint x: 889, endPoint y: 372, distance: 114.1
click at [889, 373] on div "MoCollaborator" at bounding box center [858, 382] width 123 height 18
drag, startPoint x: 838, startPoint y: 368, endPoint x: 807, endPoint y: 372, distance: 31.3
click at [807, 372] on div "MoCollaborator" at bounding box center [827, 388] width 150 height 33
click at [363, 64] on button "Resources" at bounding box center [363, 70] width 101 height 36
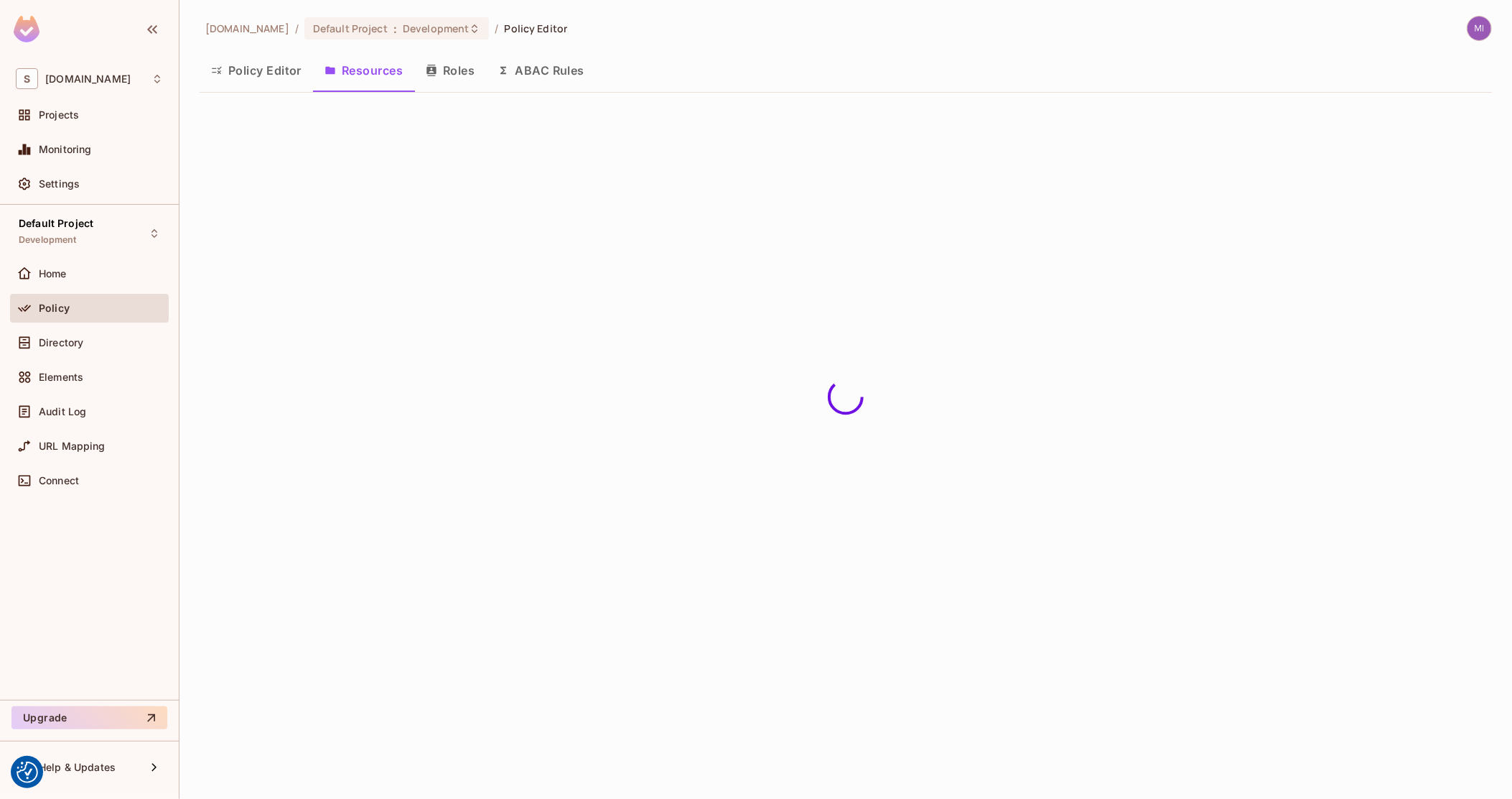
click at [256, 74] on button "Policy Editor" at bounding box center [256, 70] width 113 height 36
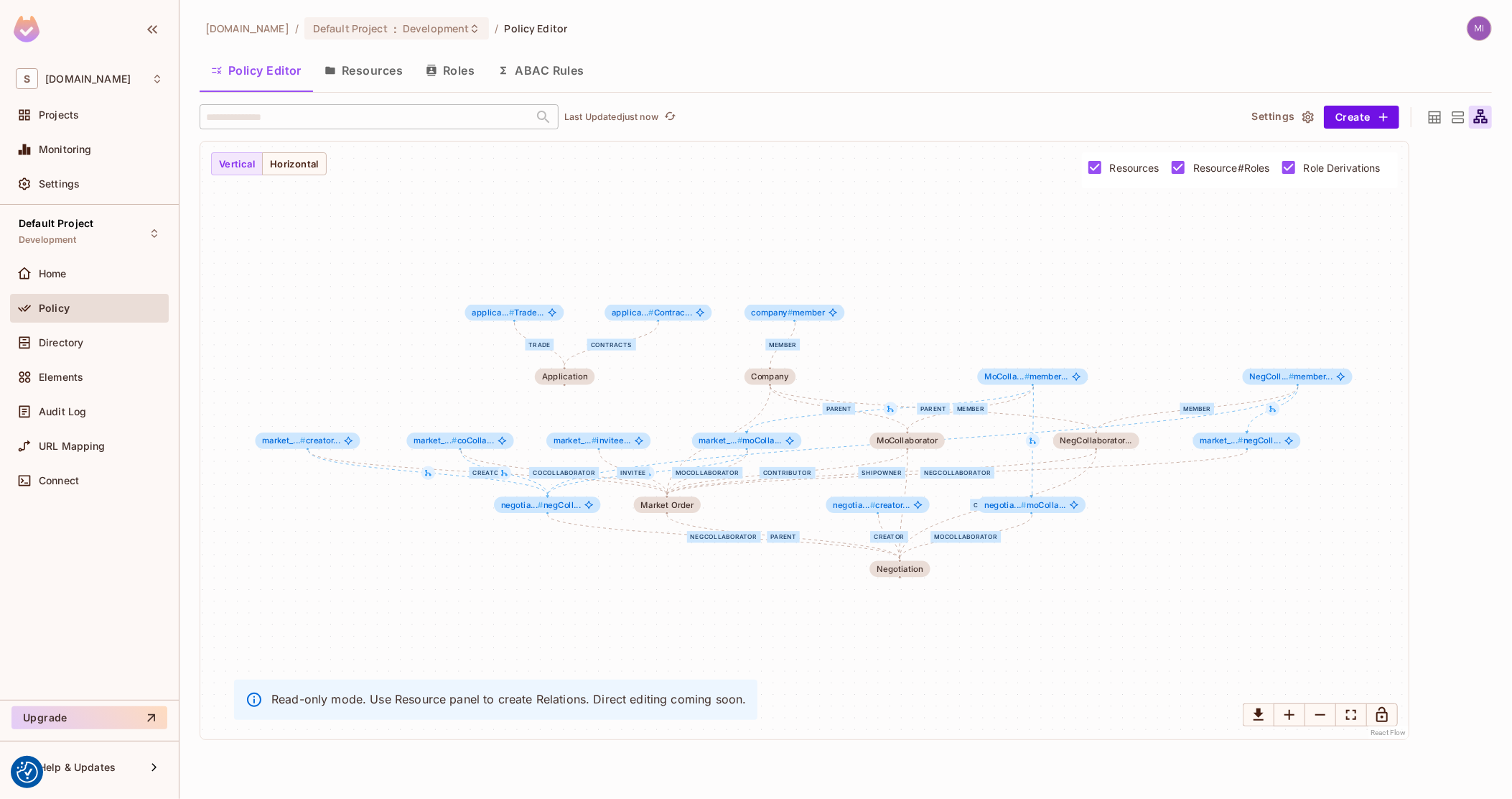
click at [1437, 115] on icon at bounding box center [1435, 117] width 13 height 13
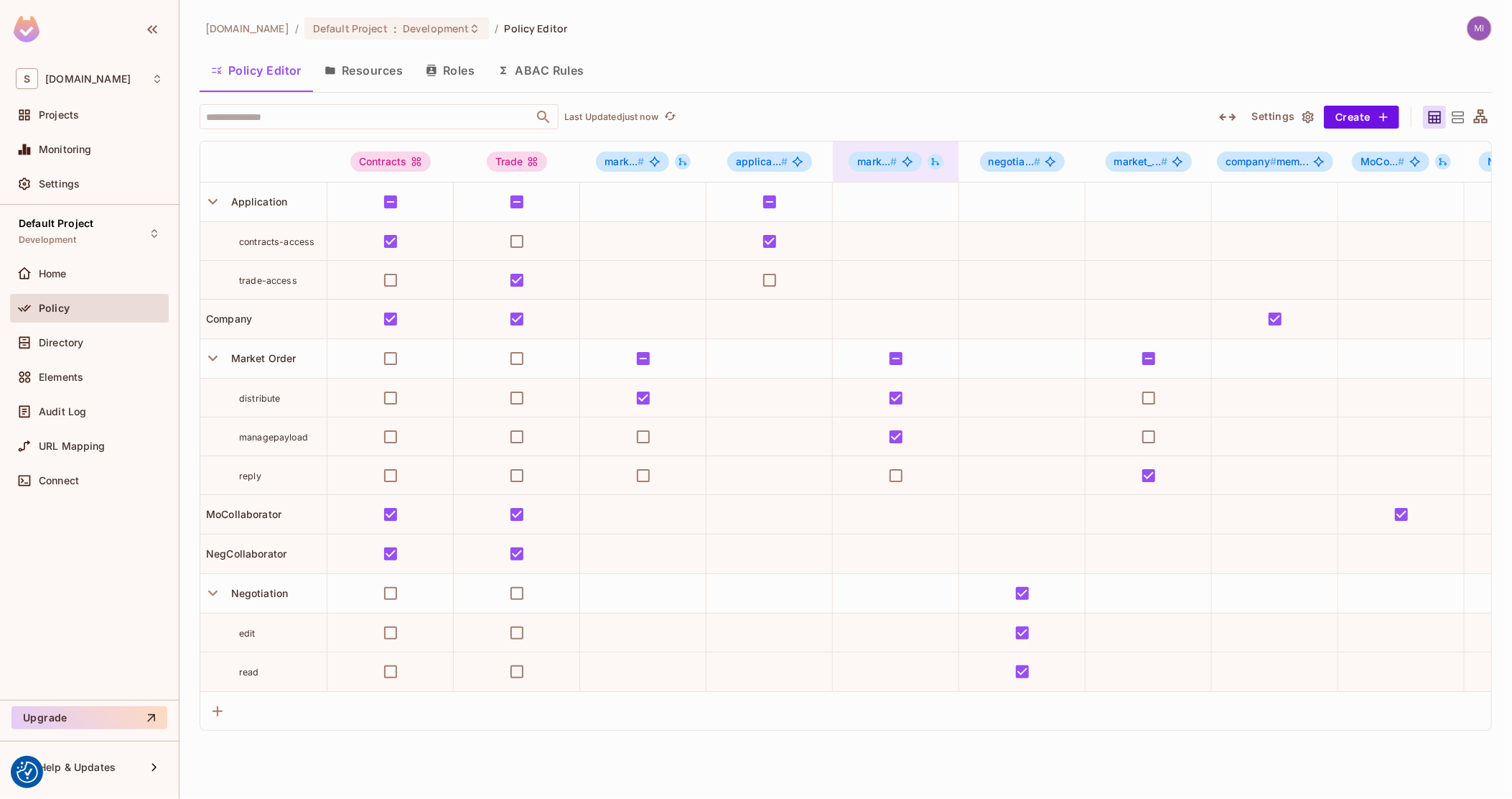
click at [932, 166] on button at bounding box center [935, 161] width 16 height 16
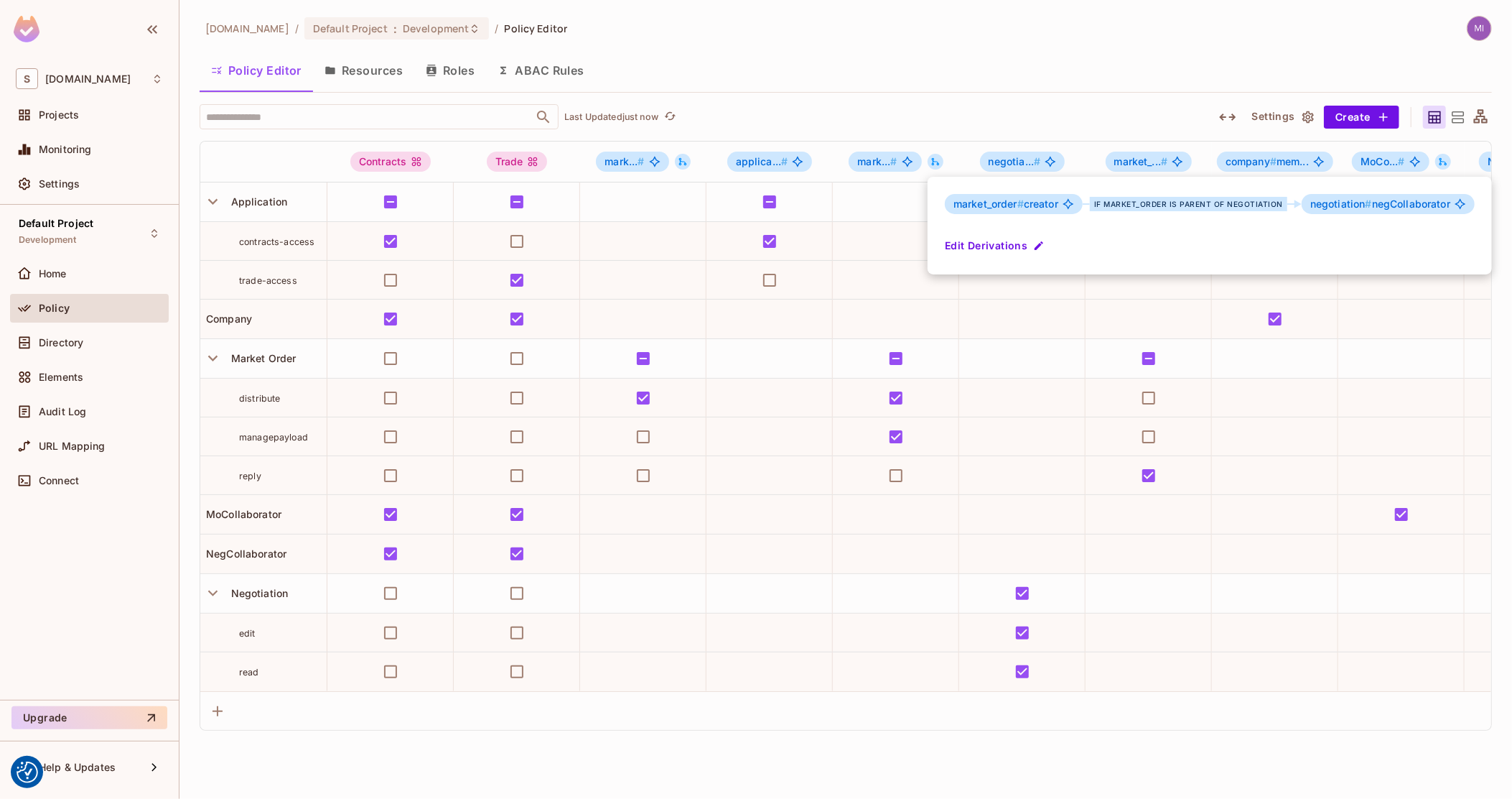
click at [887, 165] on div at bounding box center [756, 400] width 1512 height 799
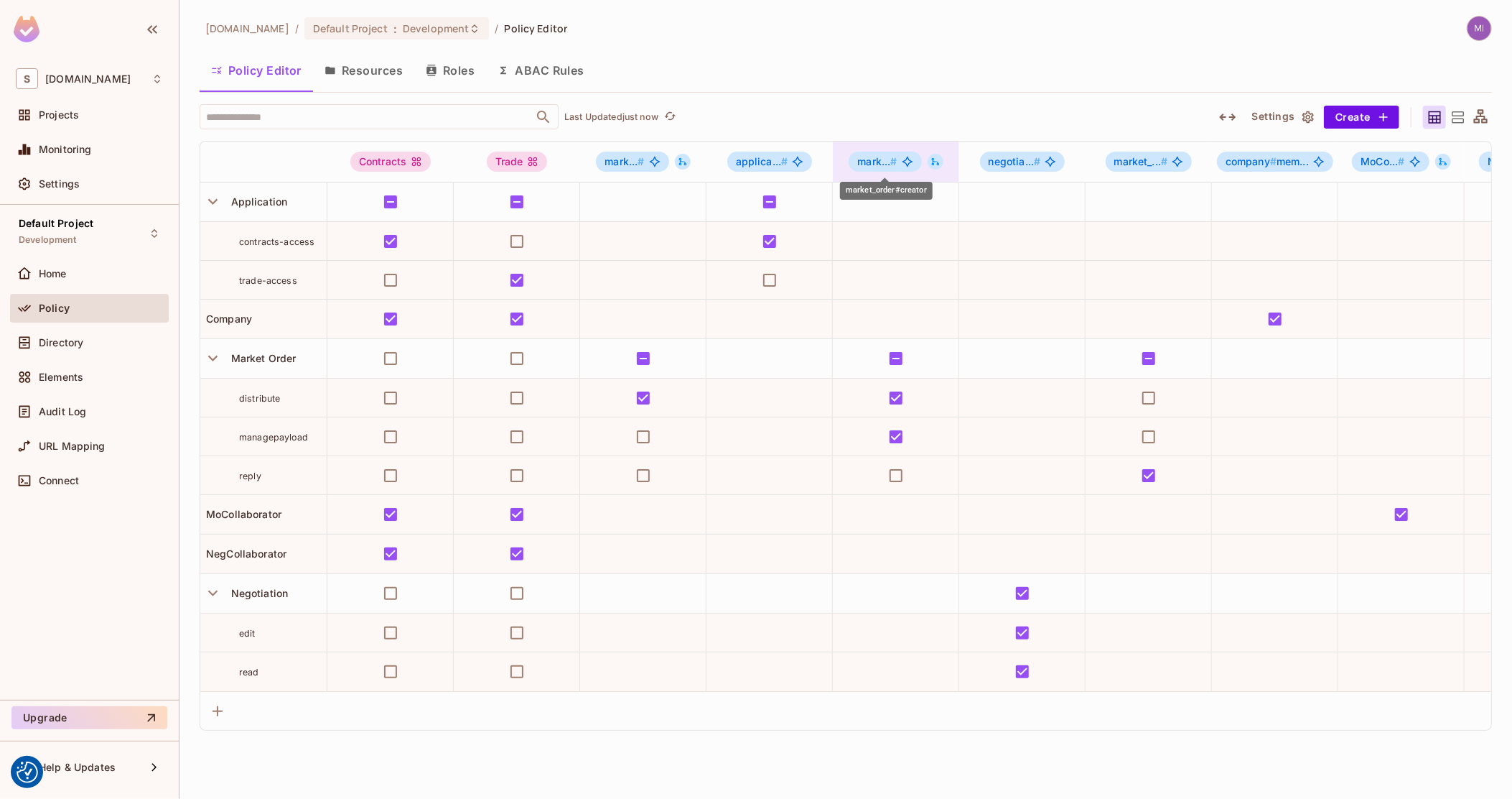
click at [877, 161] on span "mark... #" at bounding box center [877, 161] width 39 height 13
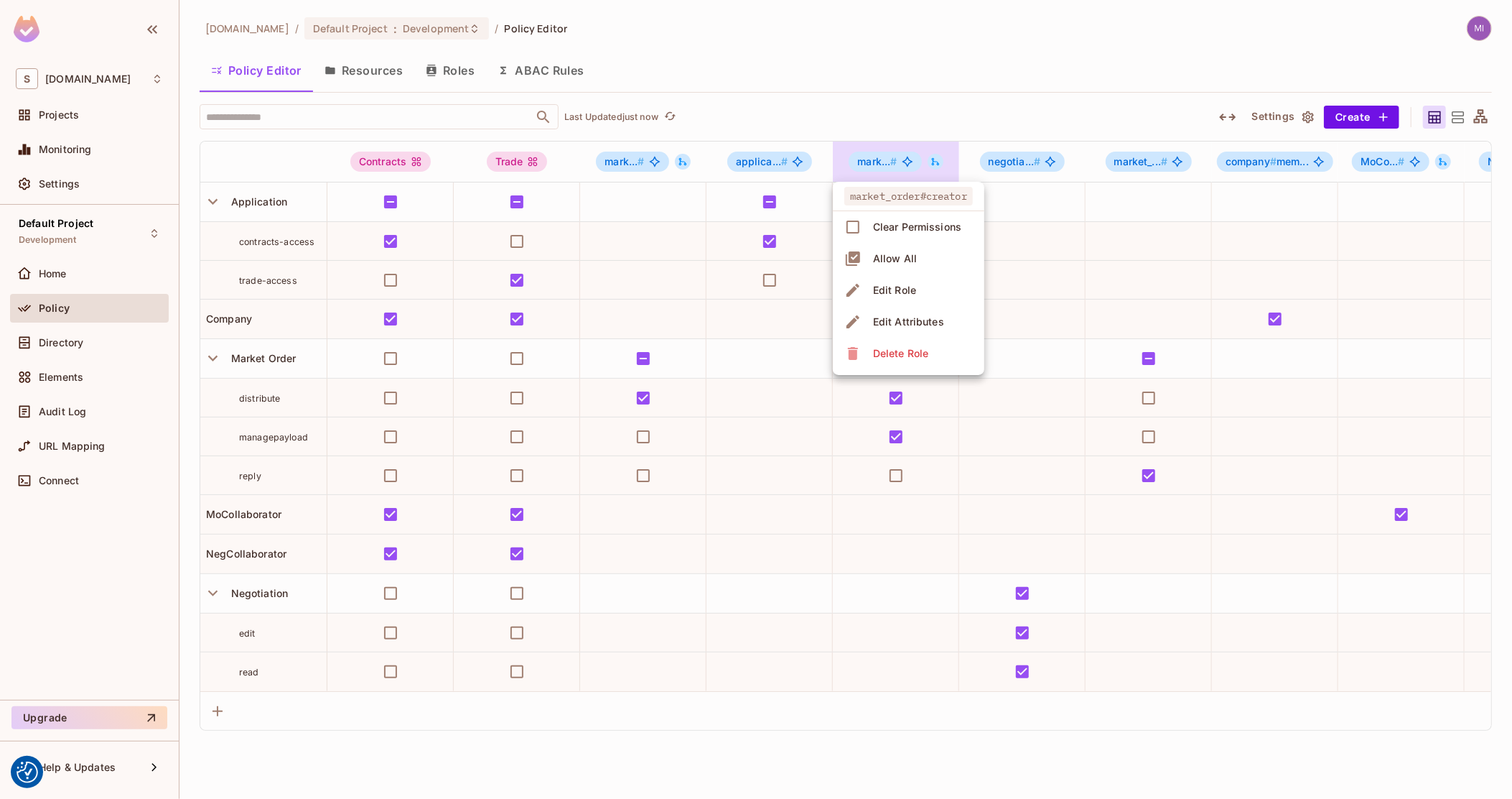
click at [899, 289] on div "Edit Role" at bounding box center [895, 290] width 43 height 14
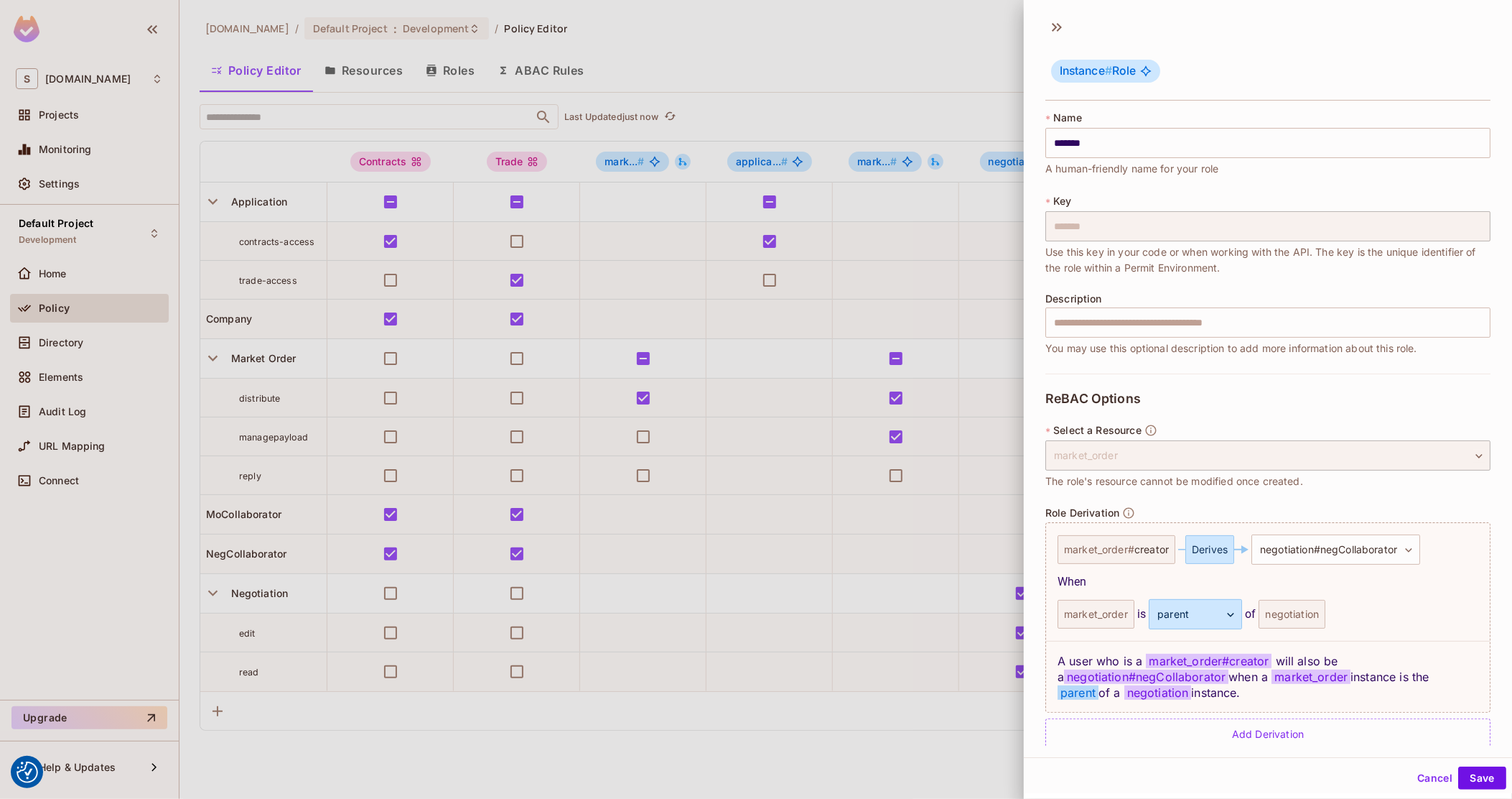
click at [827, 657] on div at bounding box center [756, 400] width 1512 height 799
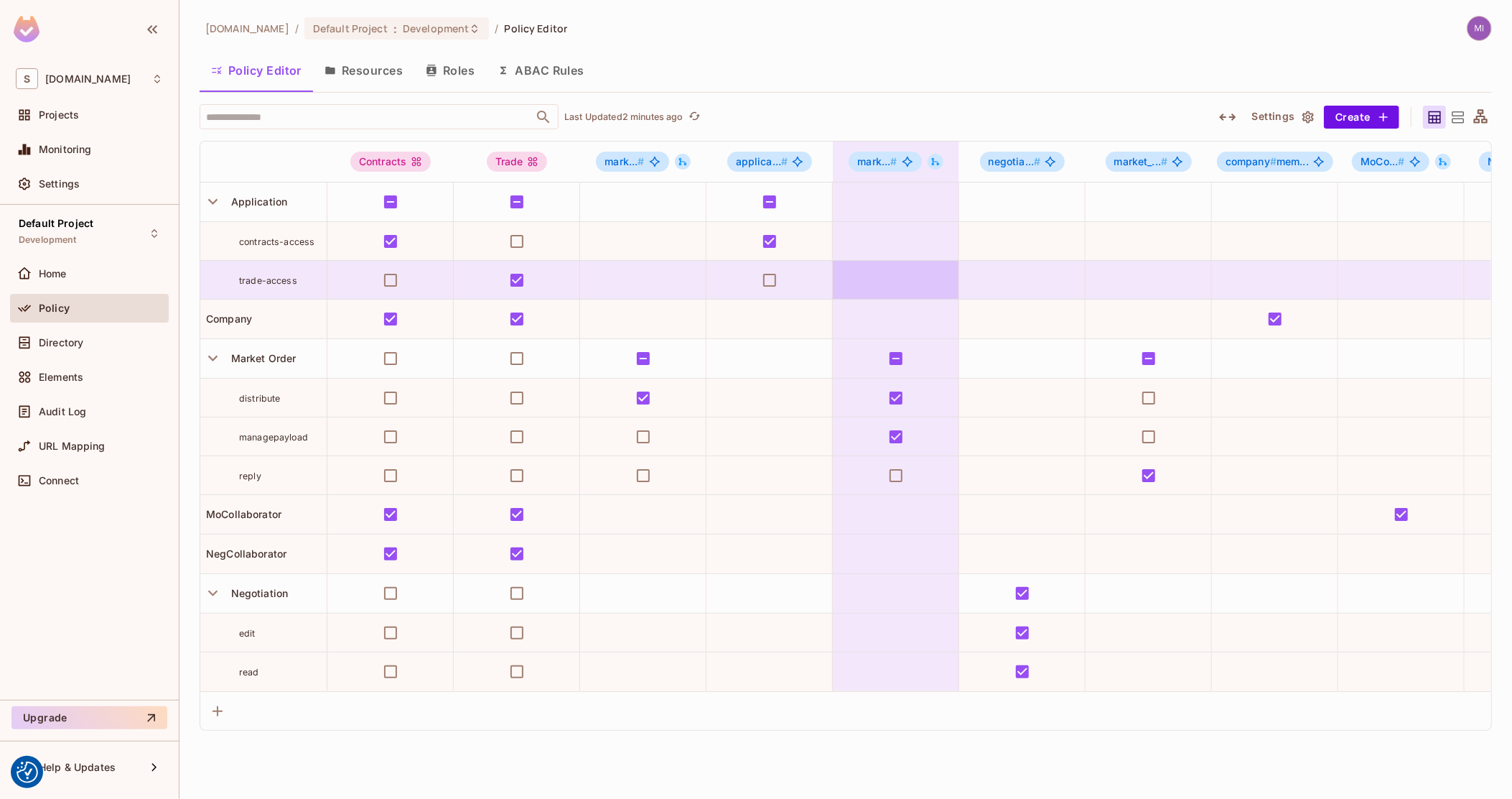
drag, startPoint x: 894, startPoint y: 263, endPoint x: 986, endPoint y: 246, distance: 93.6
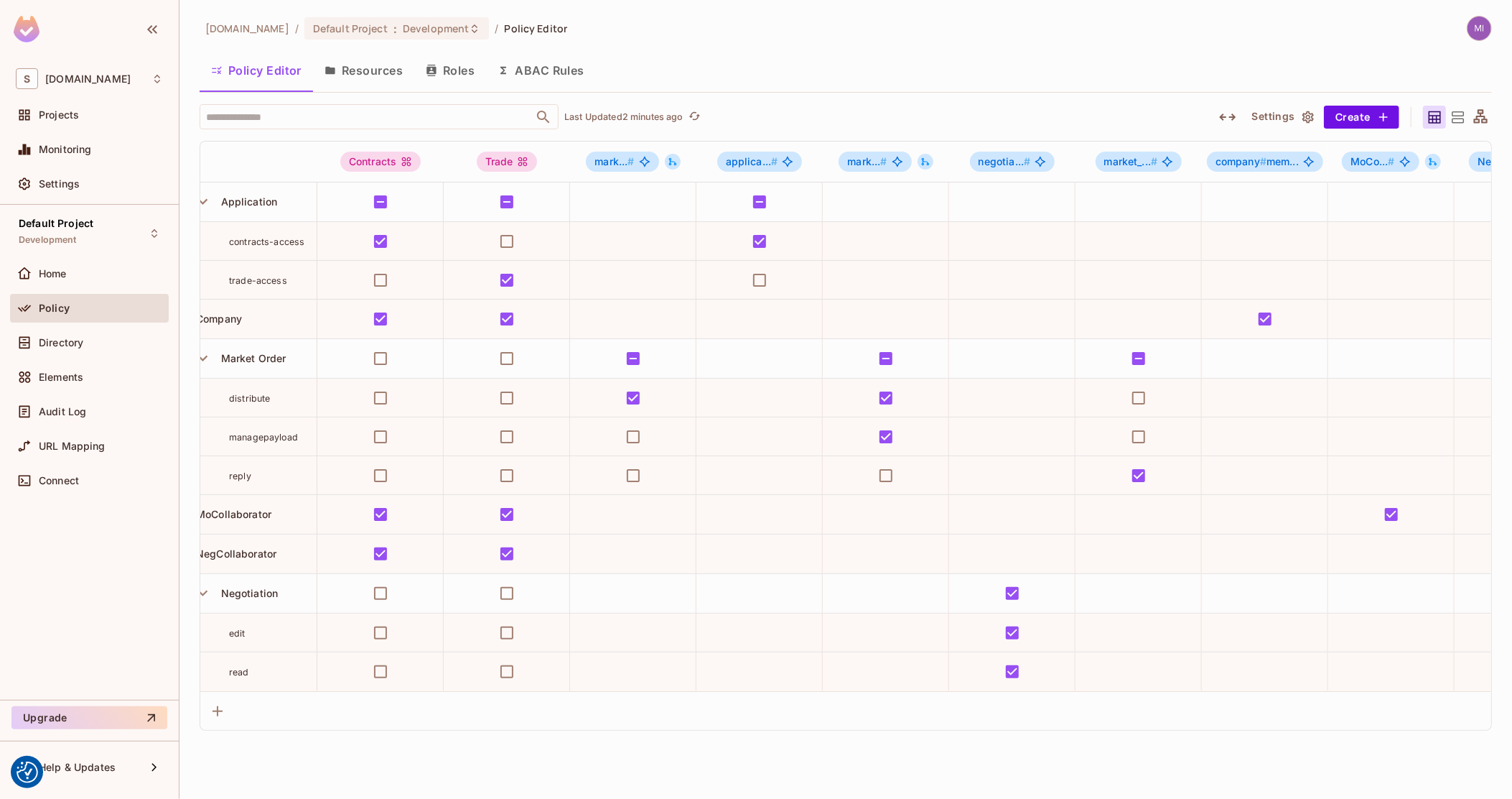
click at [1230, 120] on icon "button" at bounding box center [1227, 117] width 17 height 17
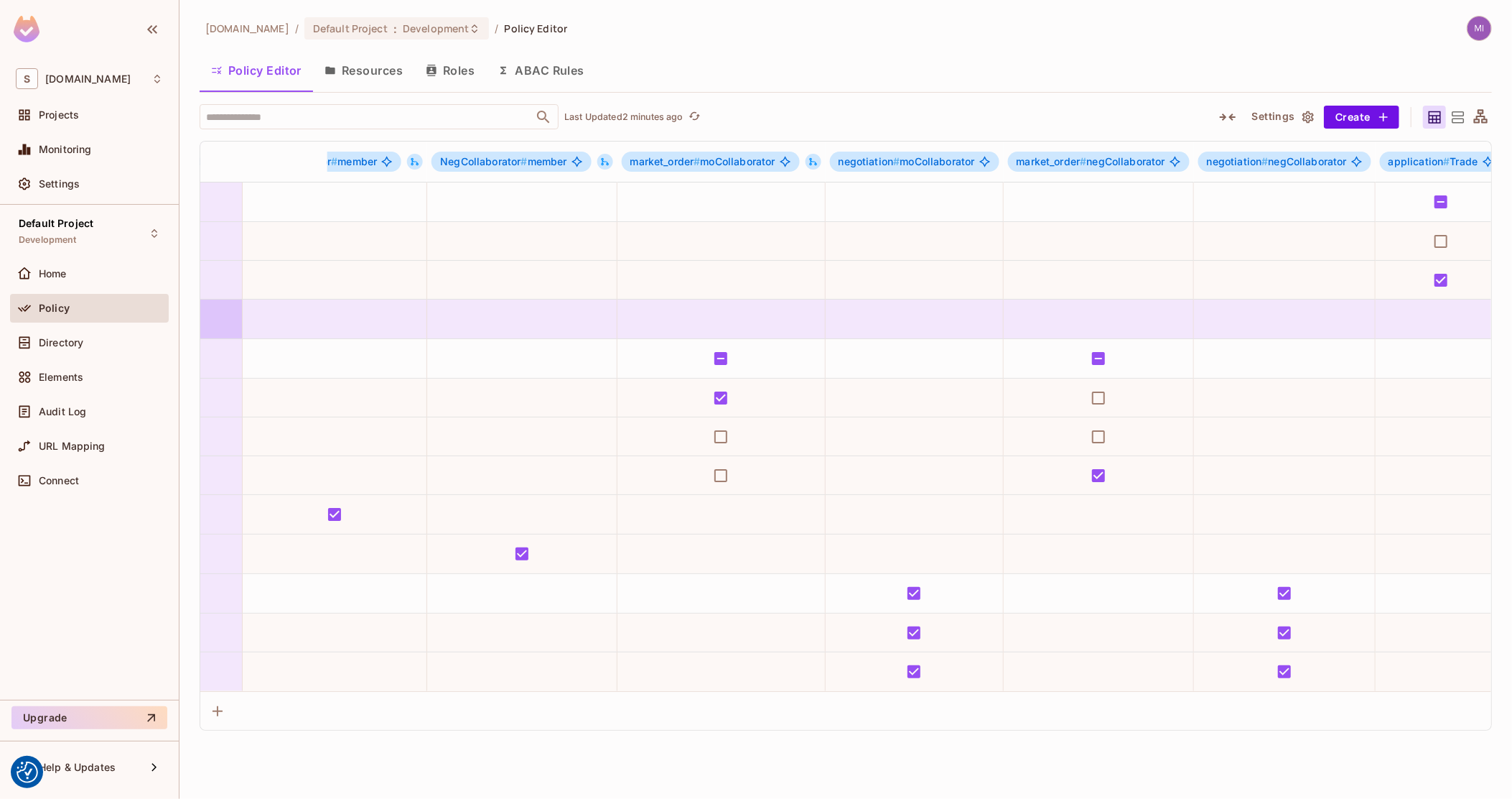
drag, startPoint x: 1068, startPoint y: 351, endPoint x: 1253, endPoint y: 337, distance: 185.5
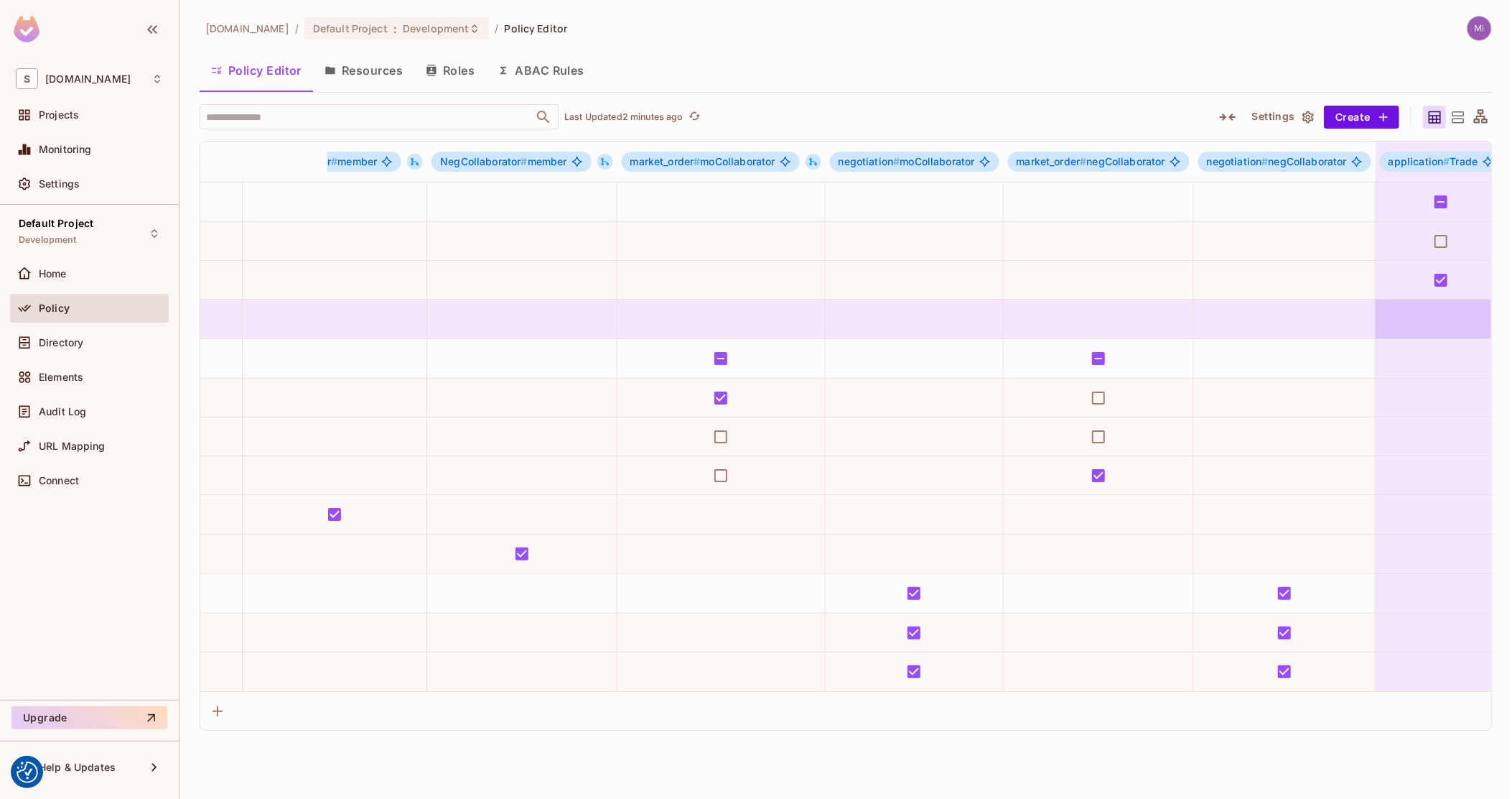
scroll to position [0, 1457]
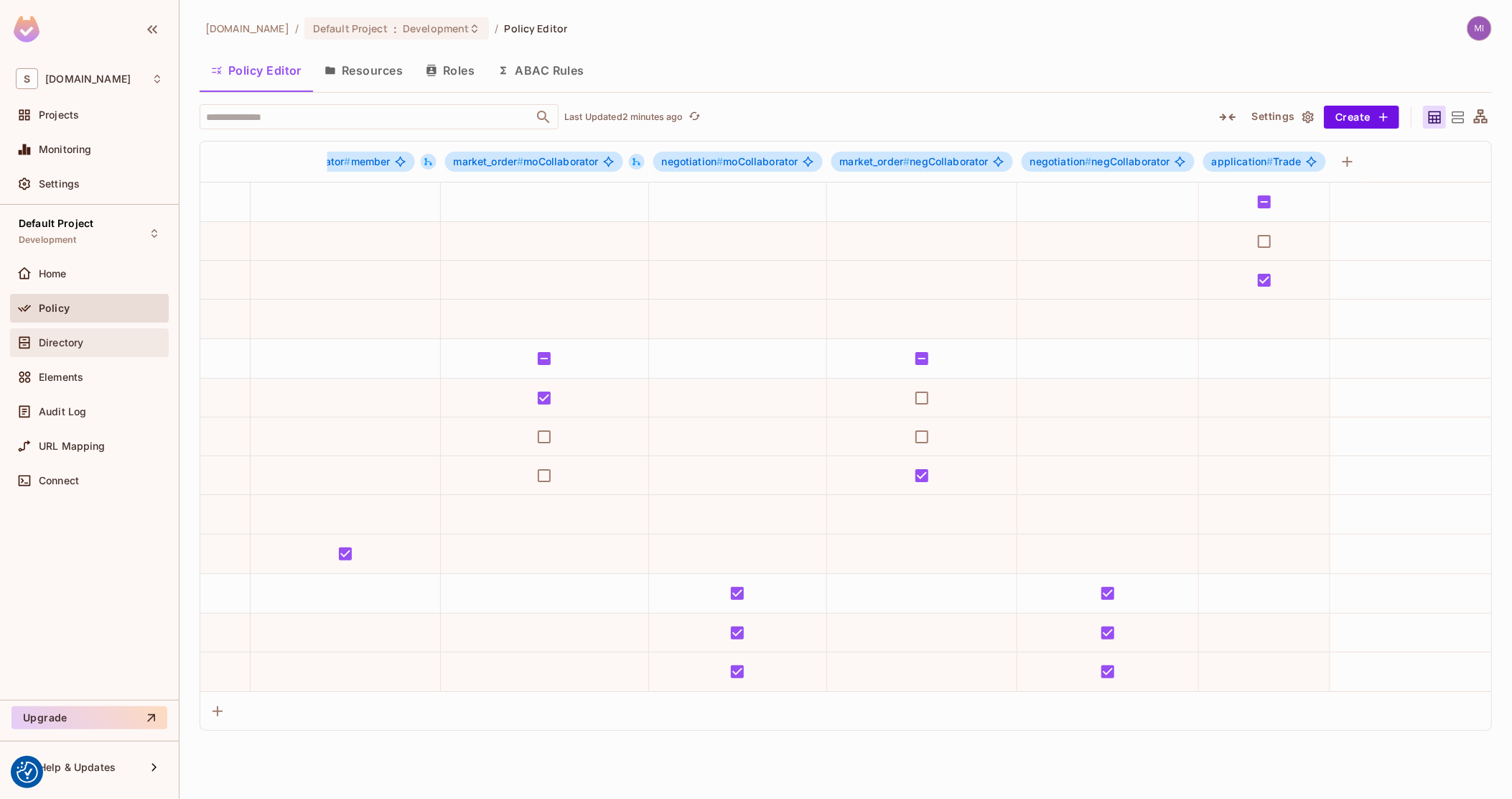
click at [84, 354] on div "Directory" at bounding box center [89, 343] width 159 height 29
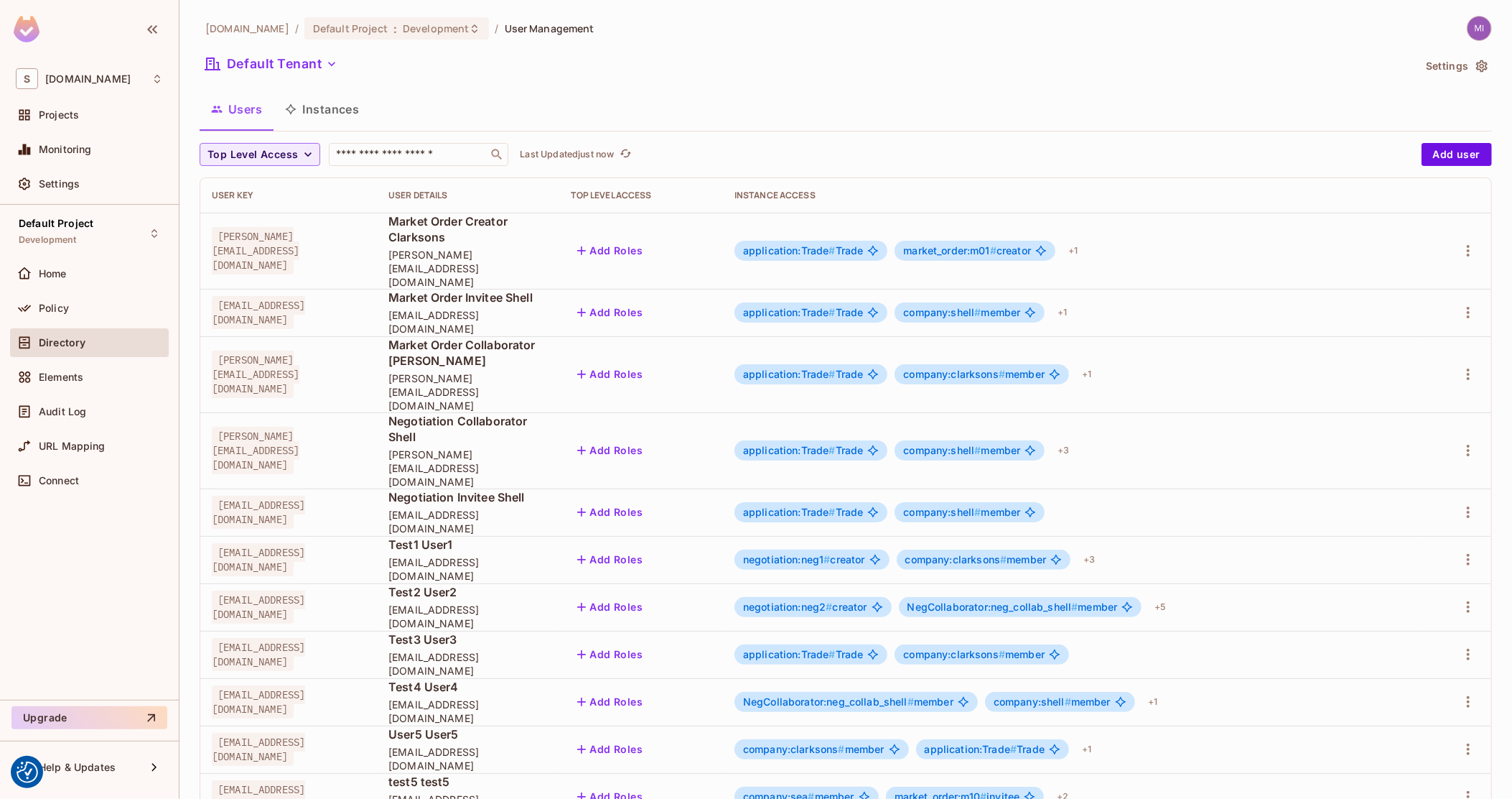
click at [315, 92] on button "Instances" at bounding box center [322, 109] width 97 height 36
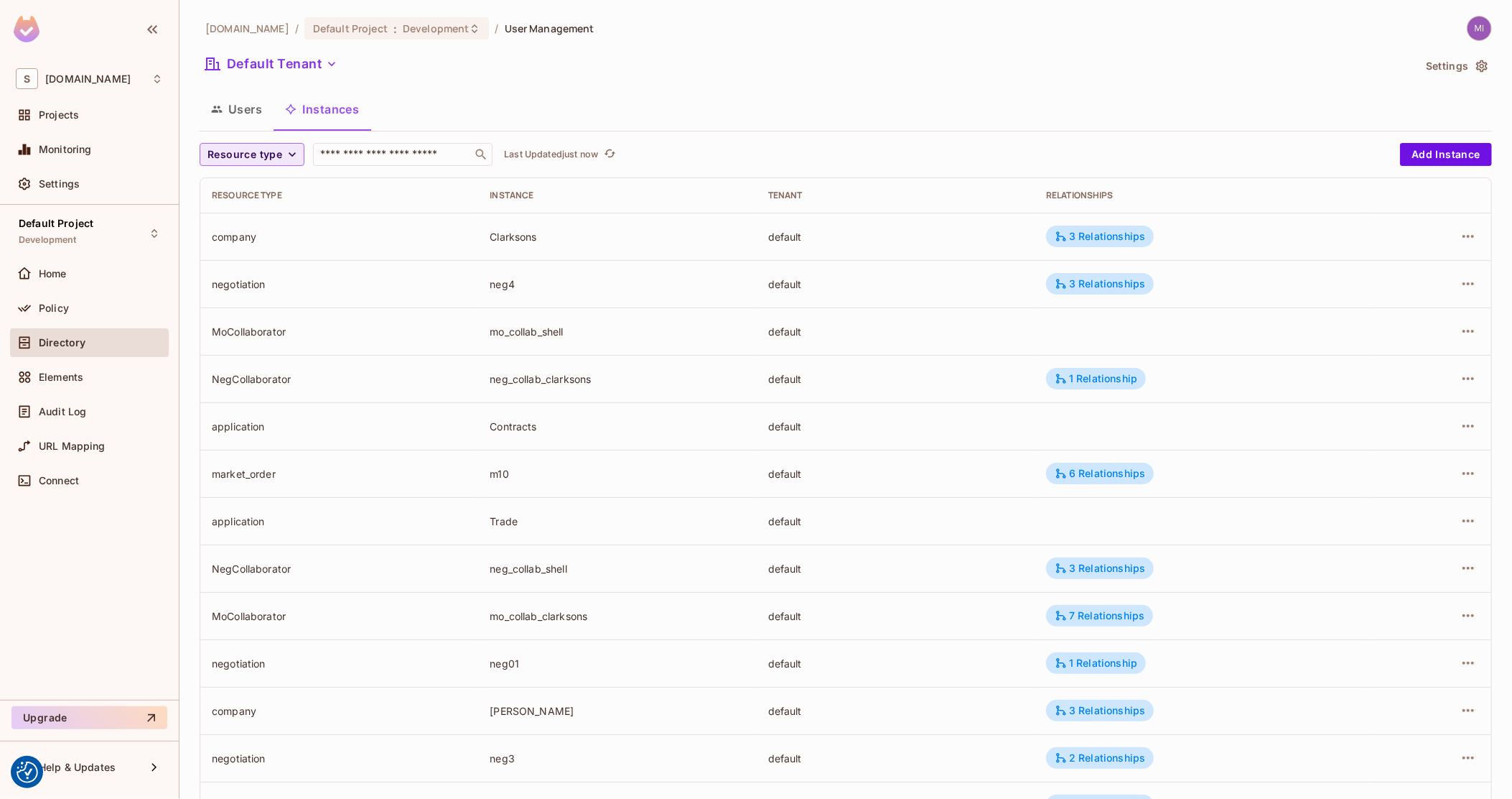
click at [288, 153] on icon "button" at bounding box center [292, 155] width 7 height 4
click at [255, 304] on span "NegCollaborator" at bounding box center [251, 311] width 79 height 13
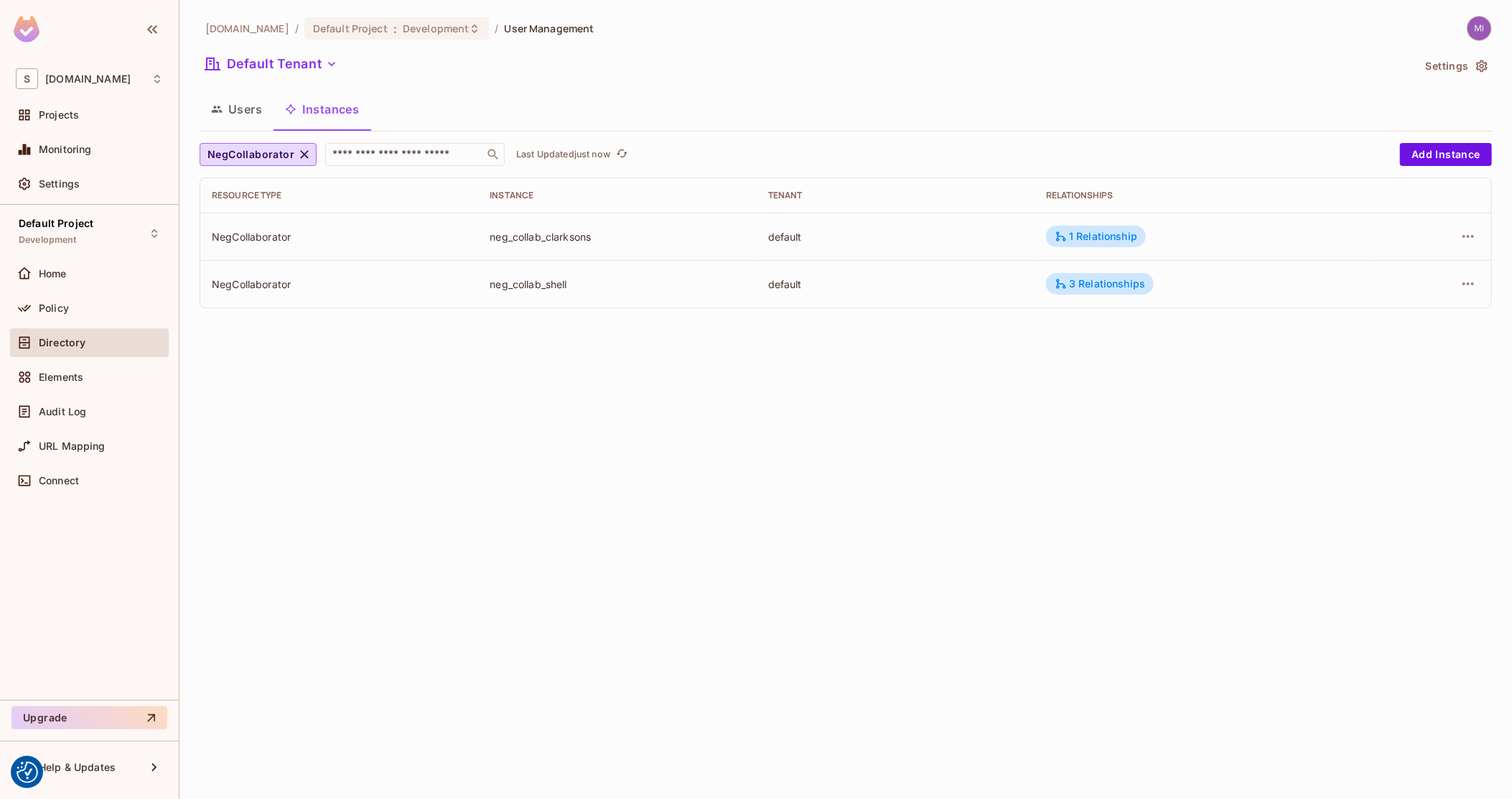
drag, startPoint x: 47, startPoint y: 318, endPoint x: 410, endPoint y: 297, distance: 363.6
click at [47, 318] on div "Policy" at bounding box center [89, 308] width 159 height 29
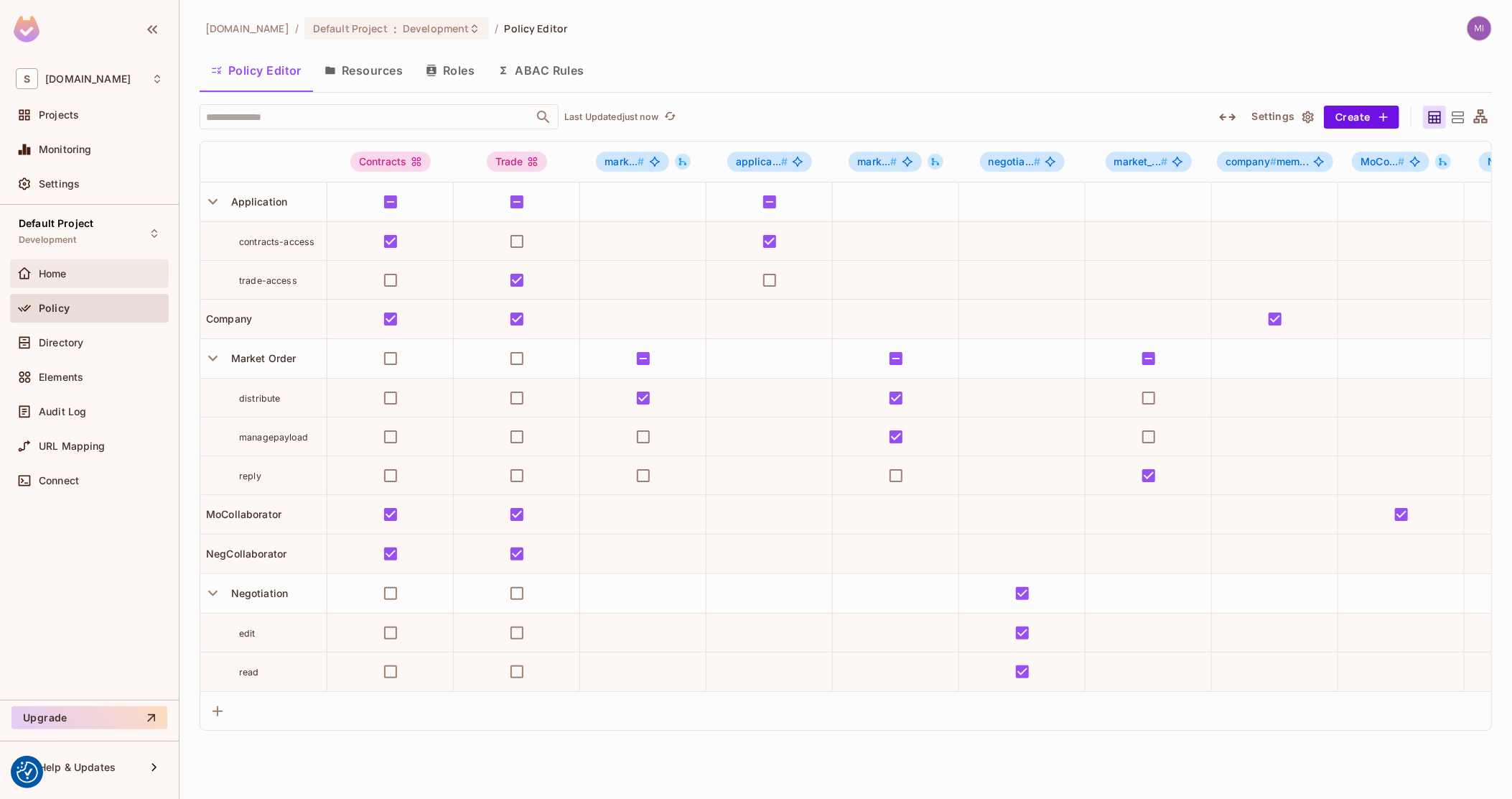
click at [61, 263] on div "Home" at bounding box center [89, 274] width 159 height 29
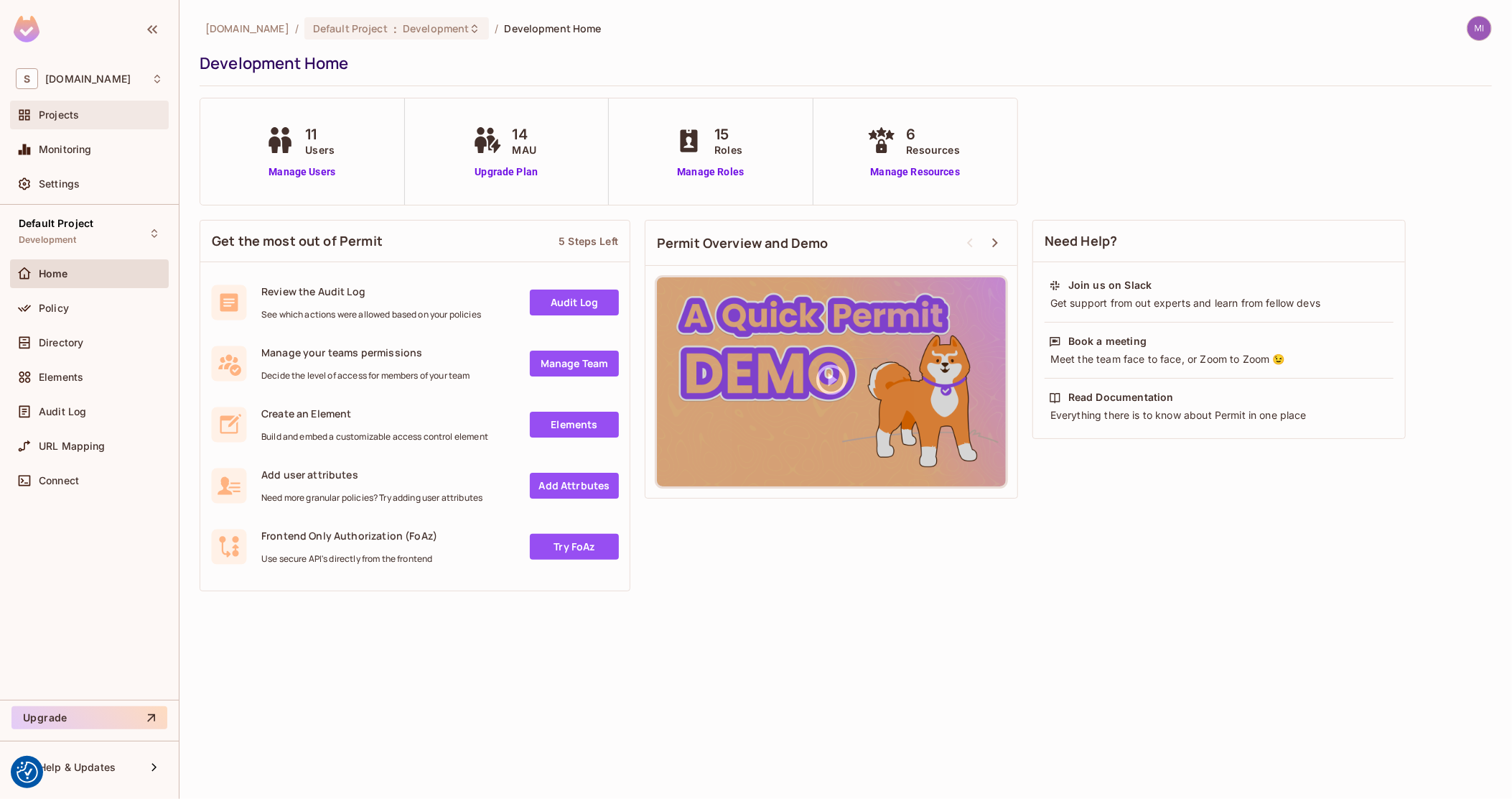
click at [90, 101] on div "Projects" at bounding box center [89, 115] width 159 height 29
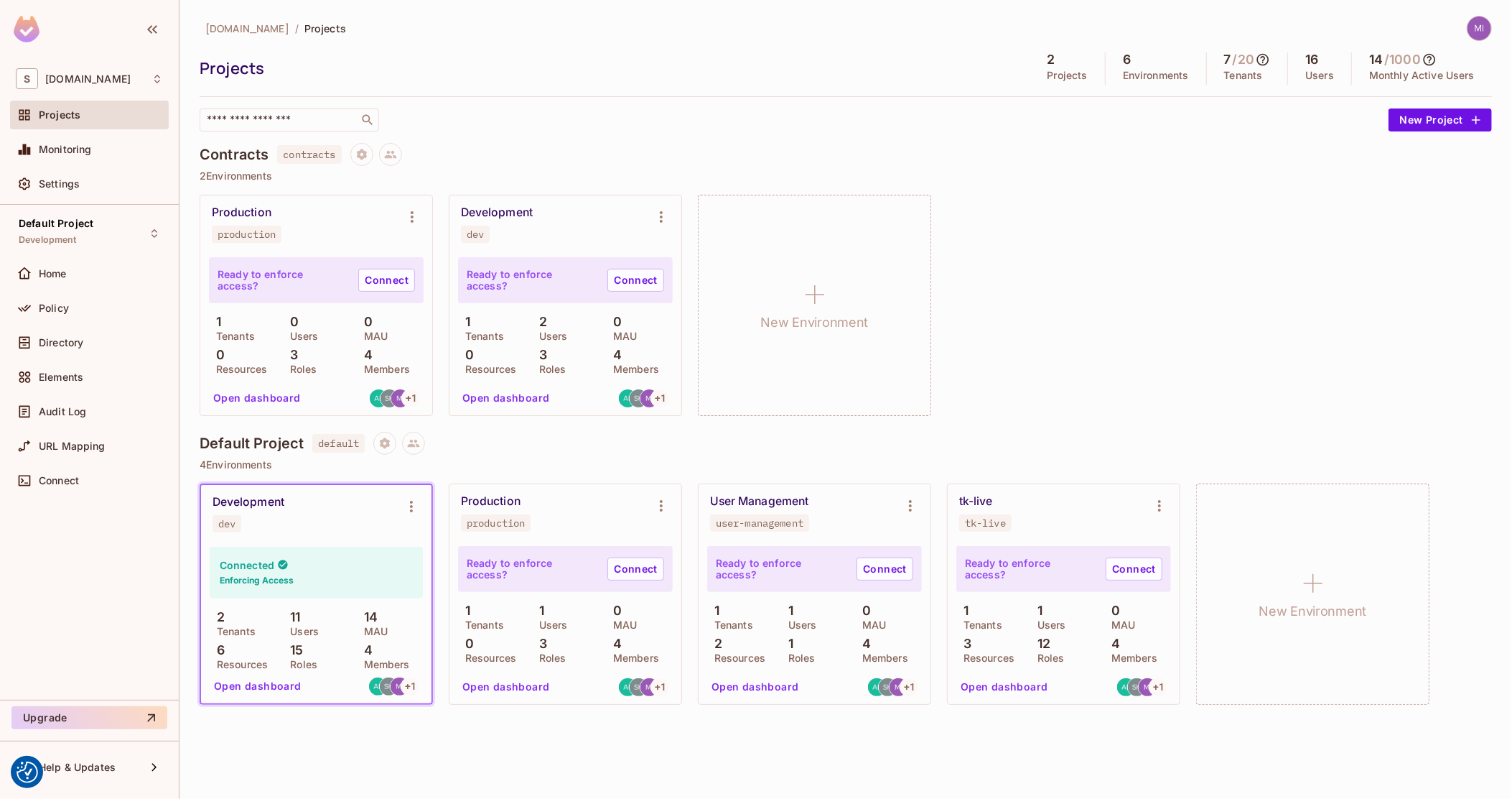
drag, startPoint x: 749, startPoint y: 684, endPoint x: 735, endPoint y: 670, distance: 19.8
click at [749, 684] on button "Open dashboard" at bounding box center [756, 687] width 99 height 23
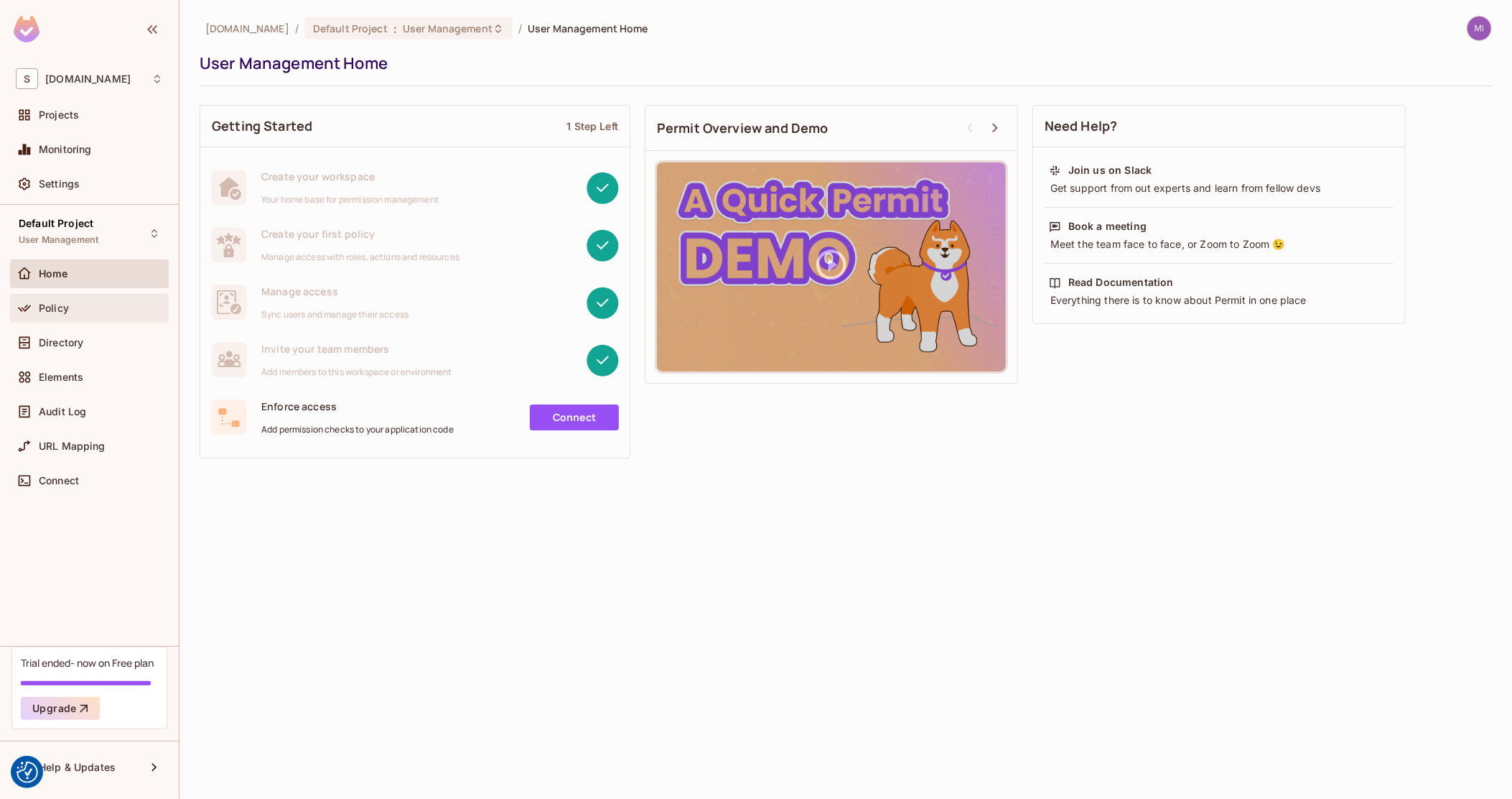
click at [75, 297] on div "Policy" at bounding box center [89, 308] width 159 height 29
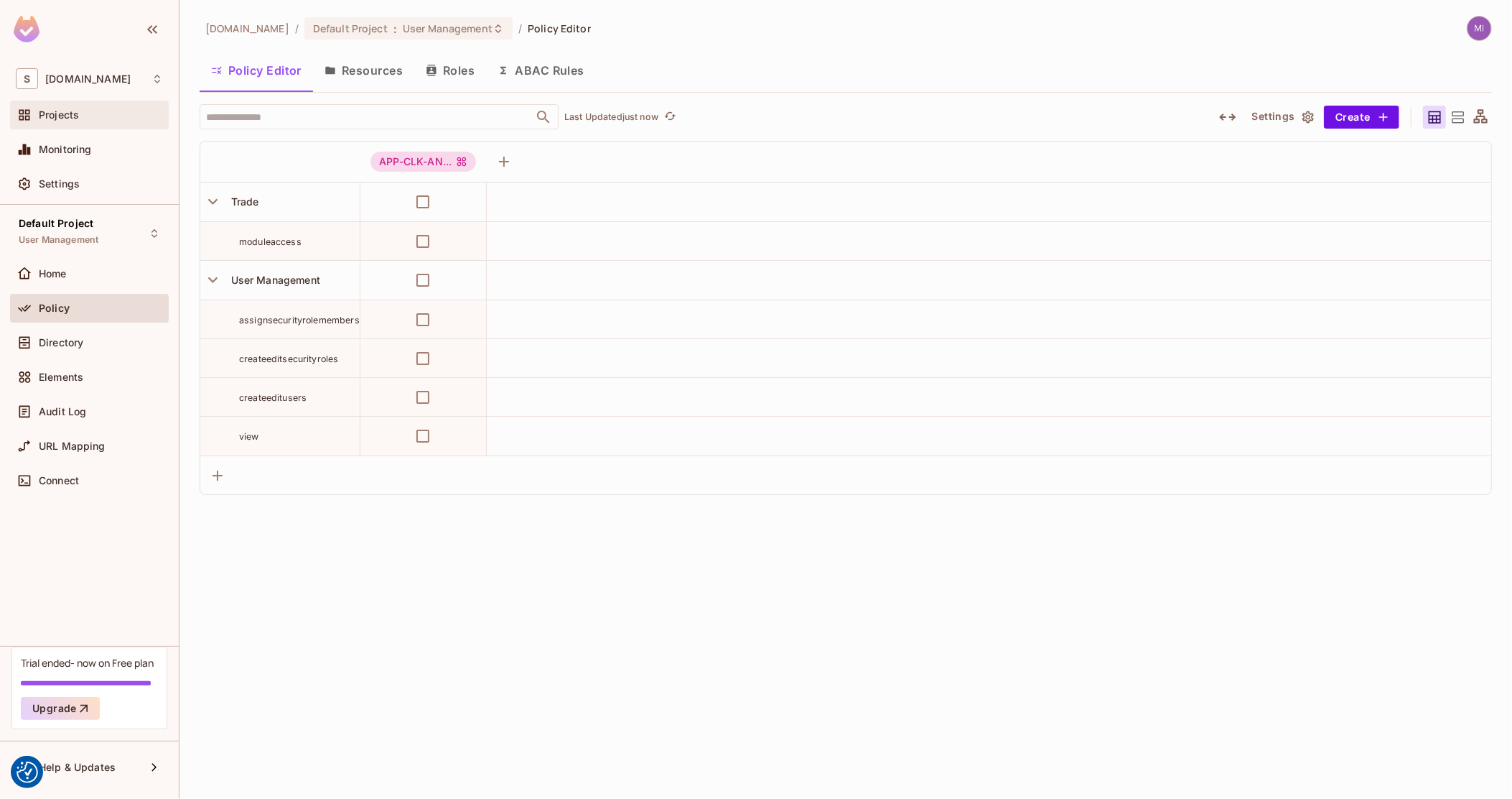
click at [75, 121] on div "Projects" at bounding box center [89, 115] width 147 height 17
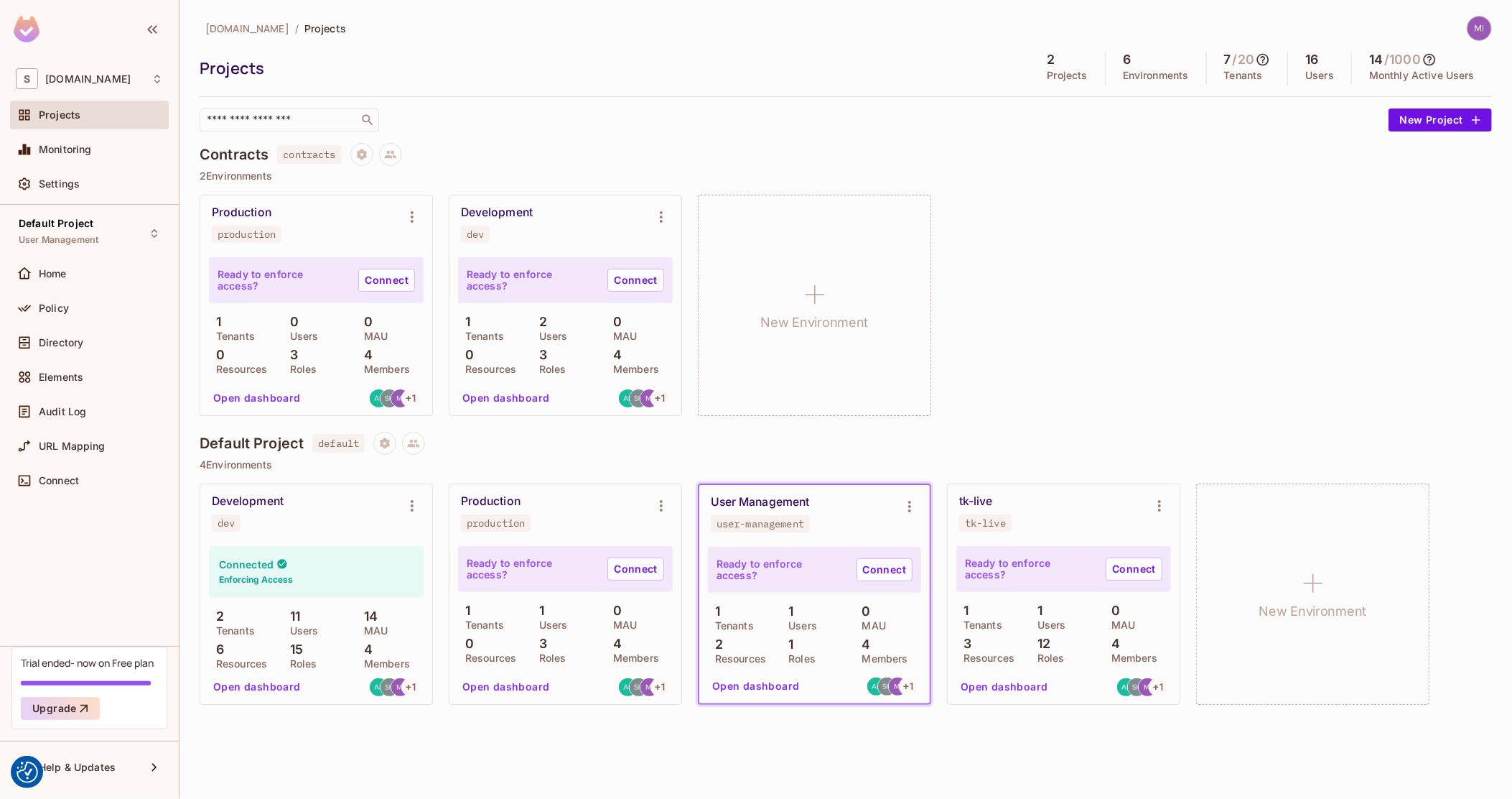
click at [246, 690] on button "Open dashboard" at bounding box center [257, 687] width 99 height 23
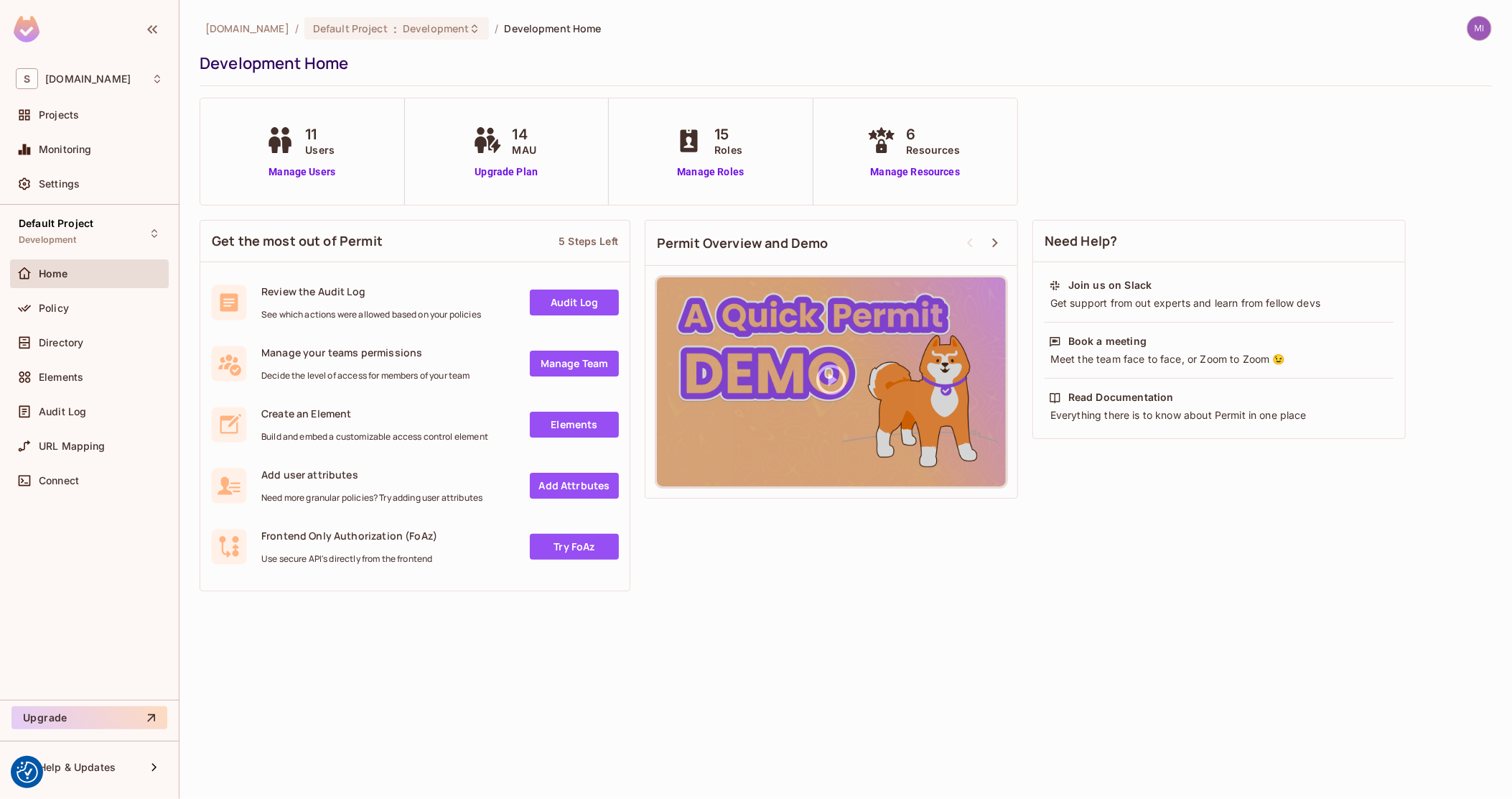
click at [63, 323] on div "Policy" at bounding box center [89, 311] width 159 height 35
click at [68, 308] on div "Policy" at bounding box center [101, 309] width 124 height 12
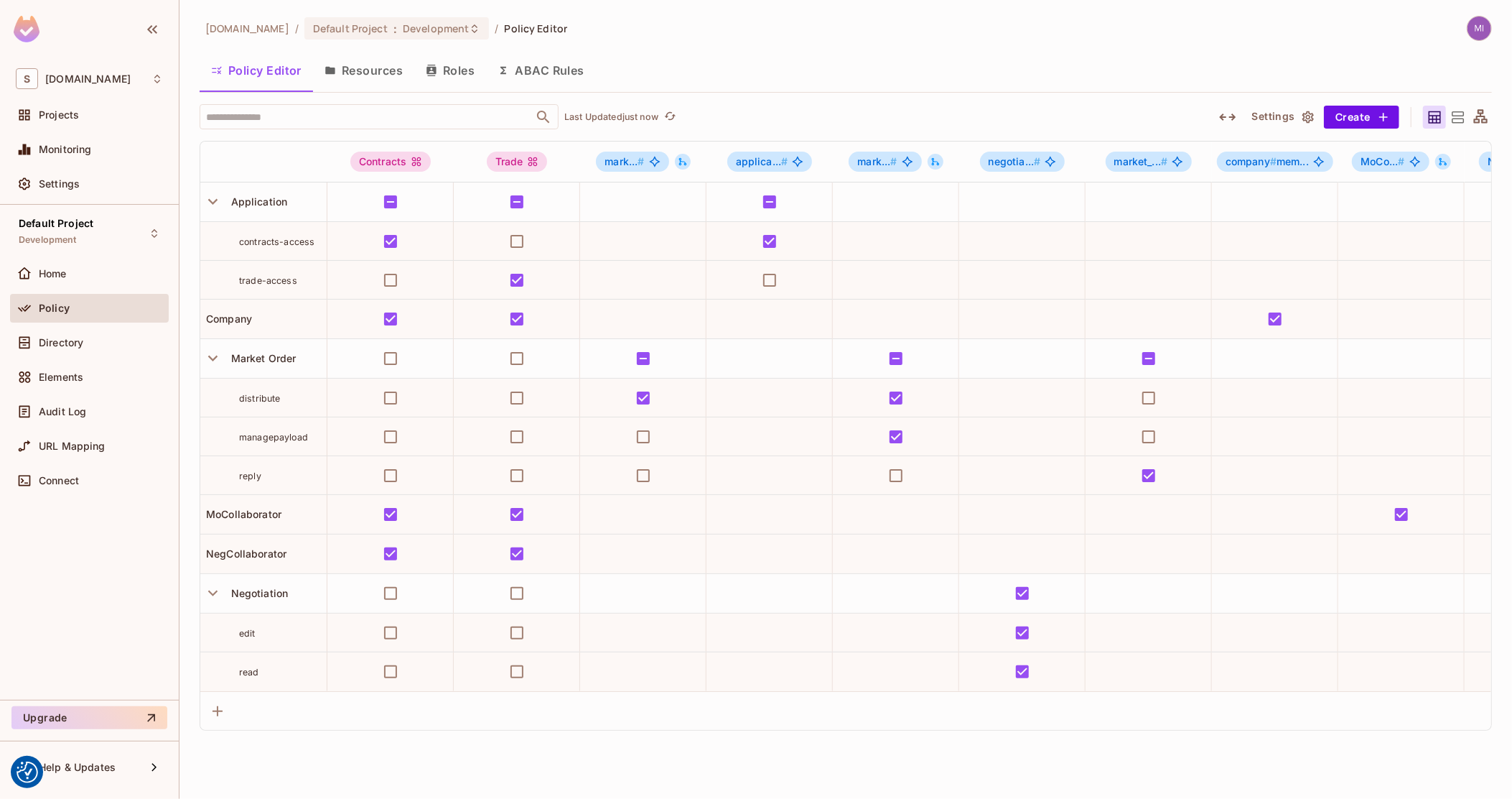
click at [1234, 115] on icon "button" at bounding box center [1227, 117] width 16 height 7
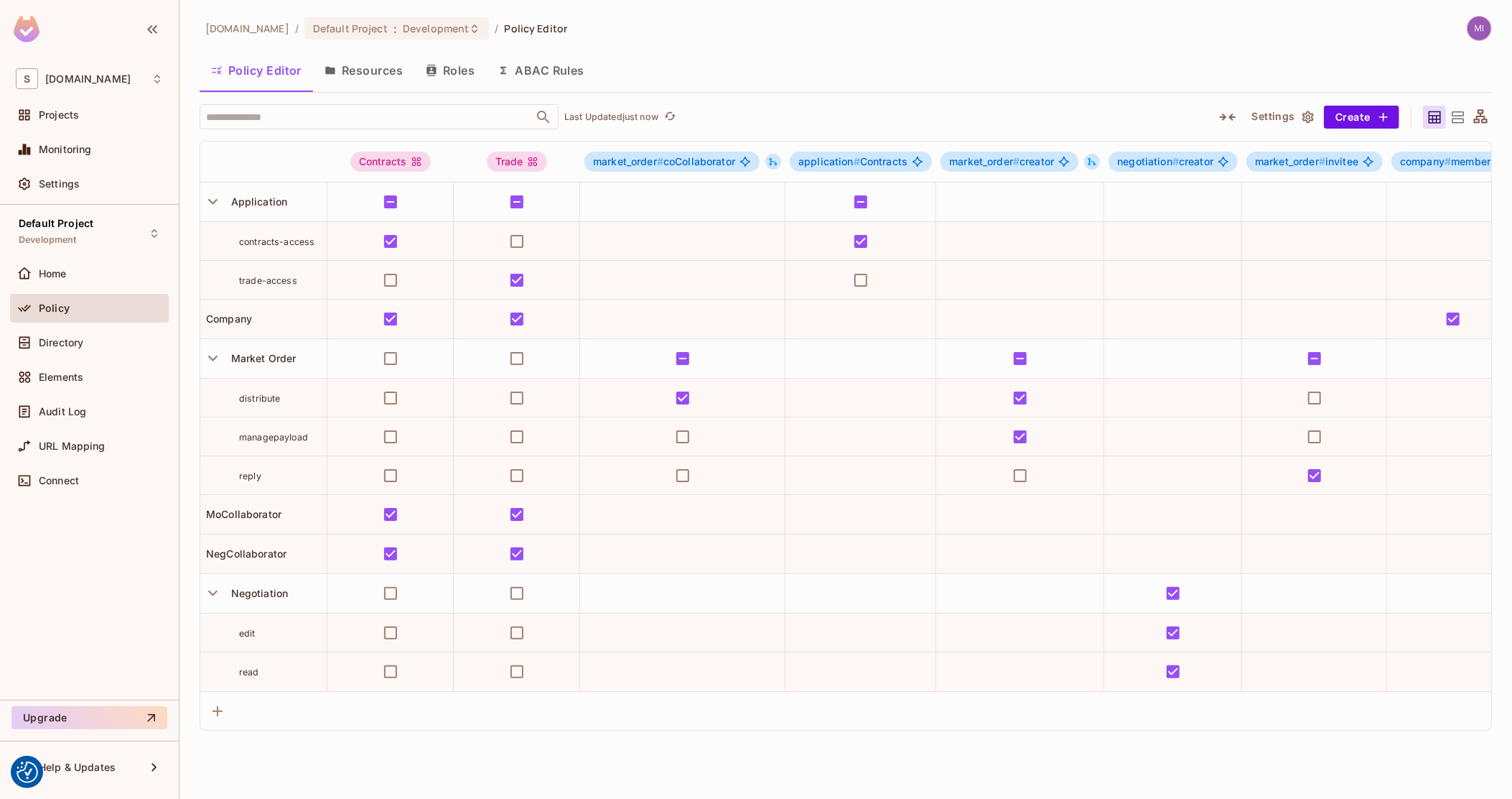
click at [1472, 110] on icon at bounding box center [1481, 118] width 18 height 18
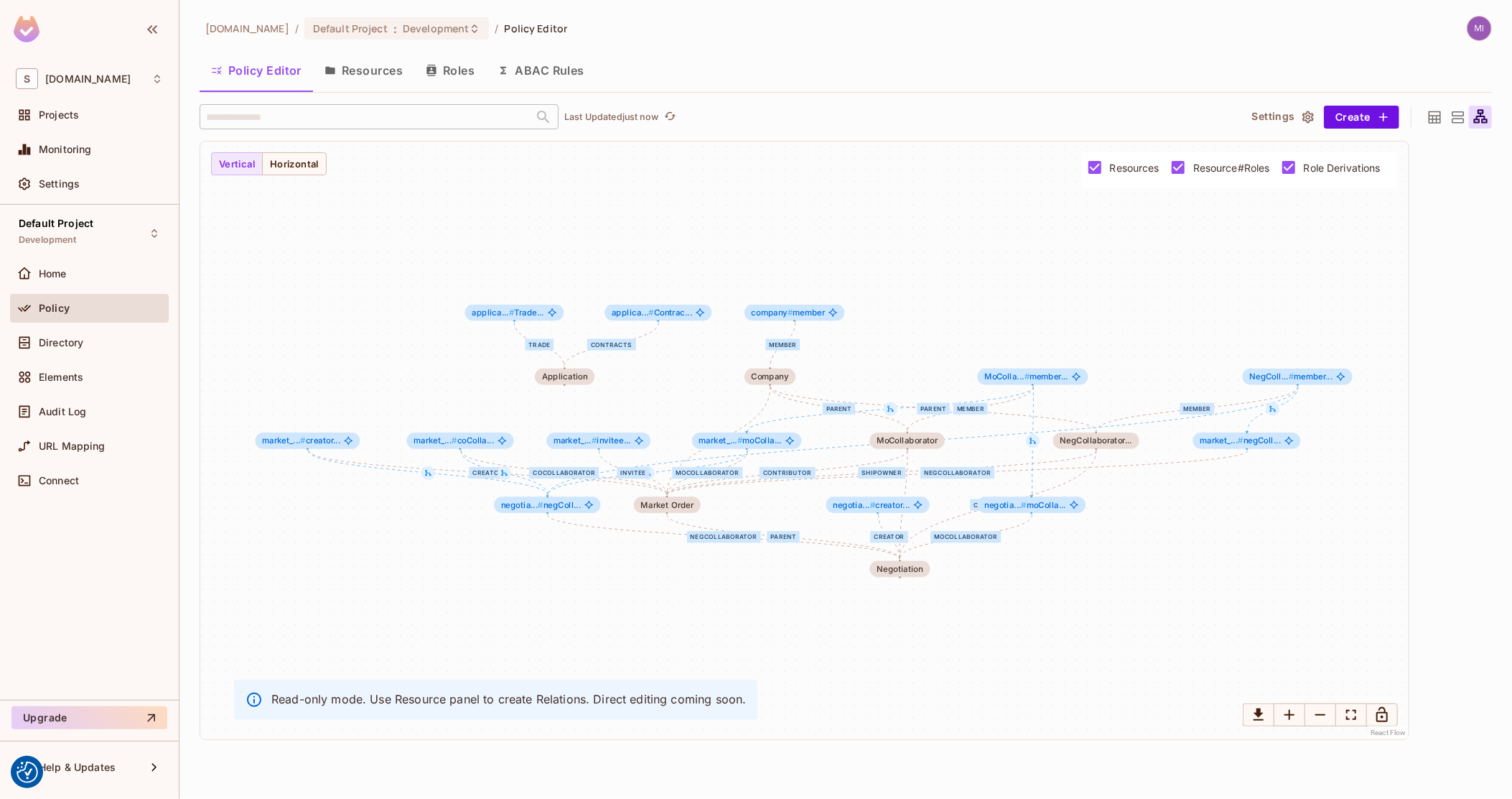
click at [1442, 117] on icon at bounding box center [1435, 118] width 18 height 18
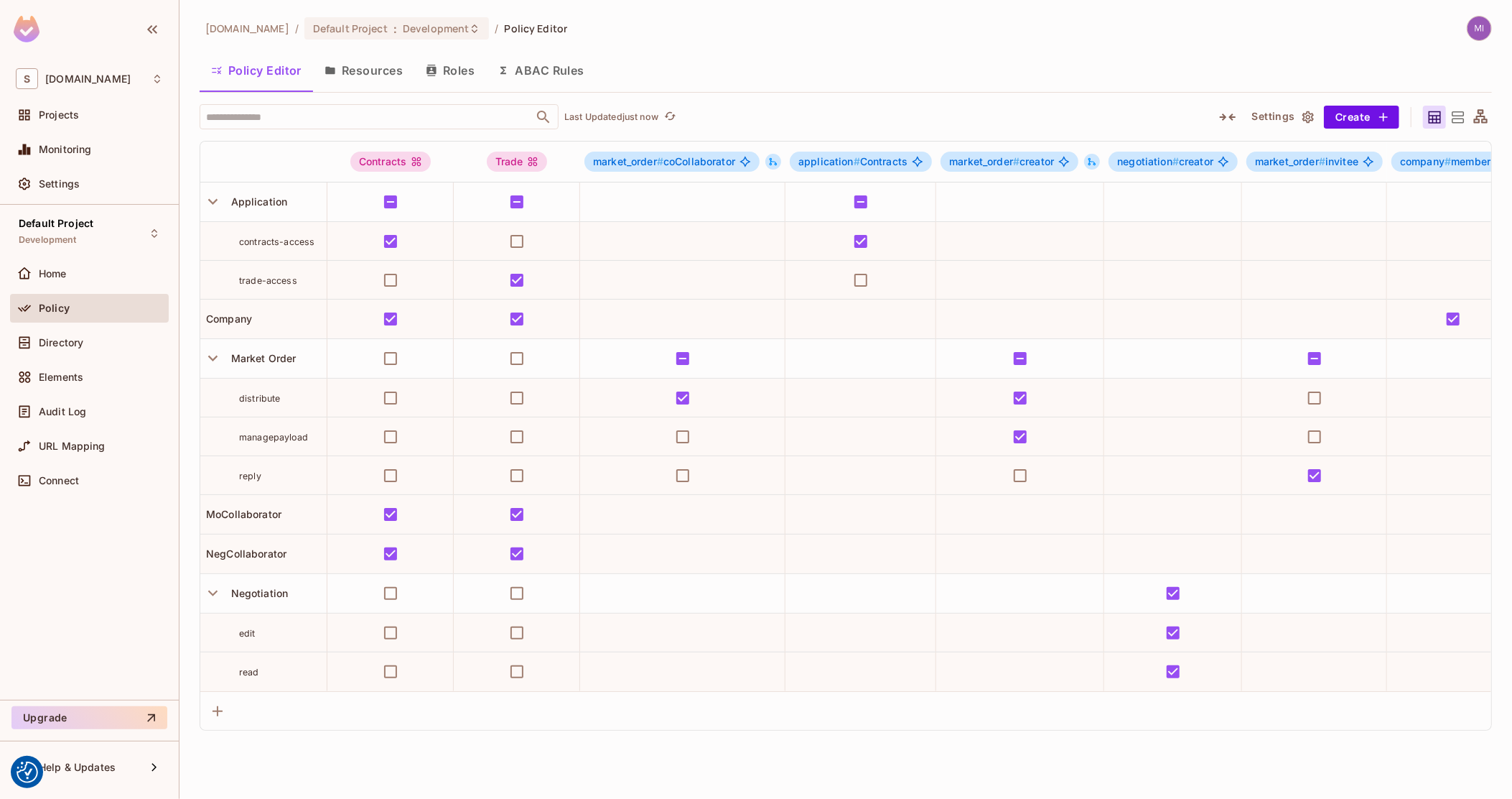
click at [1459, 116] on icon at bounding box center [1458, 118] width 18 height 18
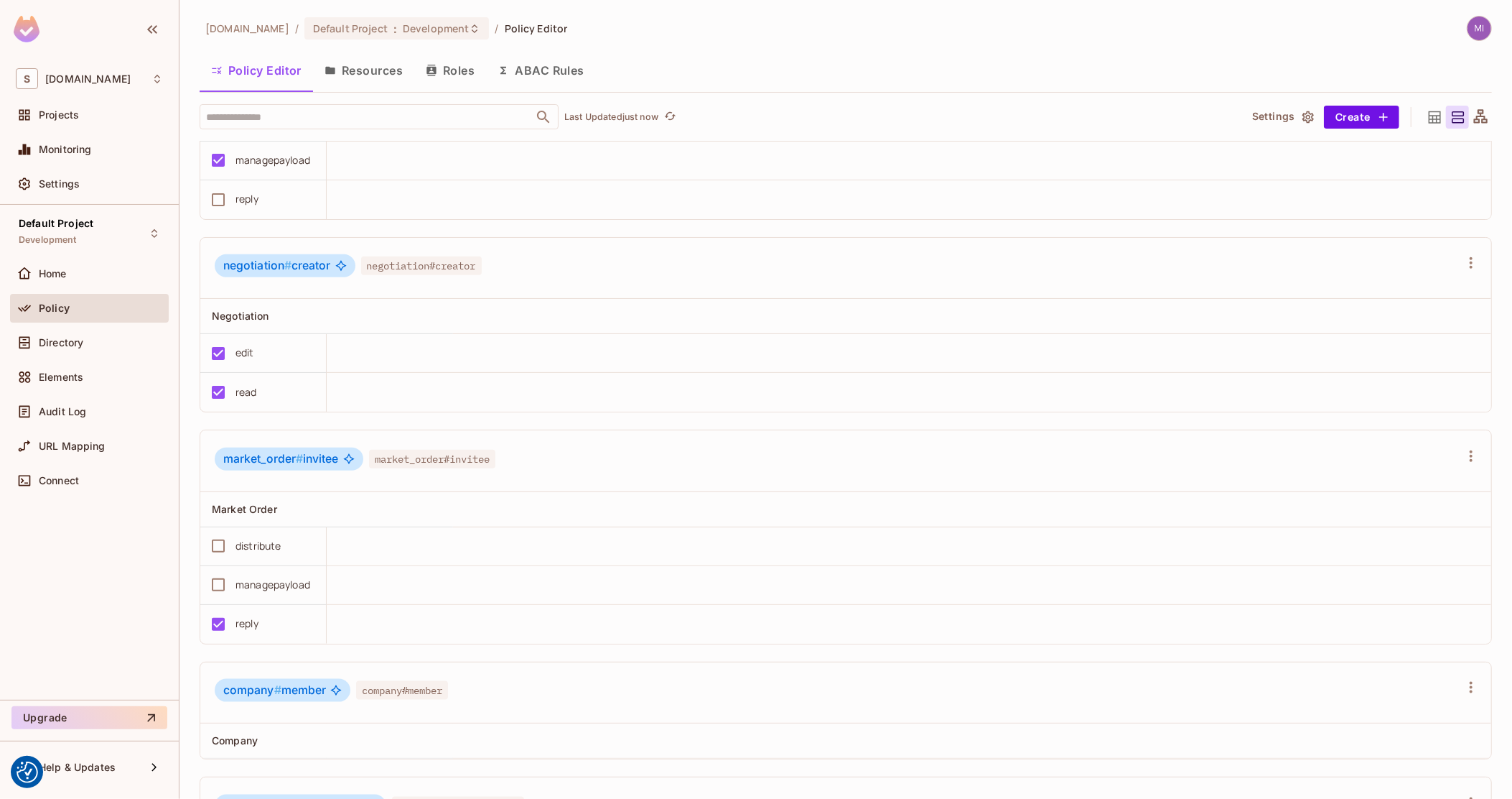
scroll to position [1167, 0]
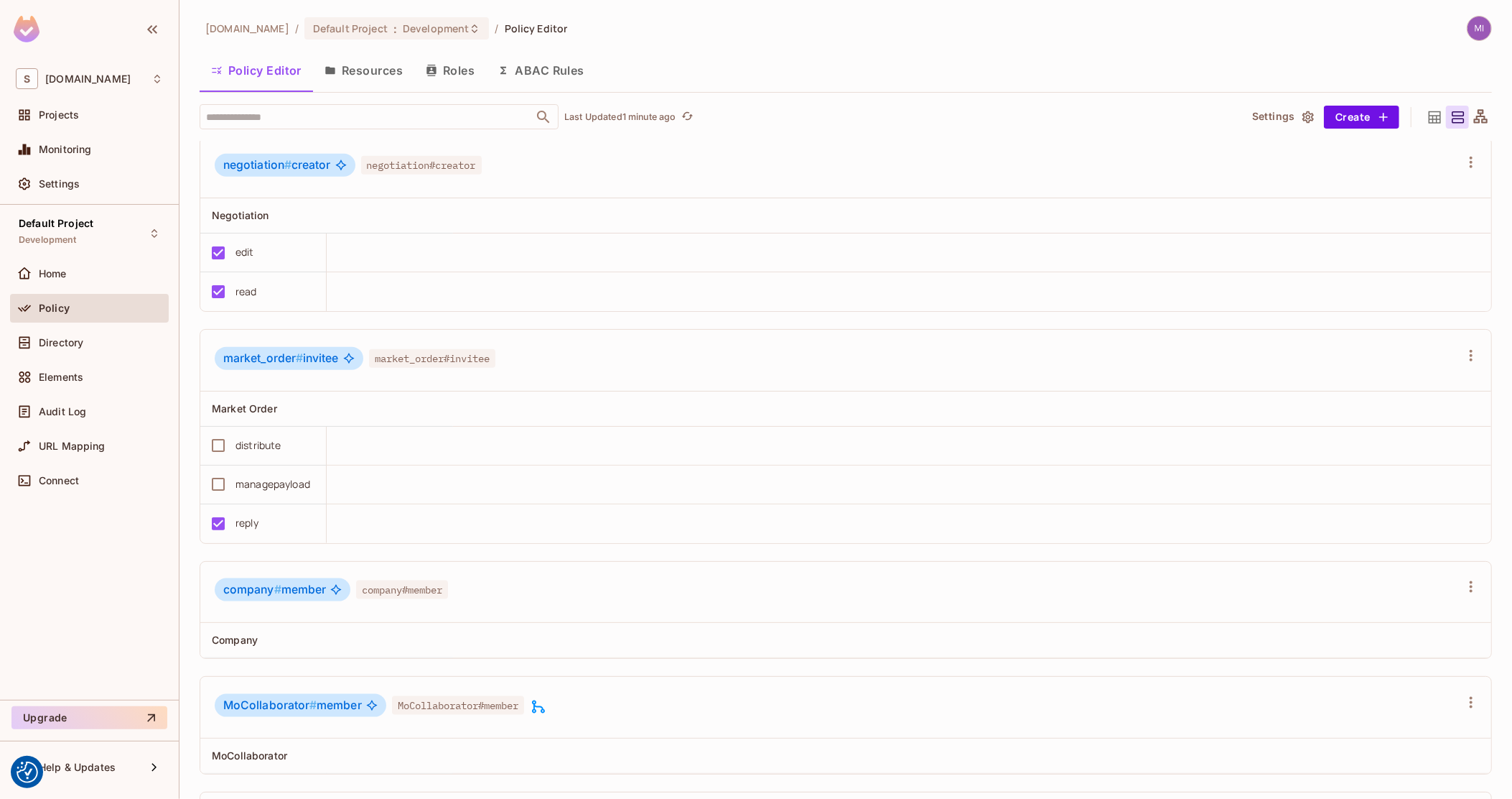
click at [1426, 112] on icon at bounding box center [1435, 118] width 18 height 18
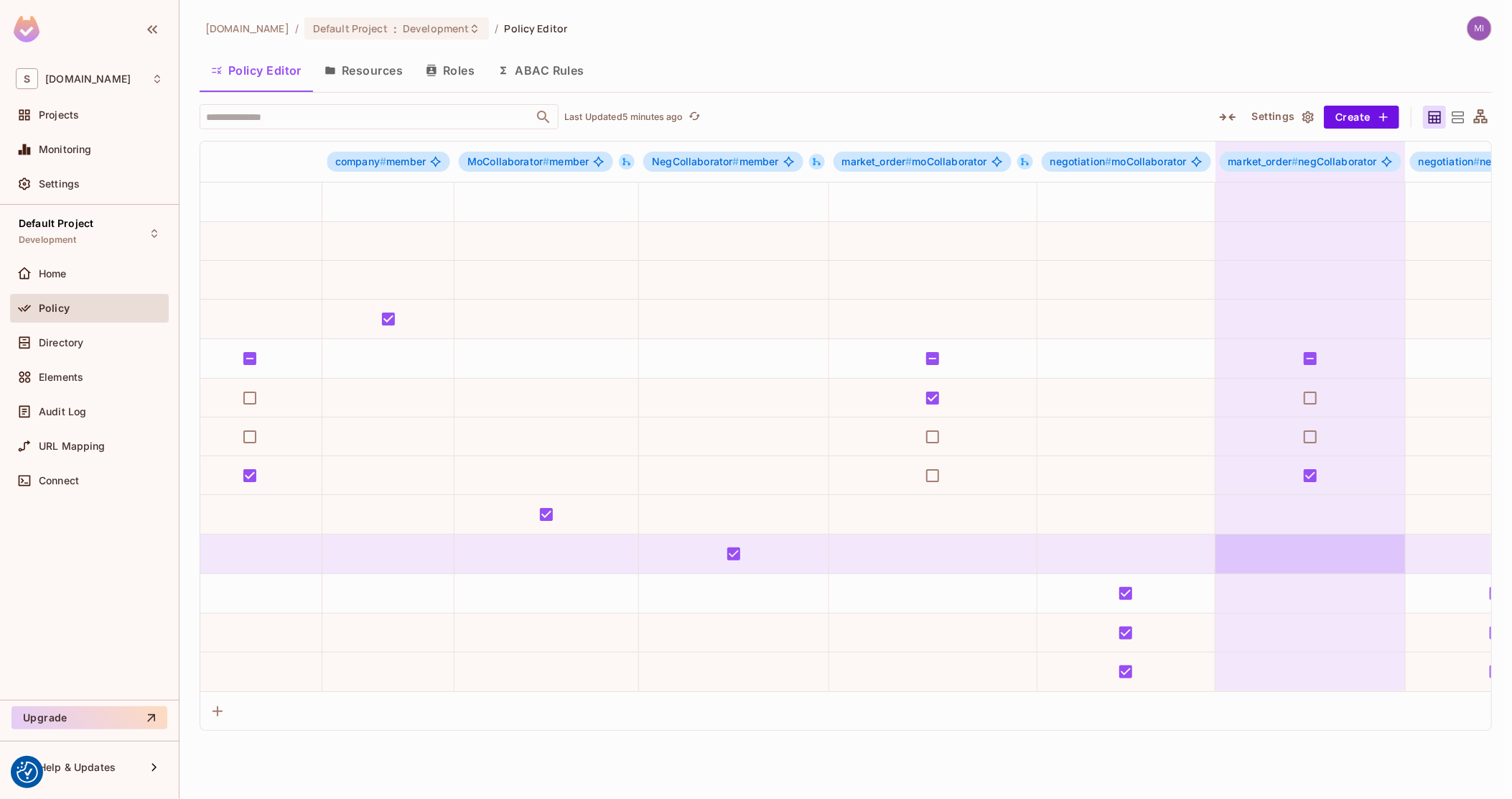
scroll to position [0, 1466]
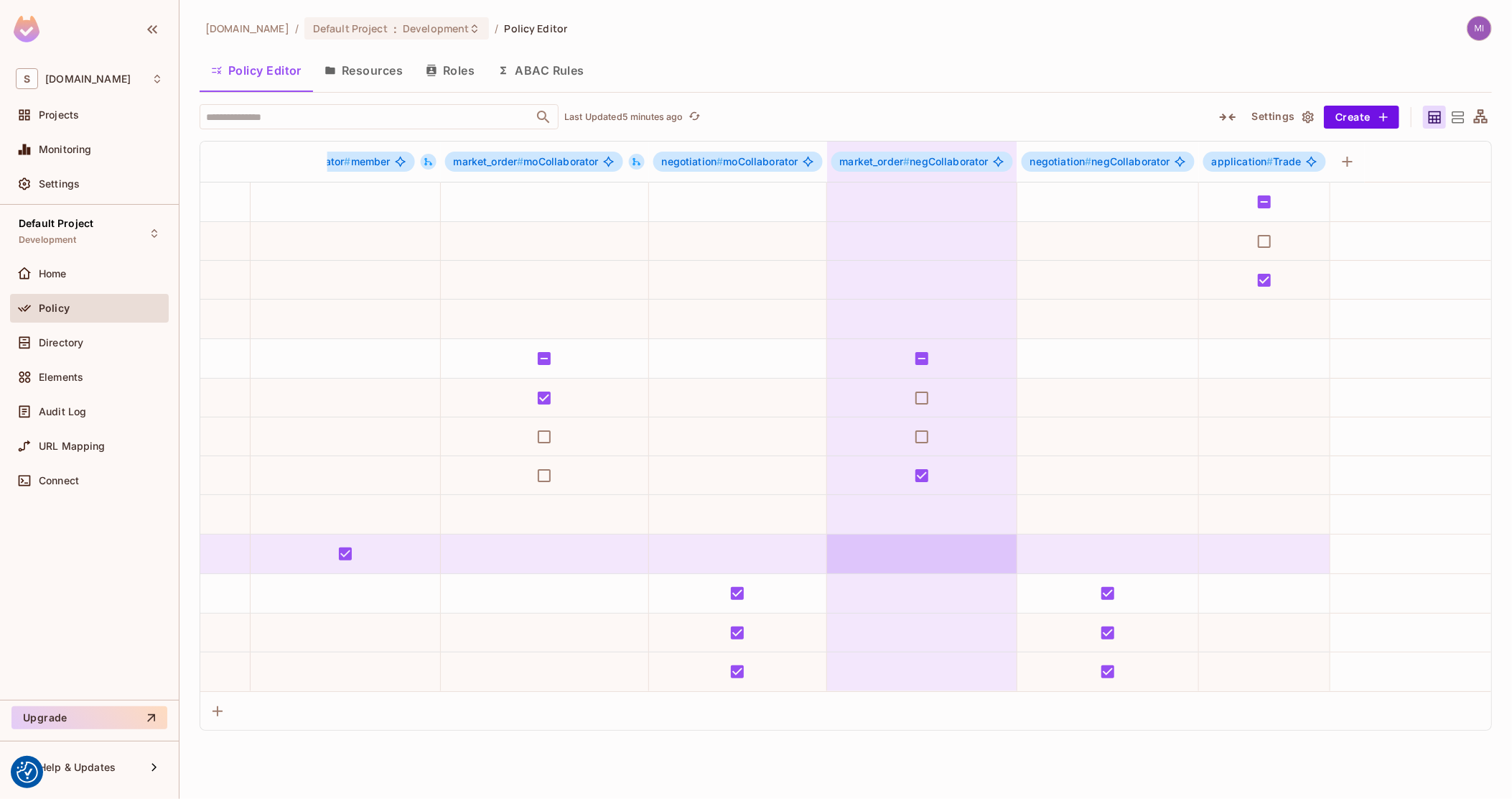
drag, startPoint x: 610, startPoint y: 550, endPoint x: 837, endPoint y: 550, distance: 227.0
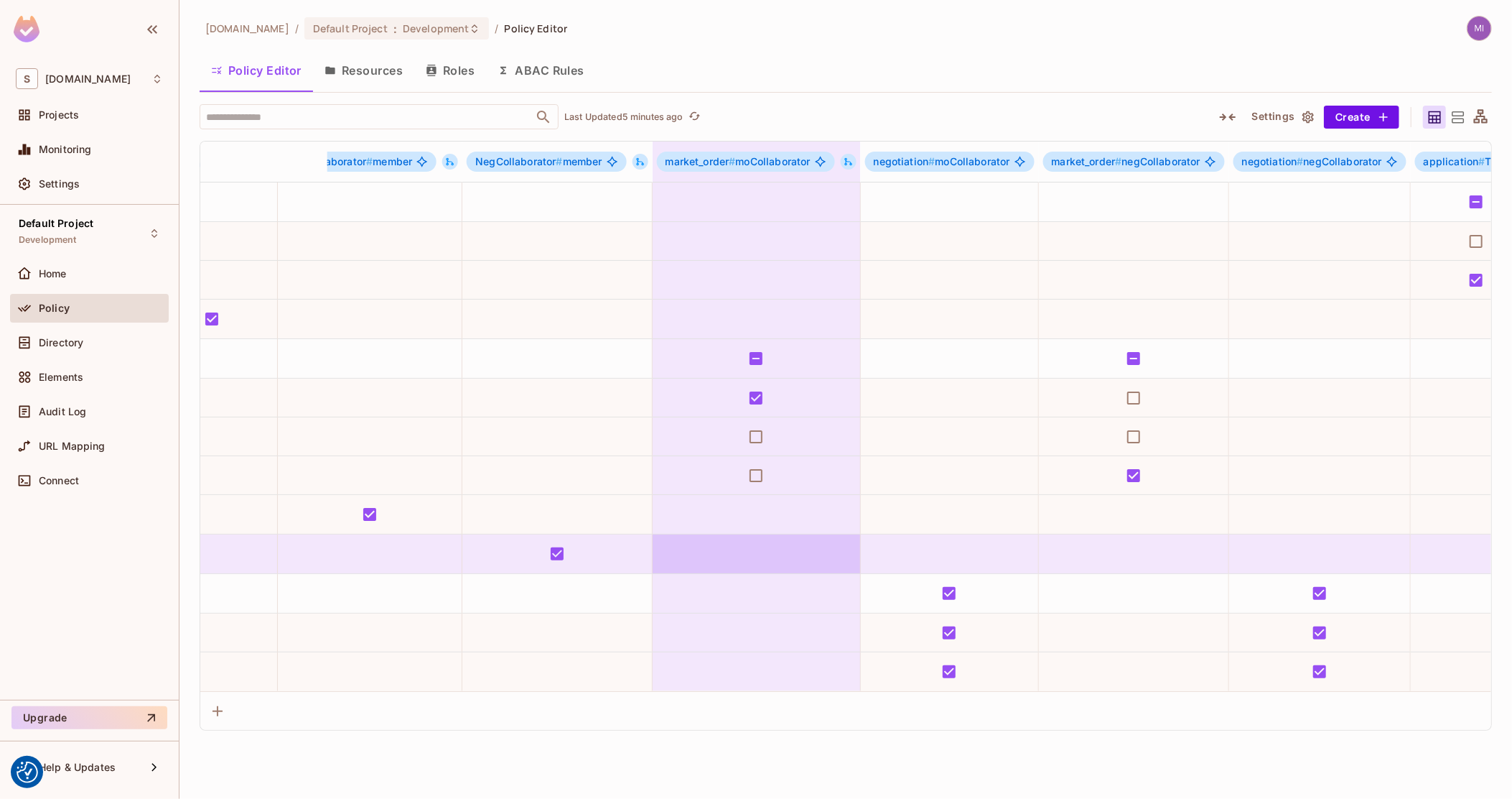
drag, startPoint x: 831, startPoint y: 545, endPoint x: 709, endPoint y: 538, distance: 122.2
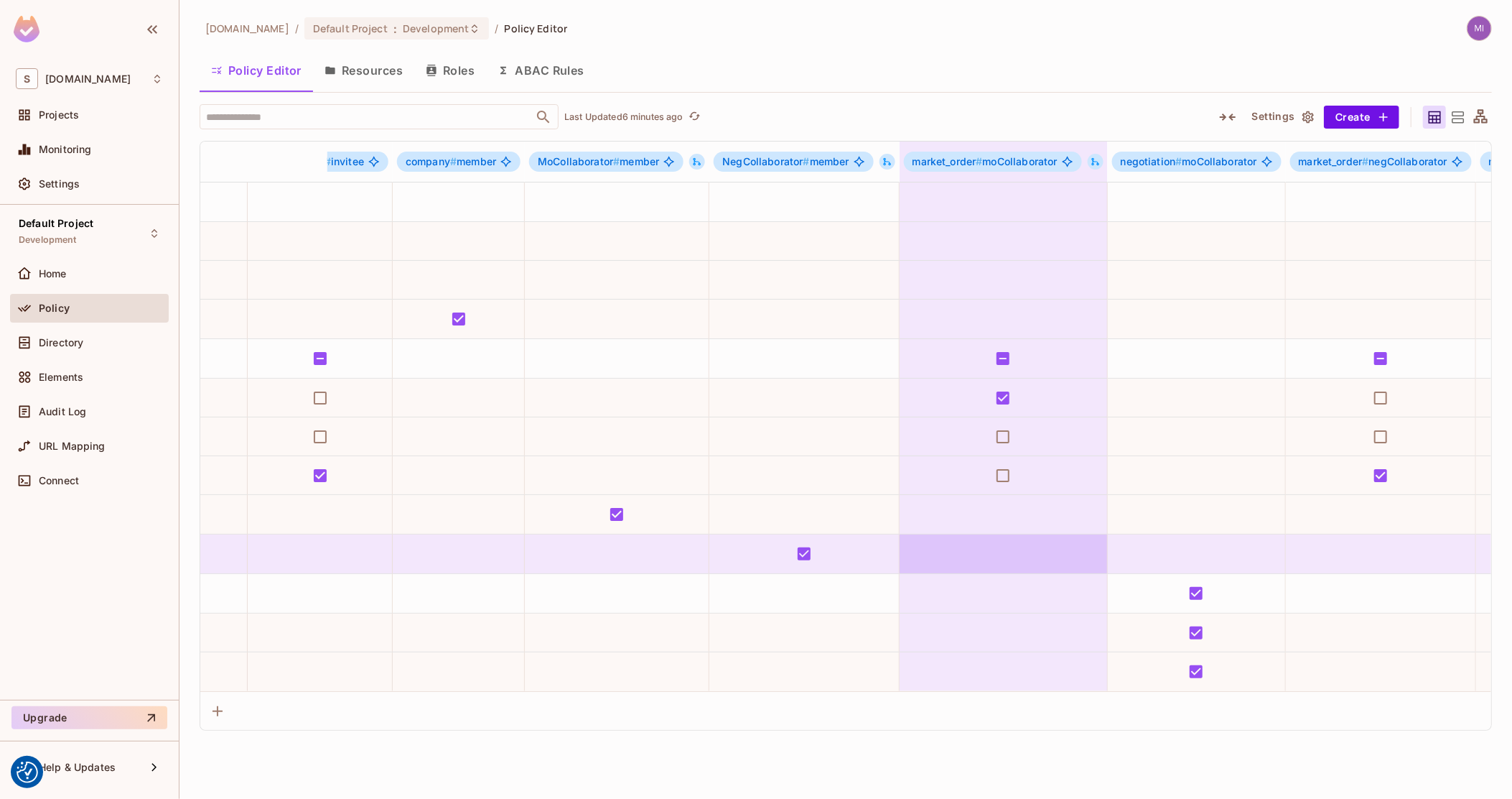
scroll to position [0, 0]
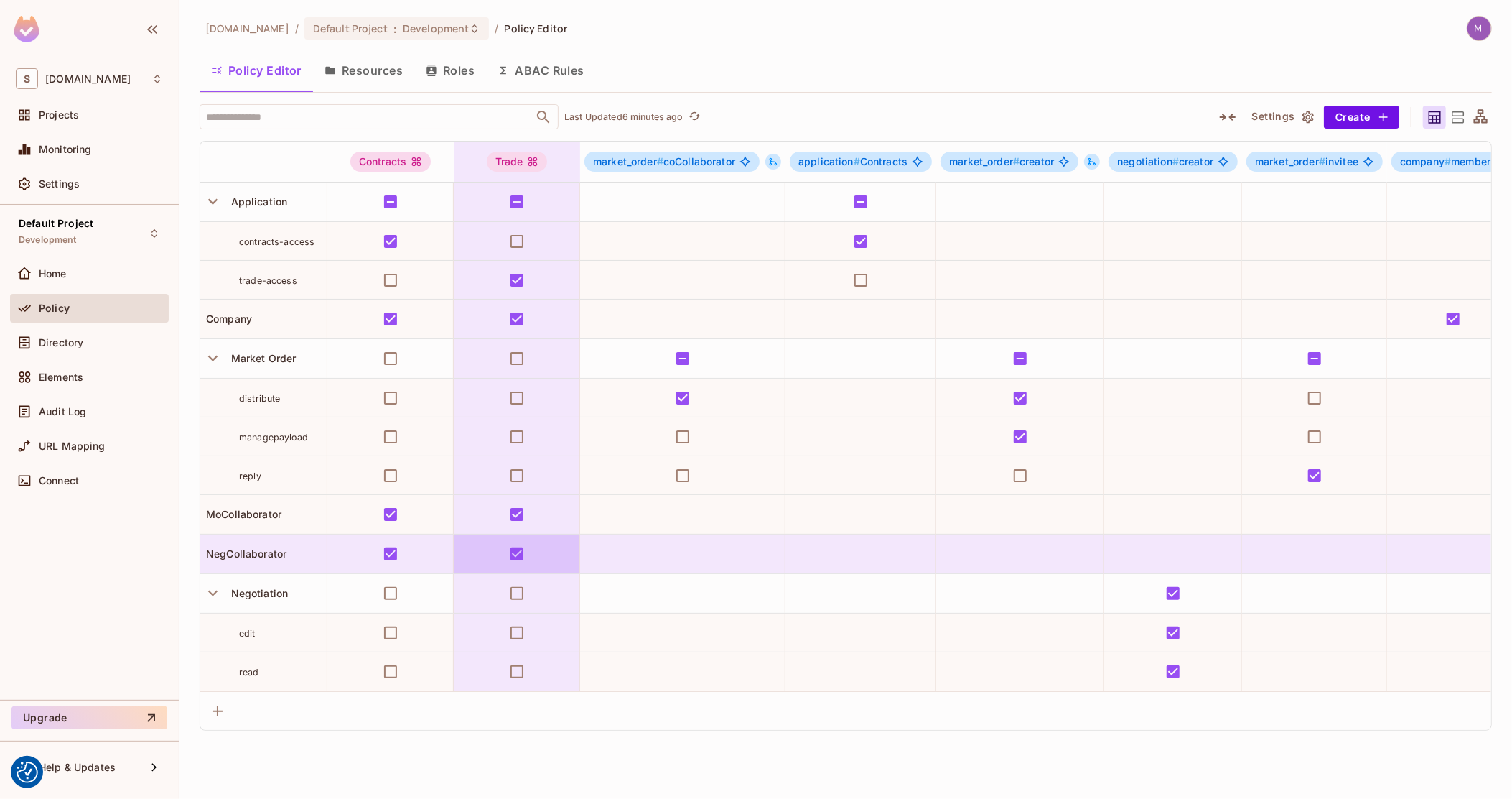
drag, startPoint x: 882, startPoint y: 553, endPoint x: 556, endPoint y: 557, distance: 326.0
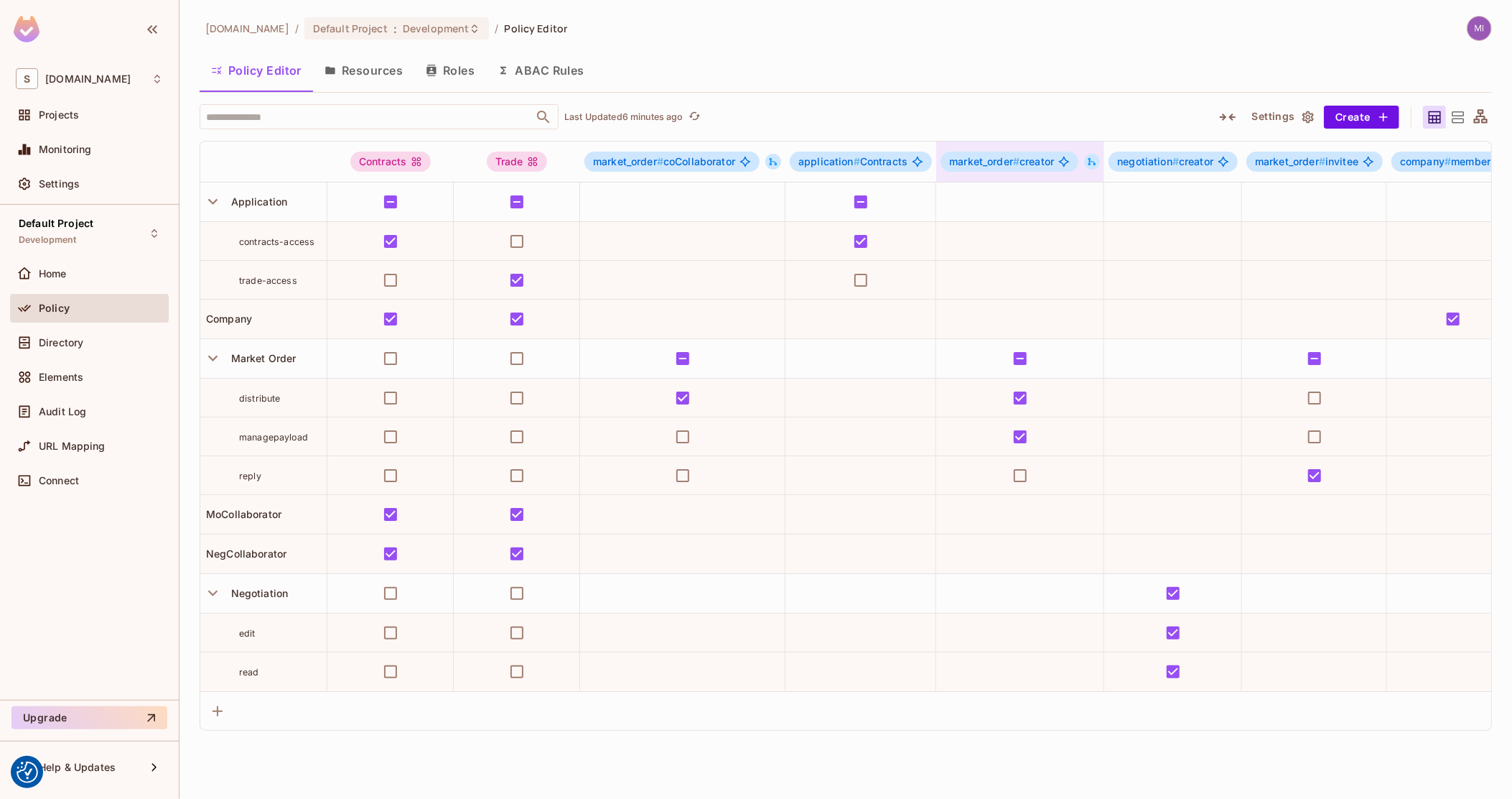
click at [1092, 159] on icon at bounding box center [1093, 162] width 10 height 10
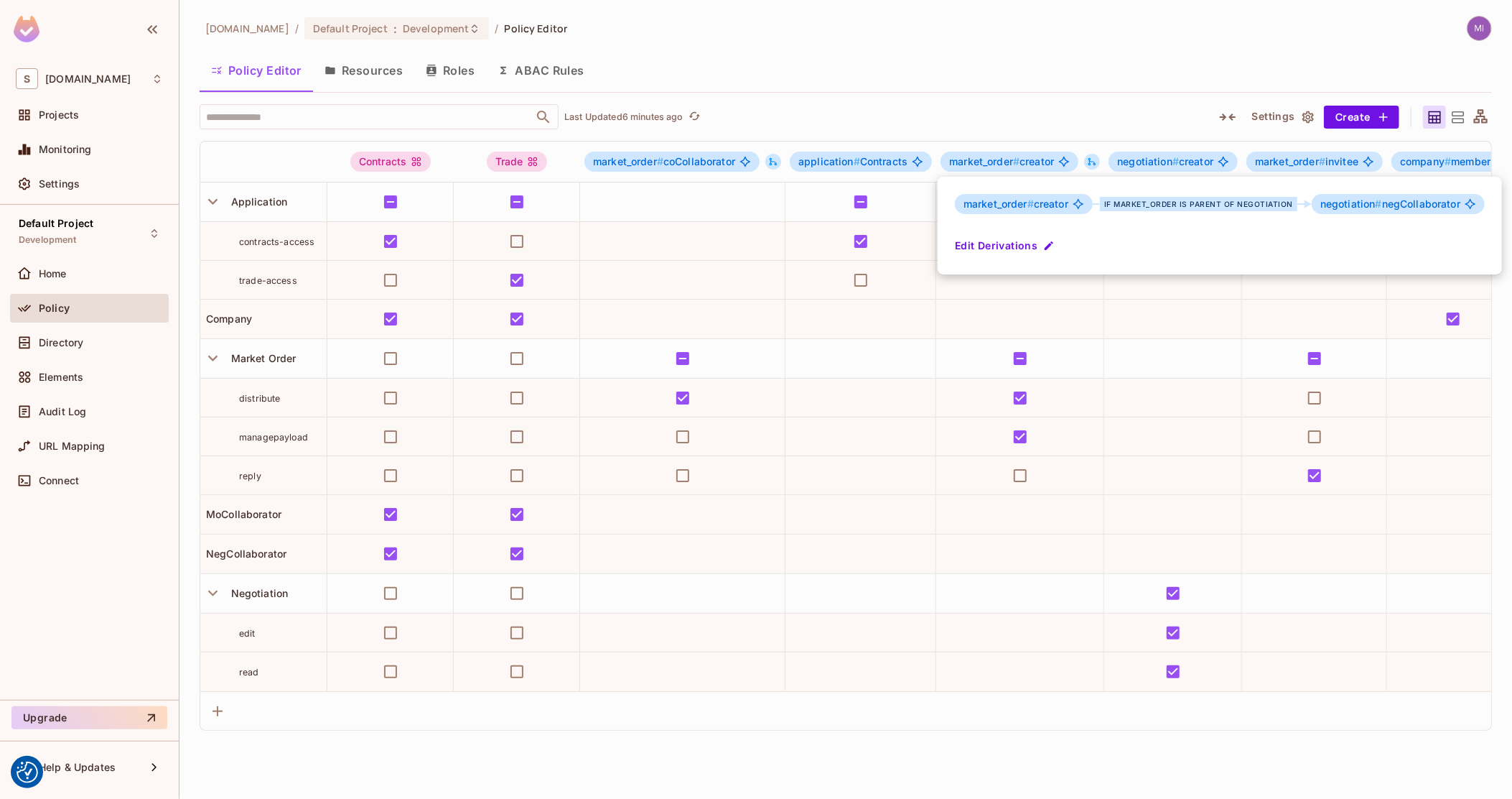
click at [1008, 50] on div at bounding box center [756, 400] width 1512 height 799
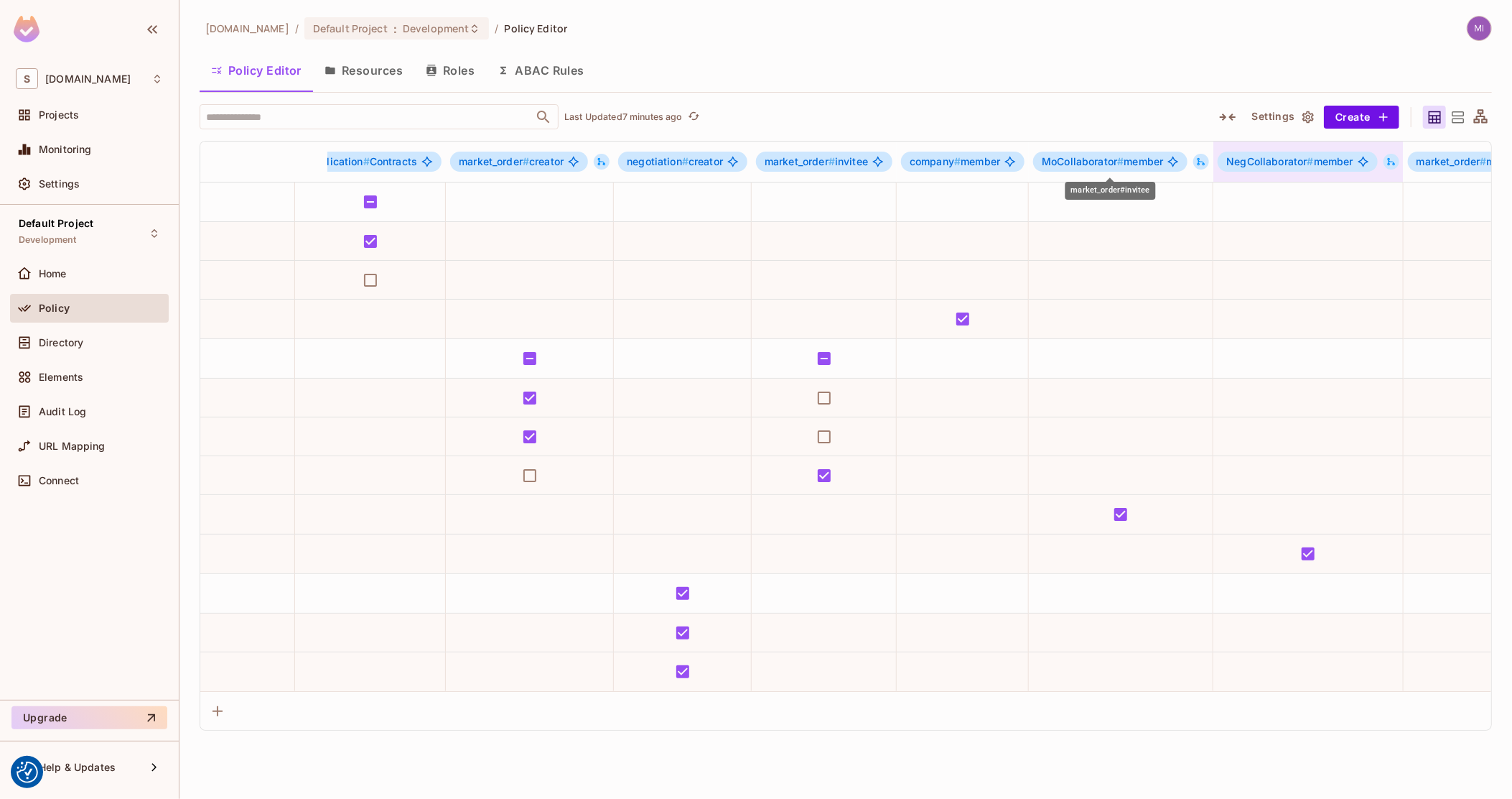
drag, startPoint x: 1037, startPoint y: 150, endPoint x: 1199, endPoint y: 158, distance: 162.2
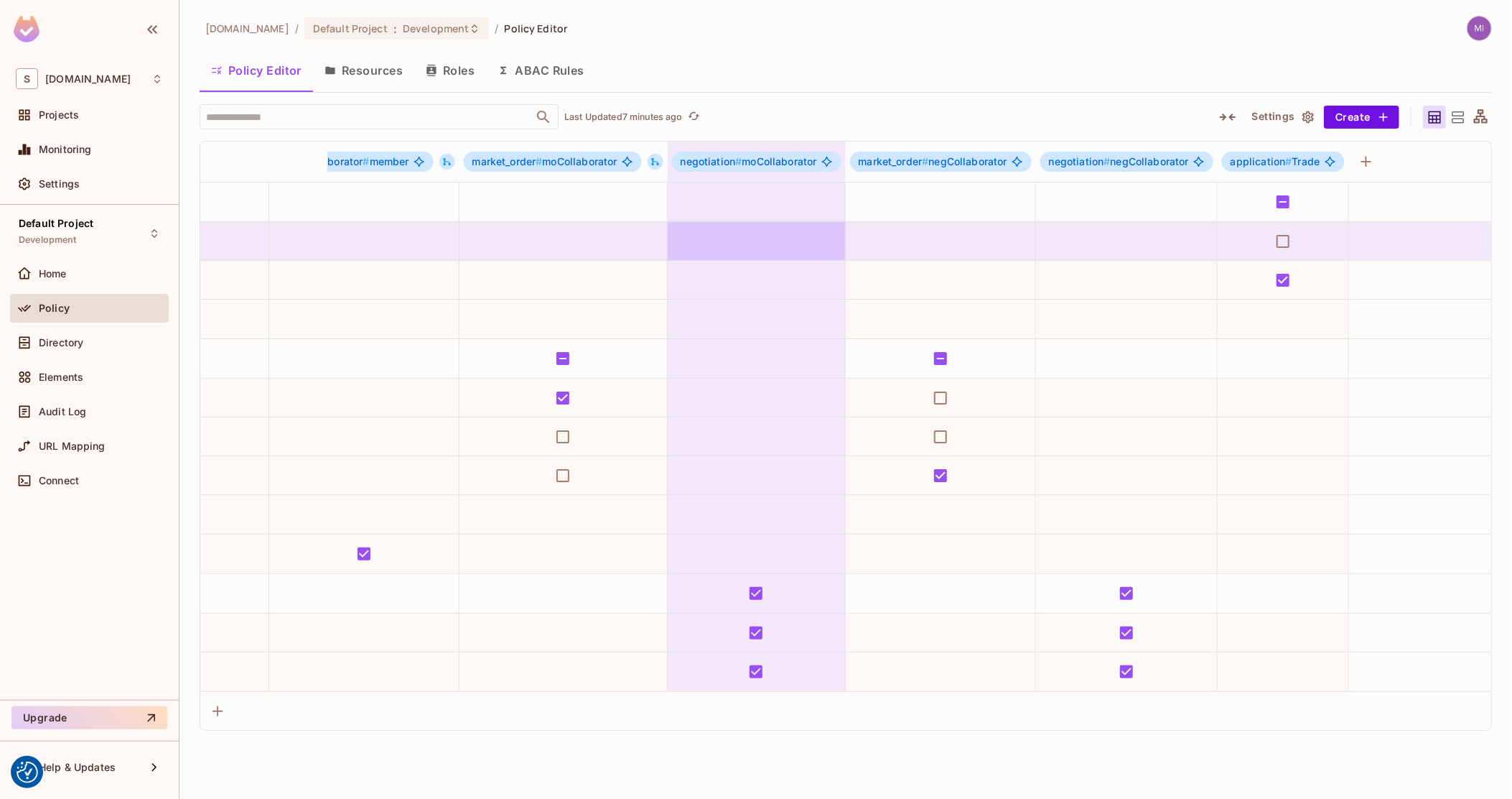
drag, startPoint x: 912, startPoint y: 226, endPoint x: 1116, endPoint y: 227, distance: 204.0
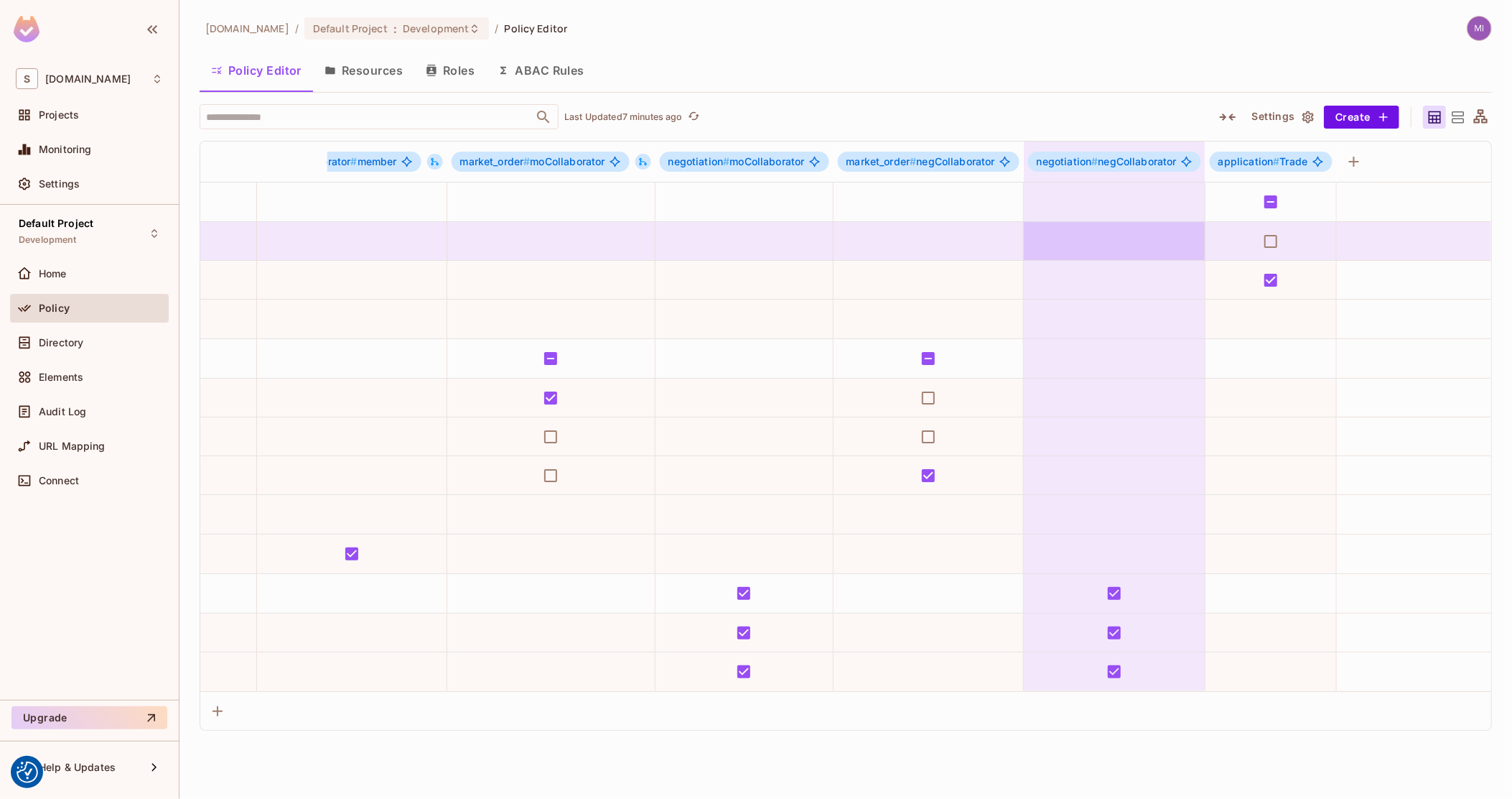
drag, startPoint x: 1078, startPoint y: 224, endPoint x: 1048, endPoint y: 226, distance: 30.1
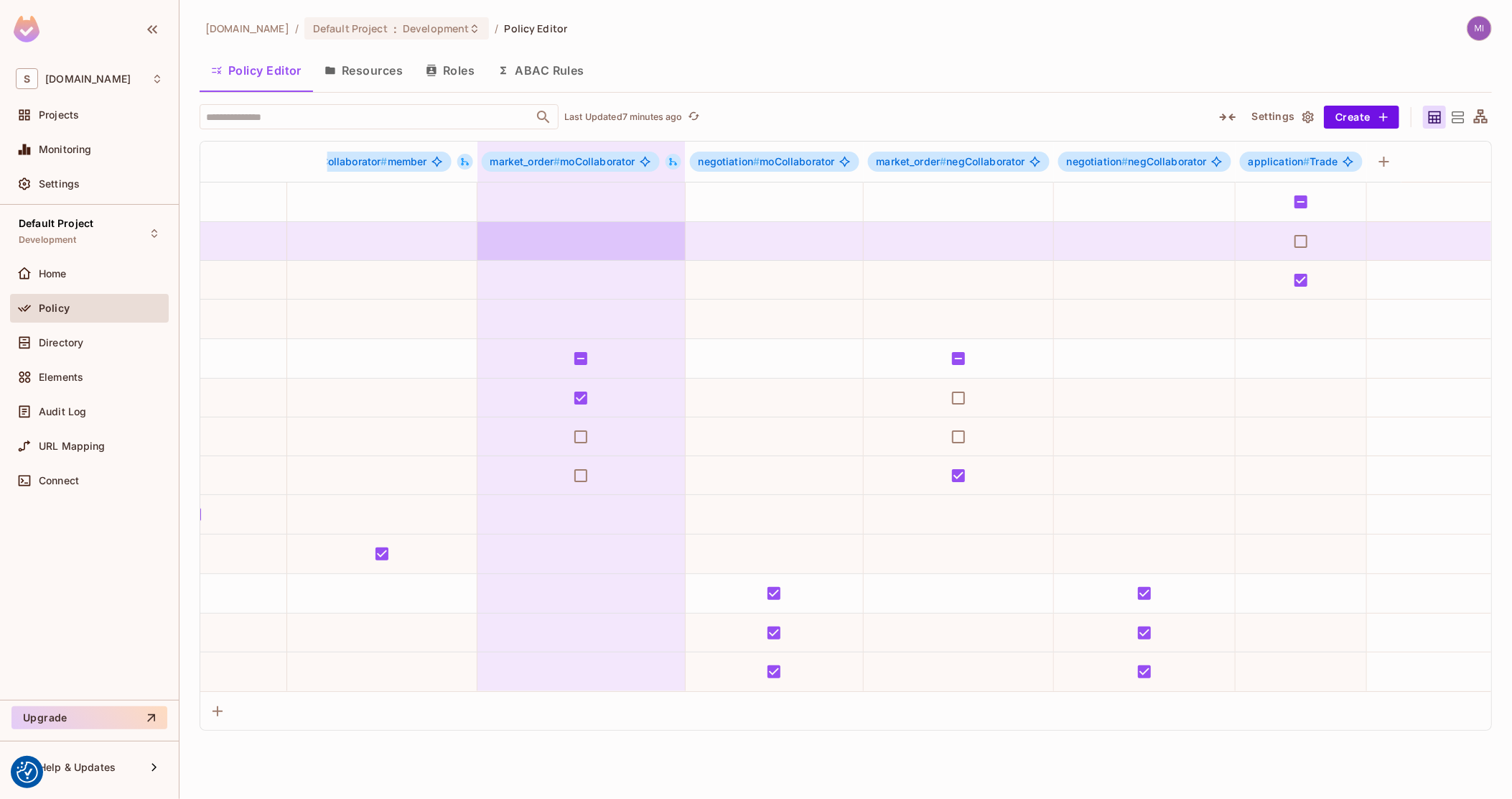
scroll to position [0, 0]
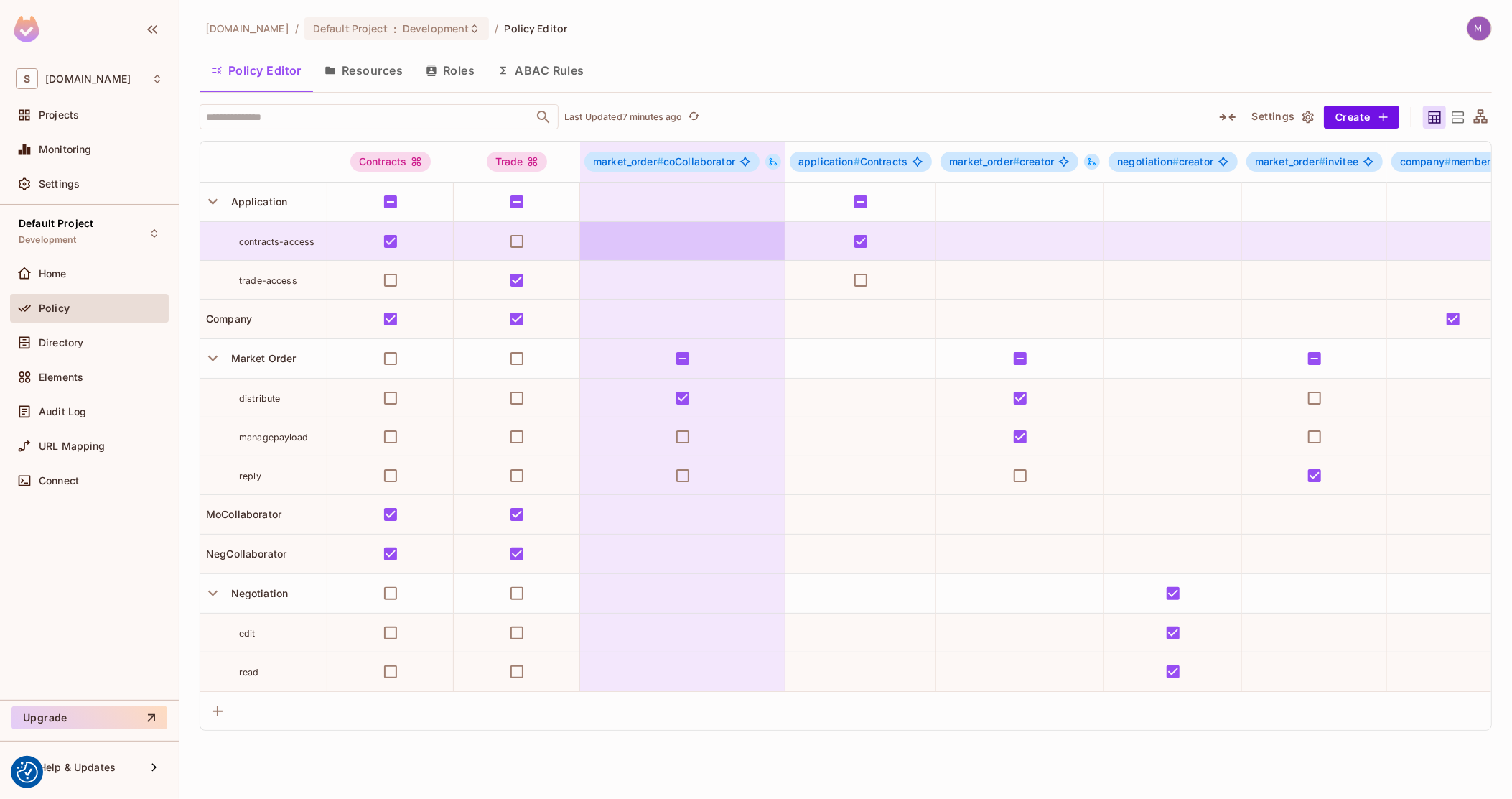
drag, startPoint x: 1029, startPoint y: 230, endPoint x: 646, endPoint y: 235, distance: 383.0
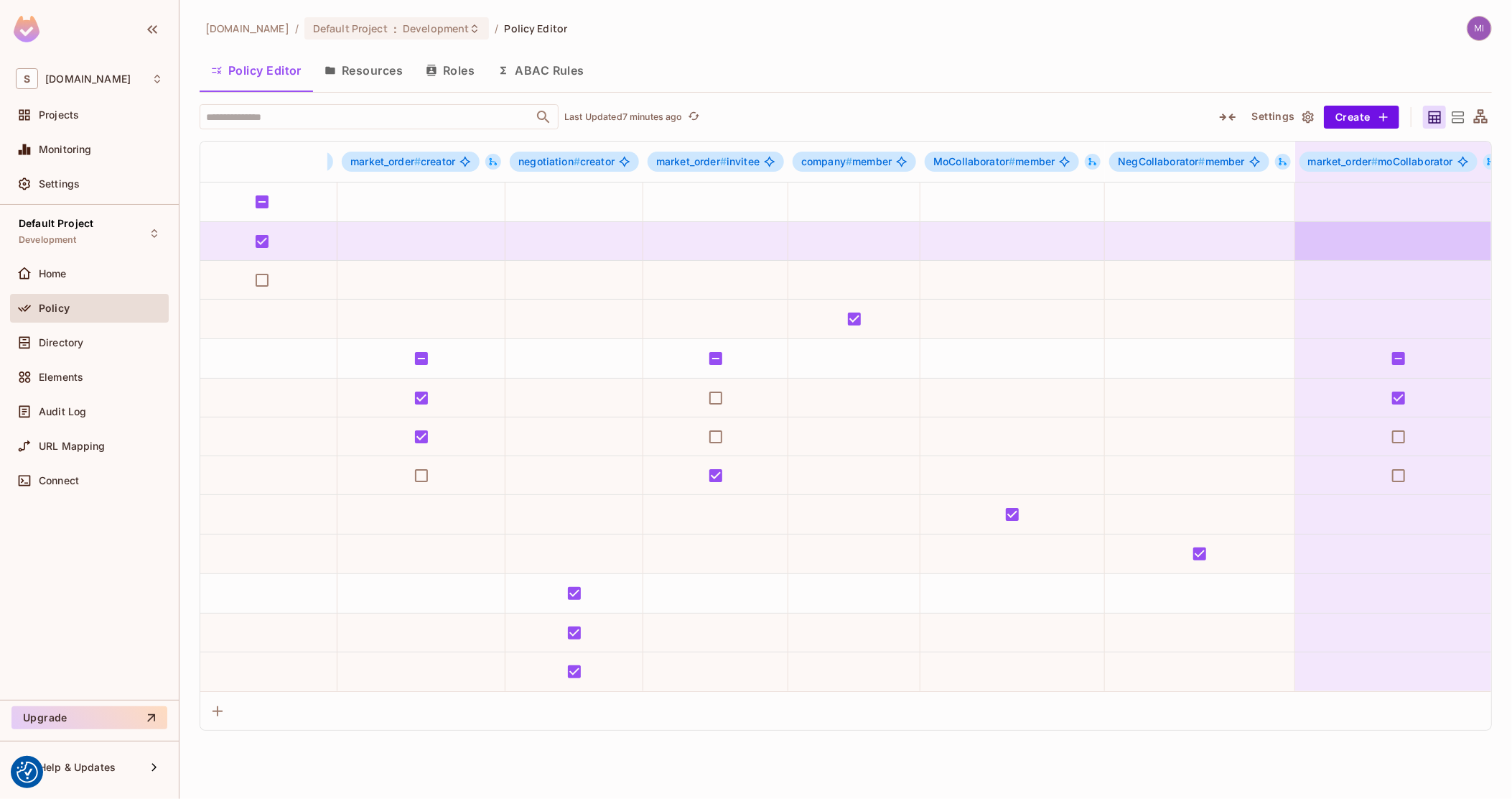
scroll to position [0, 1466]
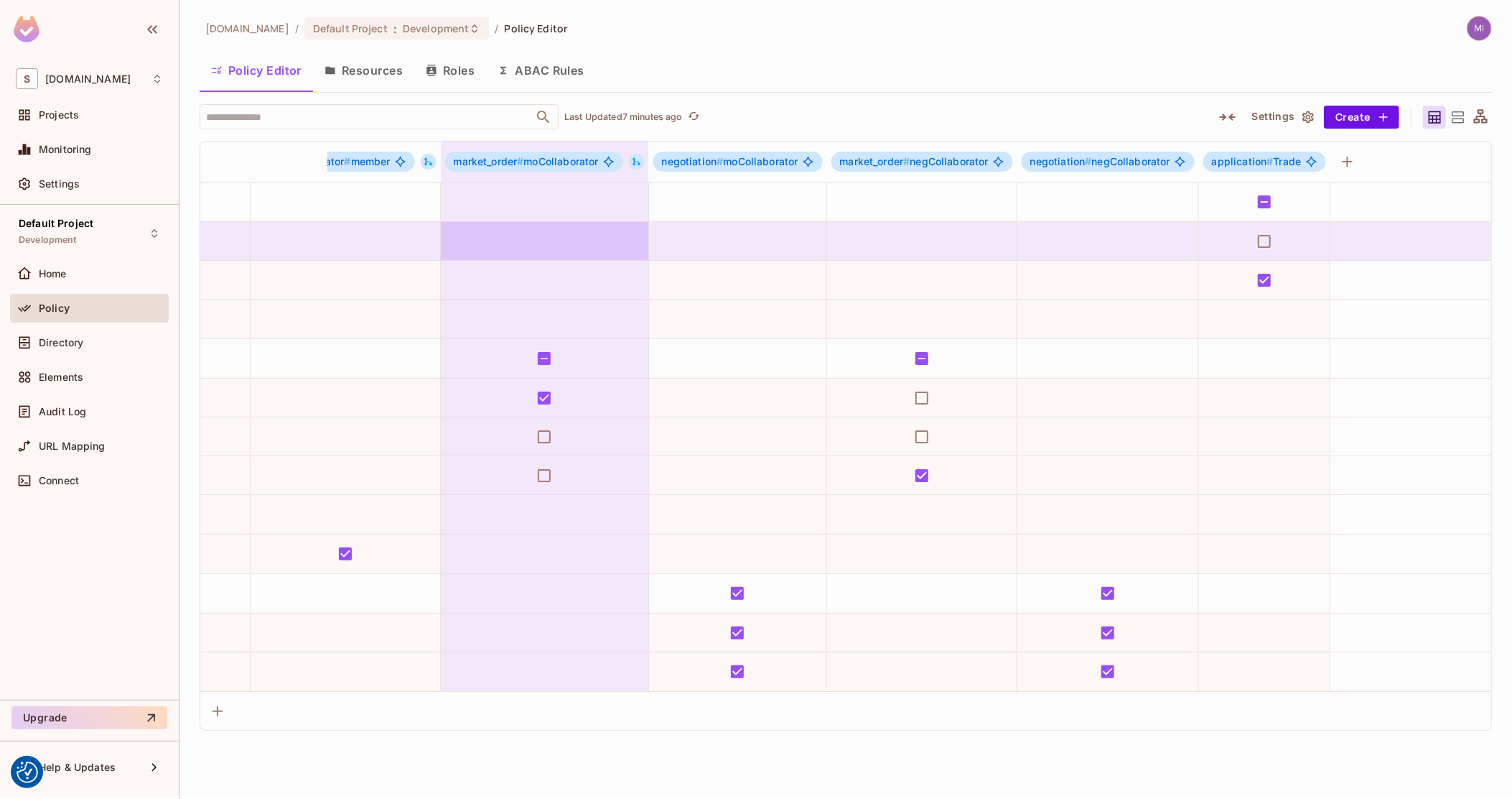
drag, startPoint x: 659, startPoint y: 237, endPoint x: 904, endPoint y: 246, distance: 245.2
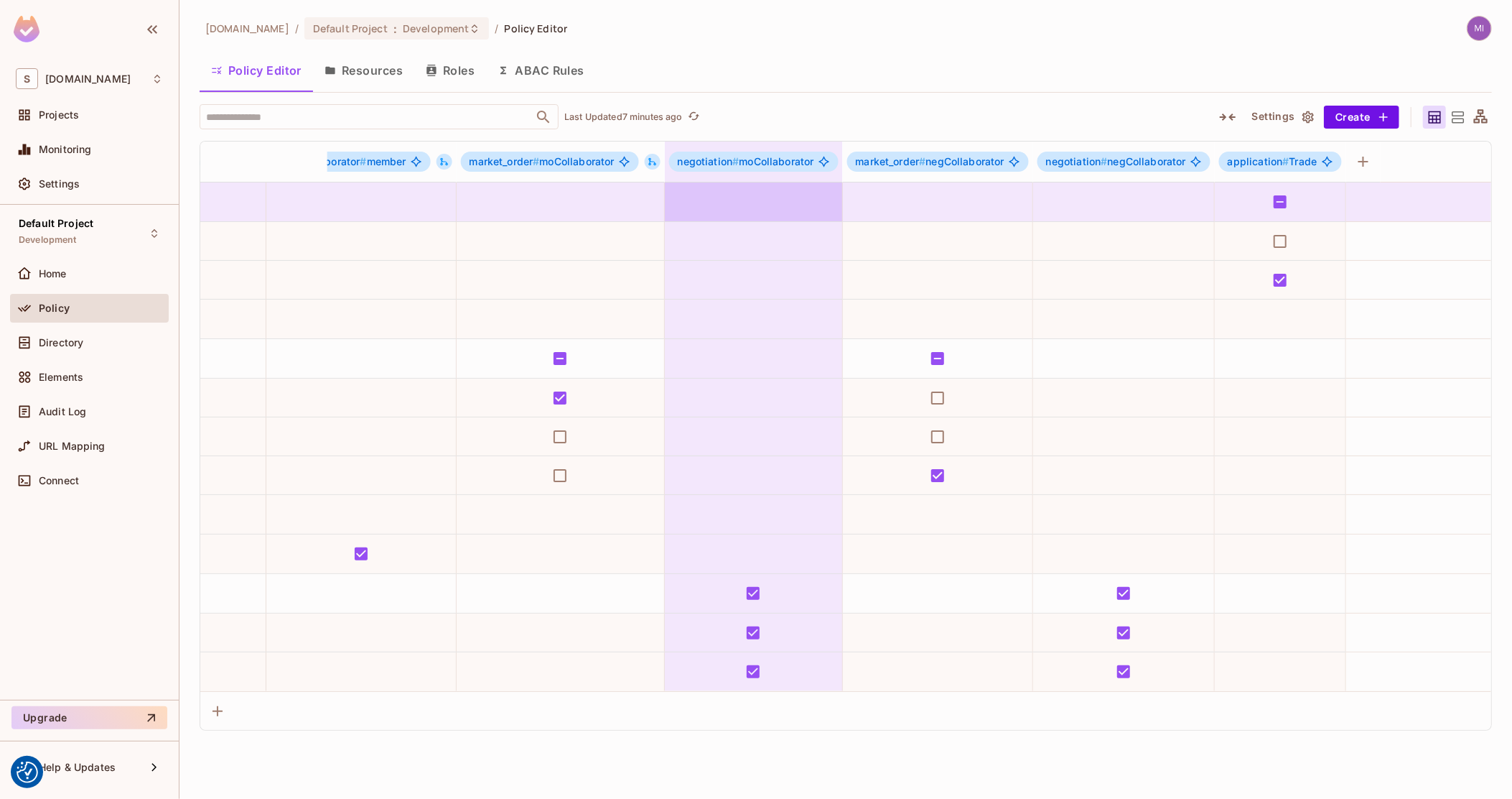
drag, startPoint x: 738, startPoint y: 215, endPoint x: 700, endPoint y: 213, distance: 38.1
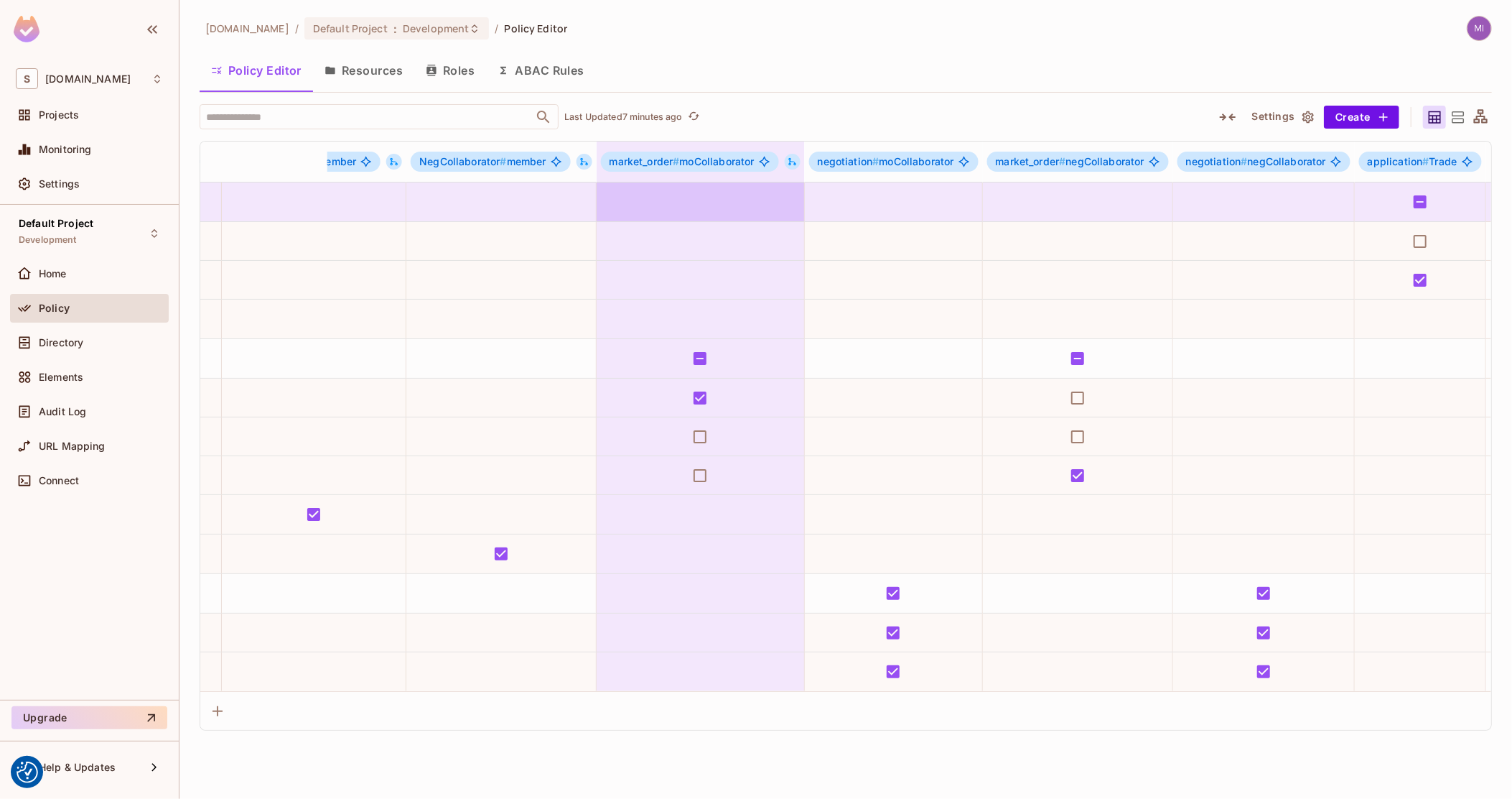
drag, startPoint x: 554, startPoint y: 201, endPoint x: 483, endPoint y: 213, distance: 72.0
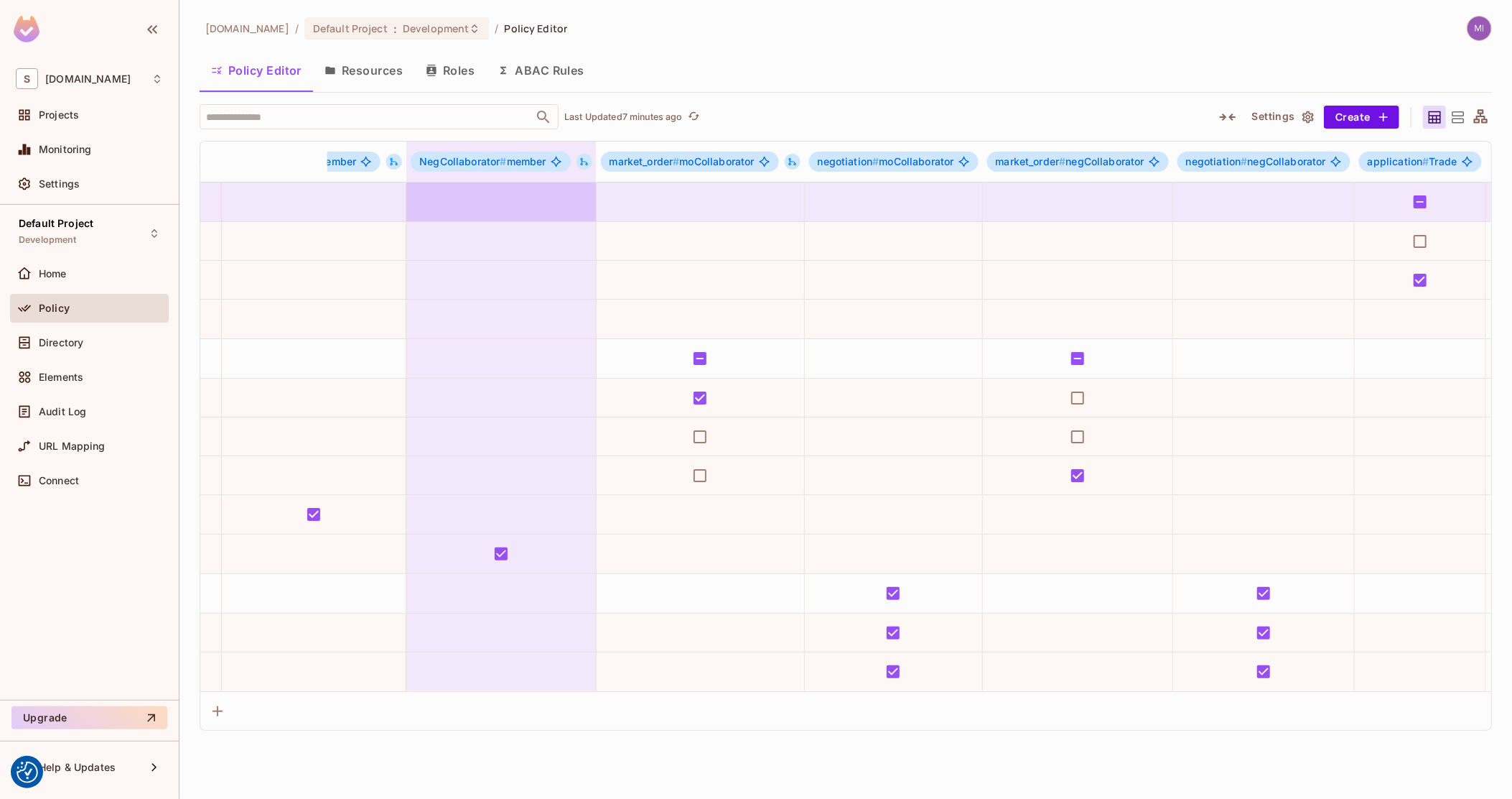
scroll to position [0, 1286]
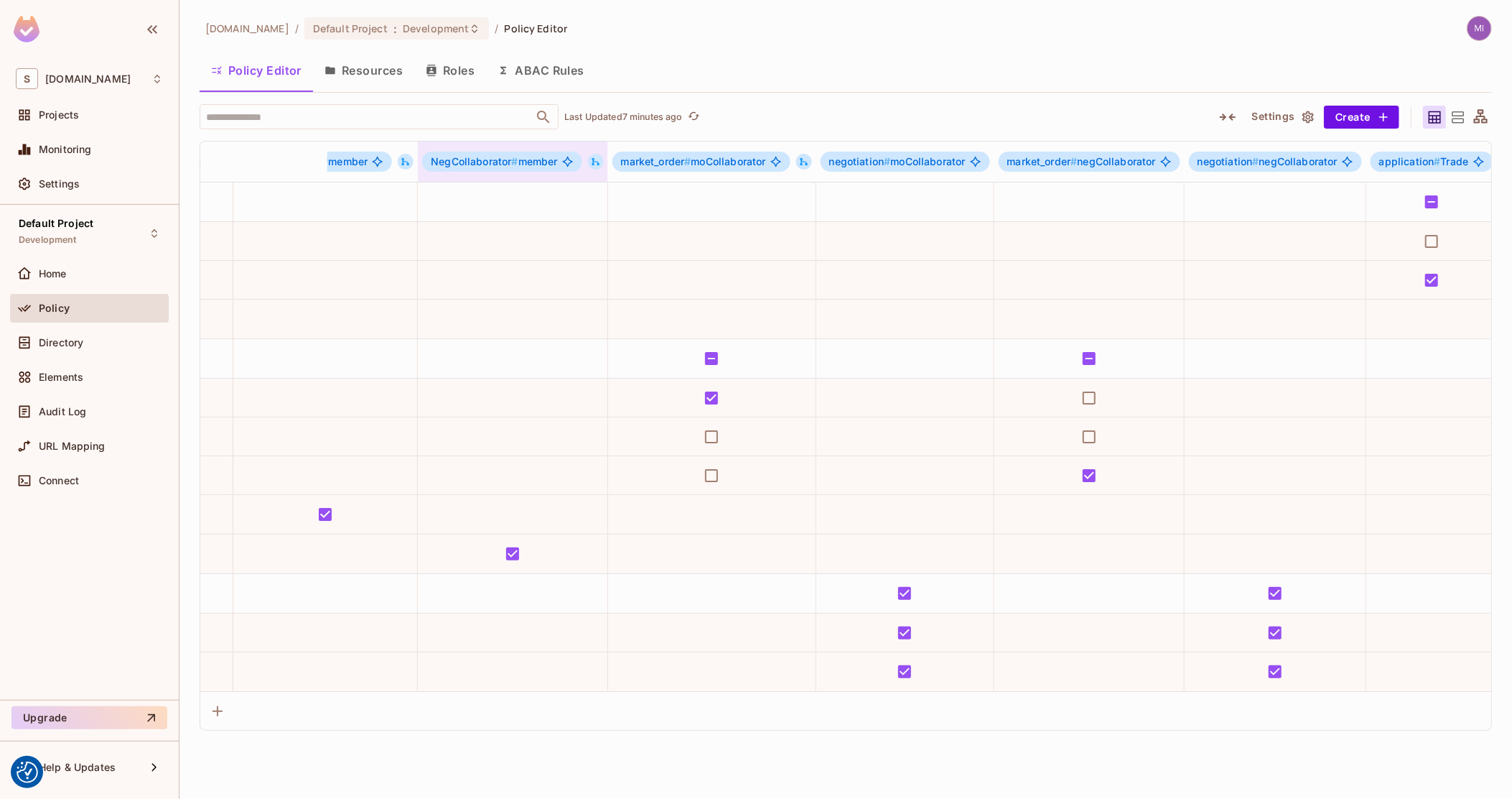
click at [600, 163] on icon at bounding box center [596, 162] width 10 height 10
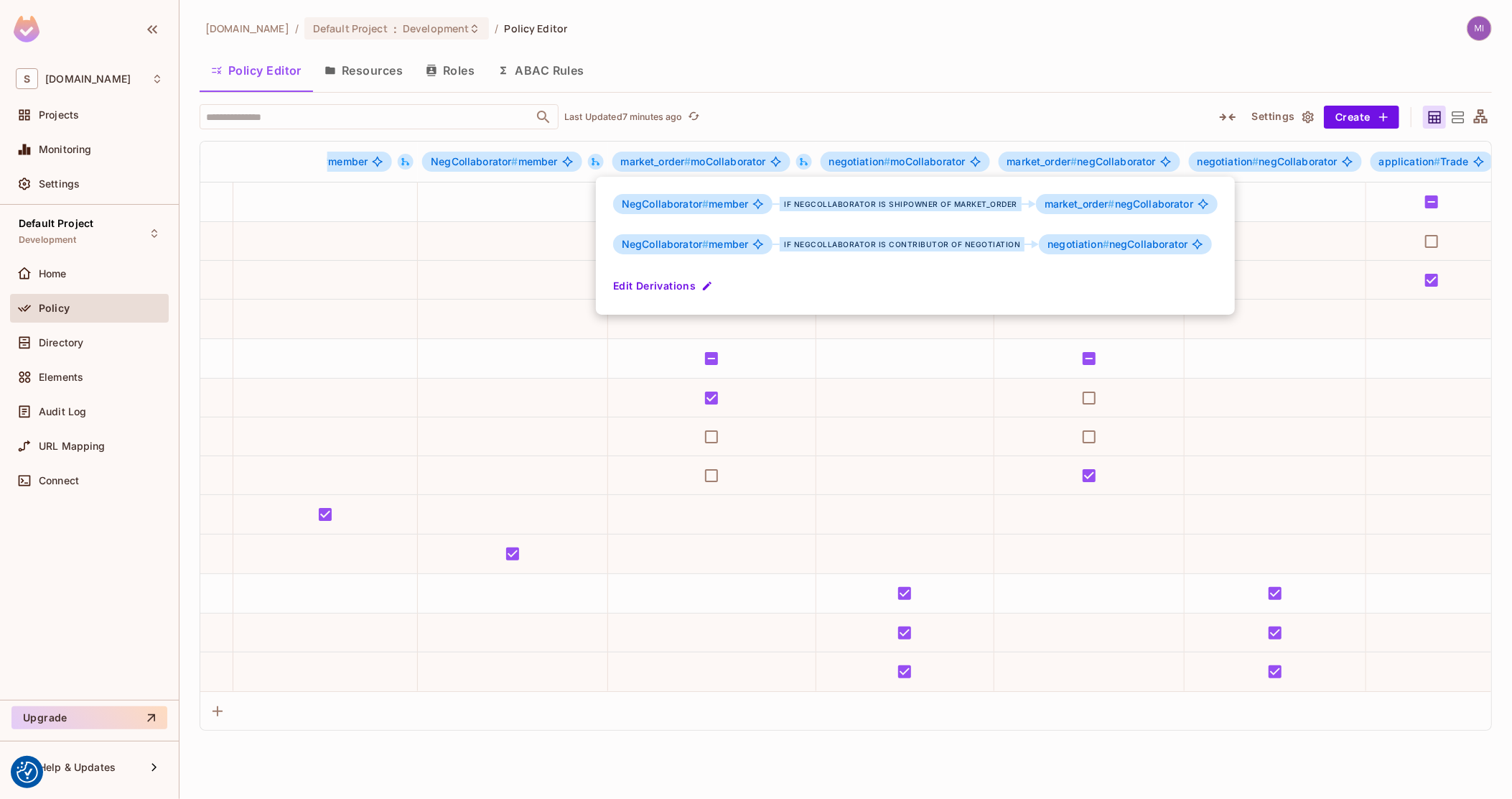
drag, startPoint x: 495, startPoint y: 299, endPoint x: 403, endPoint y: 290, distance: 92.4
click at [604, 269] on div "NegCollaborator # member if NegCollaborator is shipowner of market_order market…" at bounding box center [915, 246] width 639 height 138
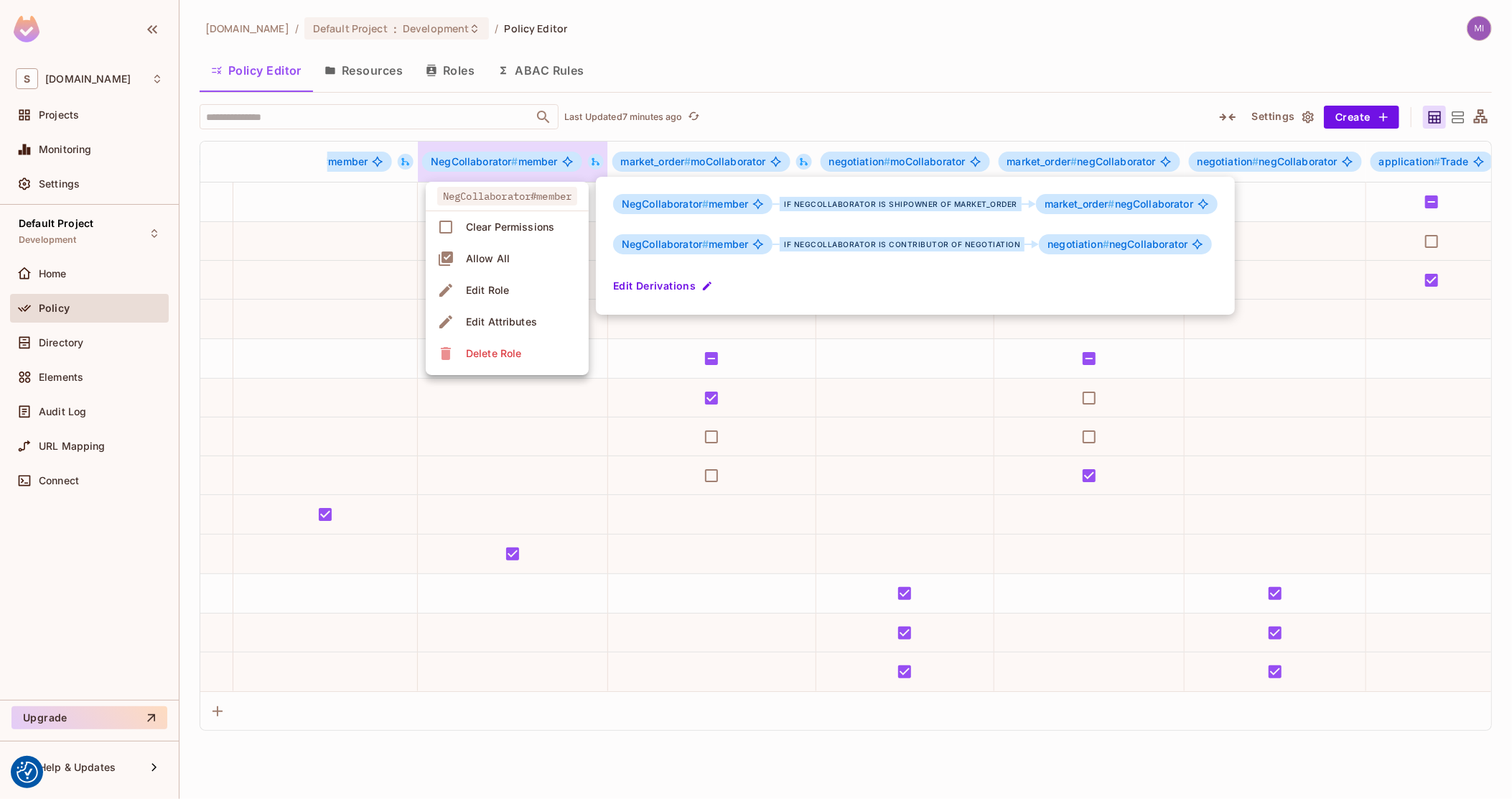
click at [301, 297] on div at bounding box center [756, 400] width 1512 height 799
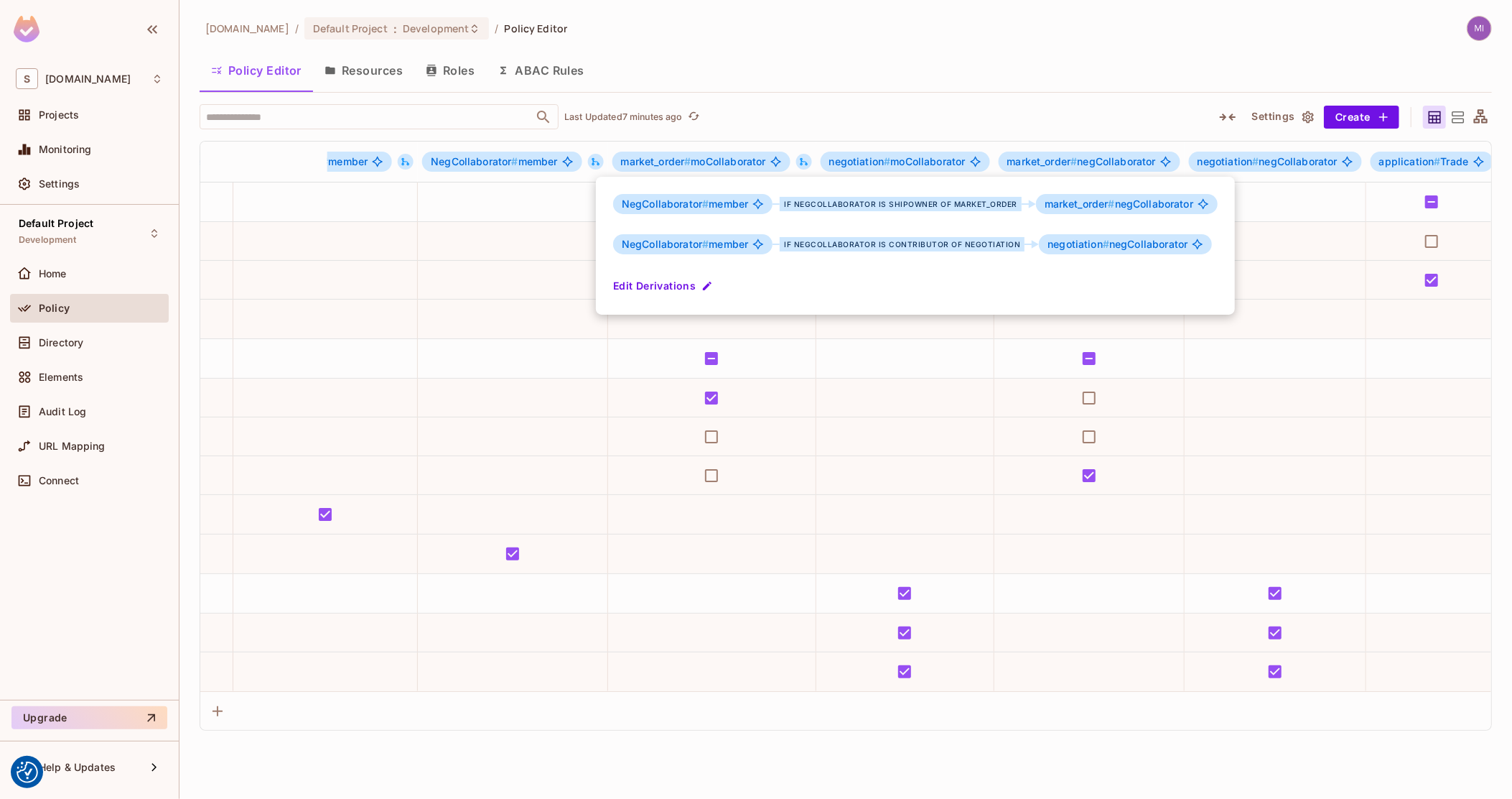
drag, startPoint x: 447, startPoint y: 274, endPoint x: 340, endPoint y: 277, distance: 107.0
click at [475, 248] on div at bounding box center [756, 400] width 1512 height 799
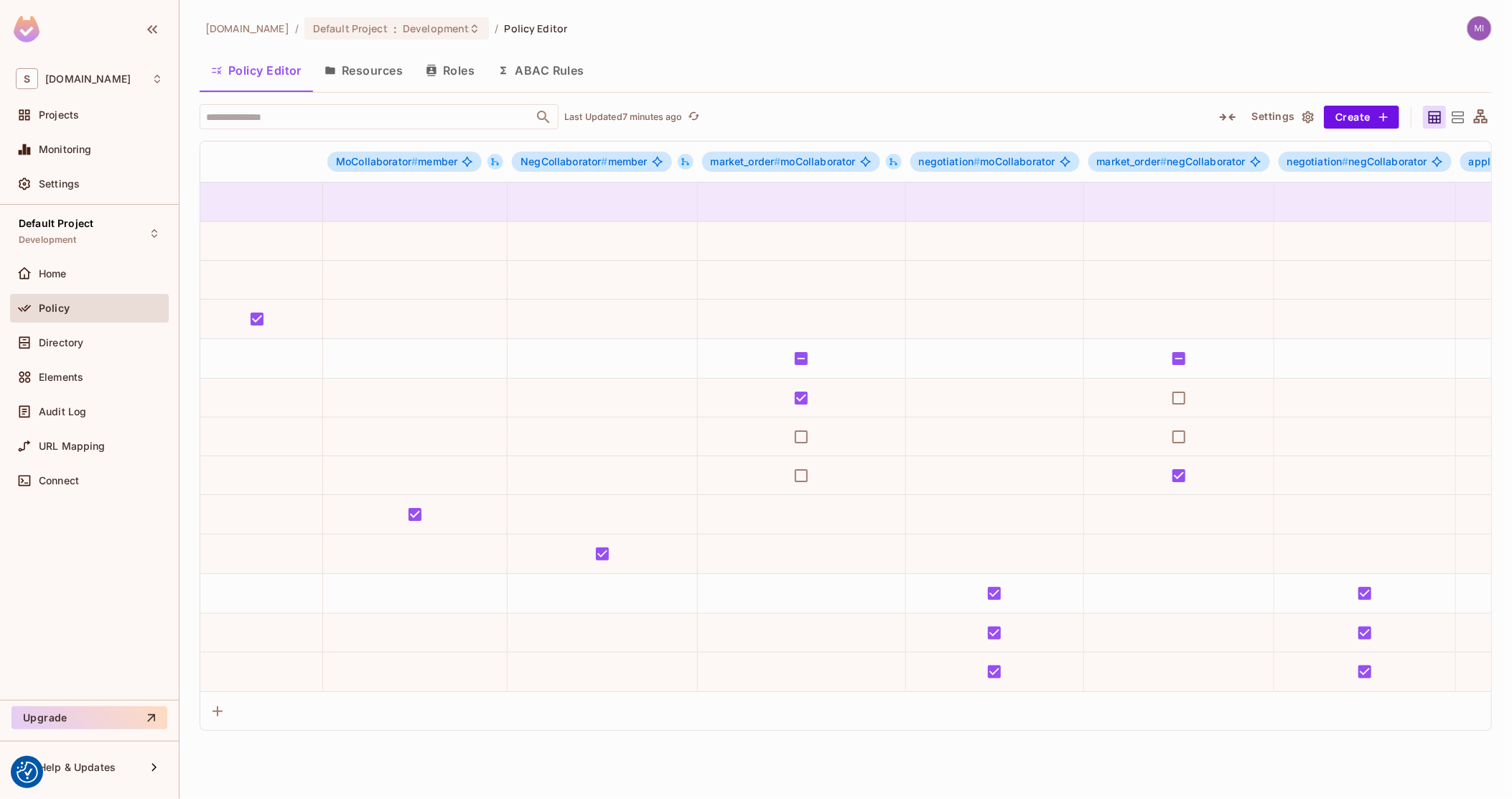
scroll to position [0, 725]
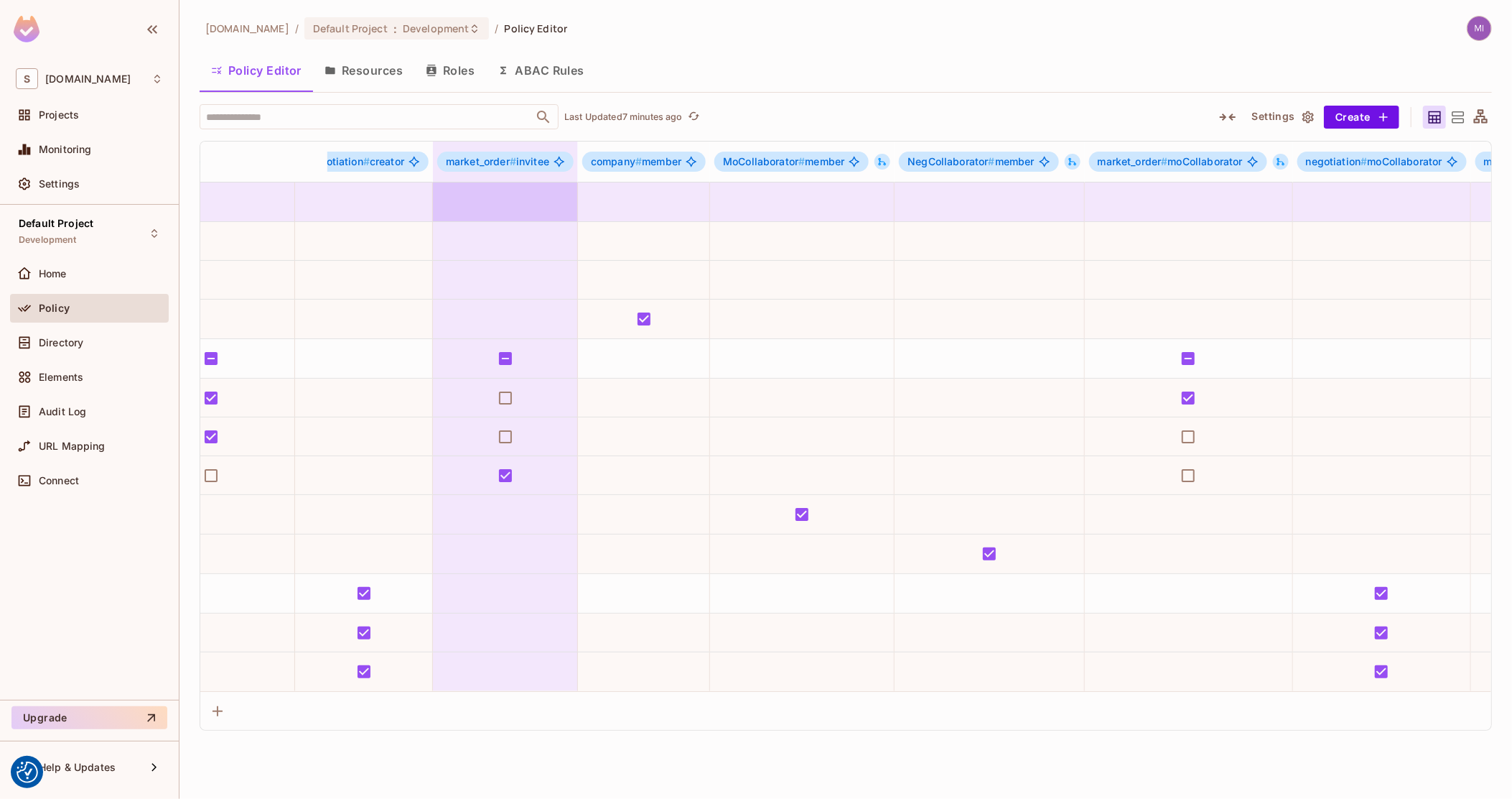
drag, startPoint x: 505, startPoint y: 204, endPoint x: 373, endPoint y: 212, distance: 132.2
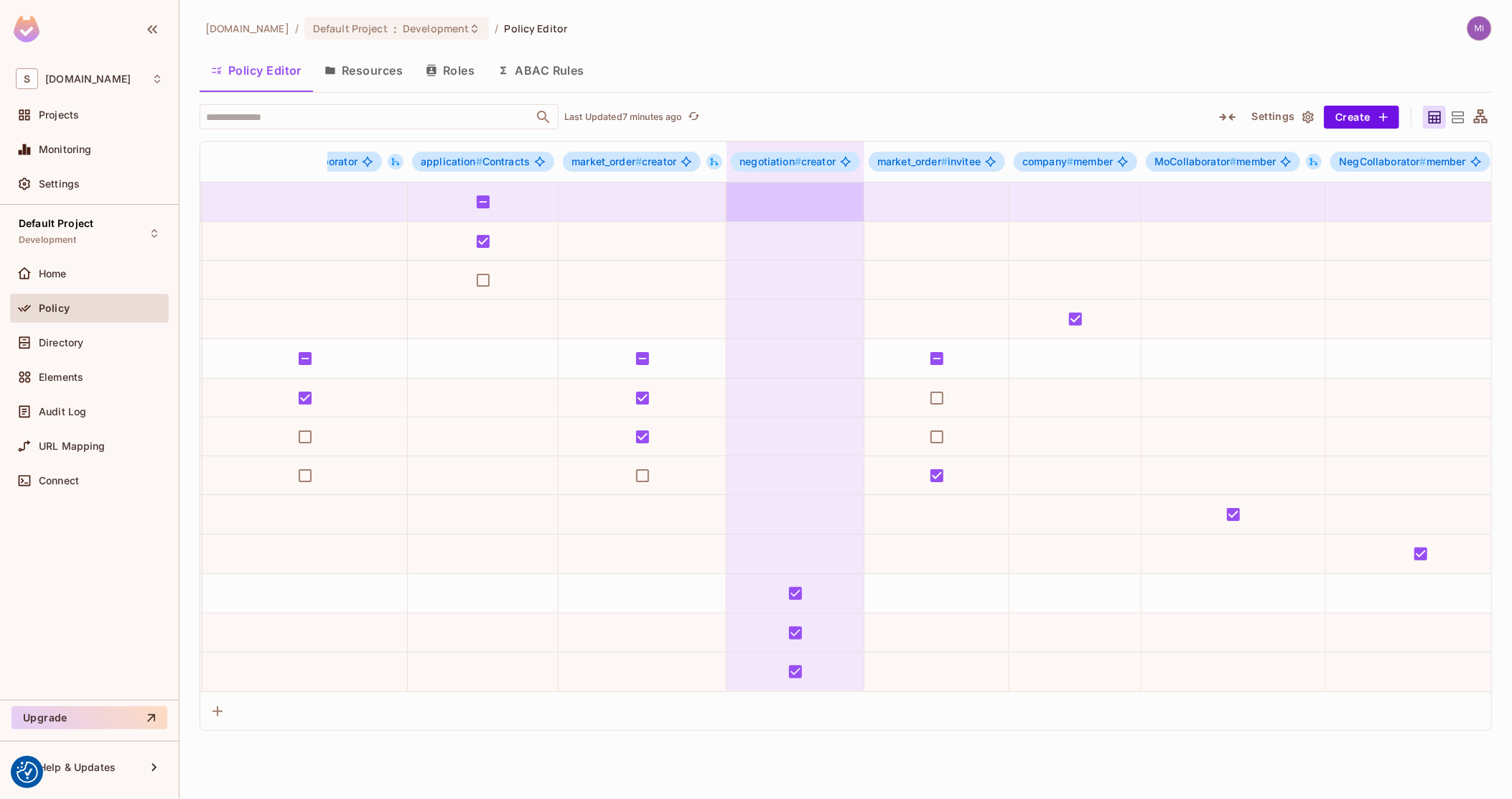
drag, startPoint x: 607, startPoint y: 201, endPoint x: 475, endPoint y: 196, distance: 132.1
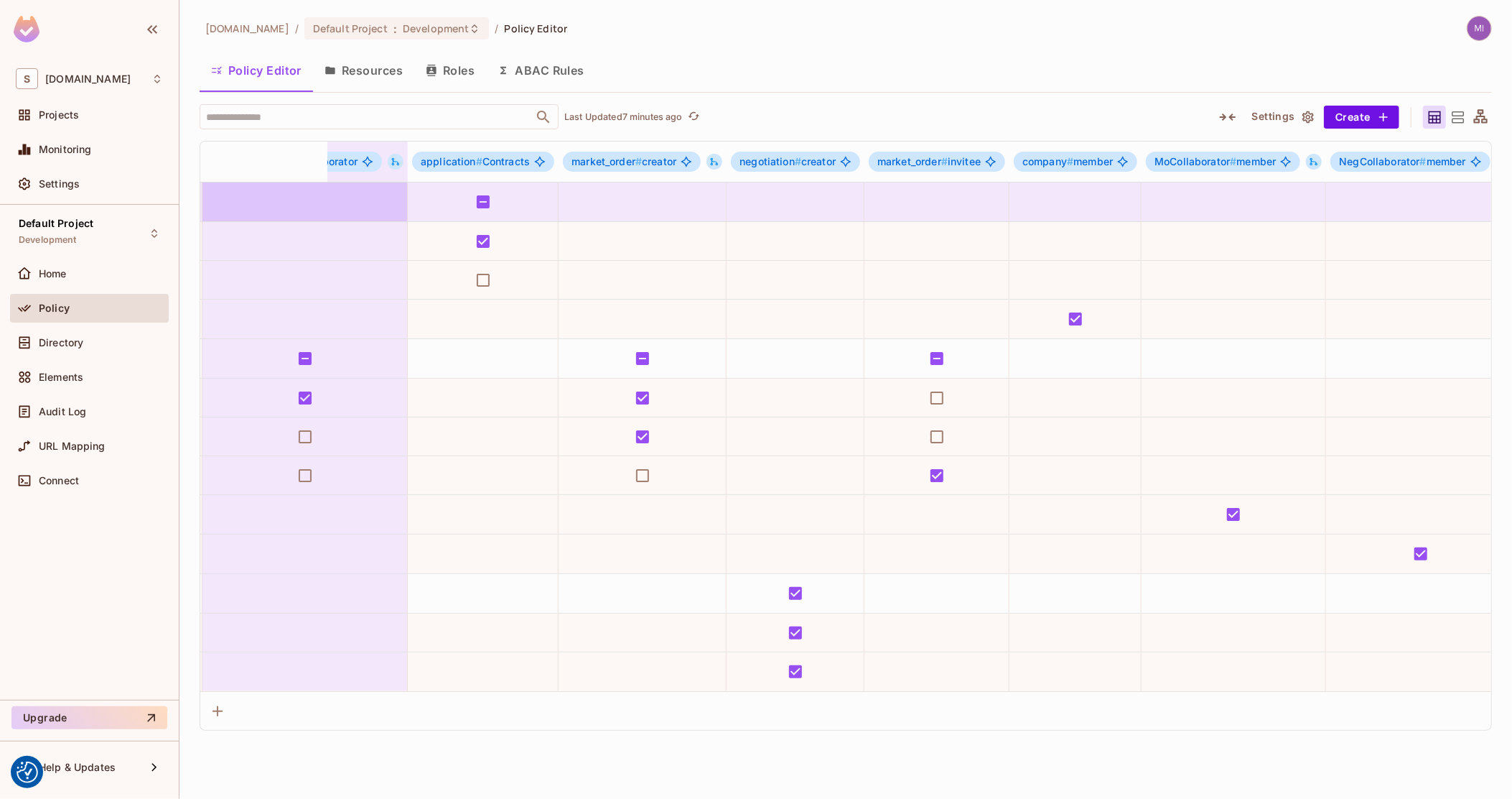
scroll to position [0, 272]
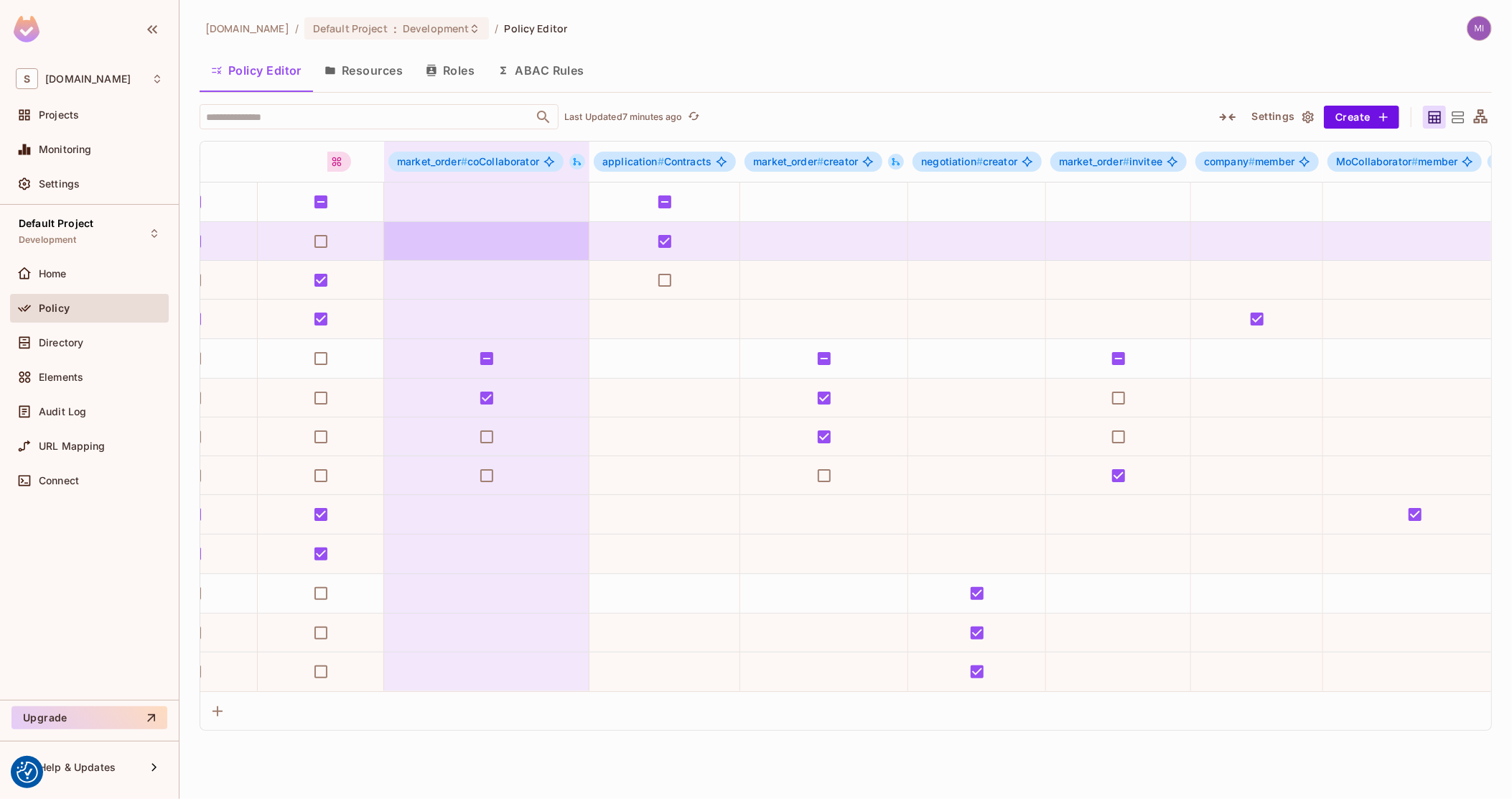
drag, startPoint x: 498, startPoint y: 240, endPoint x: 413, endPoint y: 237, distance: 85.1
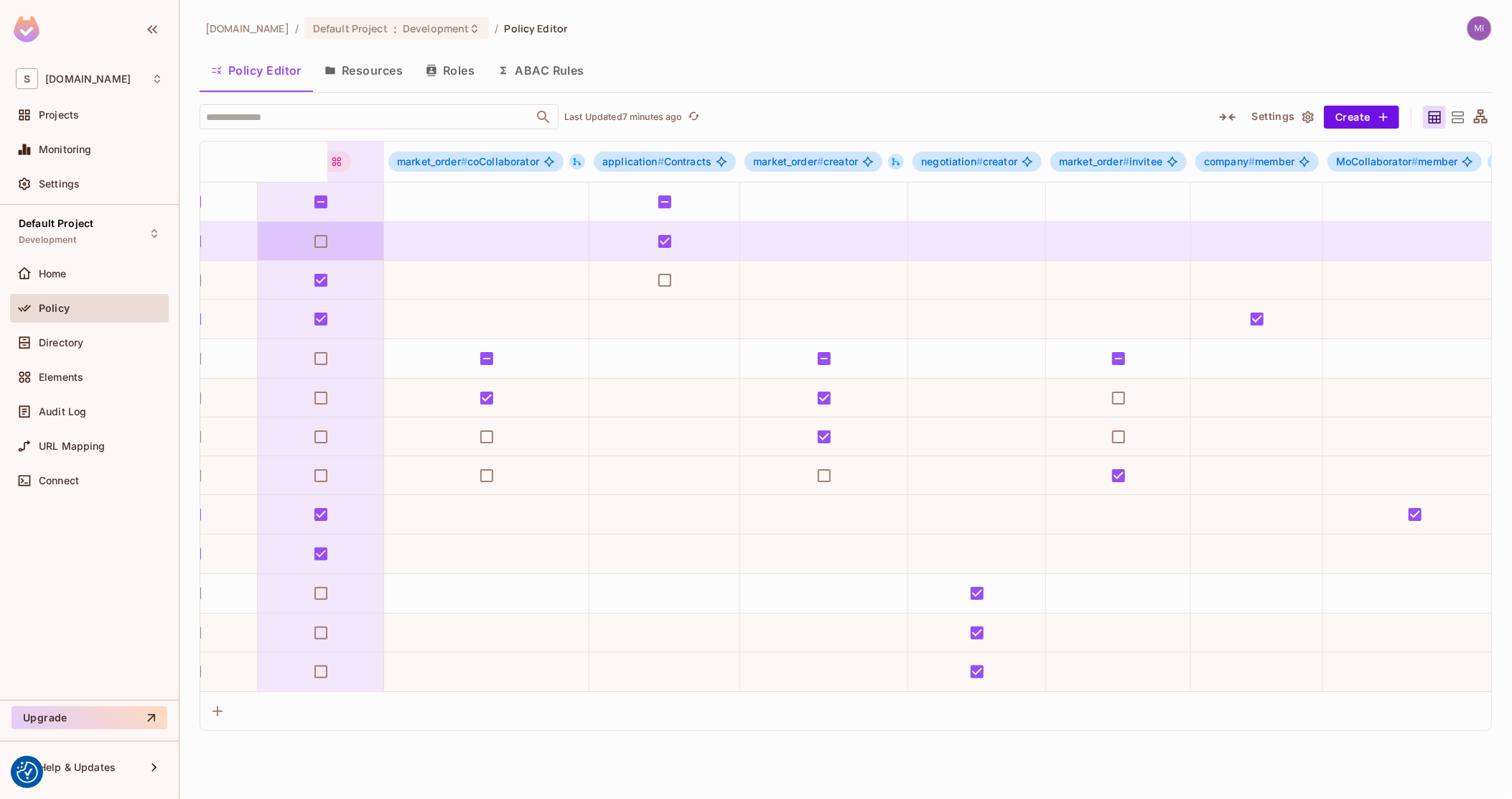
scroll to position [0, 139]
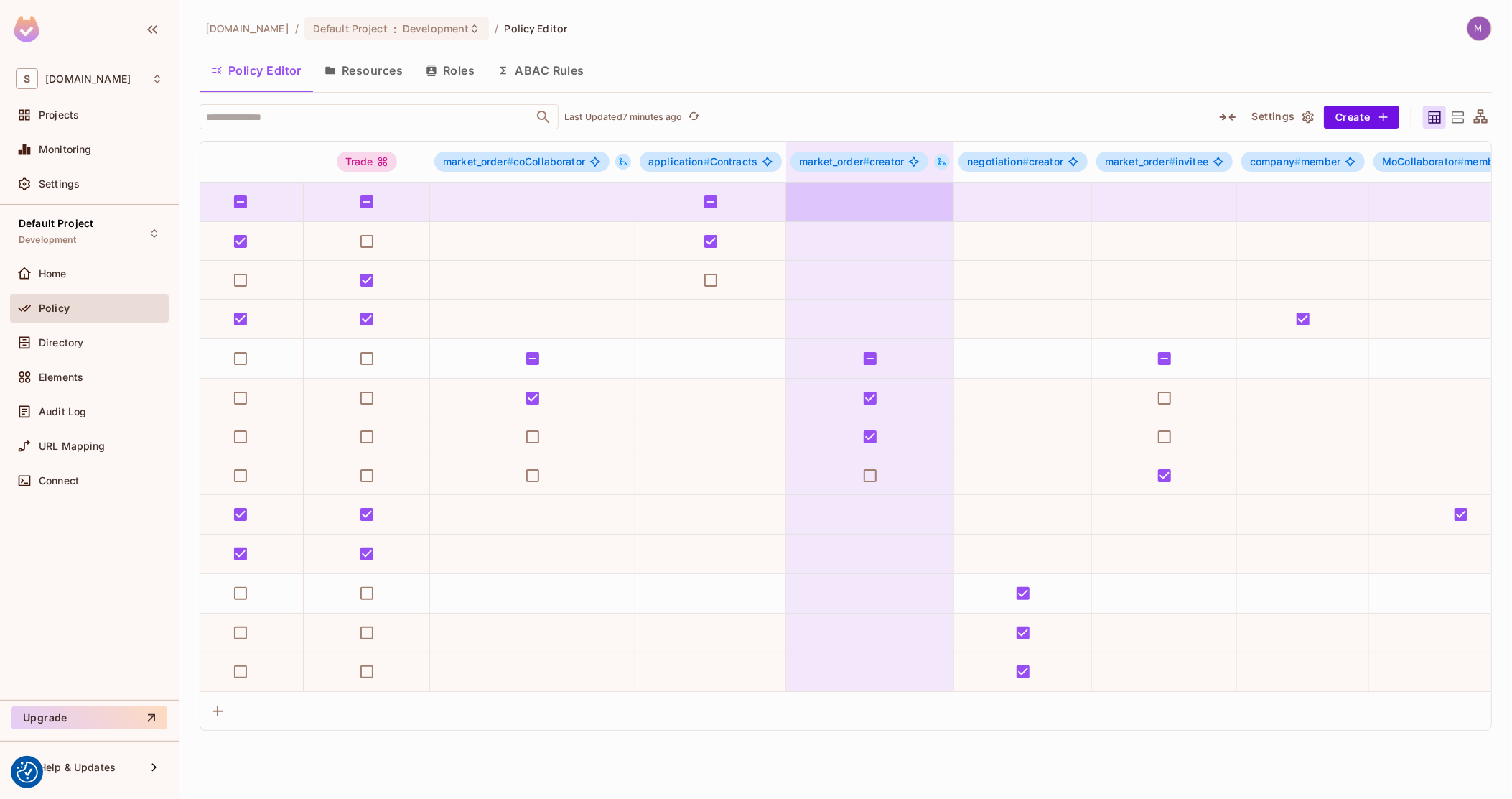
drag, startPoint x: 813, startPoint y: 206, endPoint x: 854, endPoint y: 211, distance: 41.3
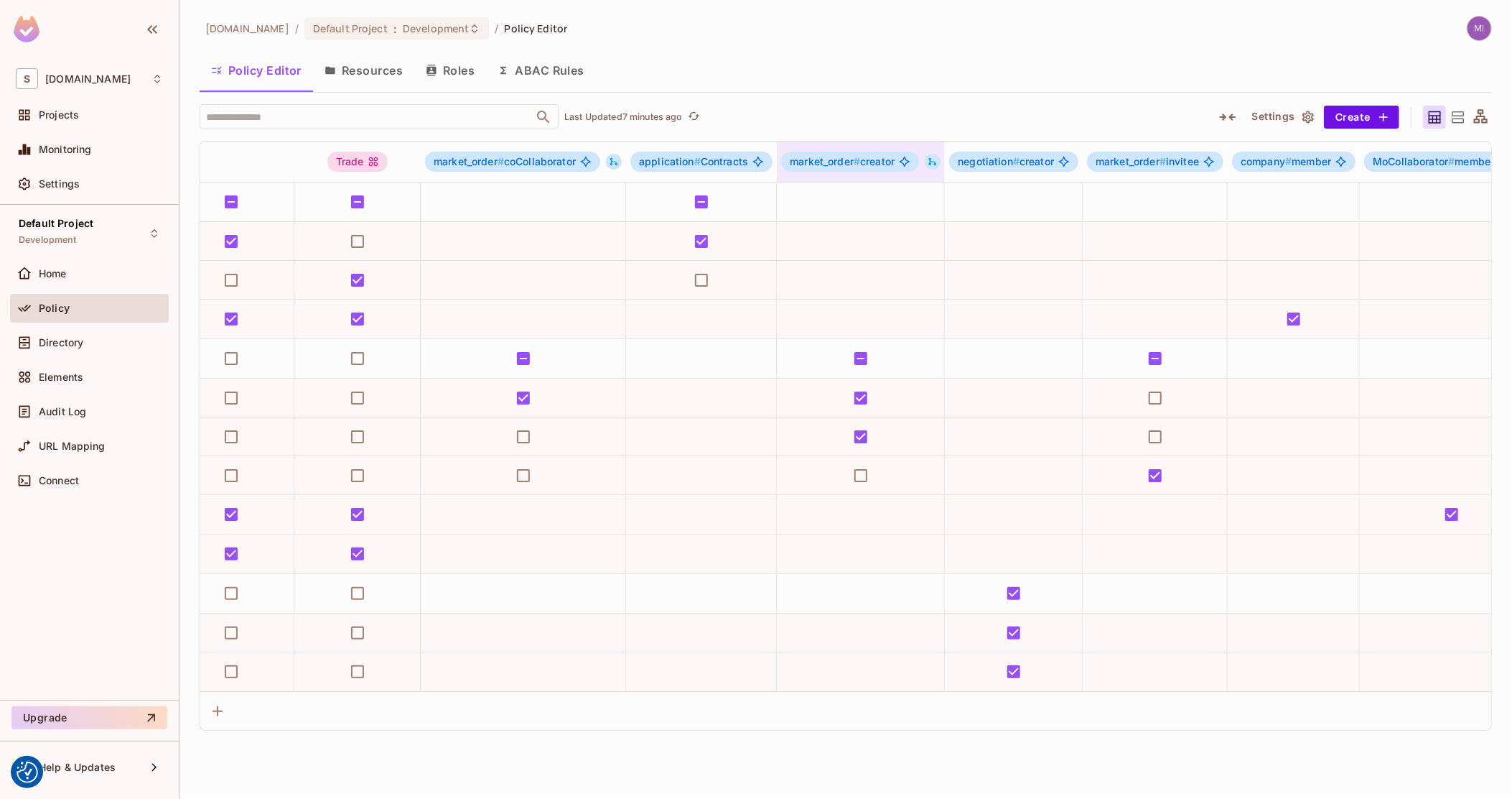
click at [934, 162] on icon at bounding box center [933, 162] width 10 height 10
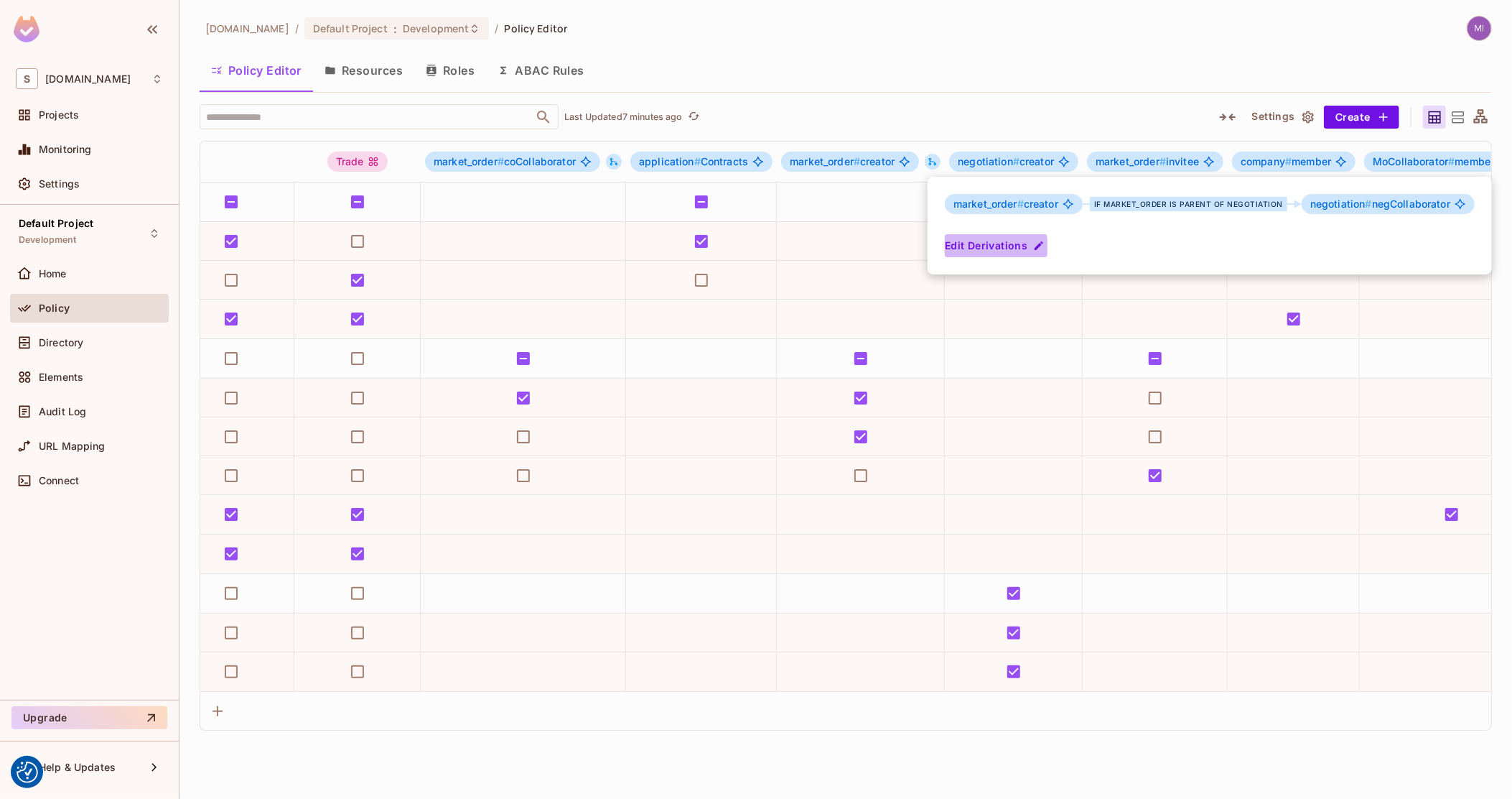
click at [992, 247] on button "Edit Derivations" at bounding box center [996, 246] width 103 height 23
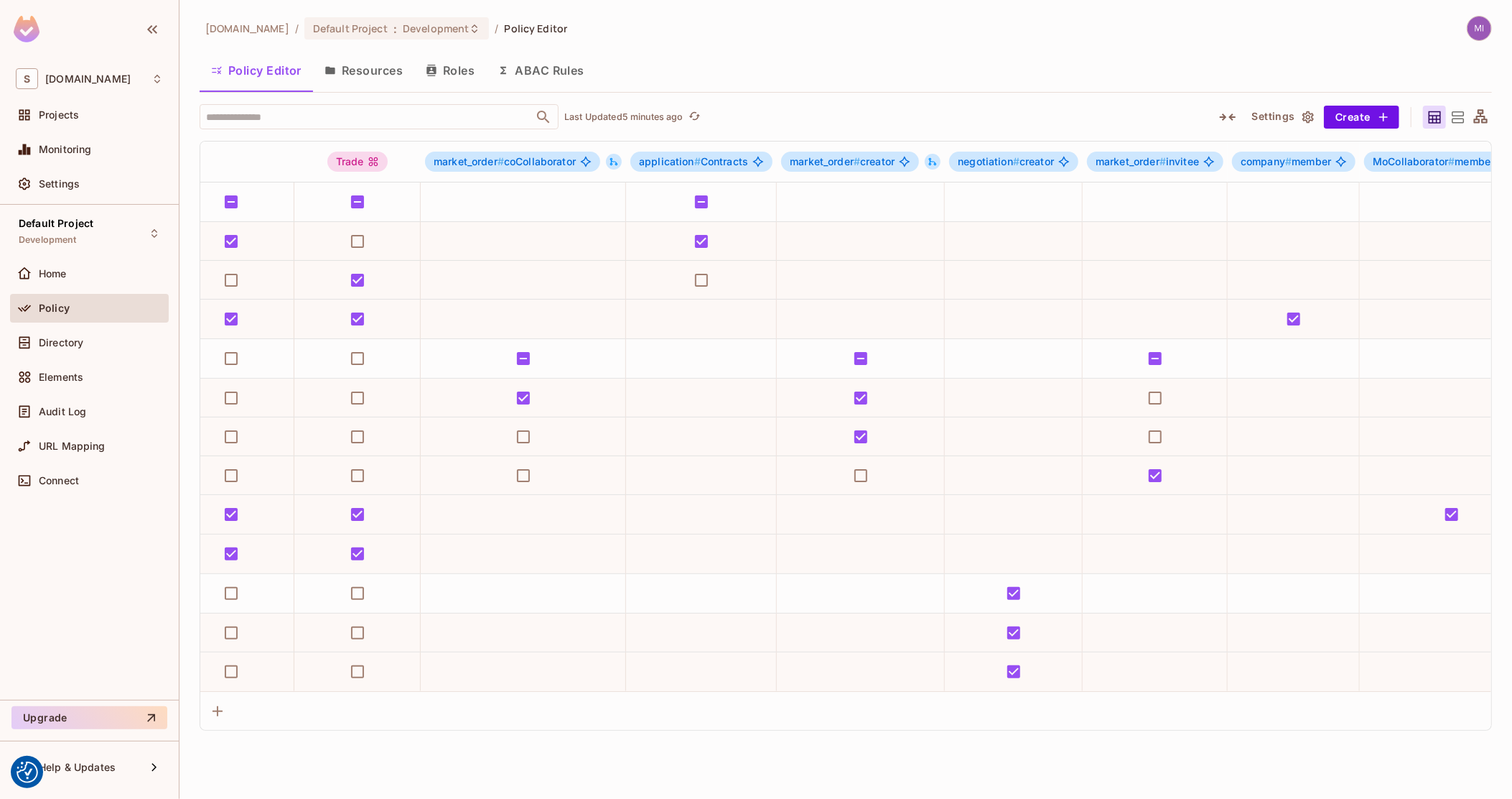
click at [904, 158] on icon "market_order#creator" at bounding box center [905, 162] width 12 height 12
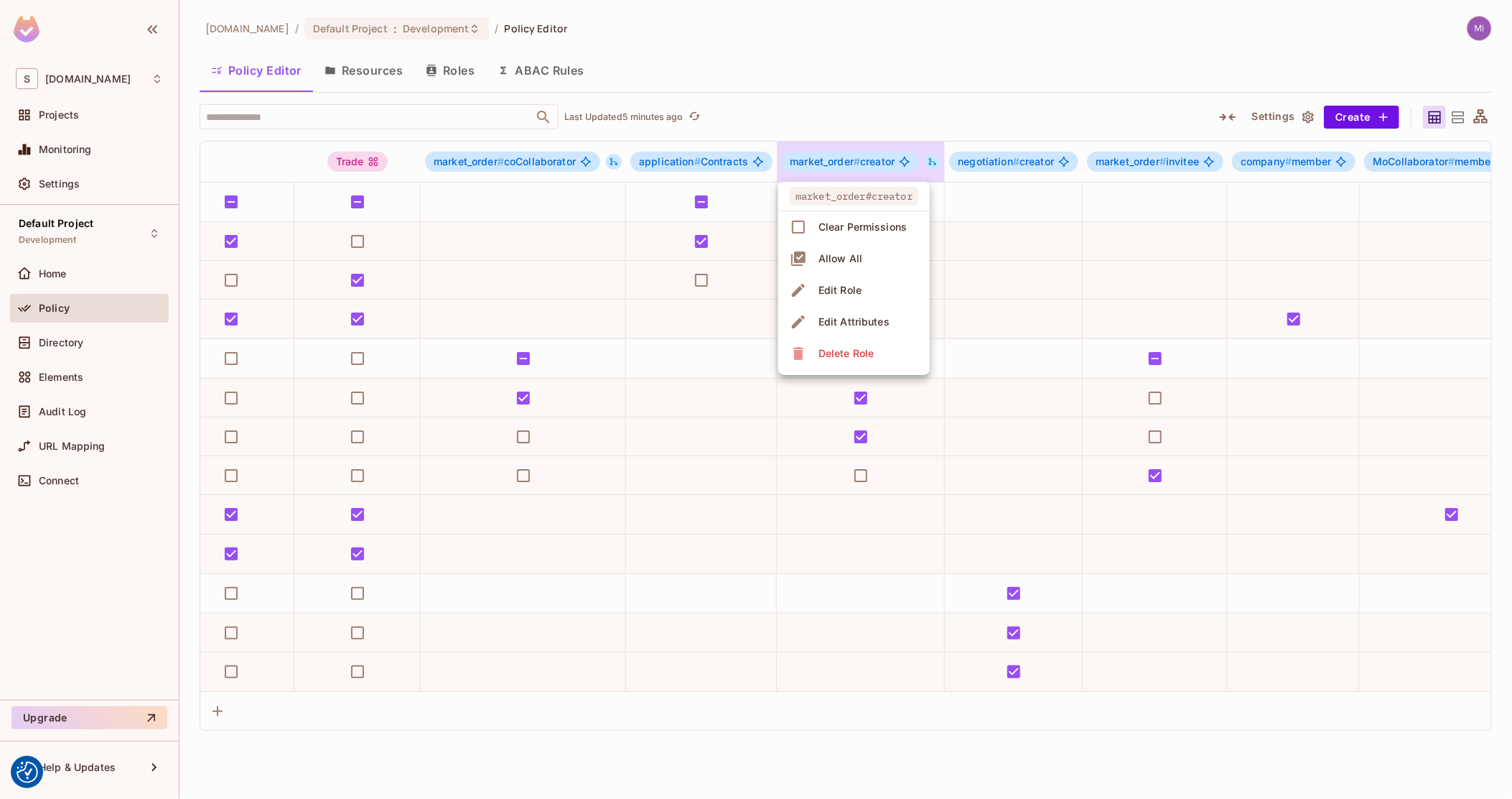
click at [873, 286] on li "Edit Role" at bounding box center [854, 290] width 152 height 32
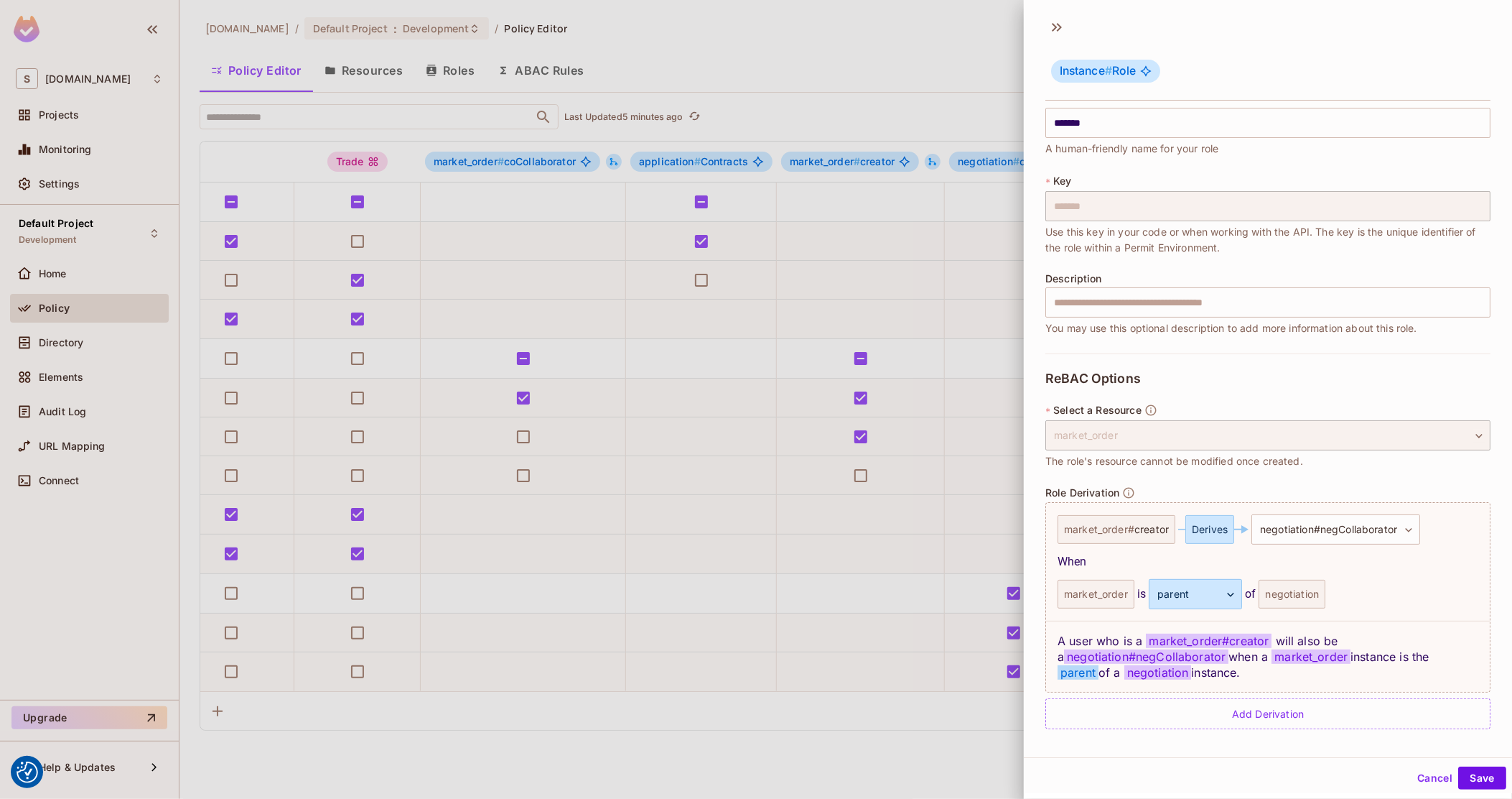
scroll to position [1, 0]
click at [1156, 525] on span "creator" at bounding box center [1152, 528] width 35 height 12
click at [1315, 524] on body "We use cookies to enhance your browsing experience, serve personalized ads or c…" at bounding box center [756, 400] width 1512 height 799
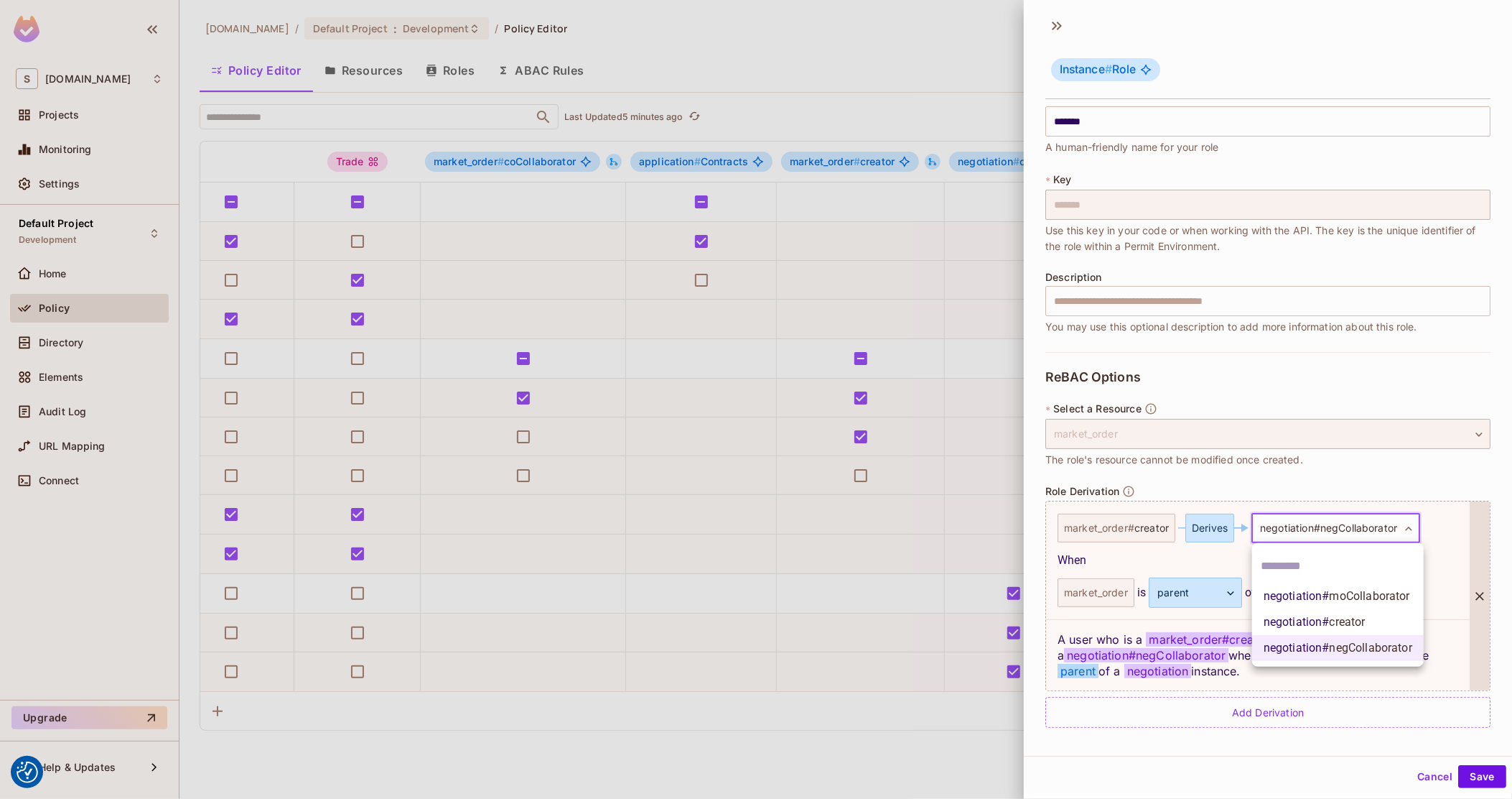
click at [1128, 559] on div at bounding box center [756, 400] width 1512 height 799
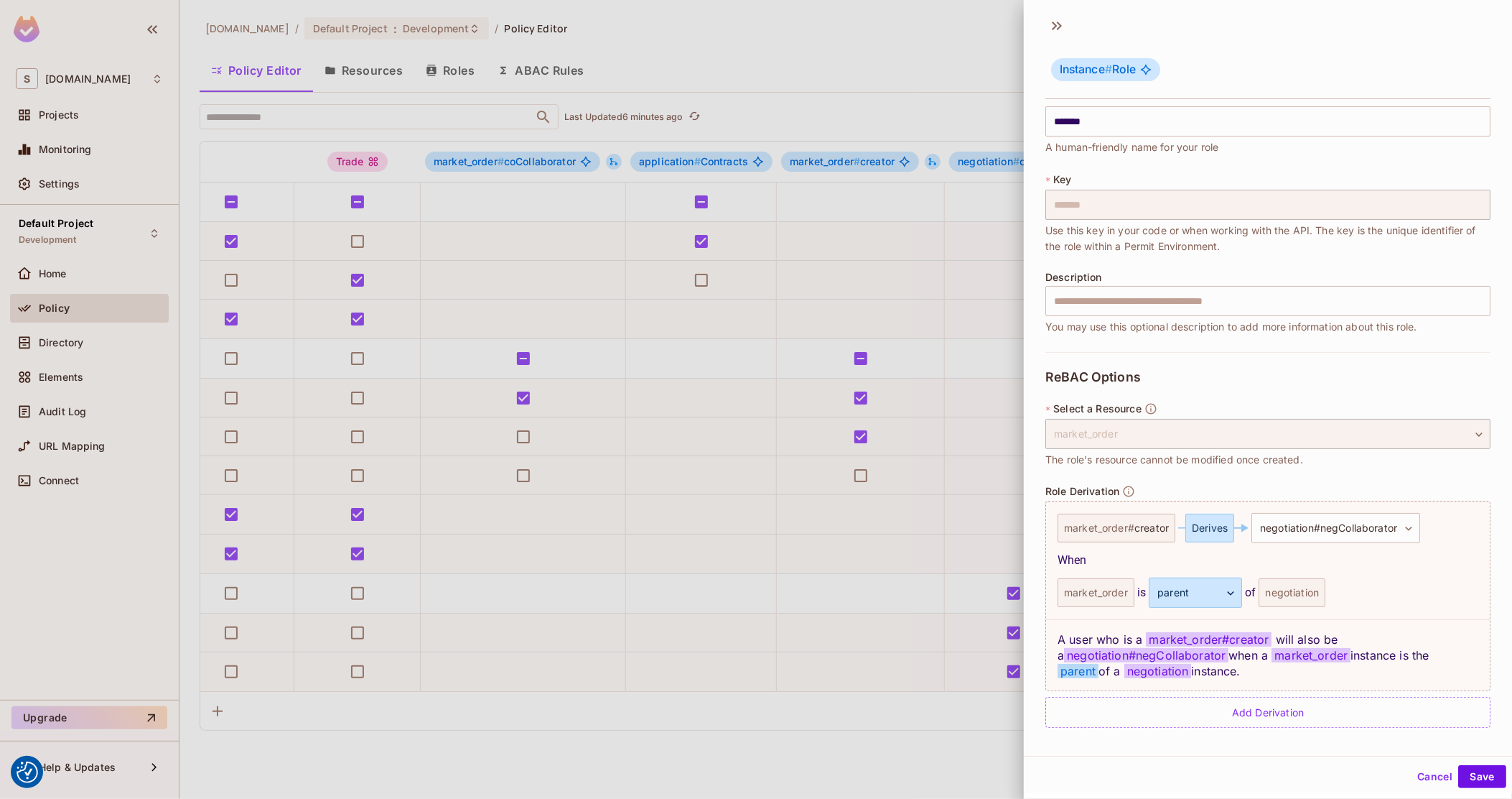
click at [584, 438] on div at bounding box center [756, 400] width 1512 height 799
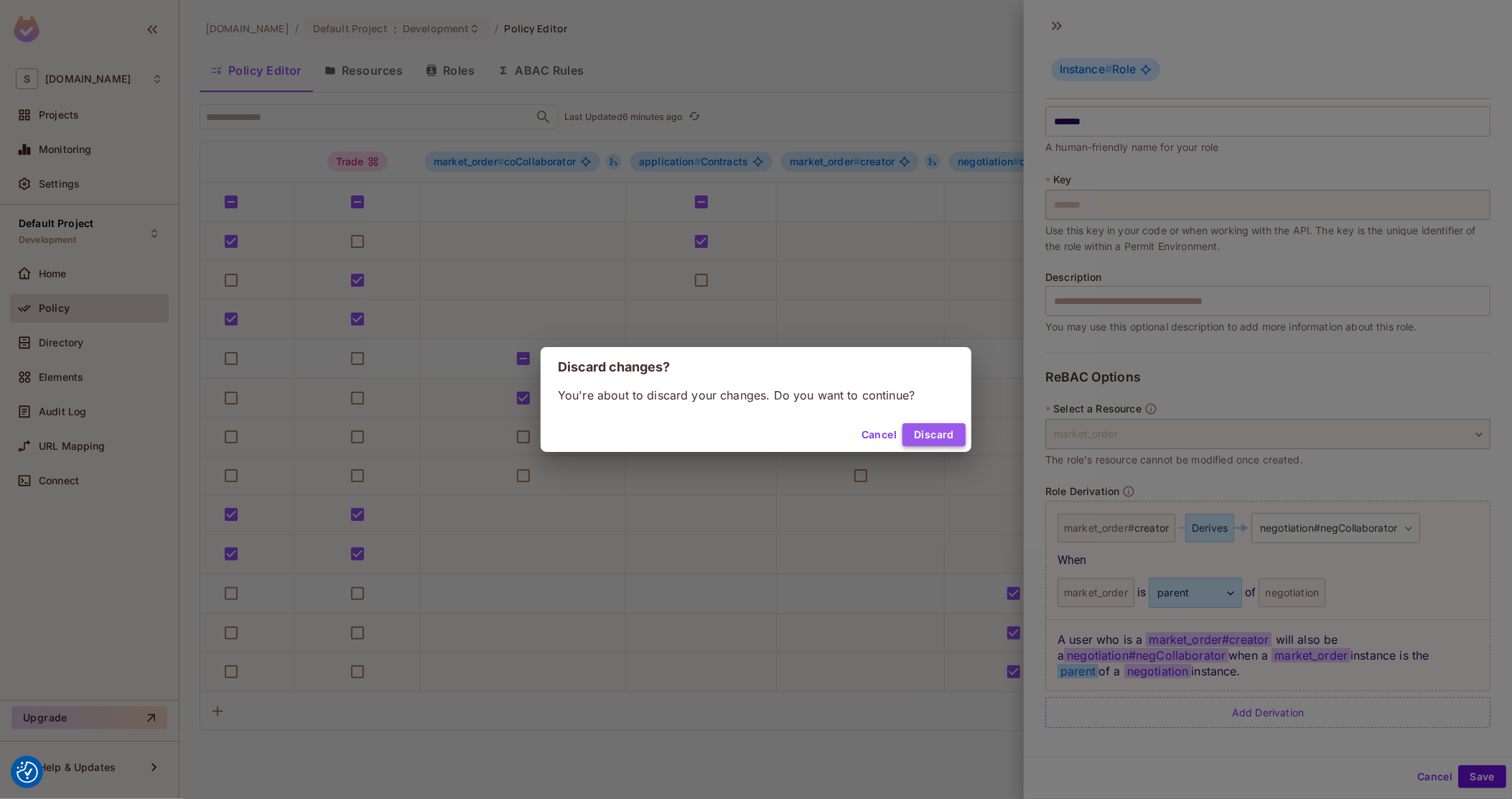
click at [943, 440] on button "Discard" at bounding box center [934, 434] width 63 height 23
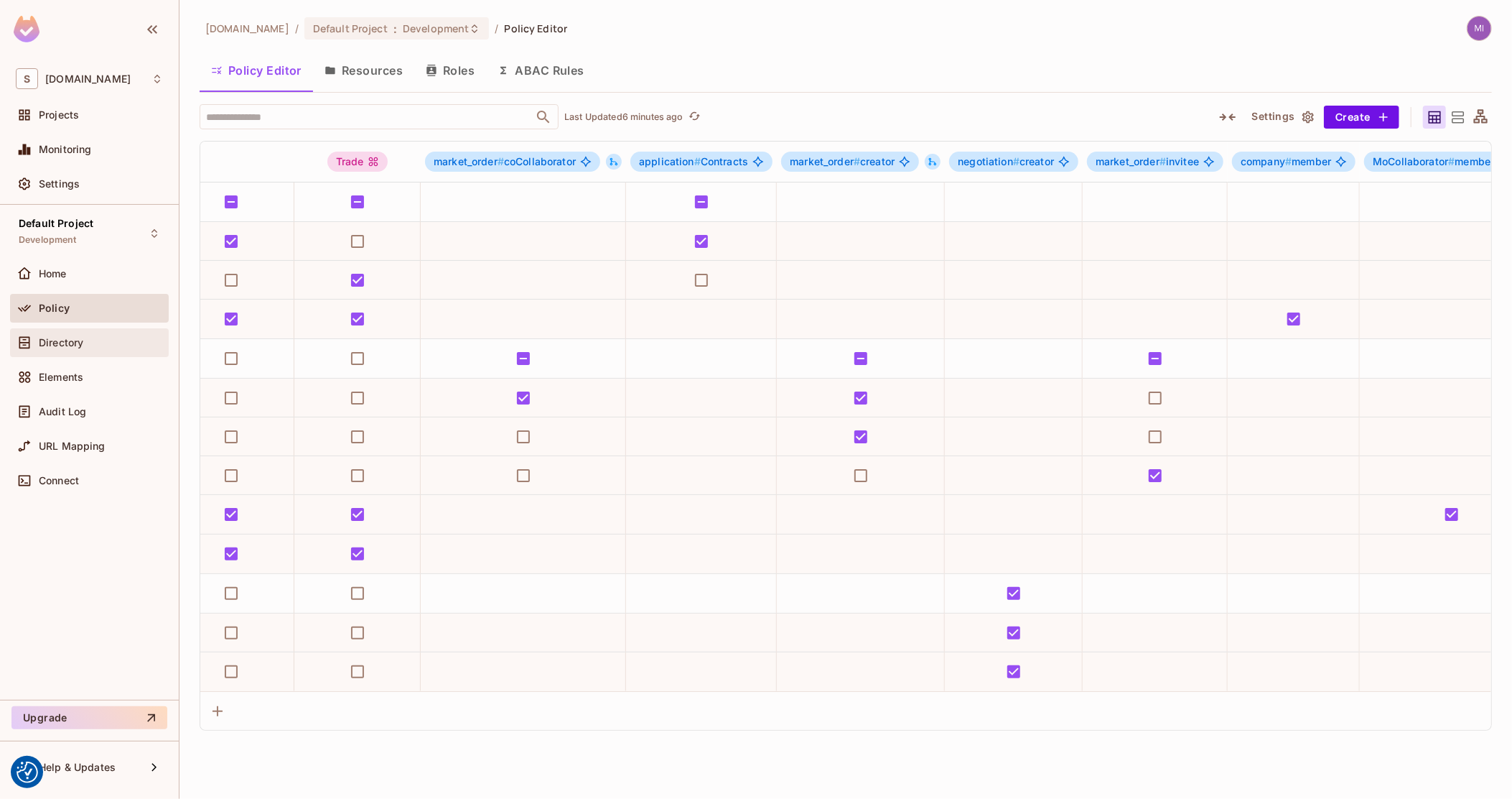
click at [102, 339] on div "Directory" at bounding box center [101, 343] width 124 height 12
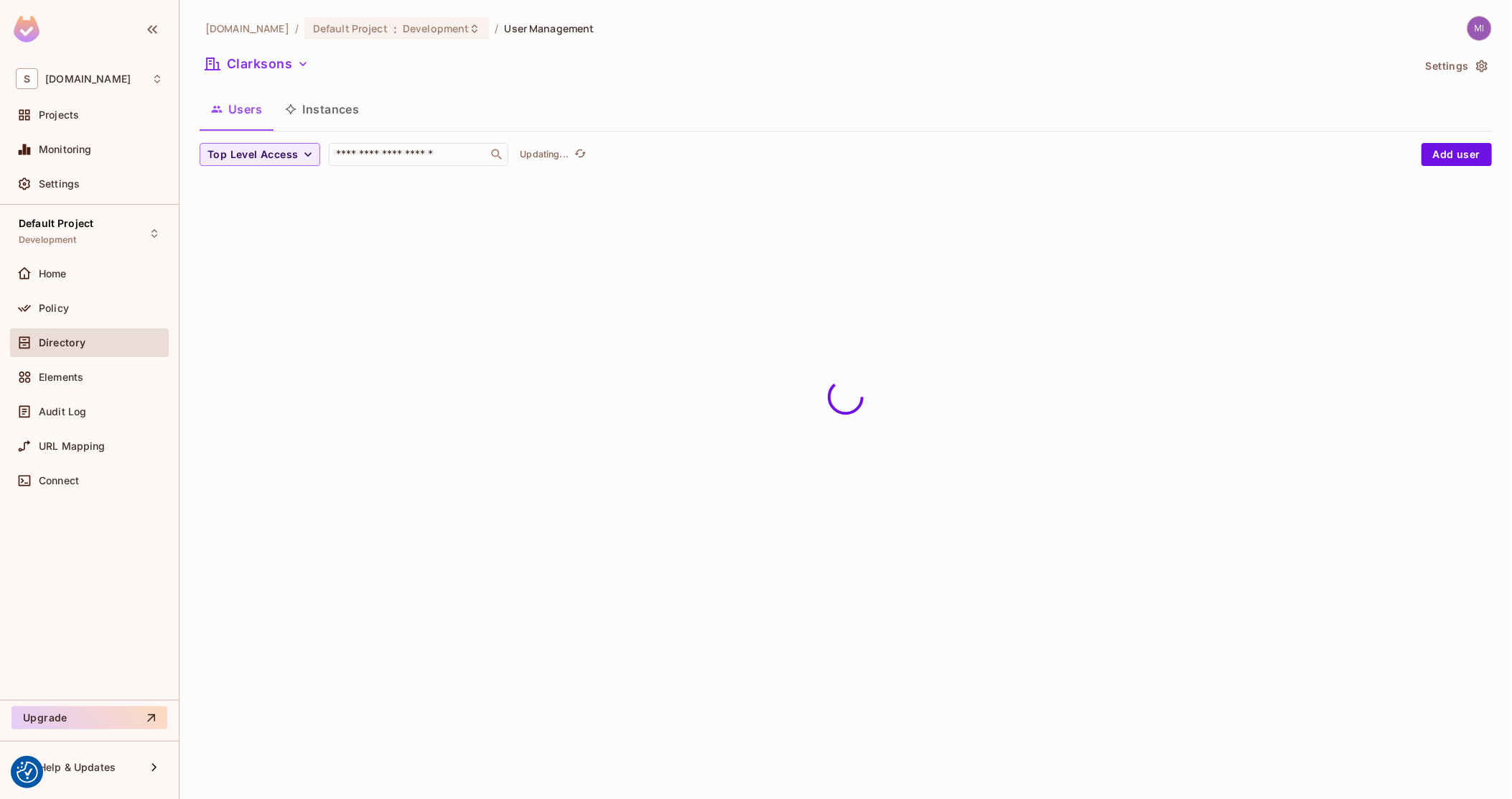
click at [337, 112] on button "Instances" at bounding box center [322, 109] width 97 height 36
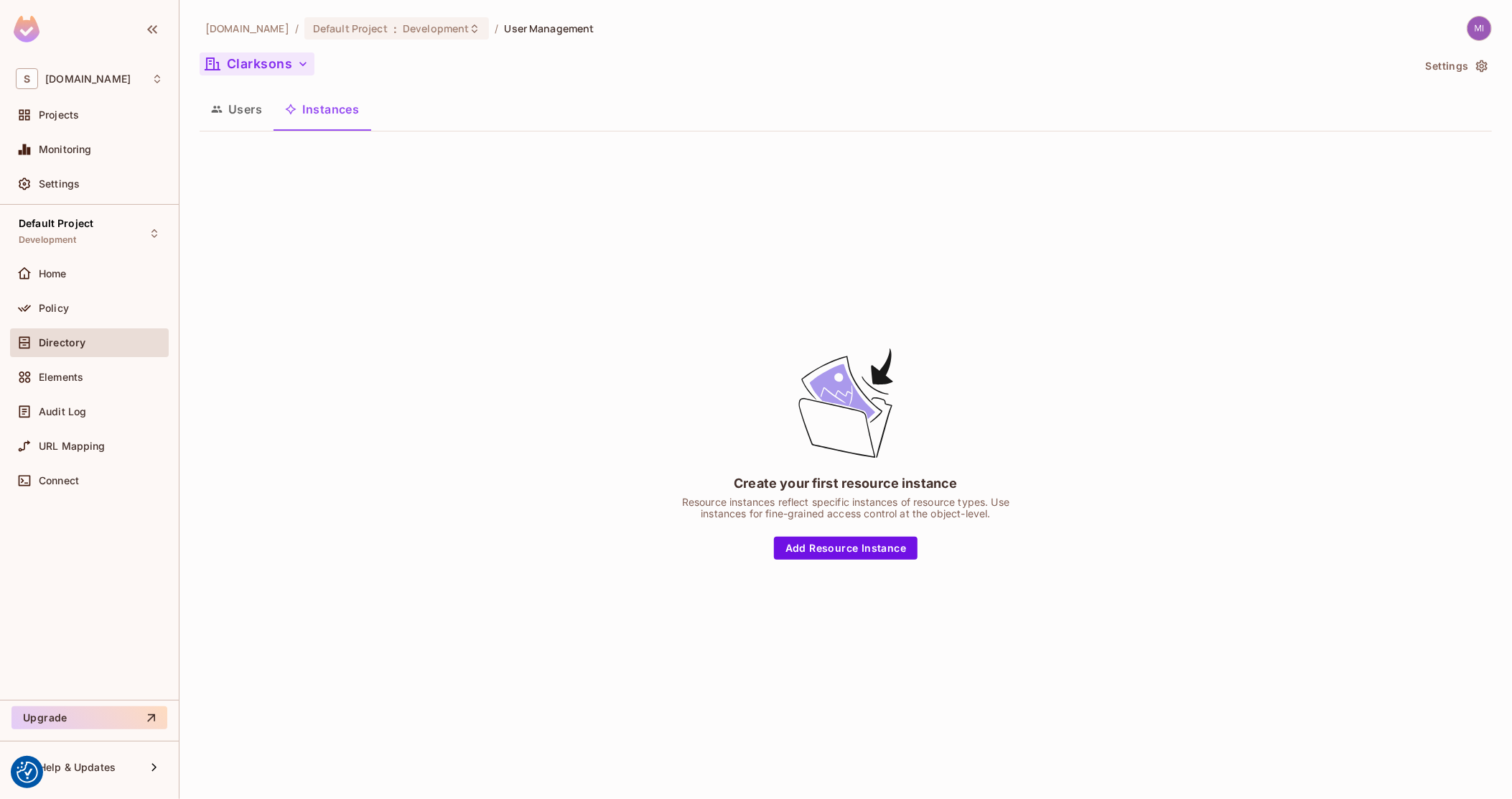
click at [282, 55] on button "Clarksons" at bounding box center [257, 64] width 115 height 23
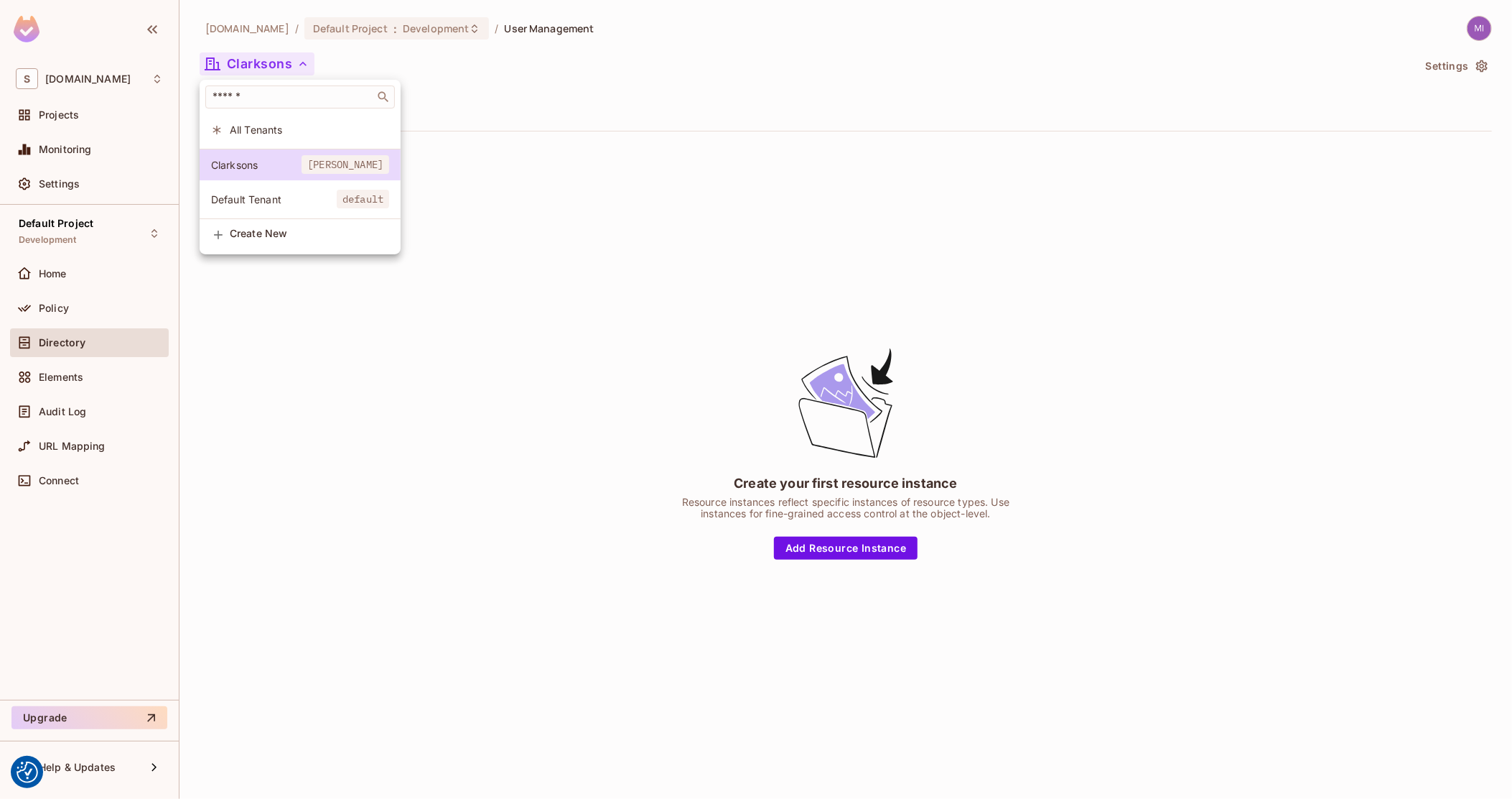
click at [274, 183] on div "[PERSON_NAME] [PERSON_NAME] Default Tenant default" at bounding box center [300, 183] width 201 height 70
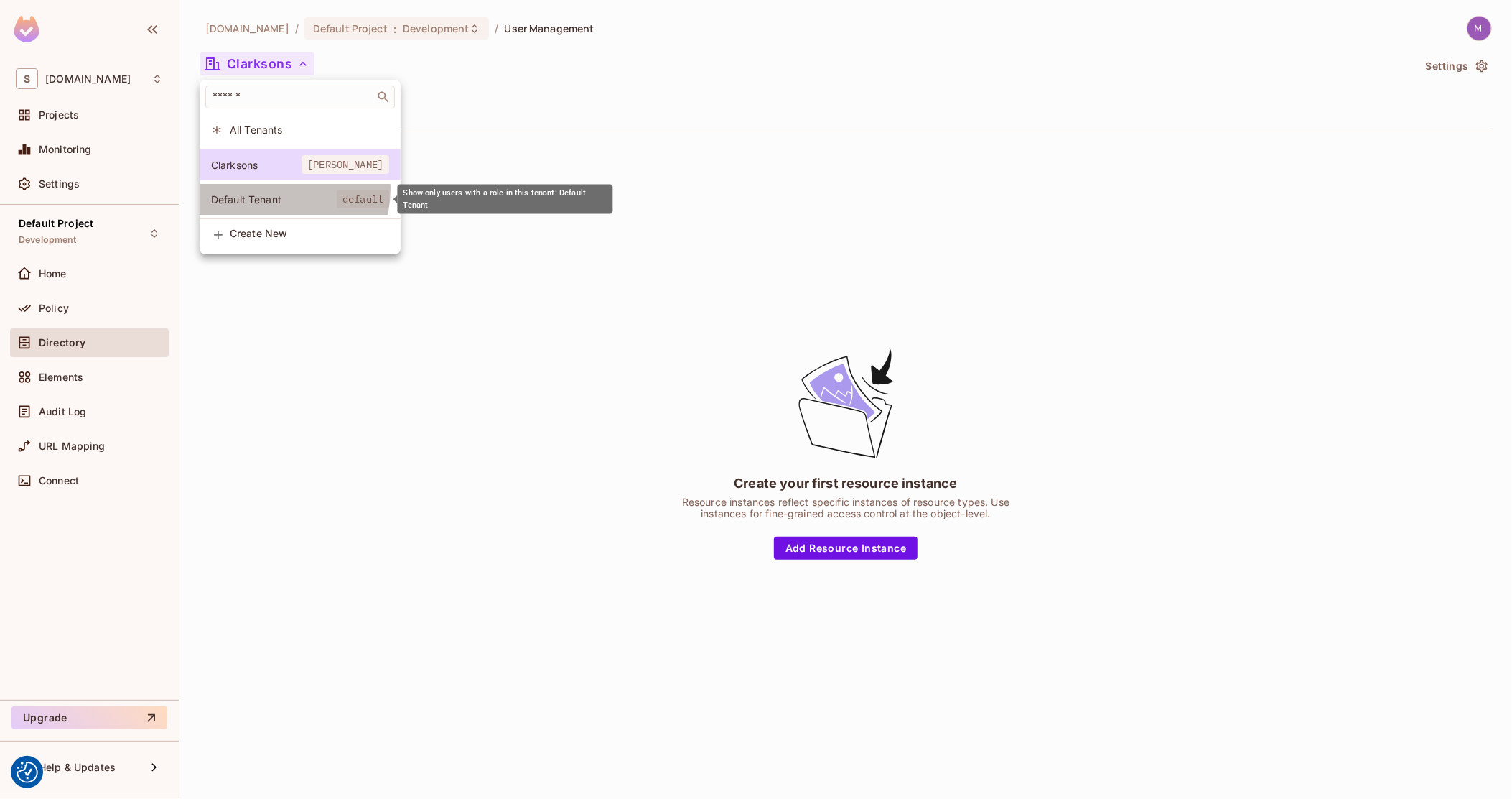
click at [275, 189] on li "Default Tenant default" at bounding box center [300, 200] width 201 height 31
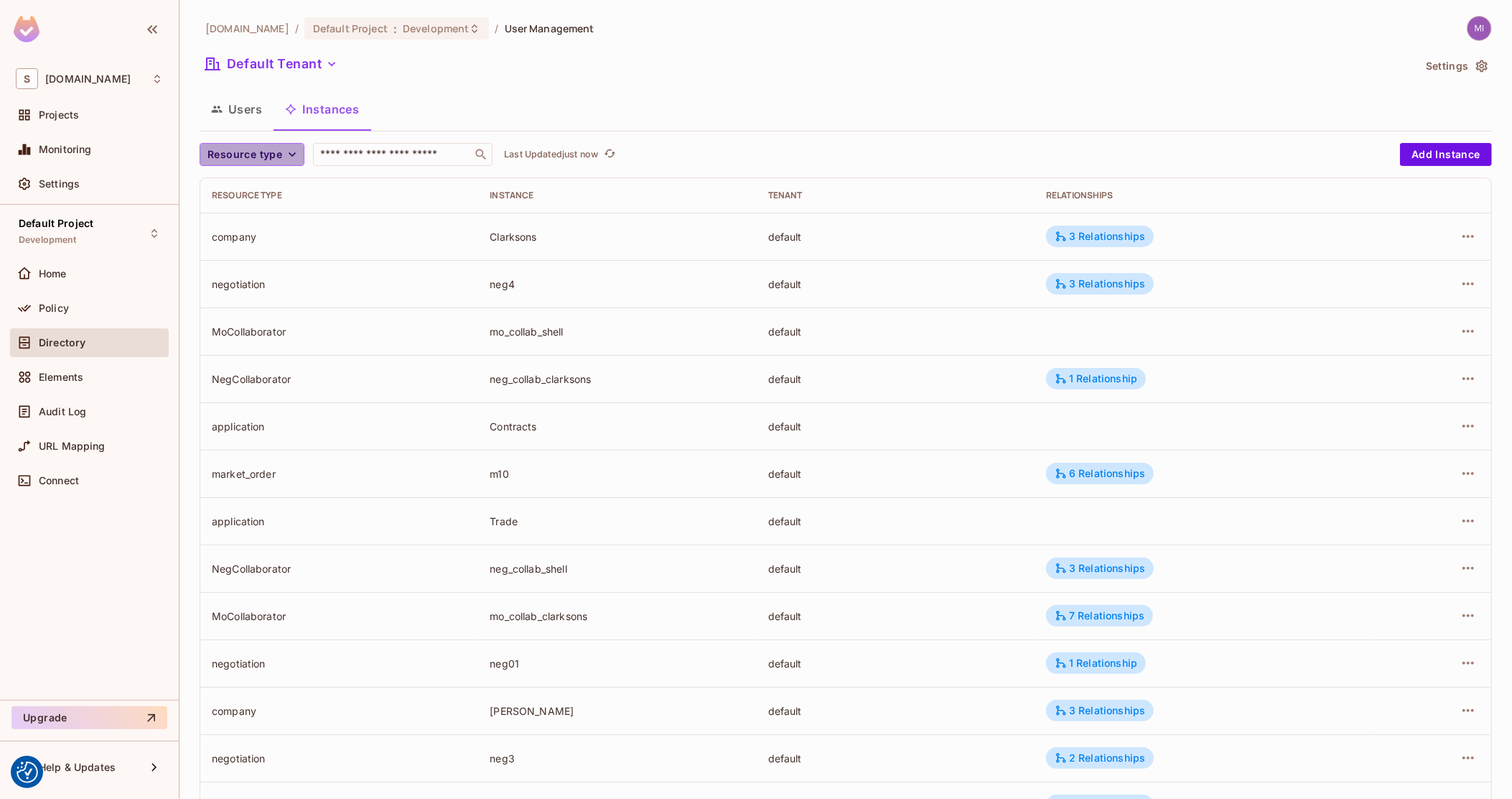
click at [245, 150] on span "Resource type" at bounding box center [245, 155] width 75 height 18
click at [249, 345] on span "Negotiation" at bounding box center [251, 342] width 79 height 13
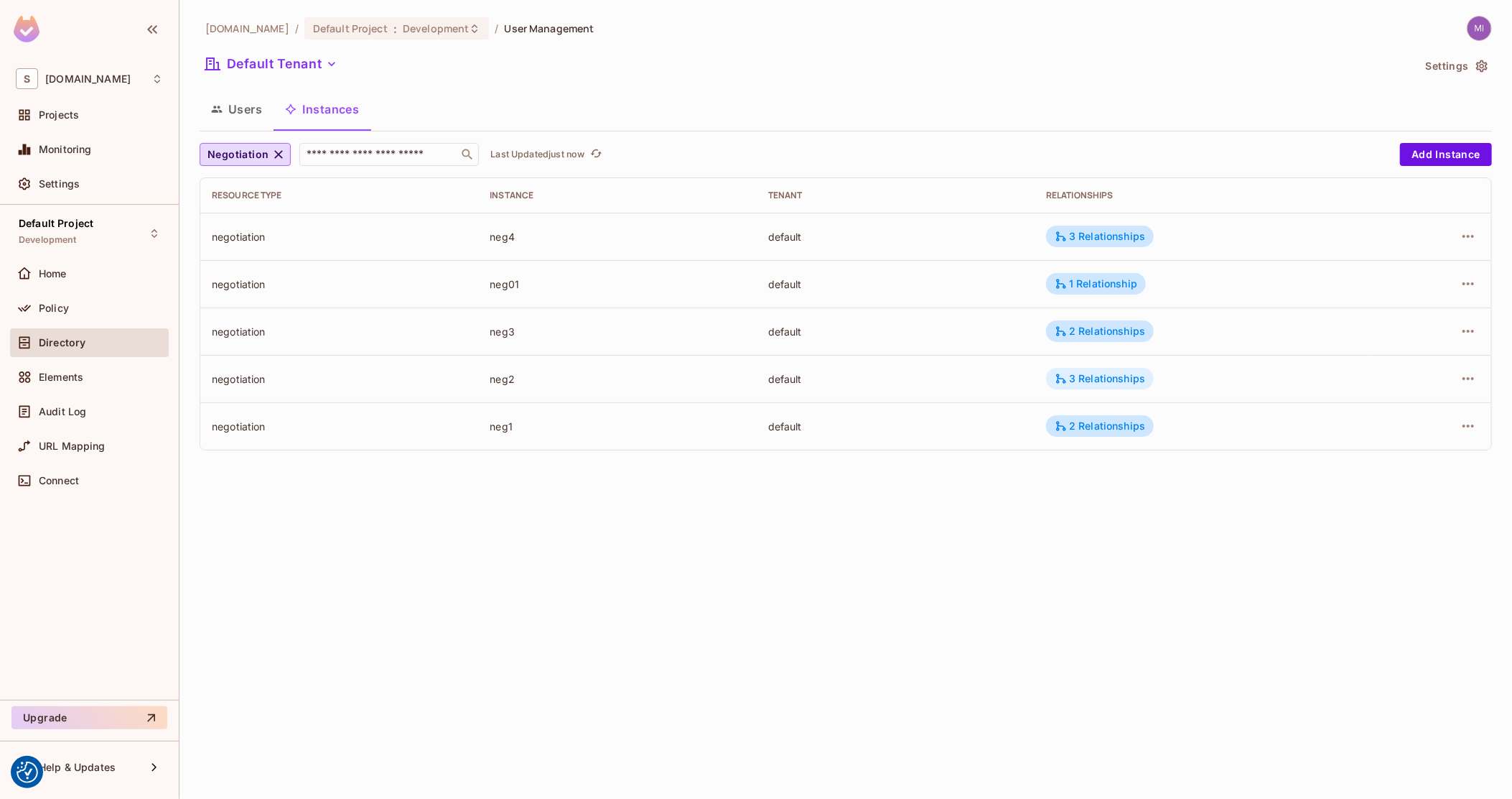
click at [1124, 381] on div "3 Relationships" at bounding box center [1100, 378] width 90 height 13
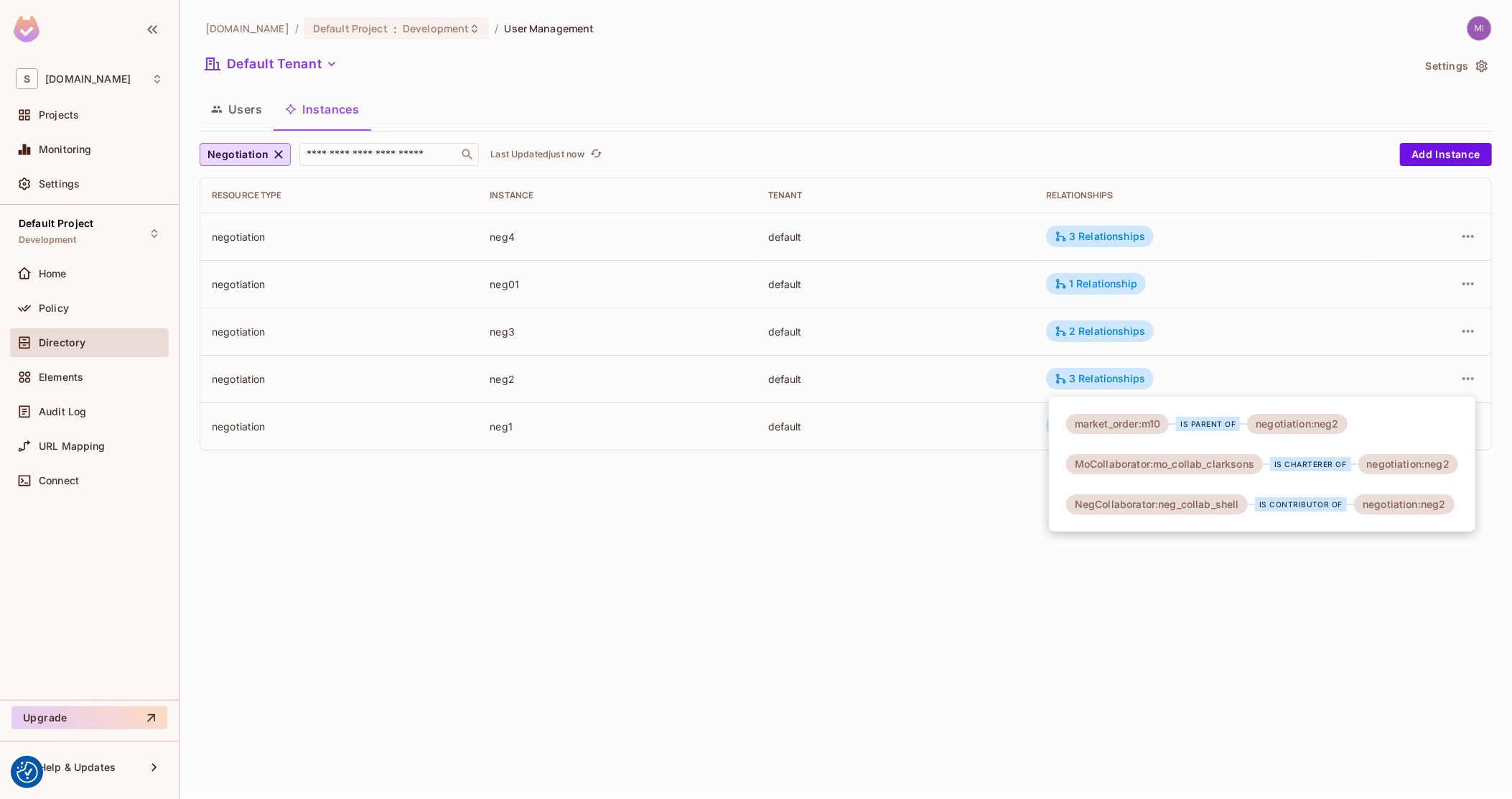
click at [741, 431] on div at bounding box center [756, 400] width 1512 height 799
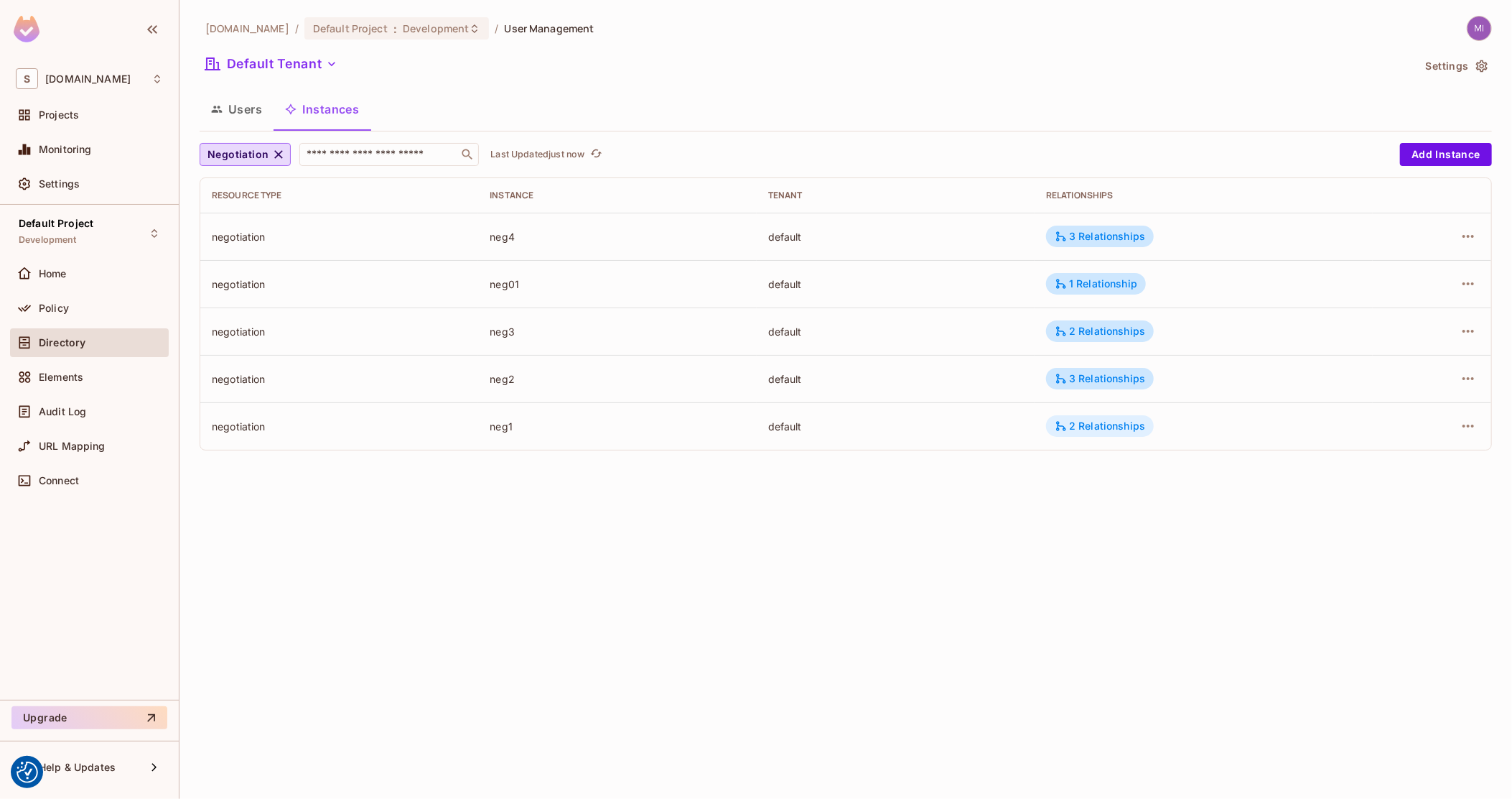
click at [1108, 434] on div "2 Relationships" at bounding box center [1100, 425] width 108 height 21
